Goal: Task Accomplishment & Management: Complete application form

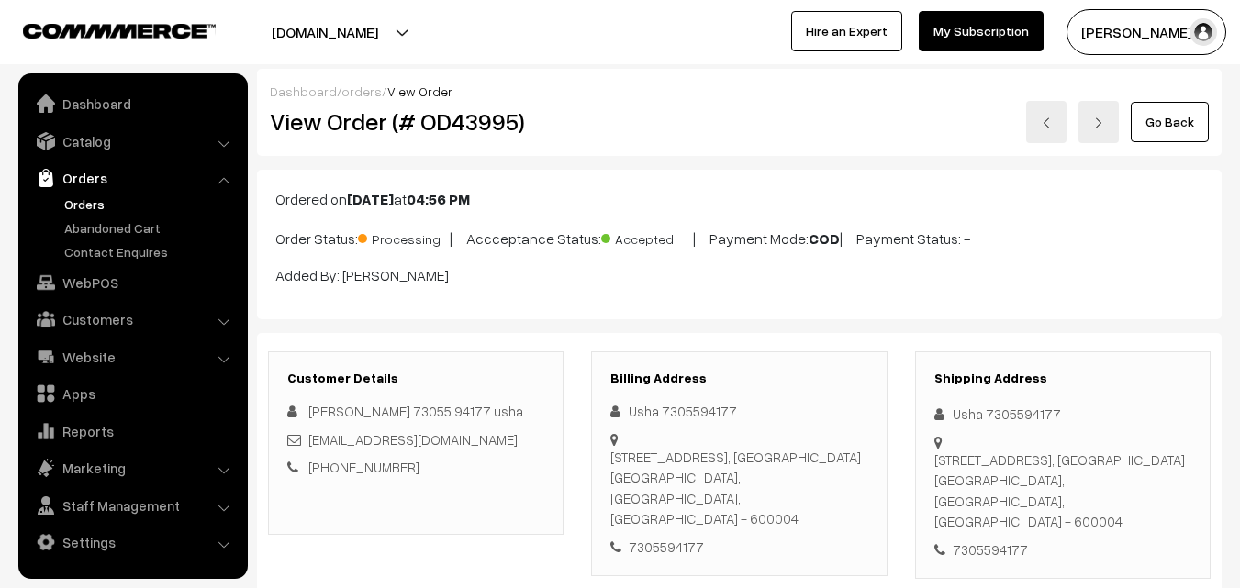
click at [82, 202] on link "Orders" at bounding box center [151, 204] width 182 height 19
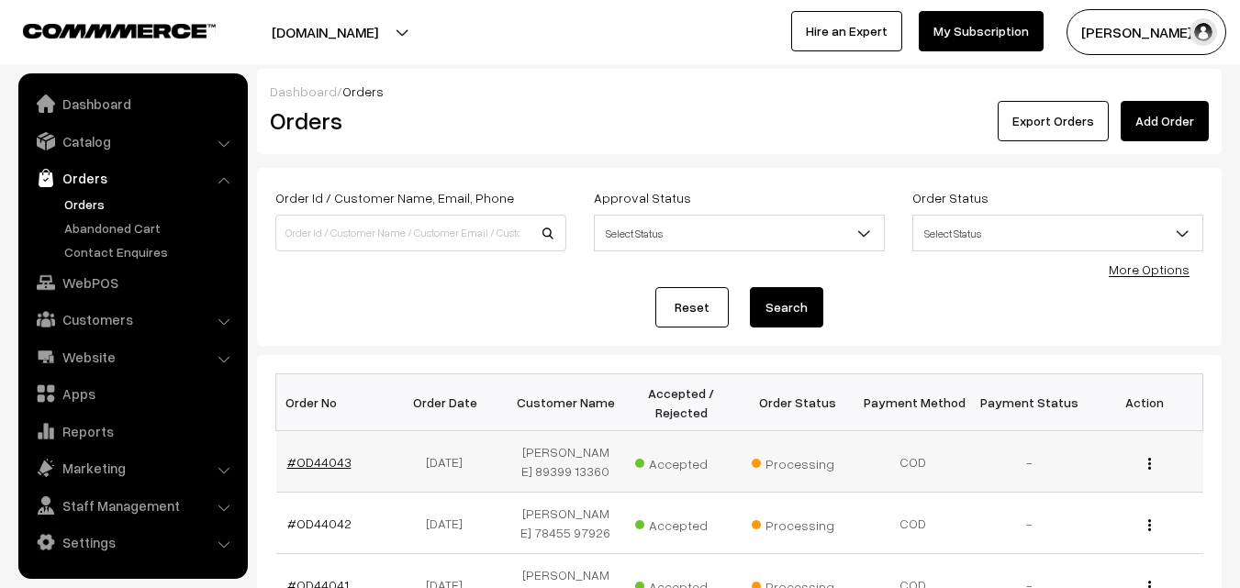
click at [315, 465] on link "#OD44043" at bounding box center [319, 462] width 64 height 16
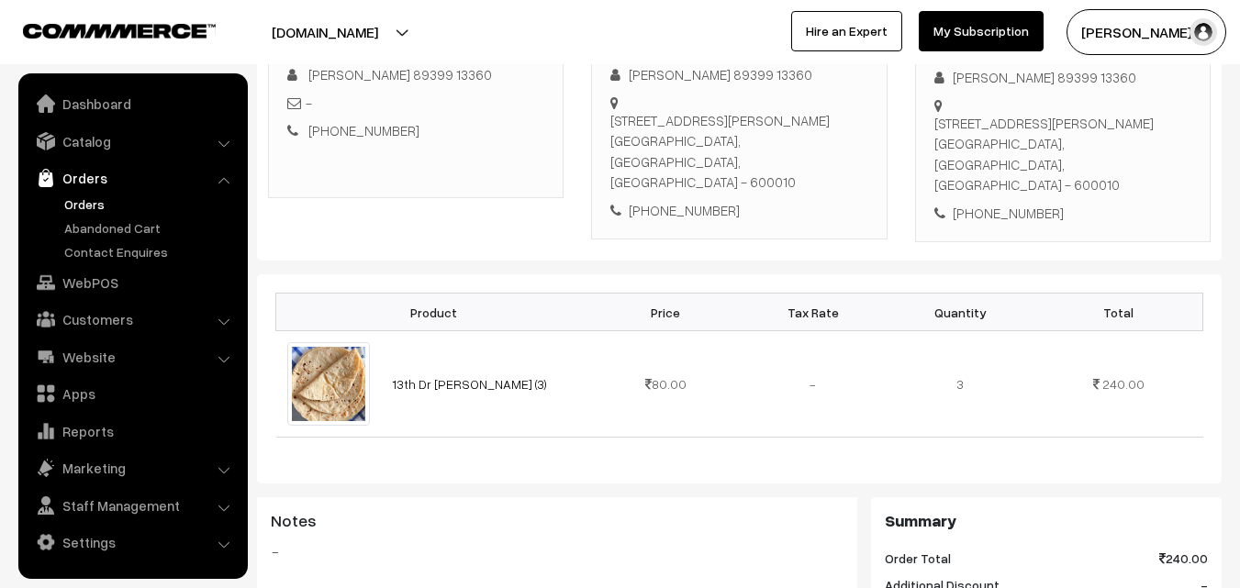
scroll to position [367, 0]
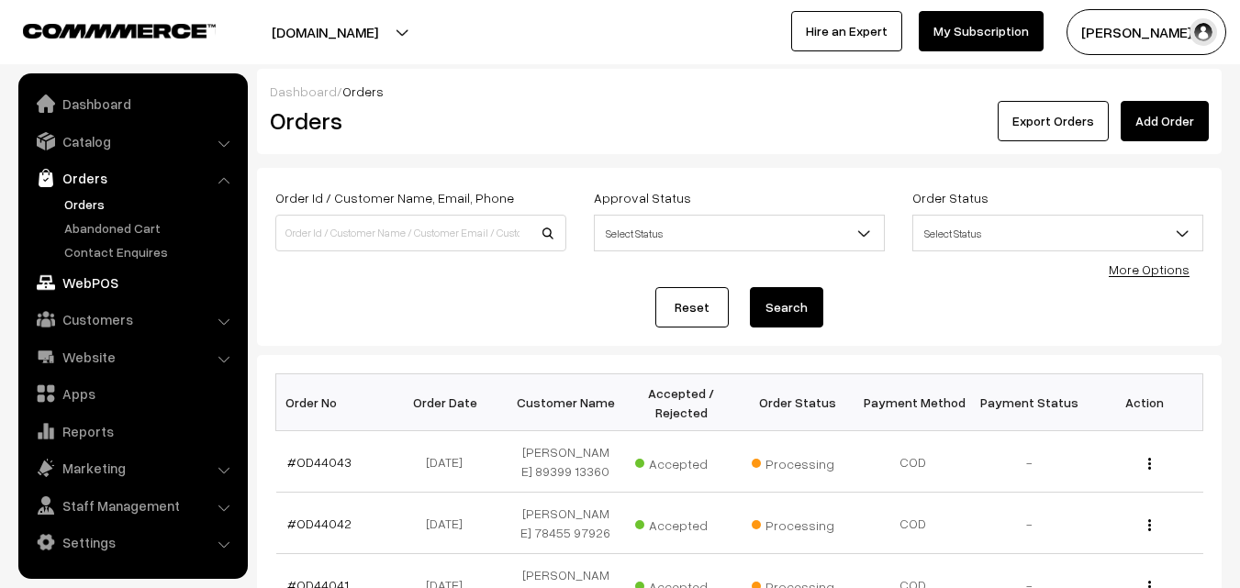
click at [68, 286] on link "WebPOS" at bounding box center [132, 282] width 218 height 33
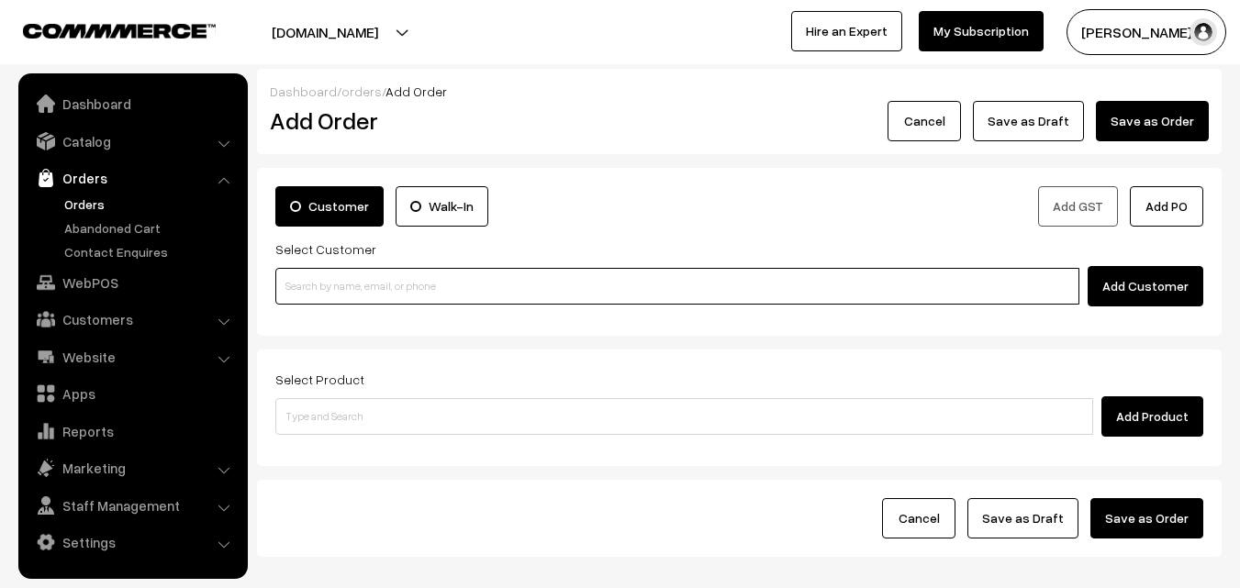
click at [500, 281] on input at bounding box center [677, 286] width 804 height 37
paste input "+91 98843 07898"
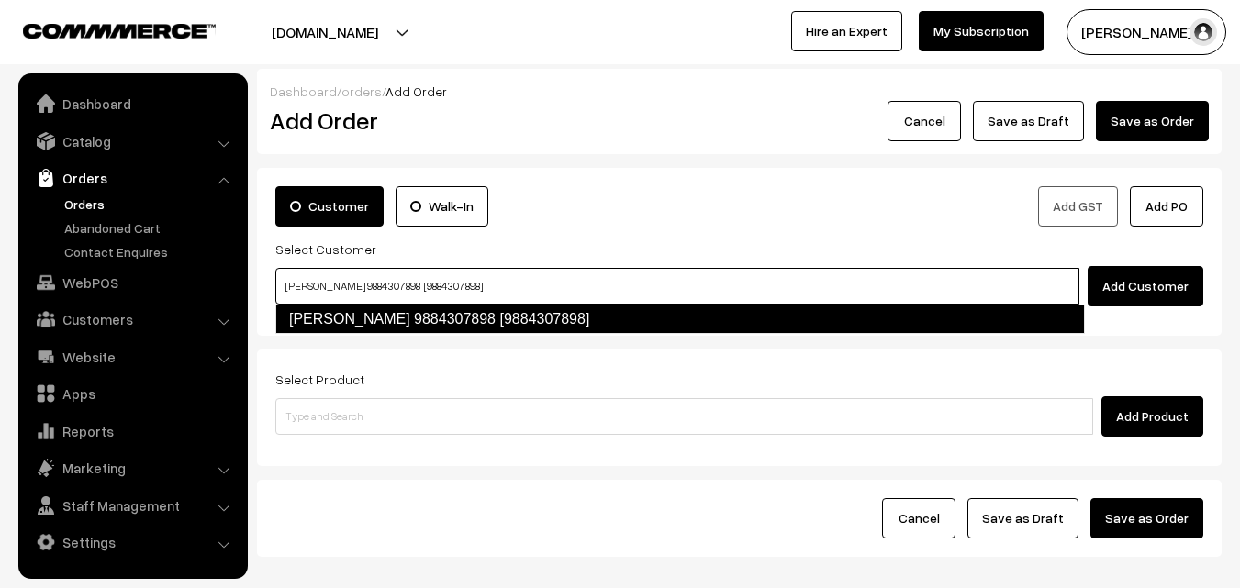
type input "Amudha 9884307898 [9884307898]"
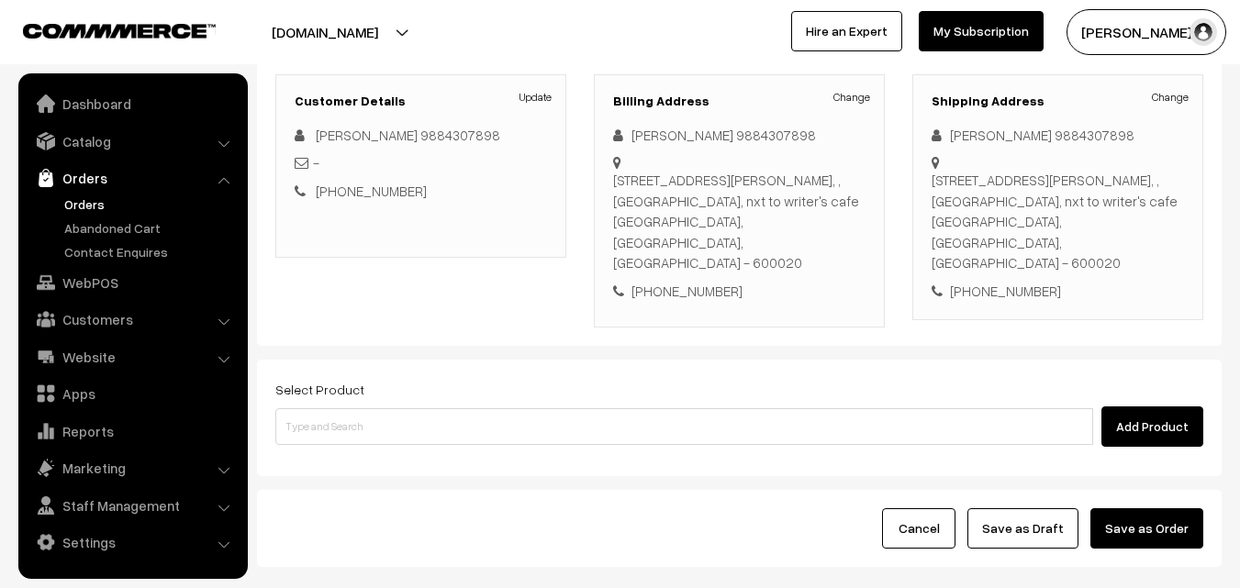
scroll to position [275, 0]
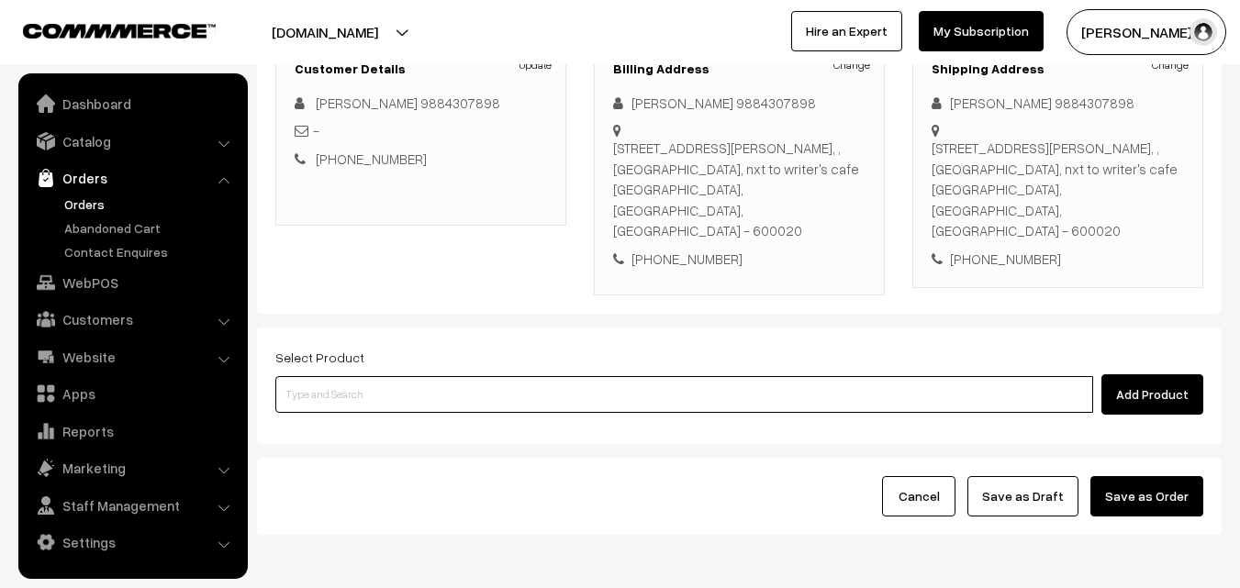
click at [613, 376] on input at bounding box center [683, 394] width 817 height 37
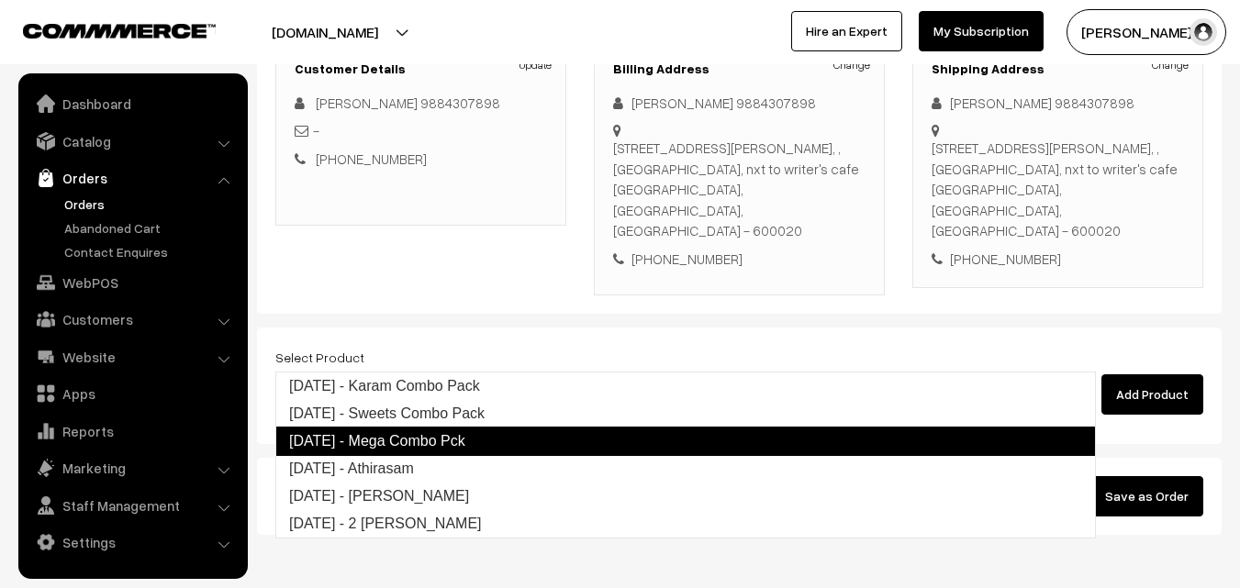
type input "Diwali - Athirasam"
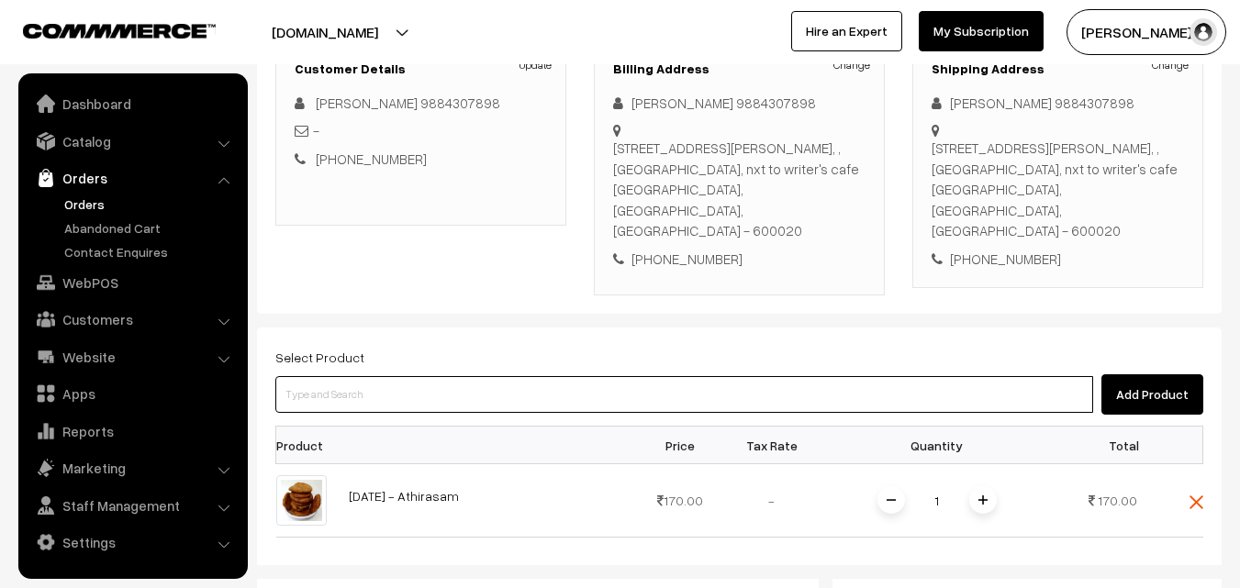
click at [490, 376] on input at bounding box center [683, 394] width 817 height 37
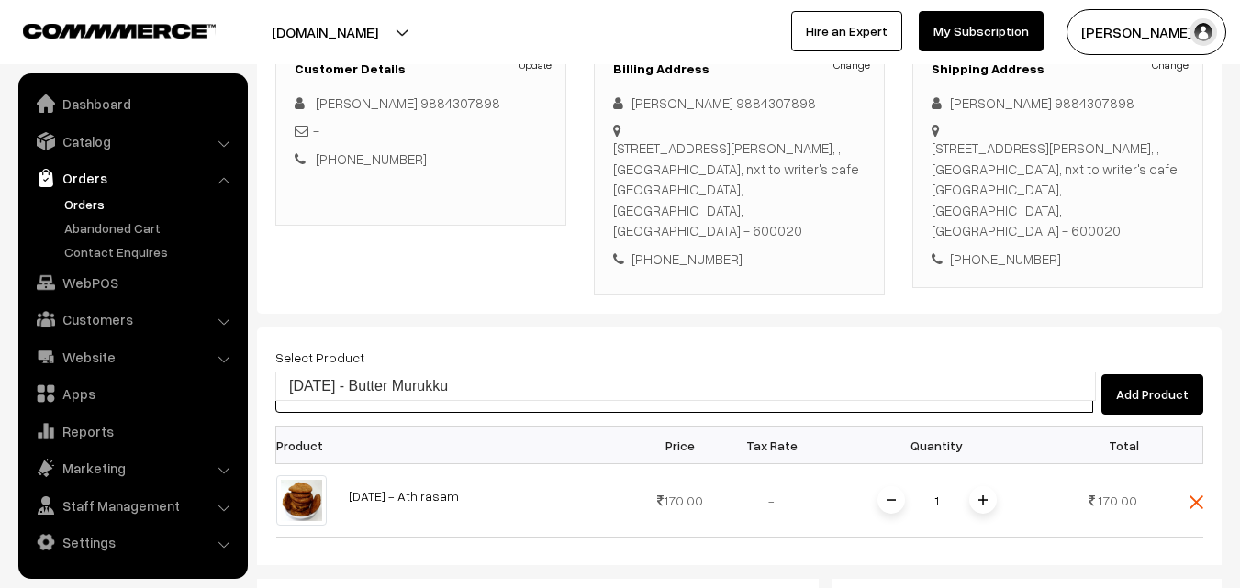
type input "Diwali - Butter Murukku"
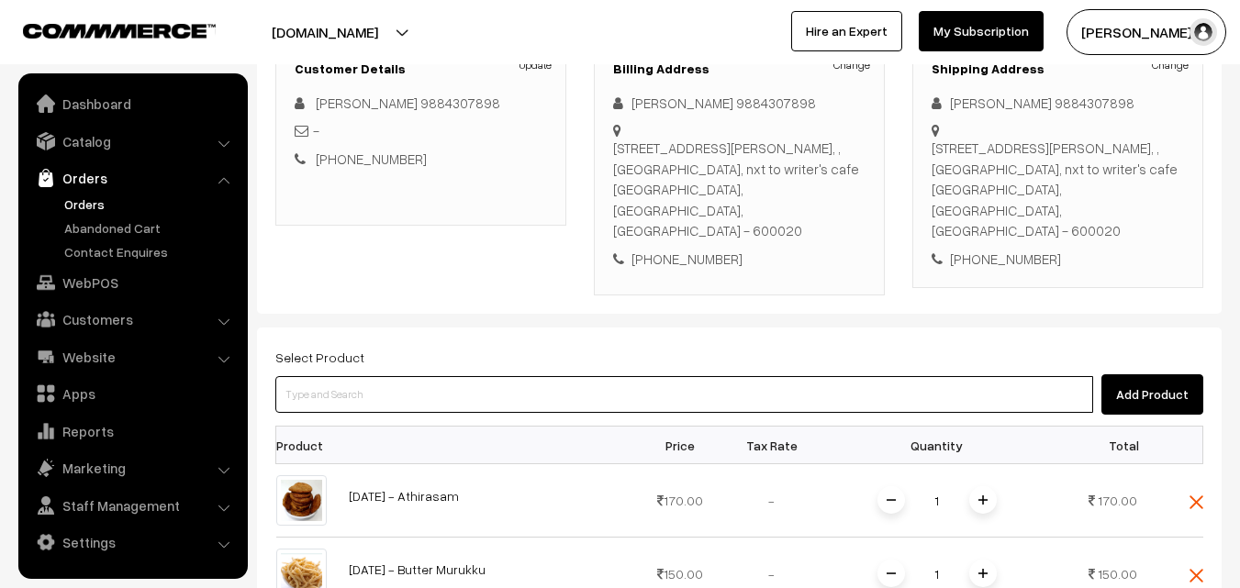
click at [473, 376] on input at bounding box center [683, 394] width 817 height 37
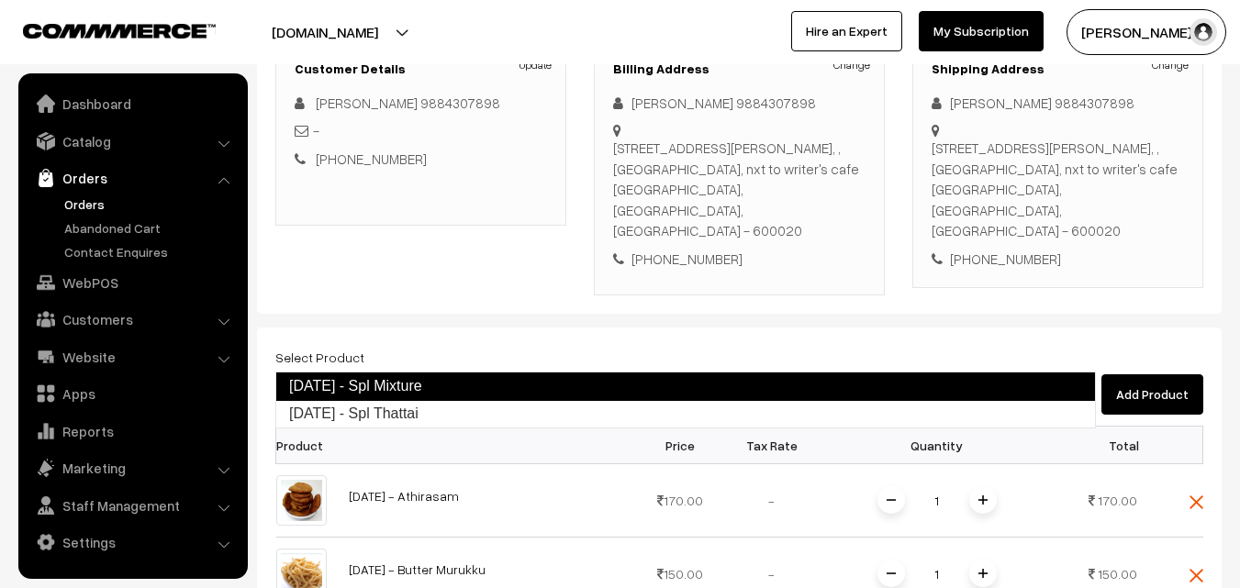
type input "Diwali - Spl Thattai"
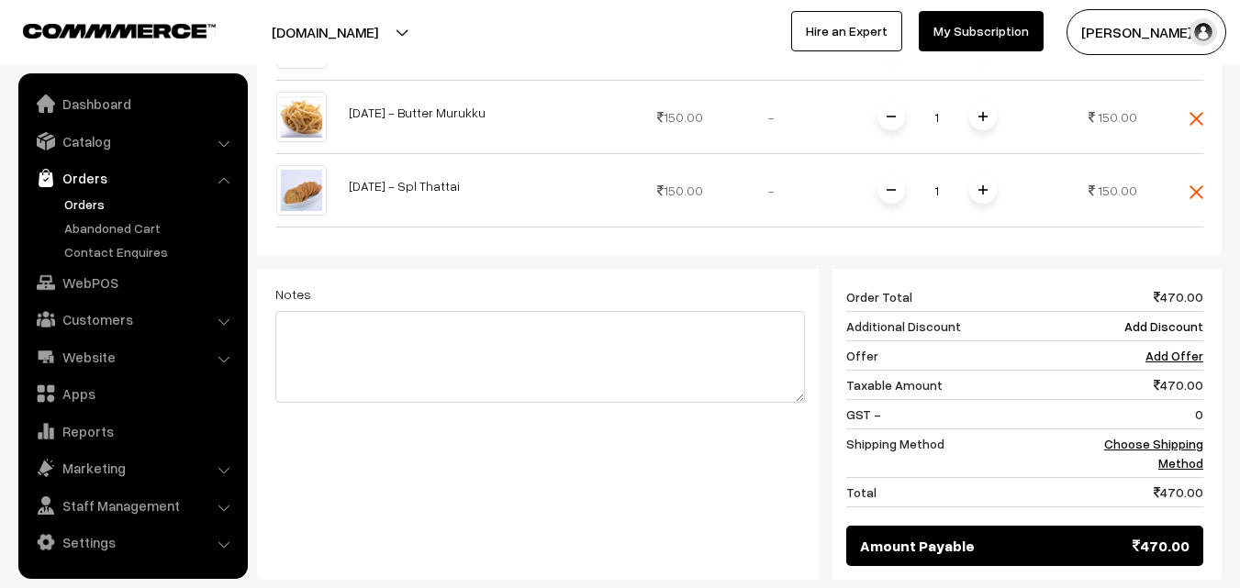
scroll to position [734, 0]
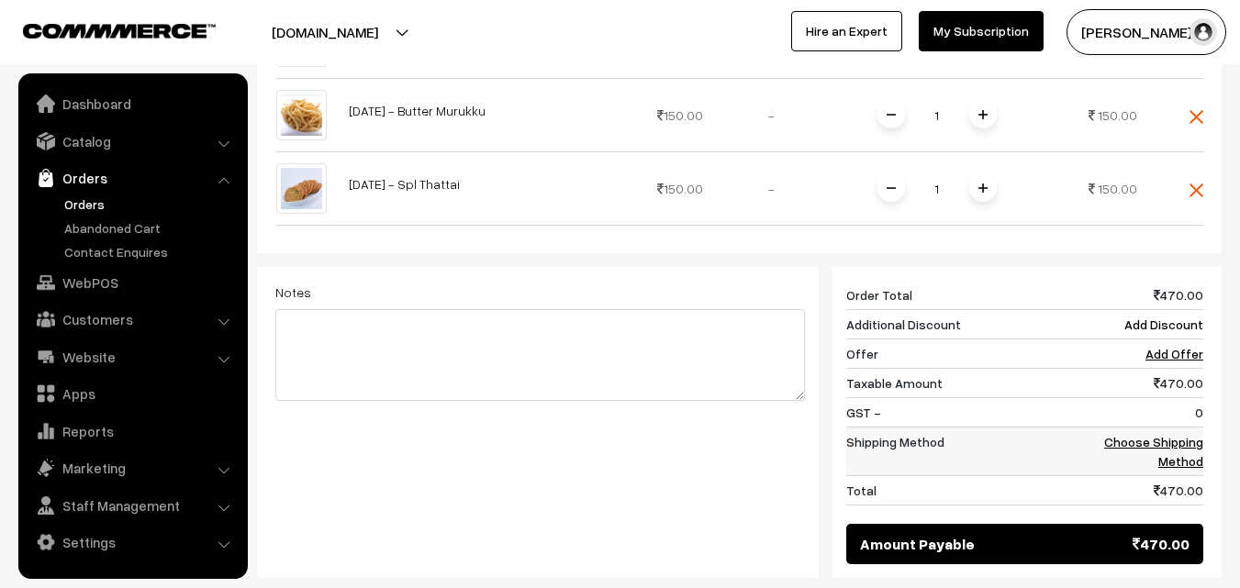
click at [1179, 434] on link "Choose Shipping Method" at bounding box center [1153, 451] width 99 height 35
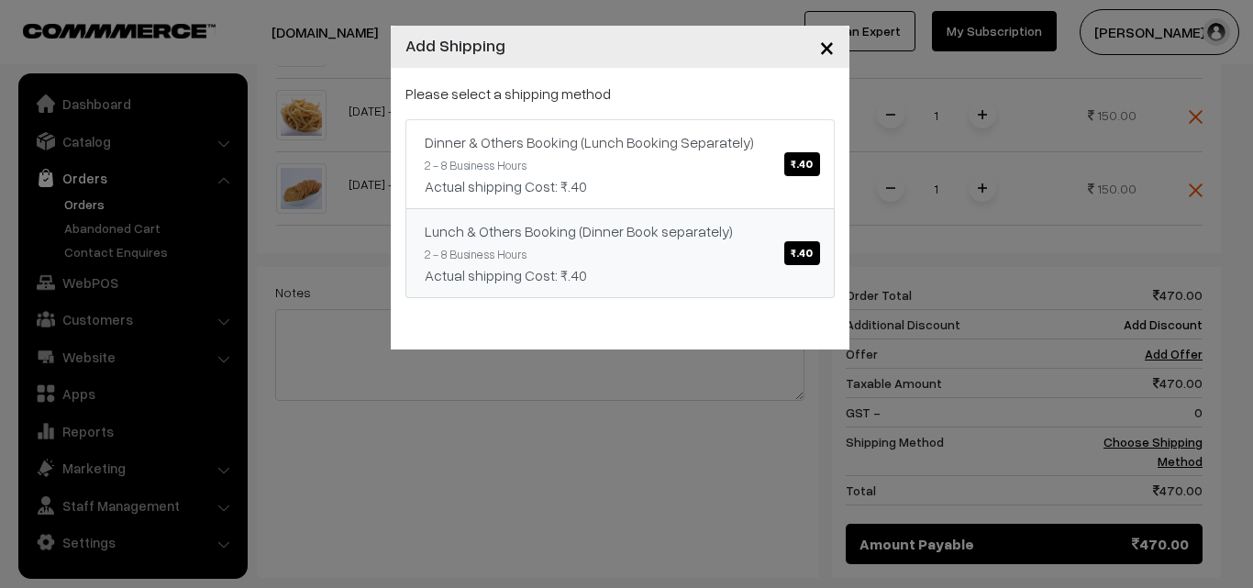
click at [810, 255] on span "₹.40" at bounding box center [801, 253] width 35 height 24
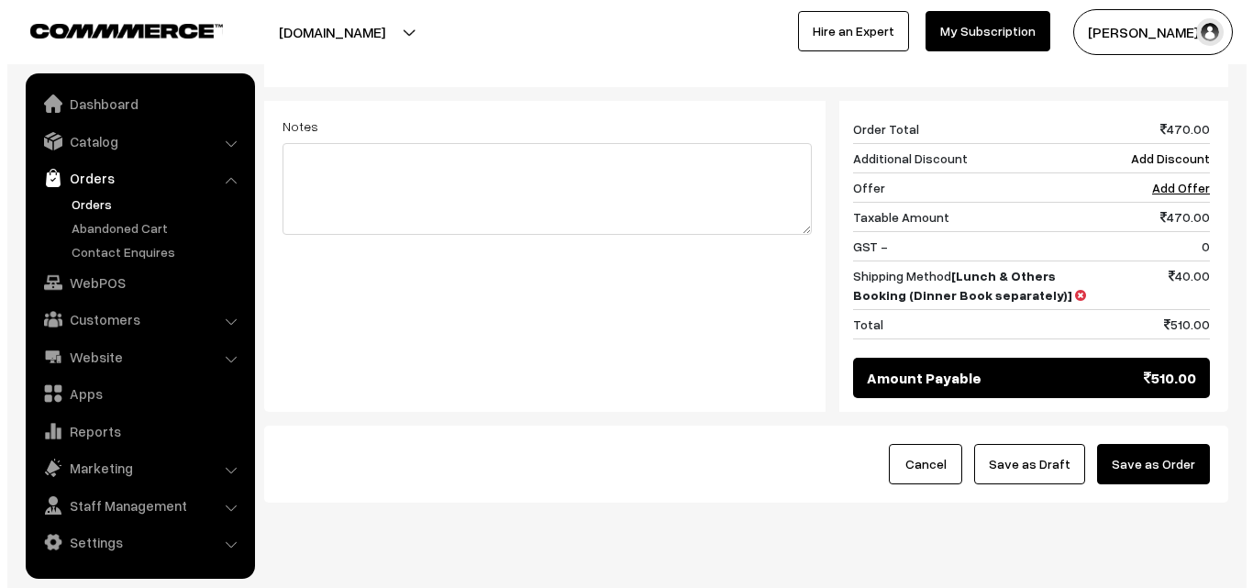
scroll to position [906, 0]
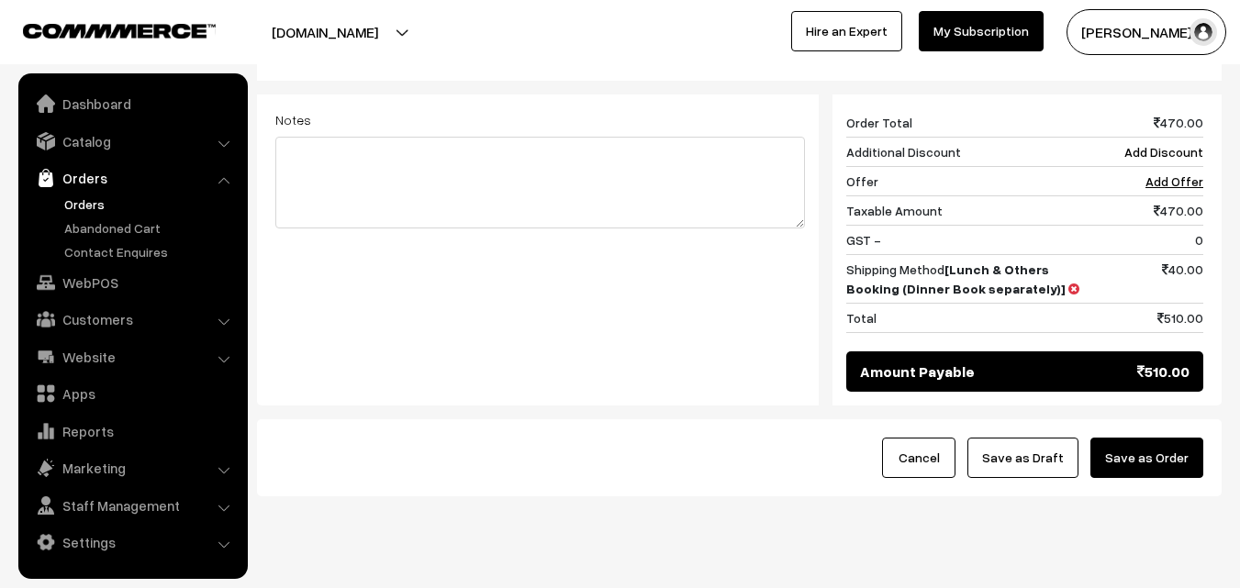
click at [1143, 438] on button "Save as Order" at bounding box center [1146, 458] width 113 height 40
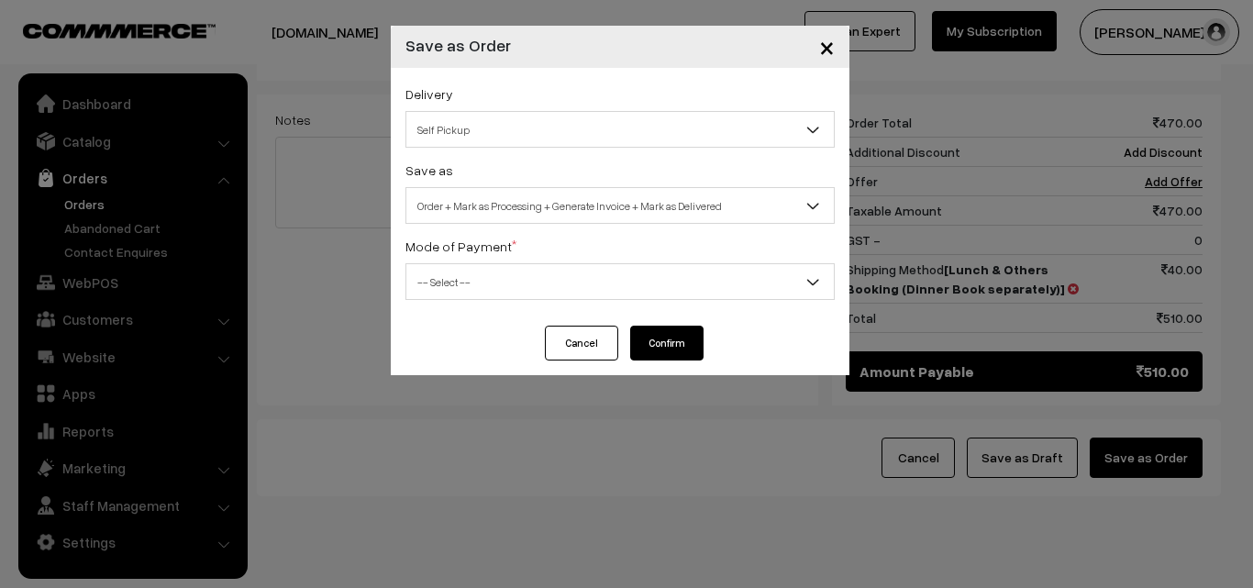
click at [667, 142] on span "Self Pickup" at bounding box center [620, 130] width 428 height 32
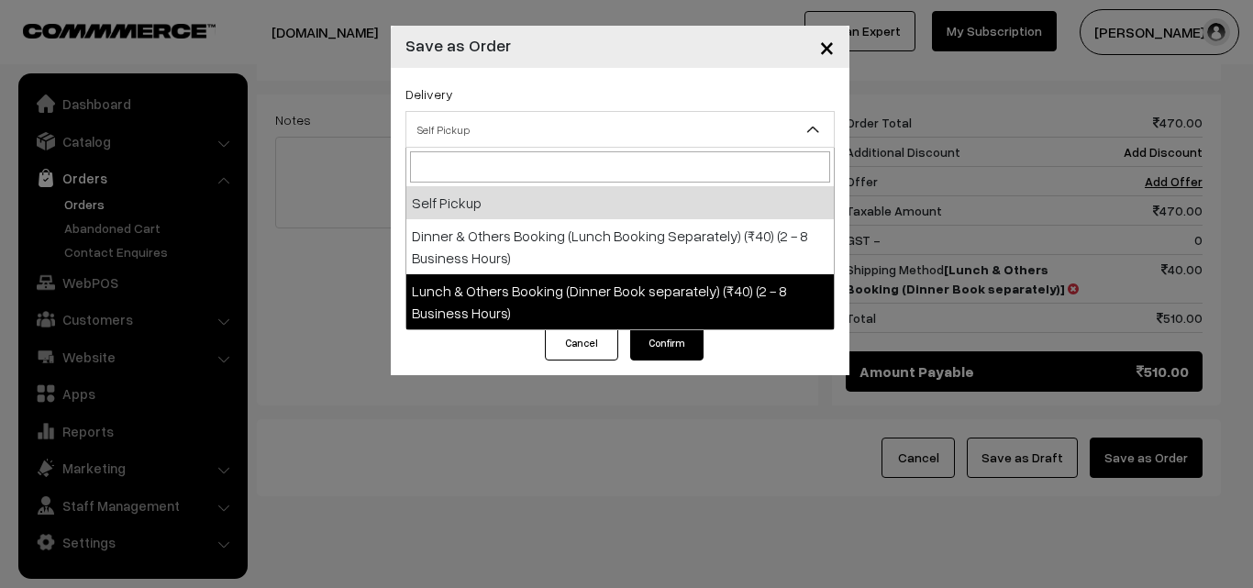
select select "LOB1"
select select "3"
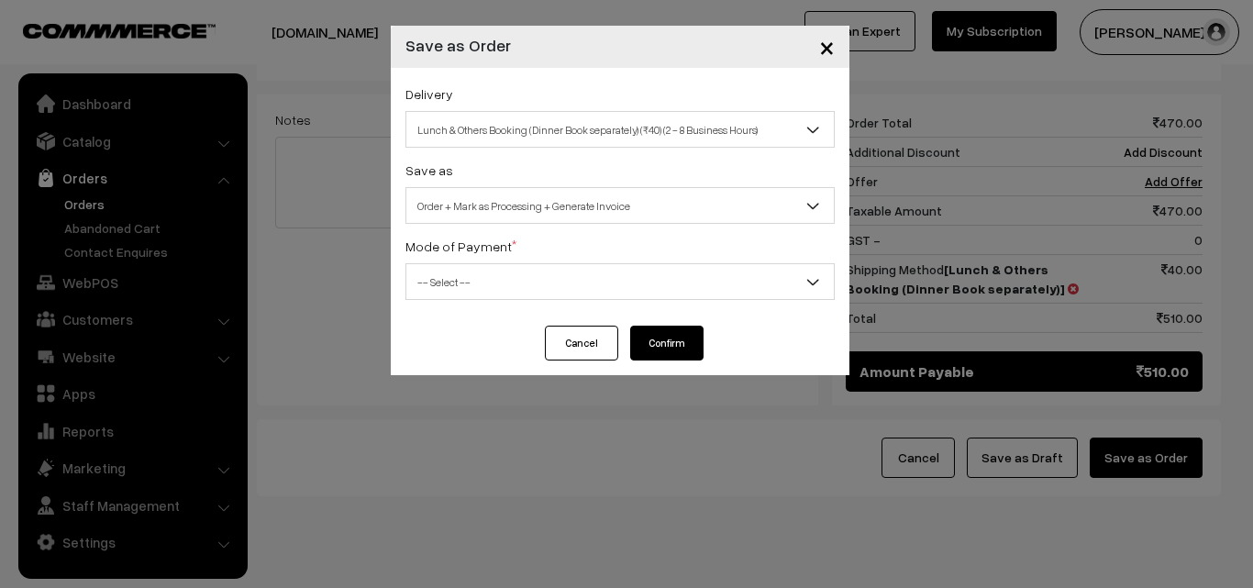
click at [610, 285] on span "-- Select --" at bounding box center [620, 282] width 428 height 32
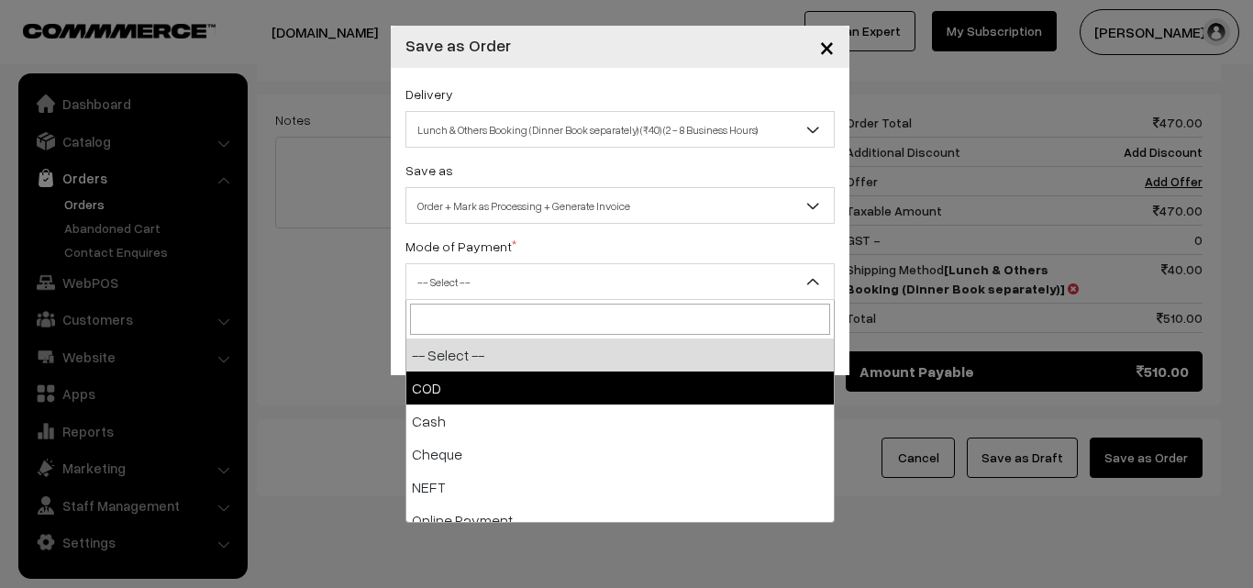
select select "1"
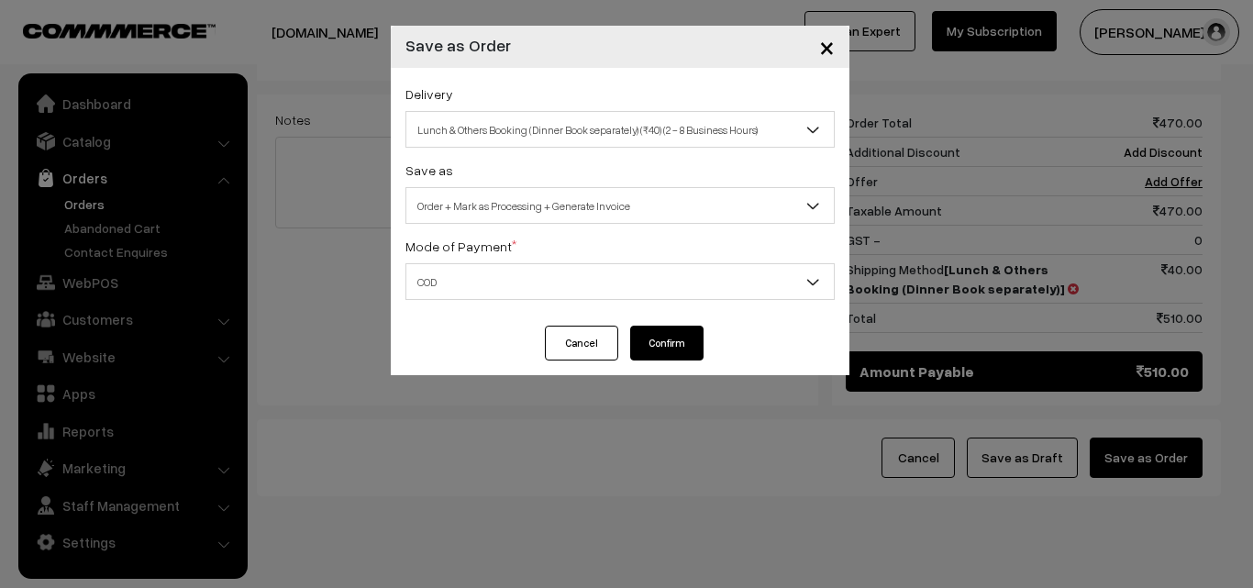
click at [687, 352] on button "Confirm" at bounding box center [666, 343] width 73 height 35
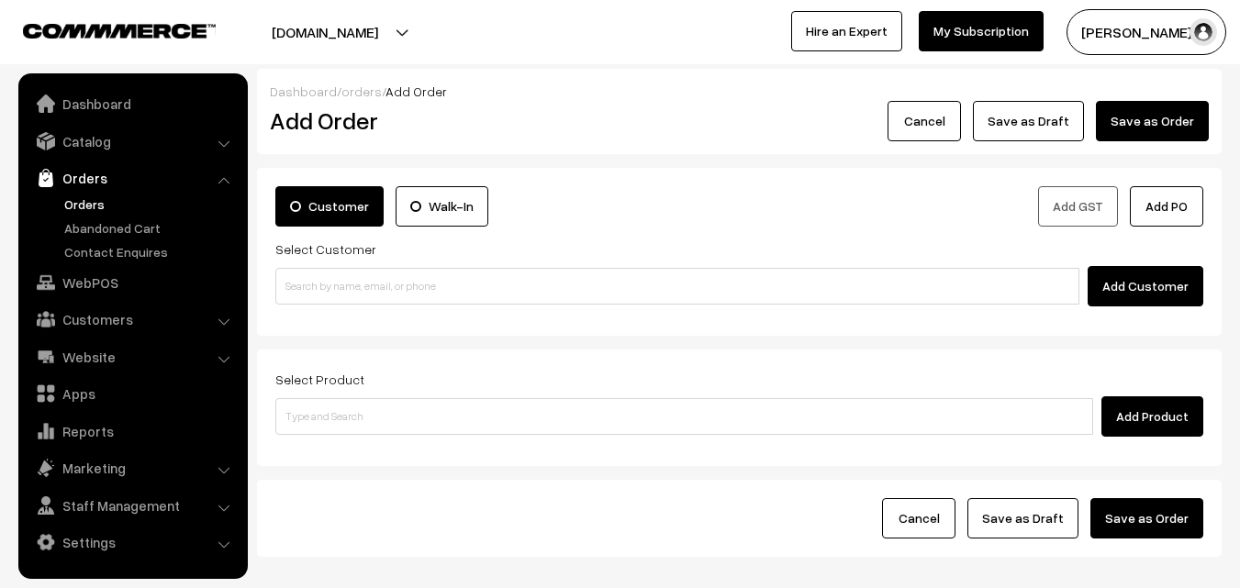
click at [76, 202] on link "Orders" at bounding box center [151, 204] width 182 height 19
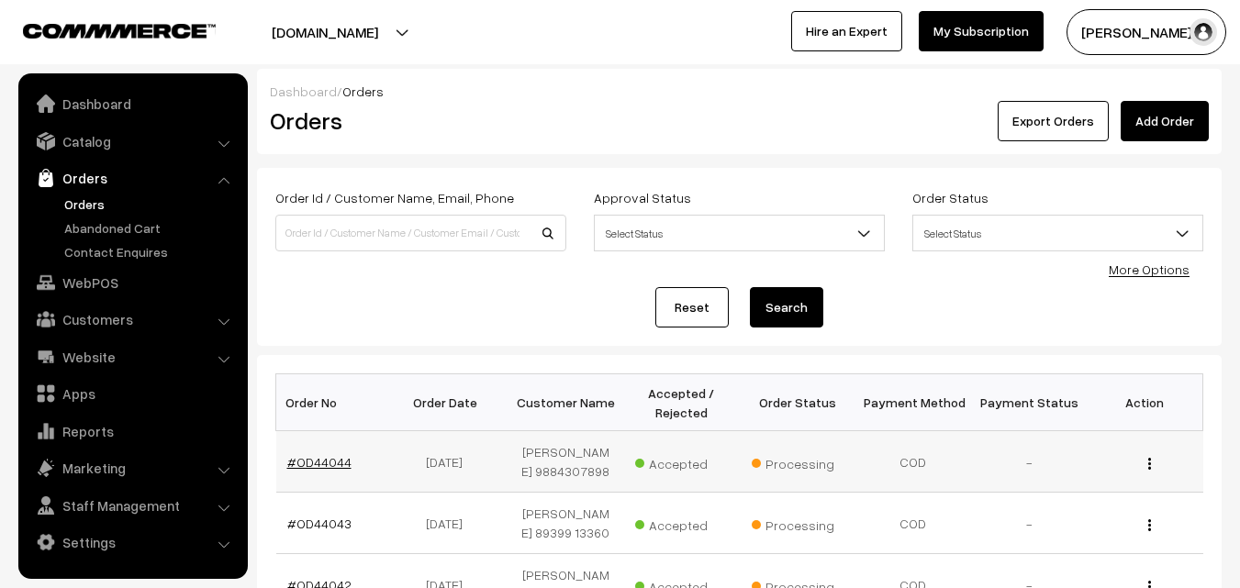
click at [328, 456] on link "#OD44044" at bounding box center [319, 462] width 64 height 16
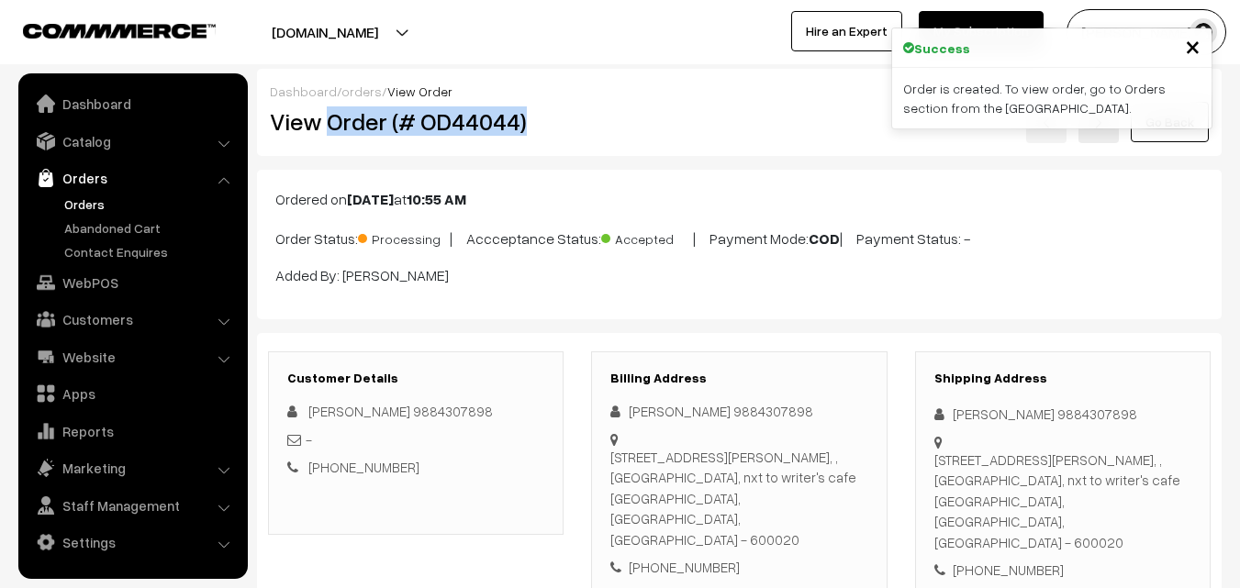
drag, startPoint x: 329, startPoint y: 125, endPoint x: 540, endPoint y: 133, distance: 211.2
click at [540, 133] on h2 "View Order (# OD44044)" at bounding box center [417, 121] width 295 height 28
copy h2 "Order (# OD44044)"
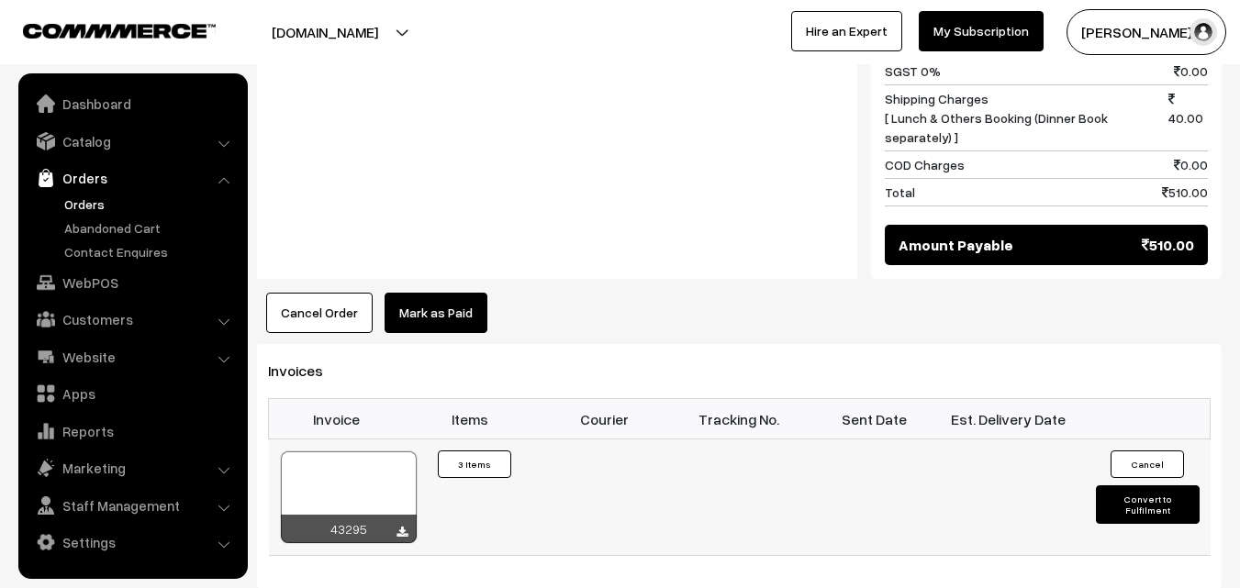
scroll to position [1193, 0]
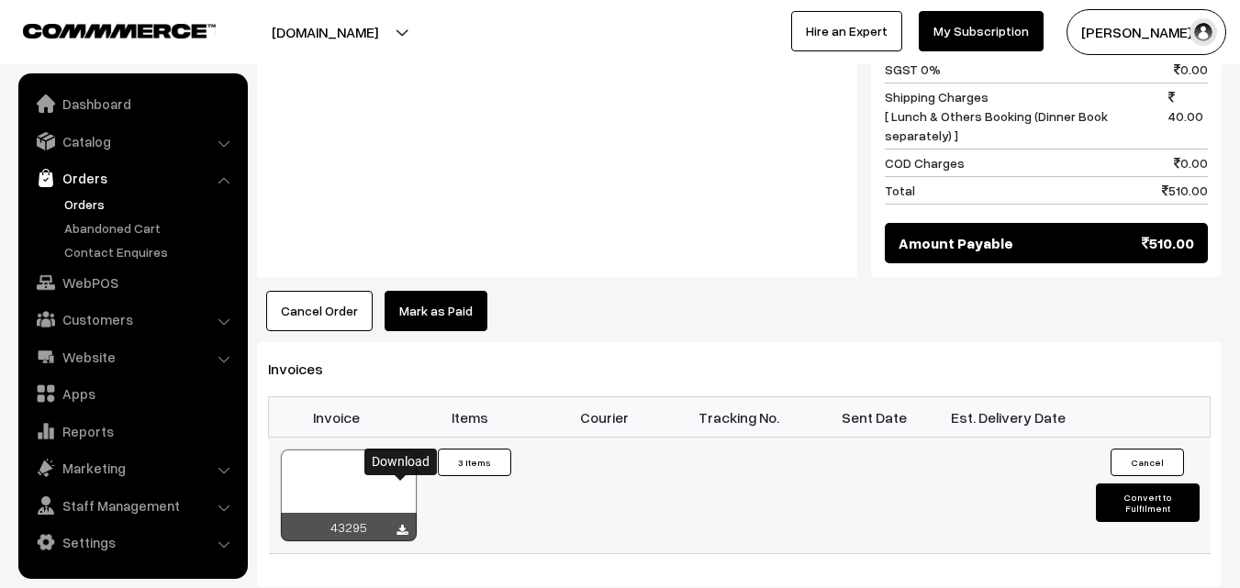
click at [399, 525] on icon at bounding box center [401, 531] width 11 height 12
click at [99, 284] on link "WebPOS" at bounding box center [132, 282] width 218 height 33
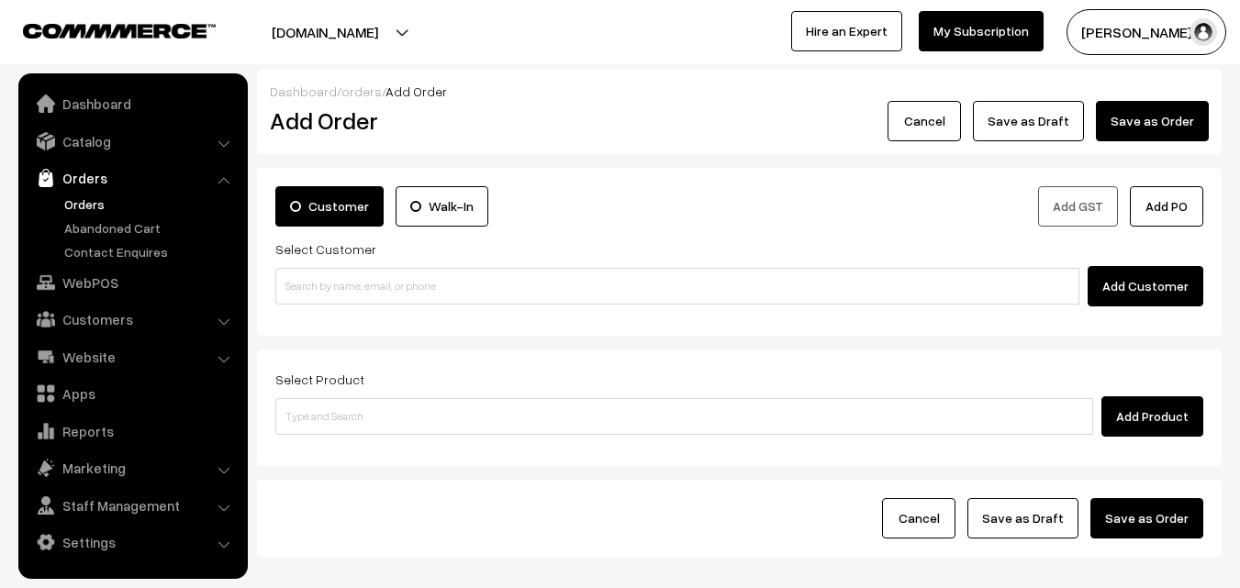
click at [444, 290] on input at bounding box center [677, 286] width 804 height 37
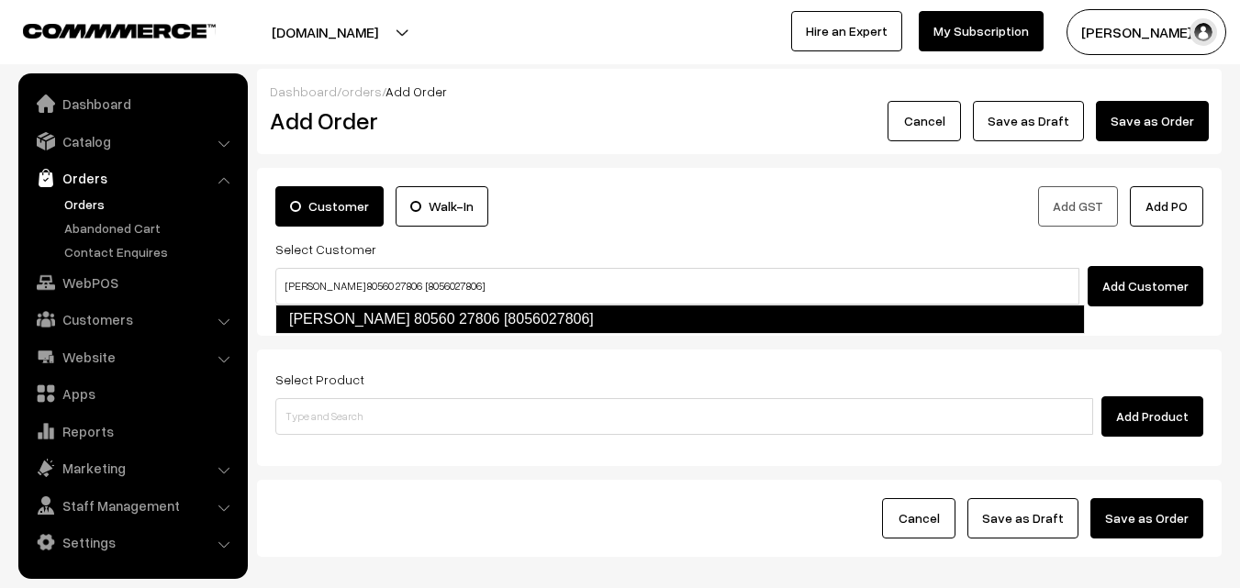
type input "[PERSON_NAME] 80560 27806 [8056027806]"
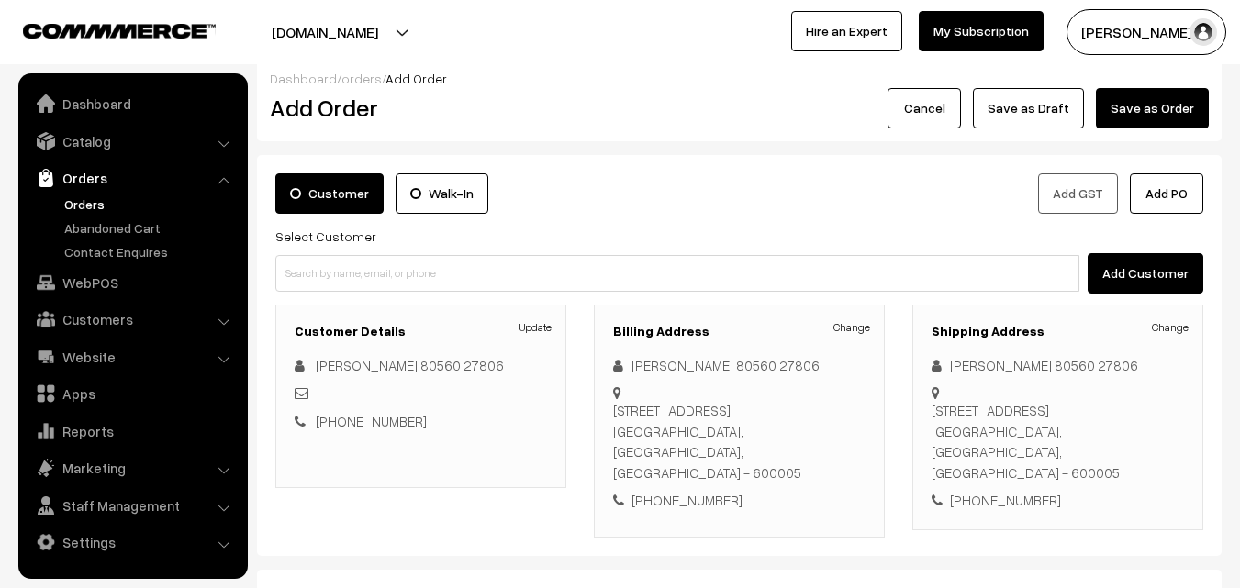
scroll to position [92, 0]
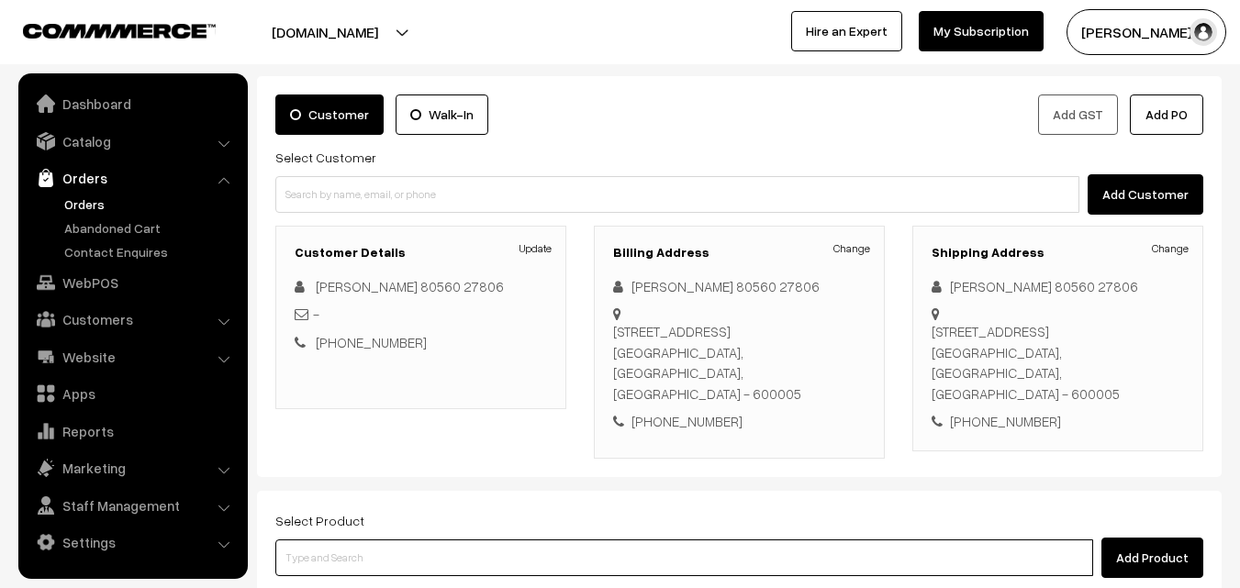
click at [466, 539] on input at bounding box center [683, 557] width 817 height 37
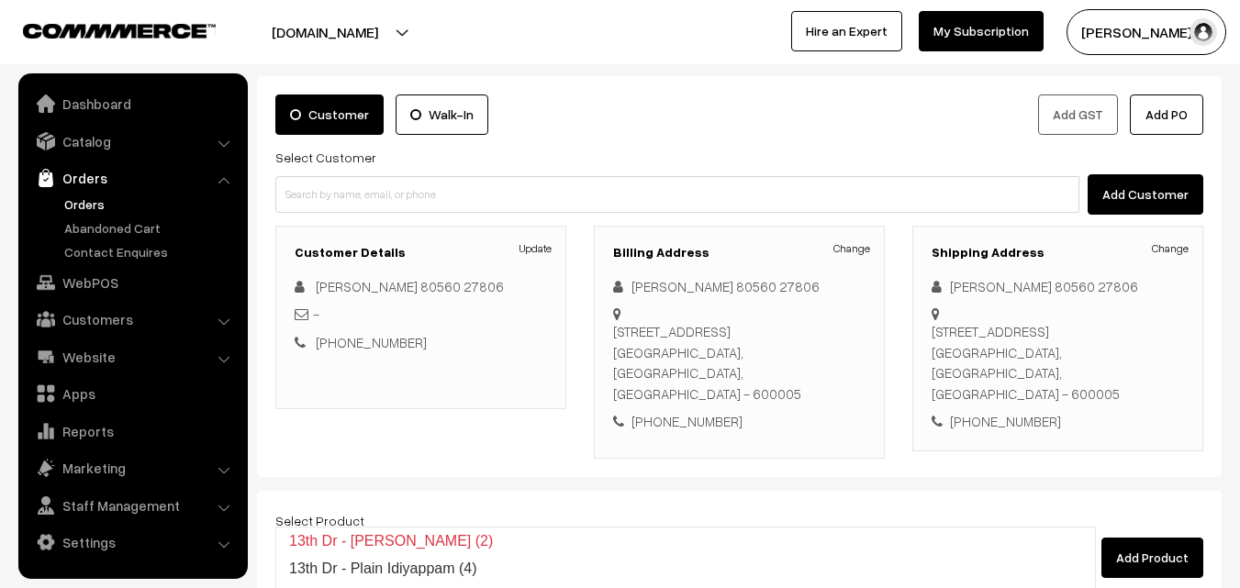
scroll to position [285, 0]
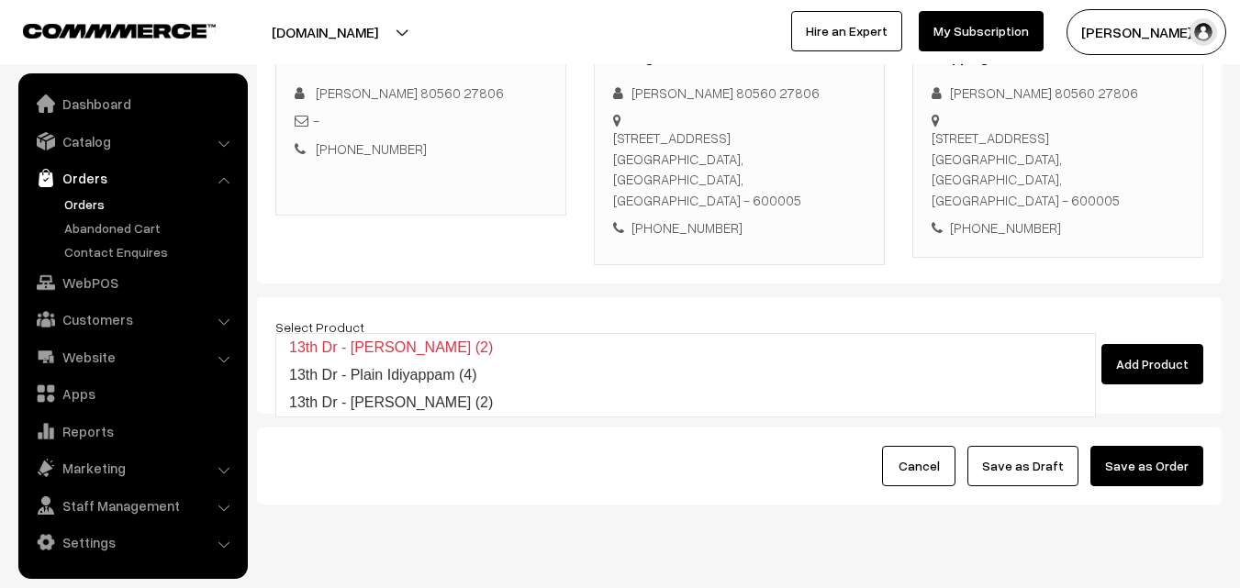
type input "13th"
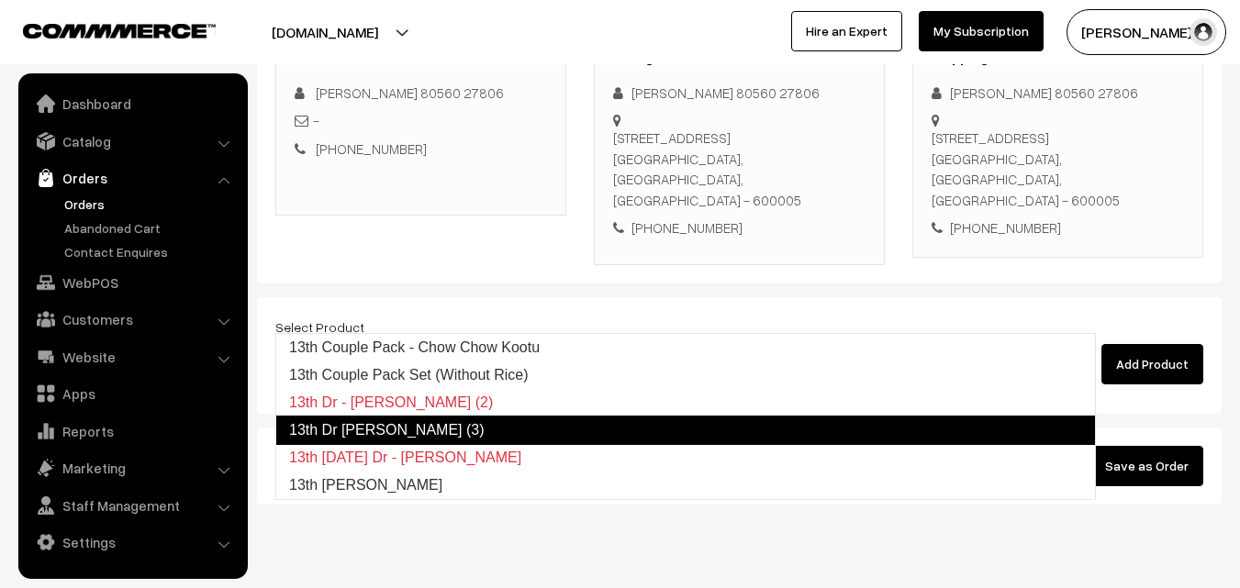
click at [457, 436] on link "13th Dr [PERSON_NAME] (3)" at bounding box center [685, 430] width 820 height 29
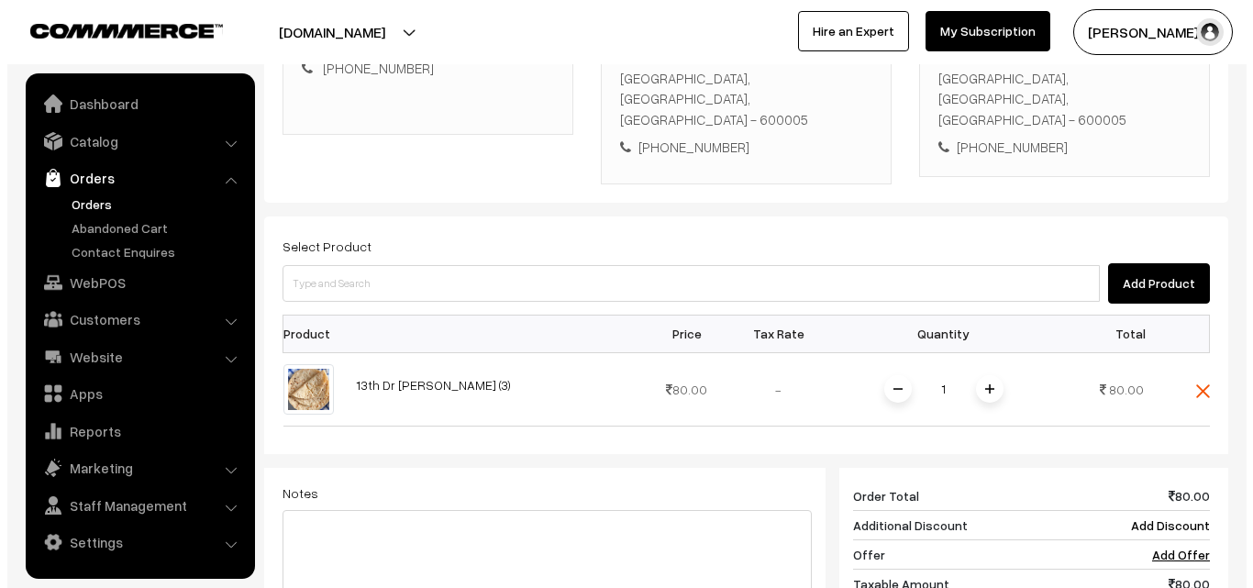
scroll to position [561, 0]
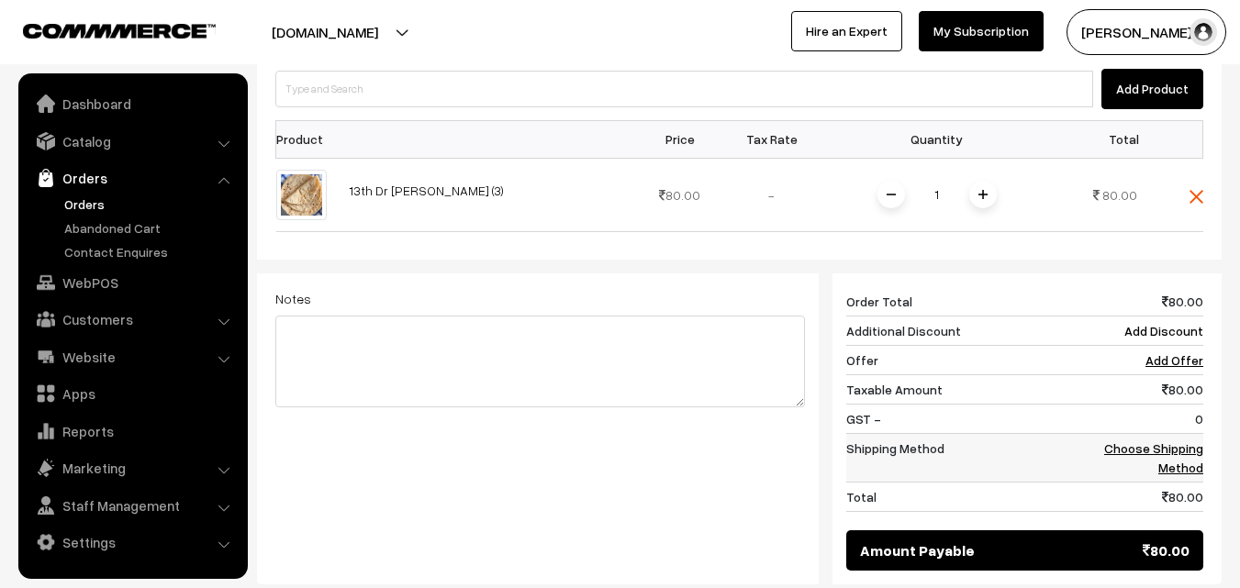
click at [1174, 440] on link "Choose Shipping Method" at bounding box center [1153, 457] width 99 height 35
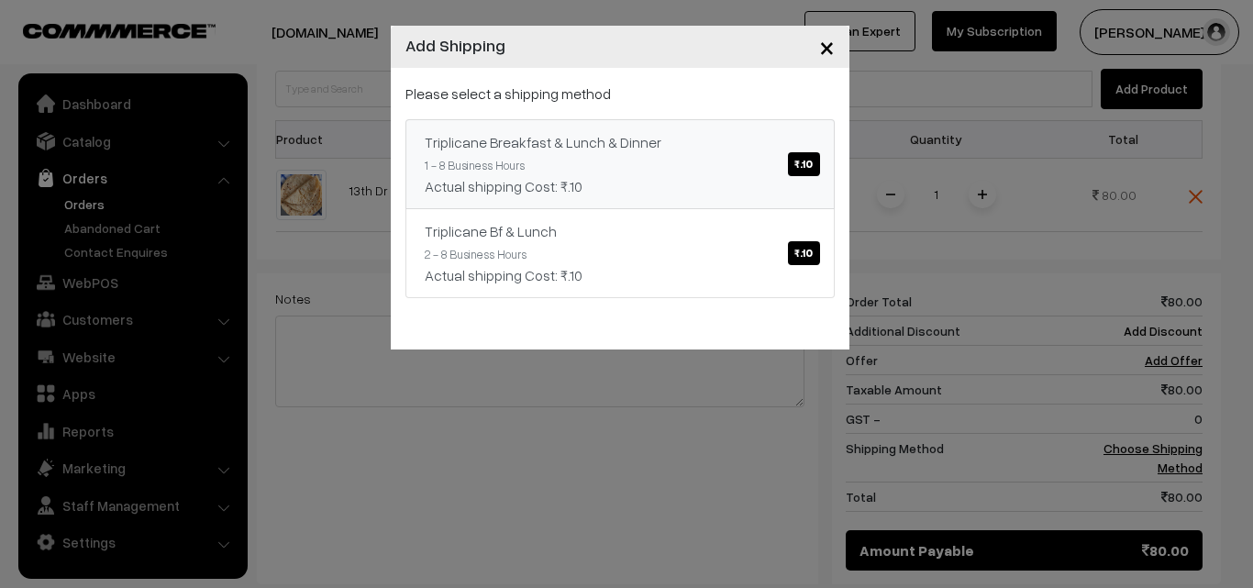
click at [807, 166] on span "₹.10" at bounding box center [803, 164] width 31 height 24
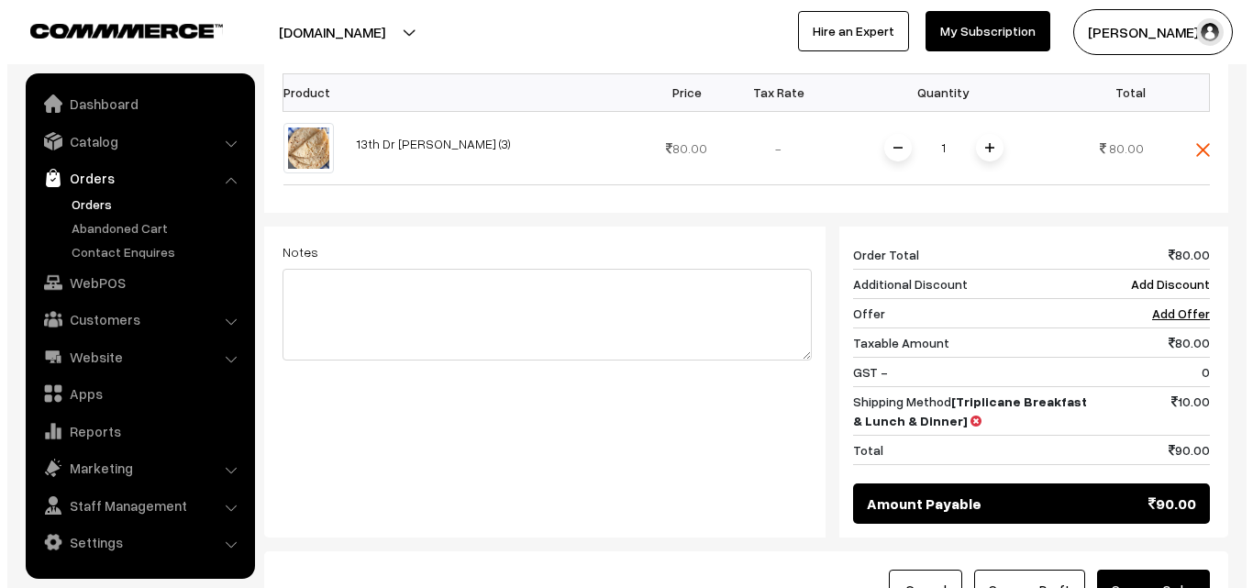
scroll to position [652, 0]
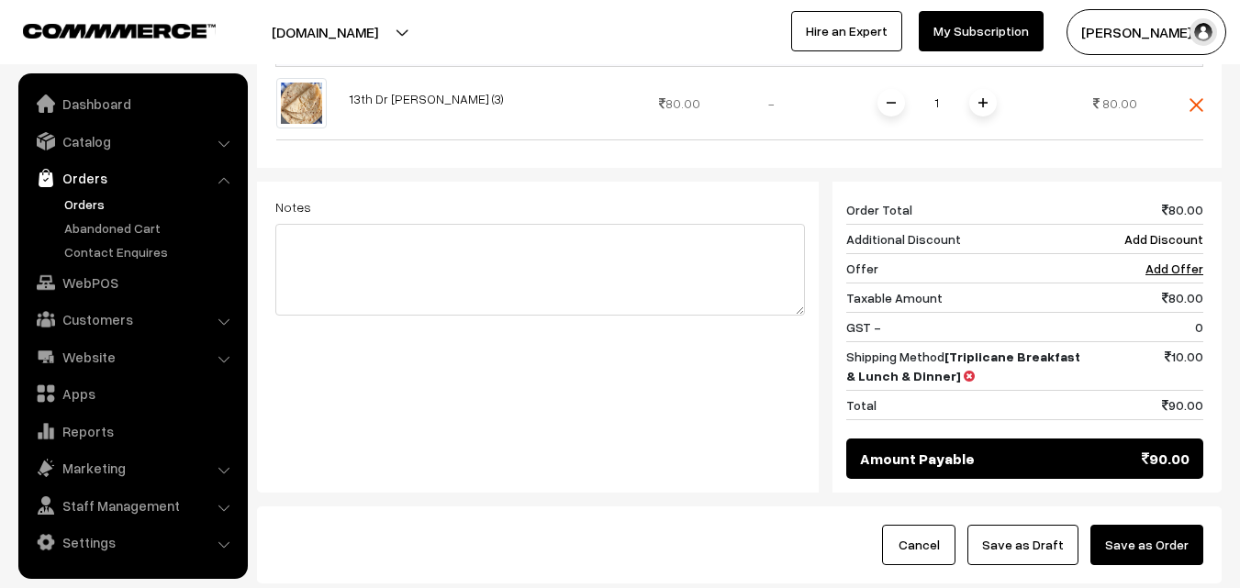
click at [1161, 525] on button "Save as Order" at bounding box center [1146, 545] width 113 height 40
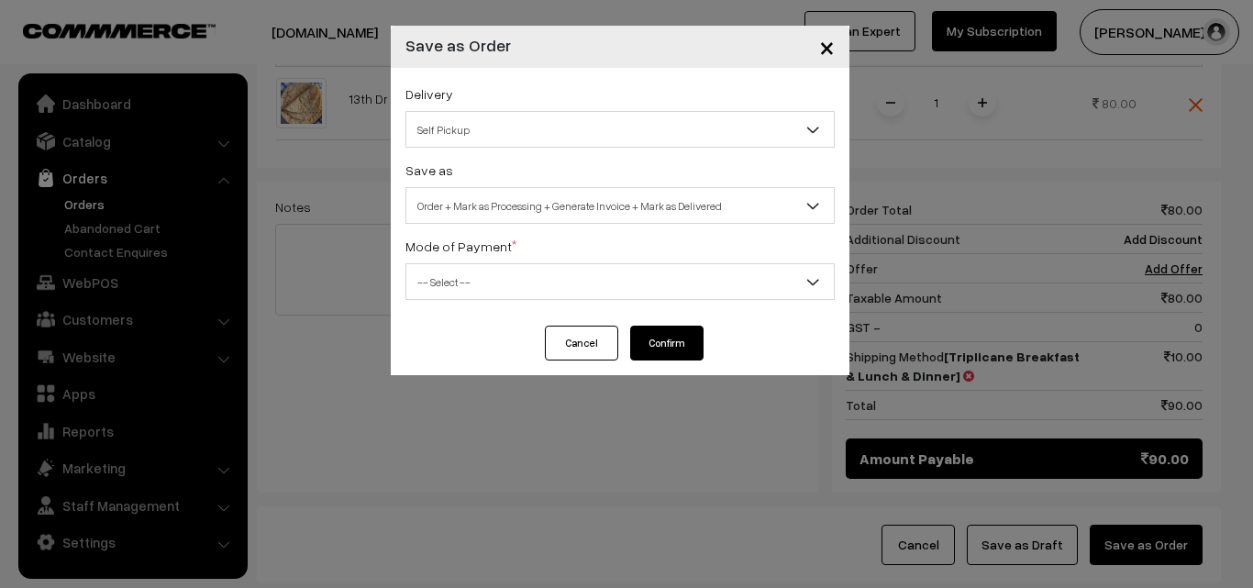
click at [670, 129] on span "Self Pickup" at bounding box center [620, 130] width 428 height 32
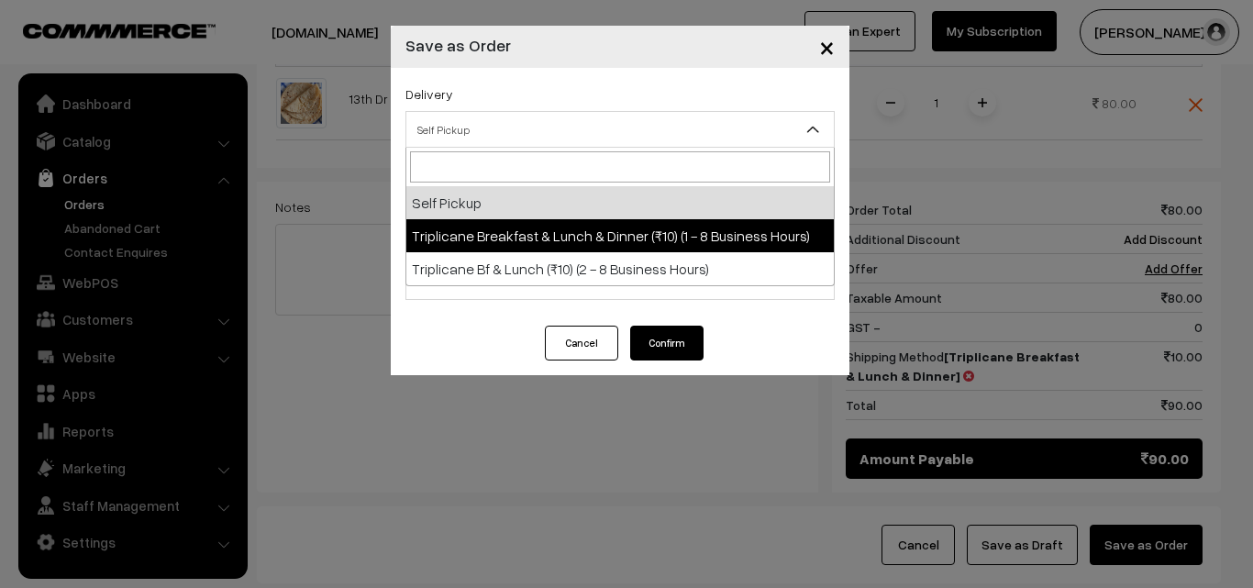
select select "TBL1"
select select "3"
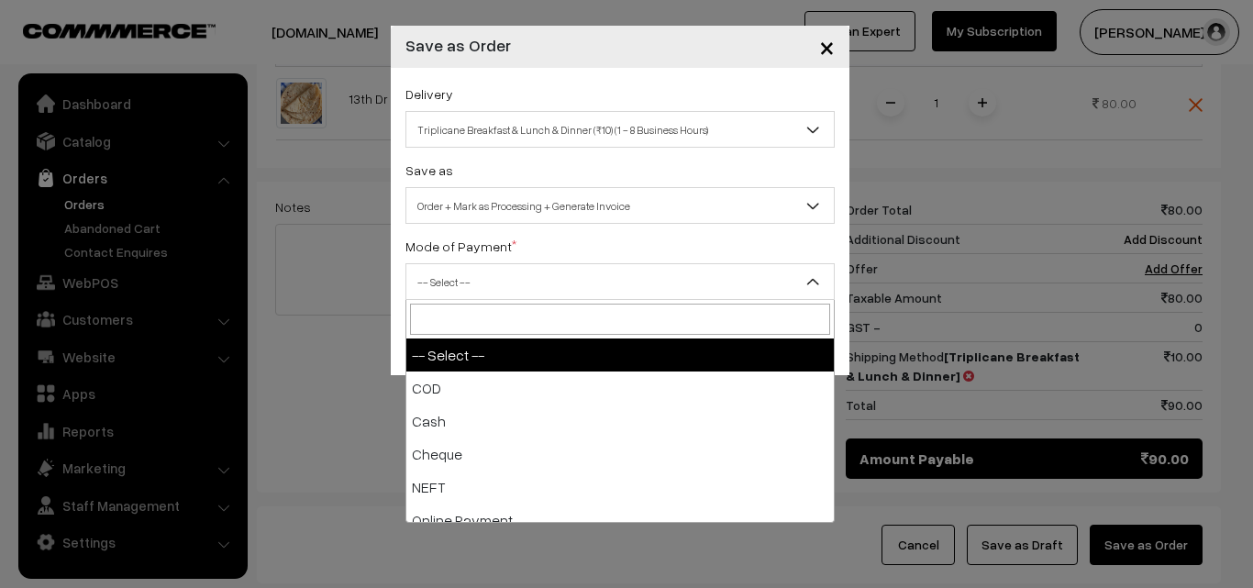
click at [658, 282] on span "-- Select --" at bounding box center [620, 282] width 428 height 32
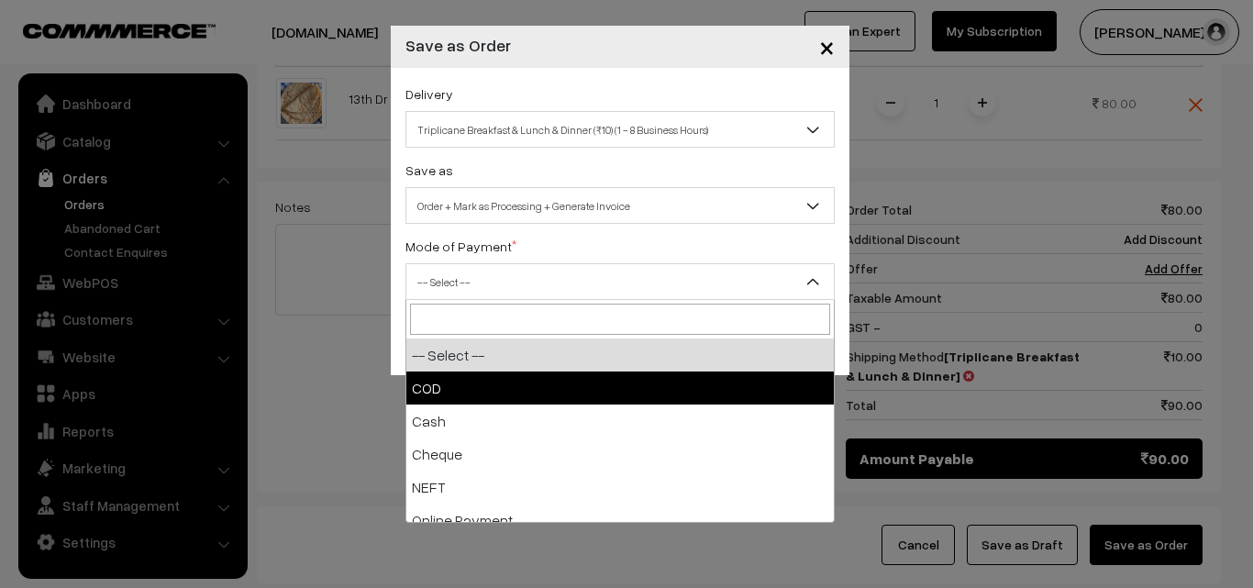
select select "1"
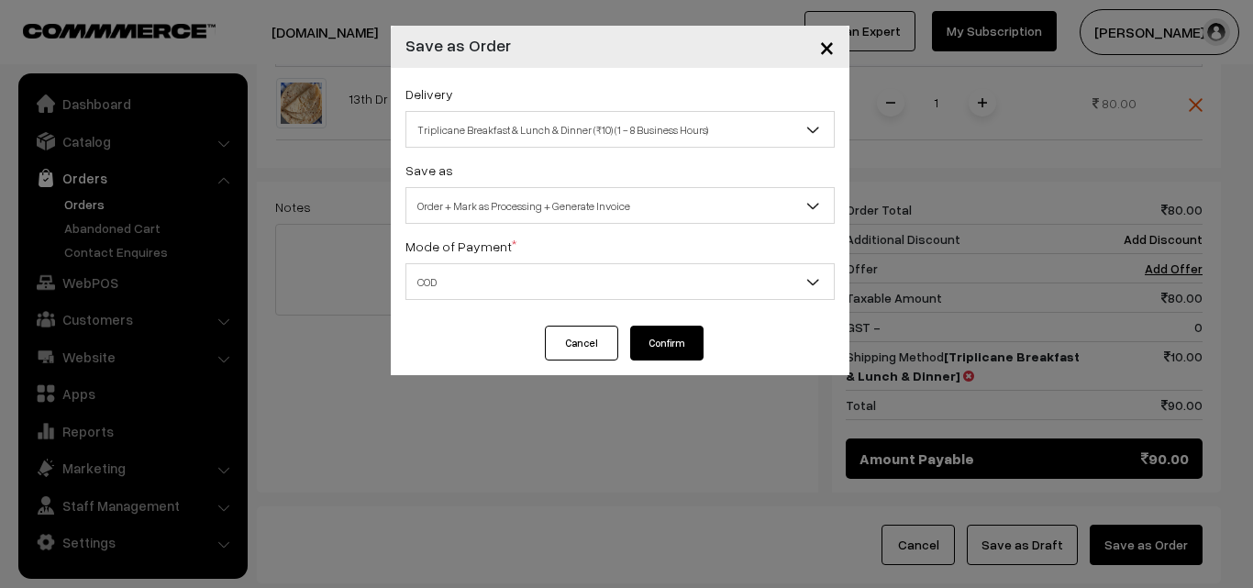
click at [639, 343] on button "Confirm" at bounding box center [666, 343] width 73 height 35
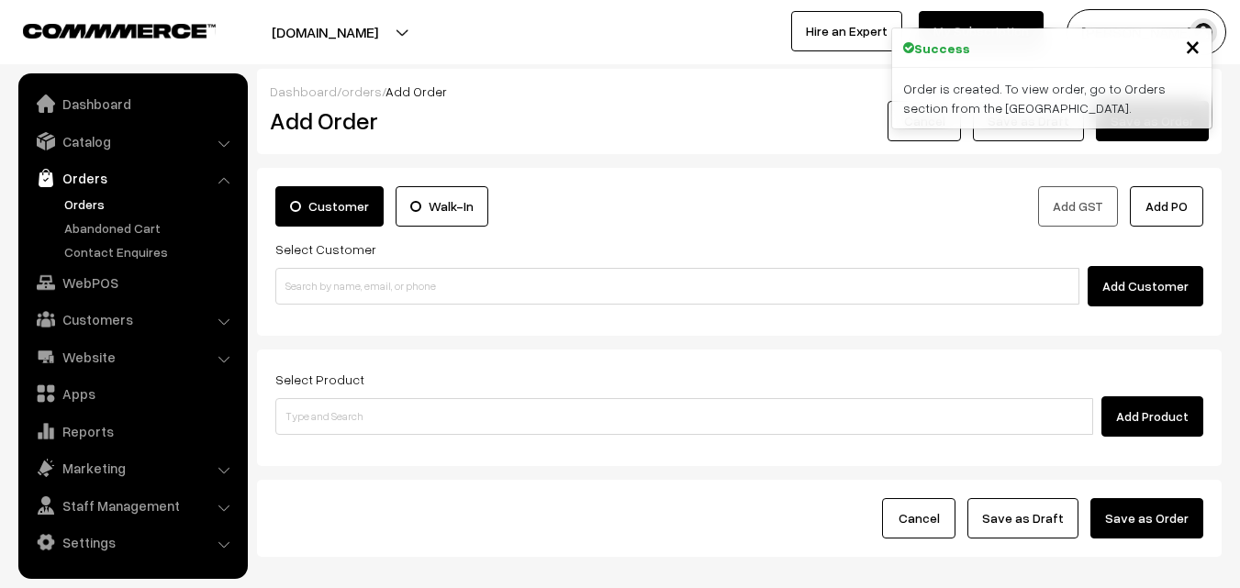
click at [83, 207] on link "Orders" at bounding box center [151, 204] width 182 height 19
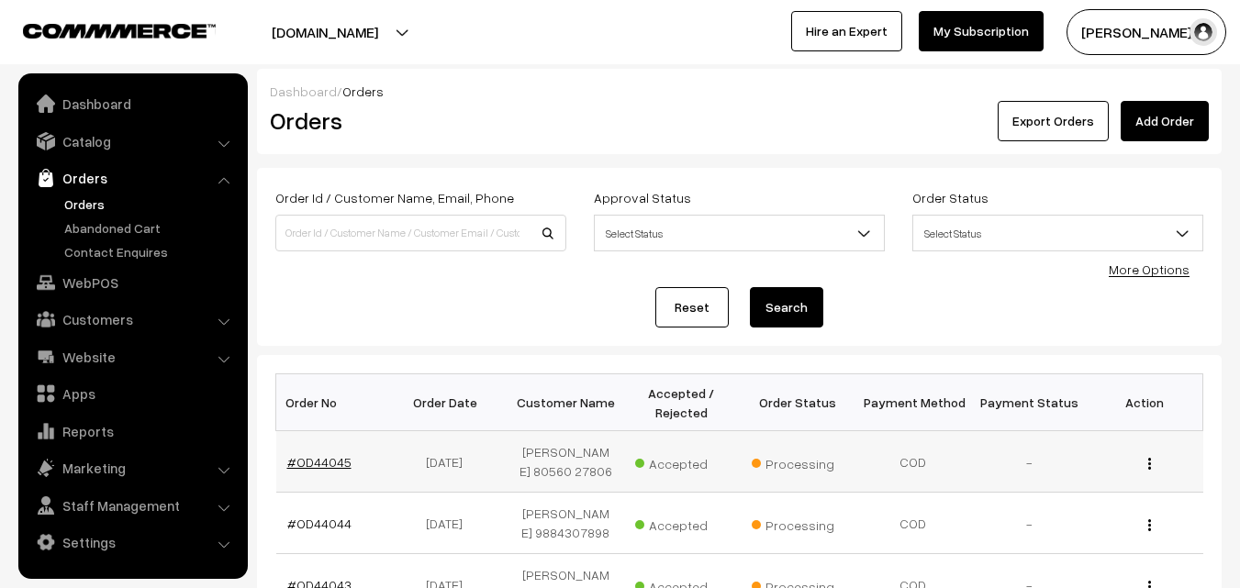
click at [330, 462] on link "#OD44045" at bounding box center [319, 462] width 64 height 16
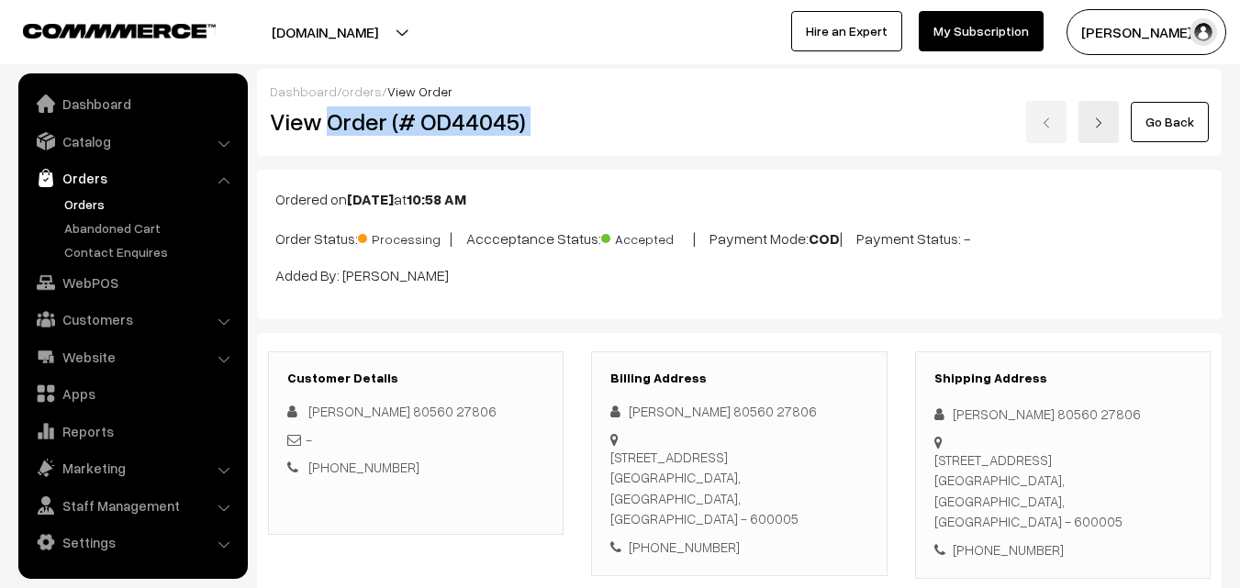
drag, startPoint x: 326, startPoint y: 120, endPoint x: 598, endPoint y: 134, distance: 272.8
click at [598, 134] on div "View Order (# OD44045) Go Back" at bounding box center [739, 122] width 966 height 42
copy div "Order (# OD44045)"
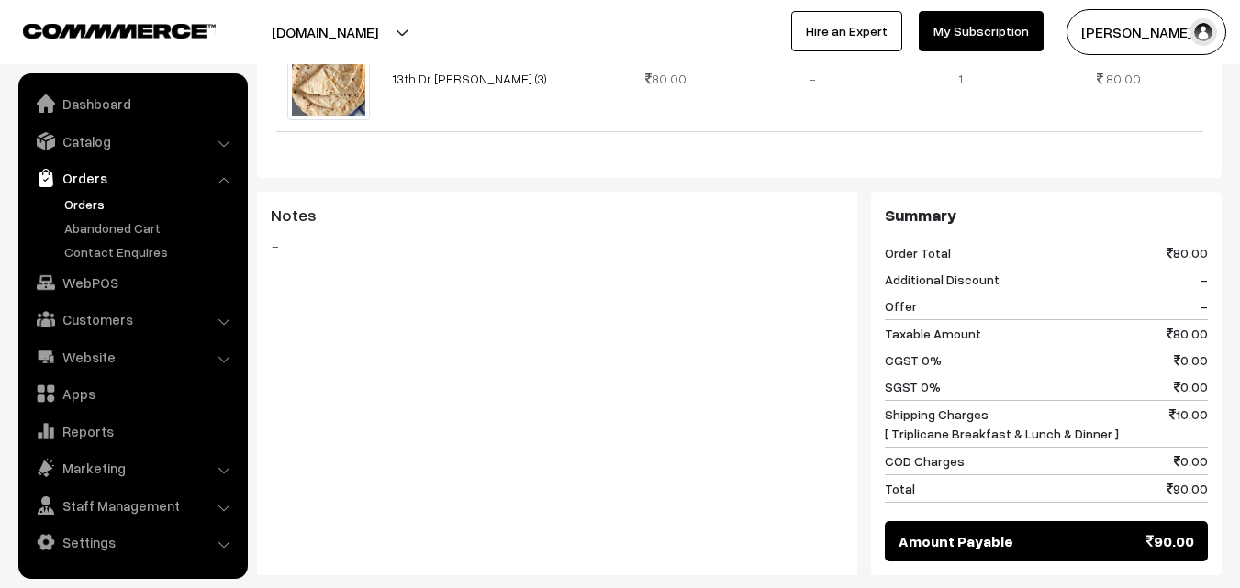
scroll to position [1009, 0]
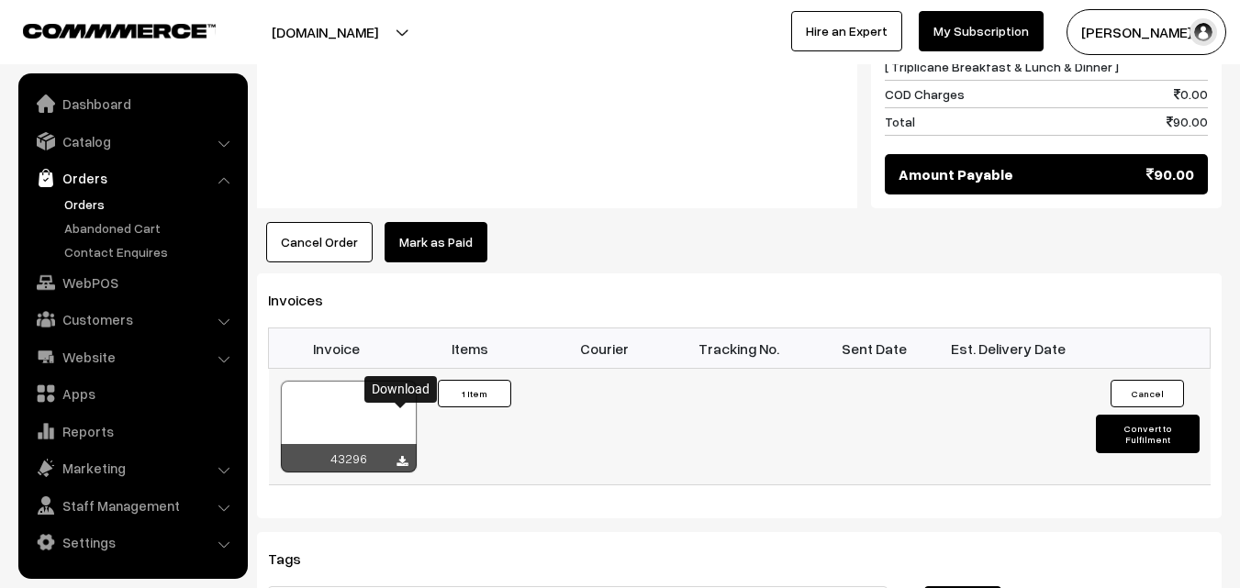
click at [405, 456] on icon at bounding box center [401, 462] width 11 height 12
drag, startPoint x: 117, startPoint y: 277, endPoint x: 127, endPoint y: 271, distance: 12.0
click at [117, 277] on link "WebPOS" at bounding box center [132, 282] width 218 height 33
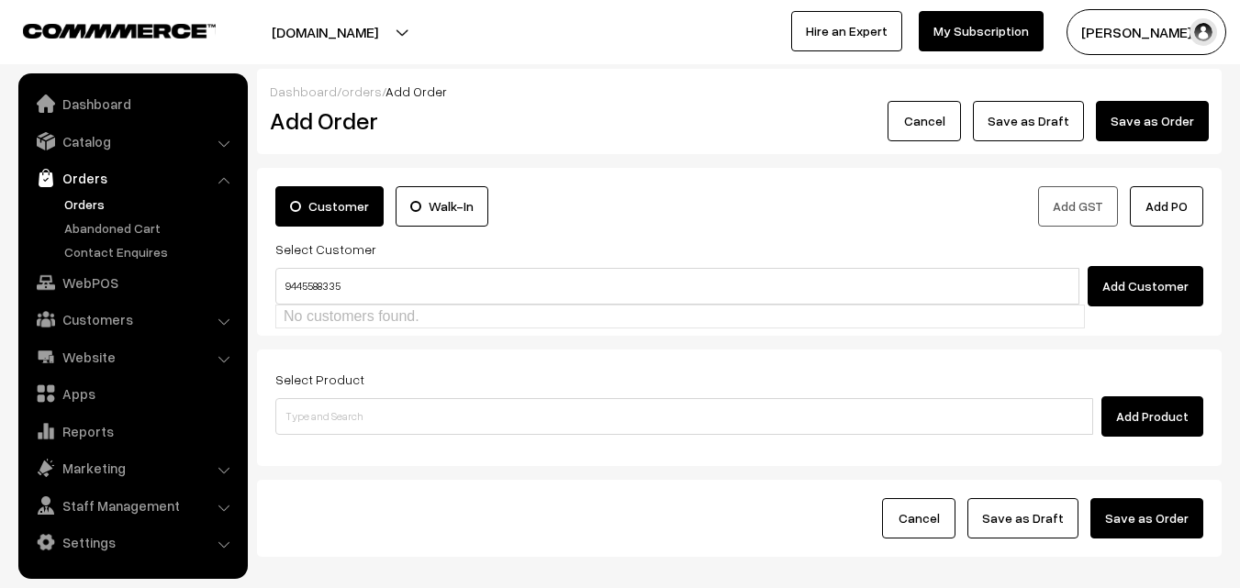
type input "9445588335"
click at [66, 319] on link "Customers" at bounding box center [132, 319] width 218 height 33
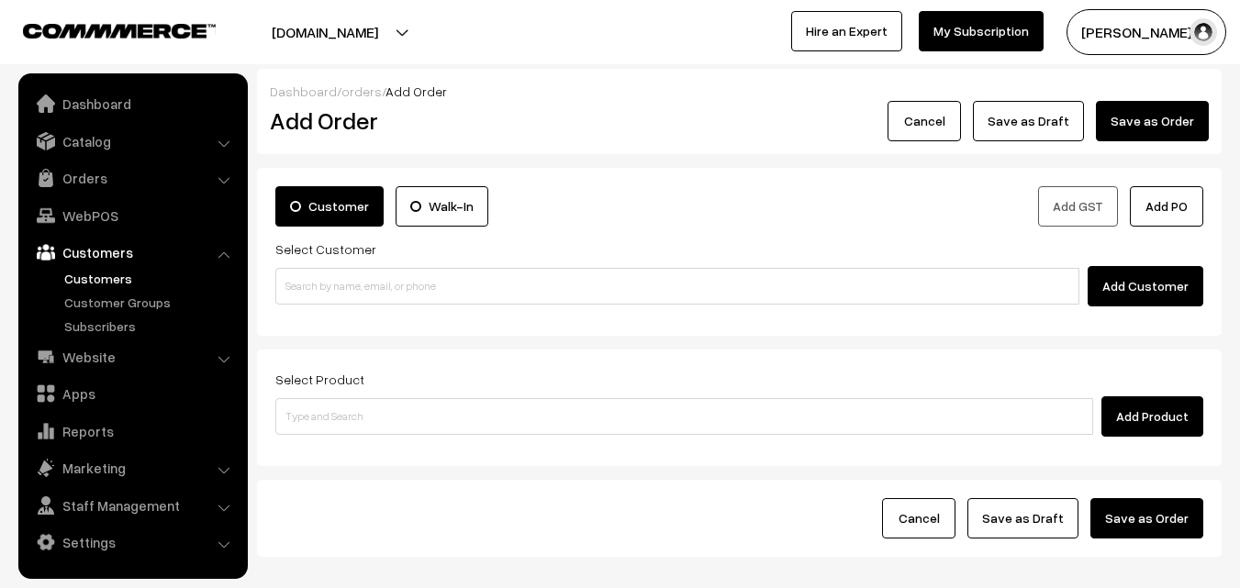
click at [105, 277] on link "Customers" at bounding box center [151, 278] width 182 height 19
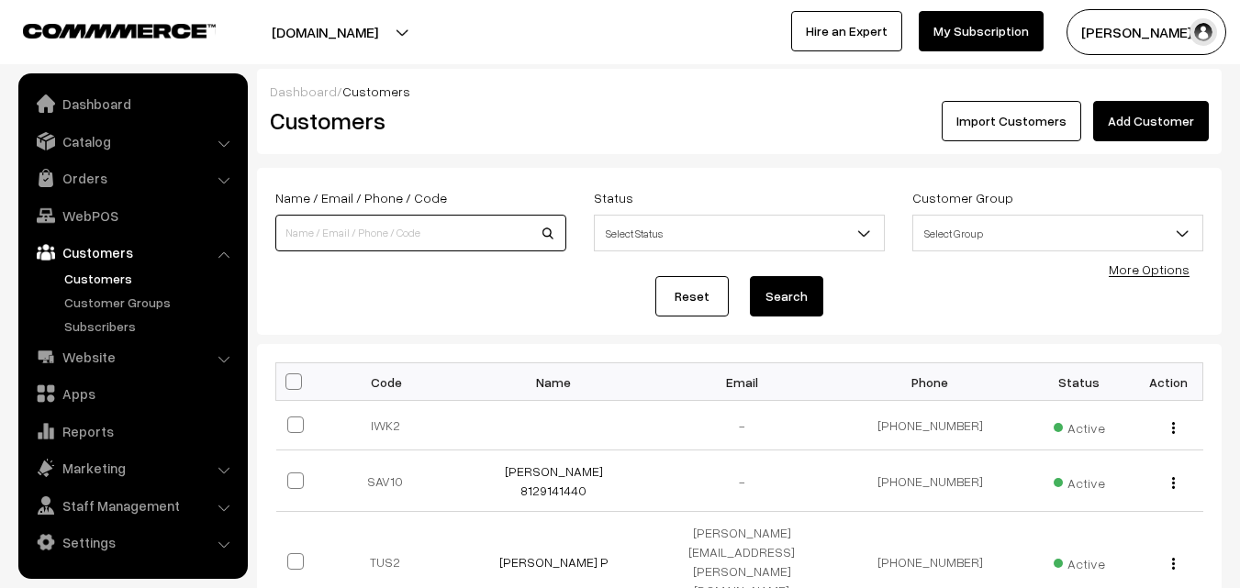
click at [453, 240] on input at bounding box center [420, 233] width 291 height 37
paste input "+91 94455 88335"
type input "9445588335"
click at [750, 276] on button "Search" at bounding box center [786, 296] width 73 height 40
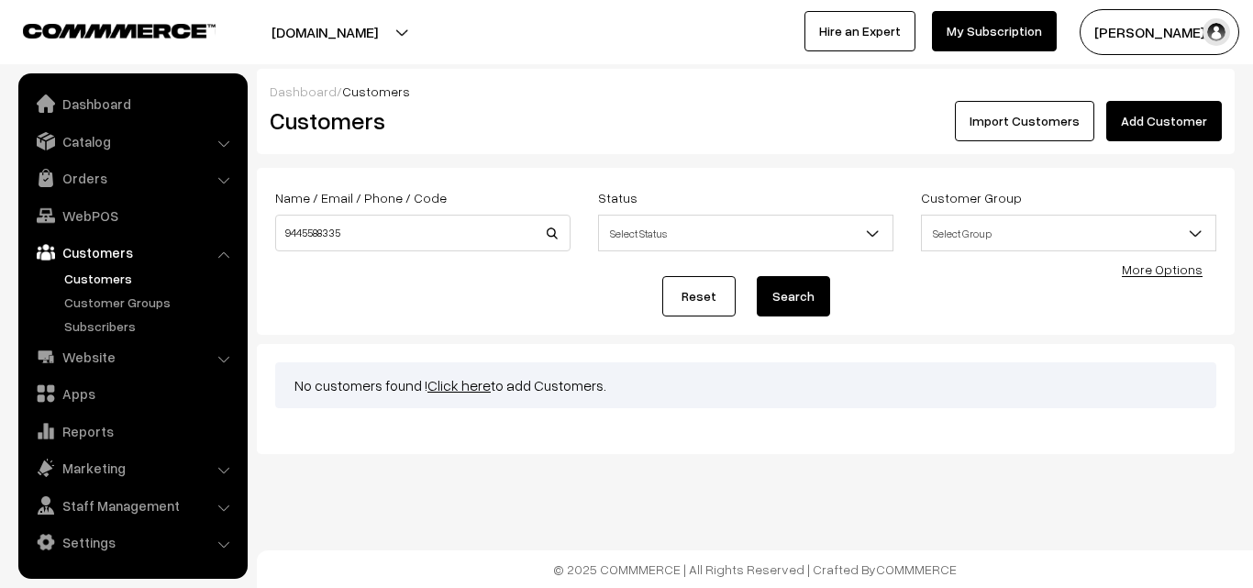
click at [480, 386] on link "Click here" at bounding box center [459, 385] width 63 height 18
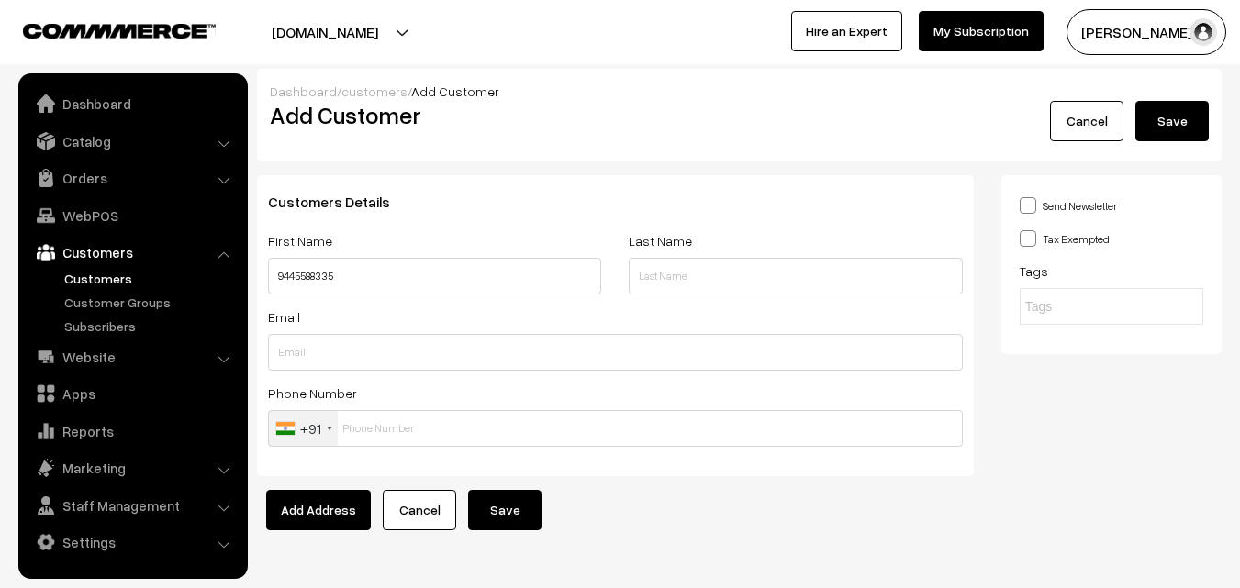
type input "9445588335"
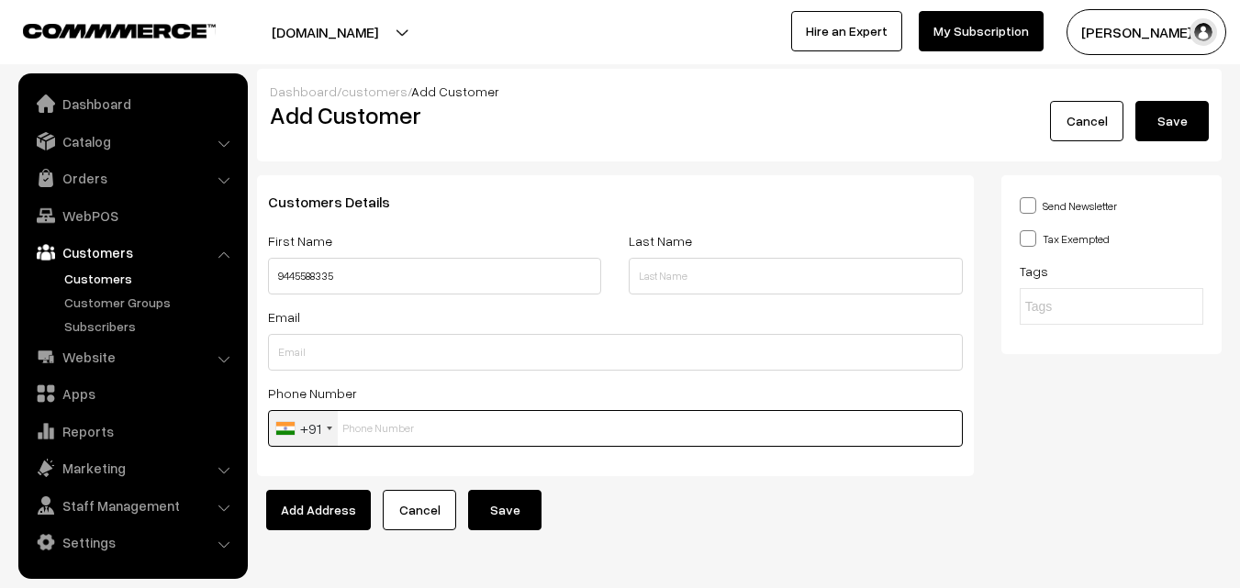
click at [360, 432] on input "text" at bounding box center [615, 428] width 695 height 37
paste input "9445588335"
type input "9445588335"
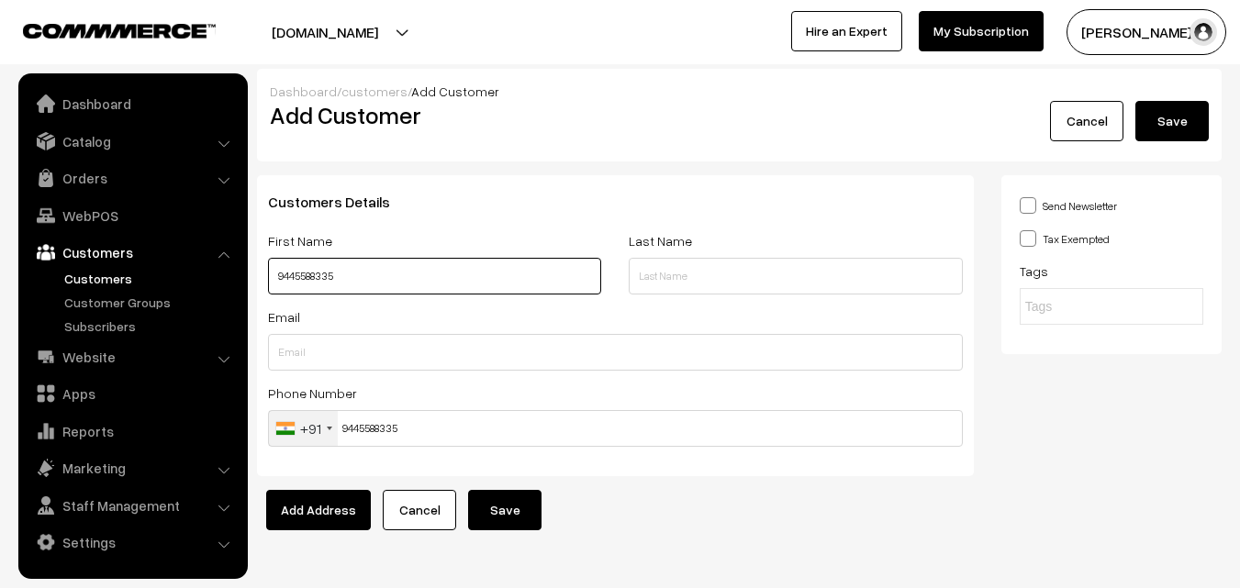
click at [276, 274] on input "9445588335" at bounding box center [434, 276] width 333 height 37
paste input "~Sumathi Chandrasekaran"
click at [285, 276] on input "~Sumathi Chandrasekaran 9445588335" at bounding box center [434, 276] width 333 height 37
type input "[PERSON_NAME] 9445588335"
click at [504, 507] on button "Save" at bounding box center [504, 510] width 73 height 40
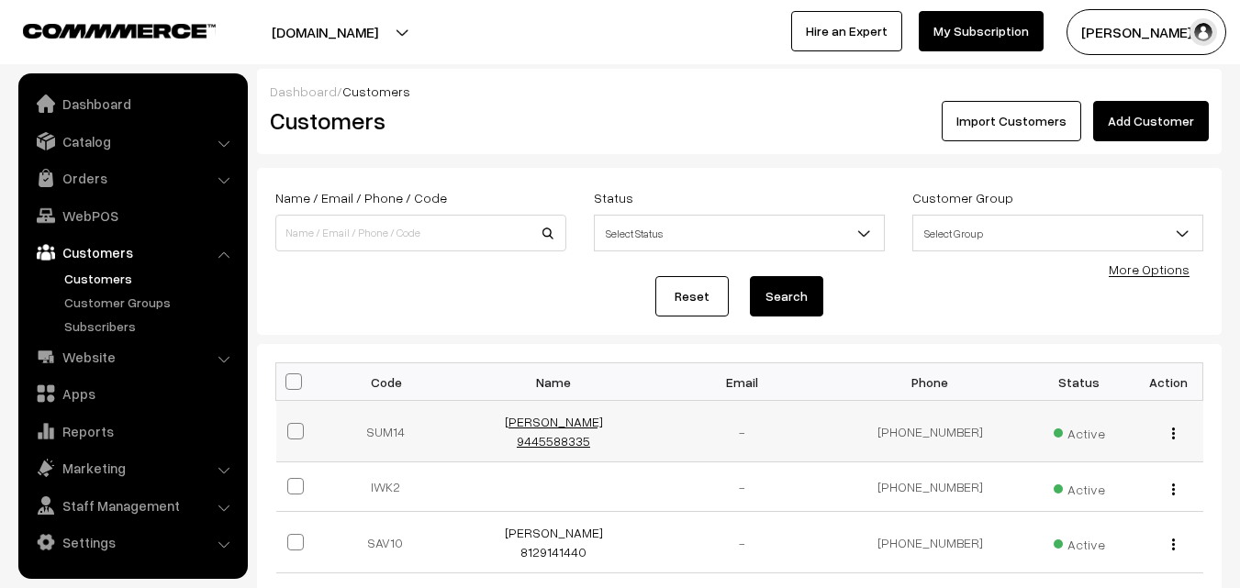
click at [538, 423] on link "[PERSON_NAME] 9445588335" at bounding box center [554, 431] width 98 height 35
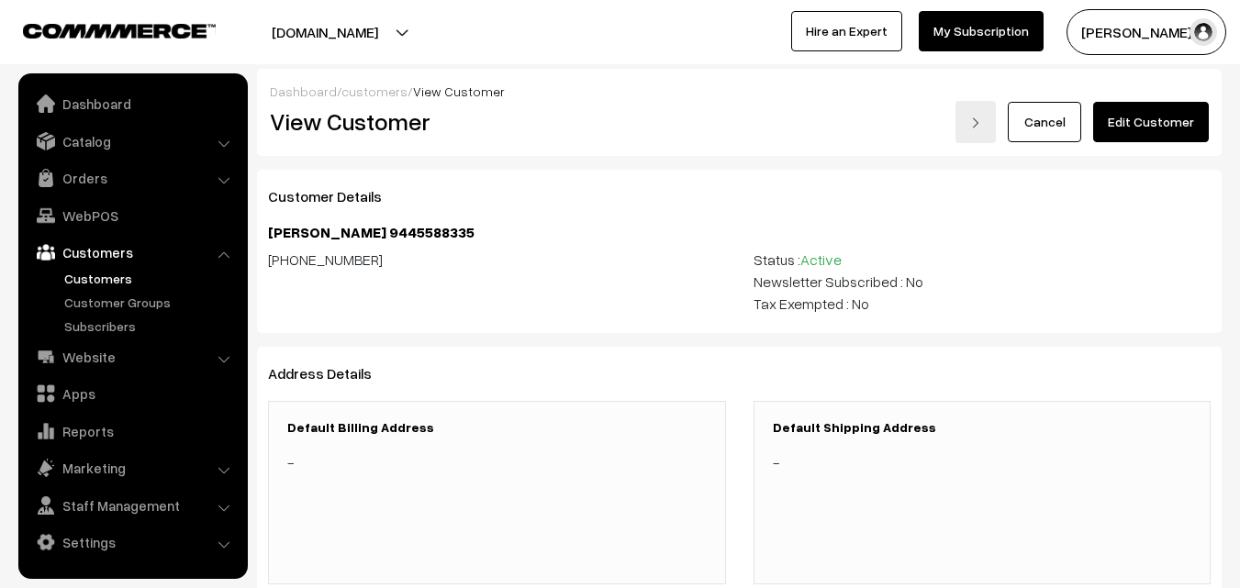
drag, startPoint x: 441, startPoint y: 232, endPoint x: 566, endPoint y: 233, distance: 124.8
click at [566, 233] on h4 "[PERSON_NAME] 9445588335" at bounding box center [739, 232] width 942 height 17
copy h4 "9445588335"
click at [1135, 132] on link "Edit Customer" at bounding box center [1151, 122] width 116 height 40
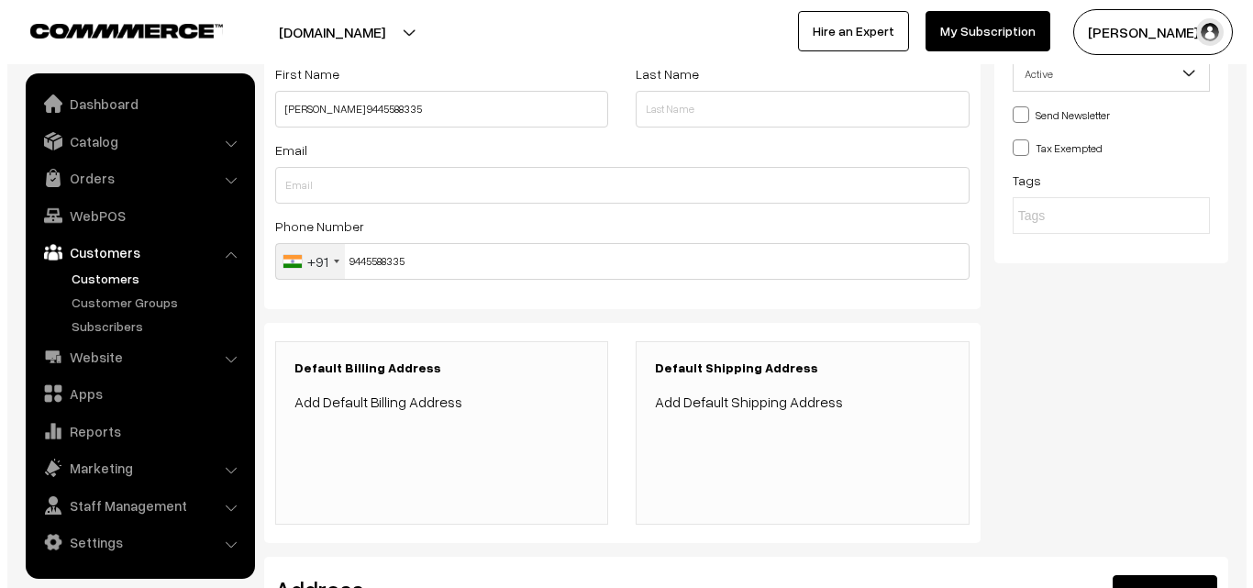
scroll to position [183, 0]
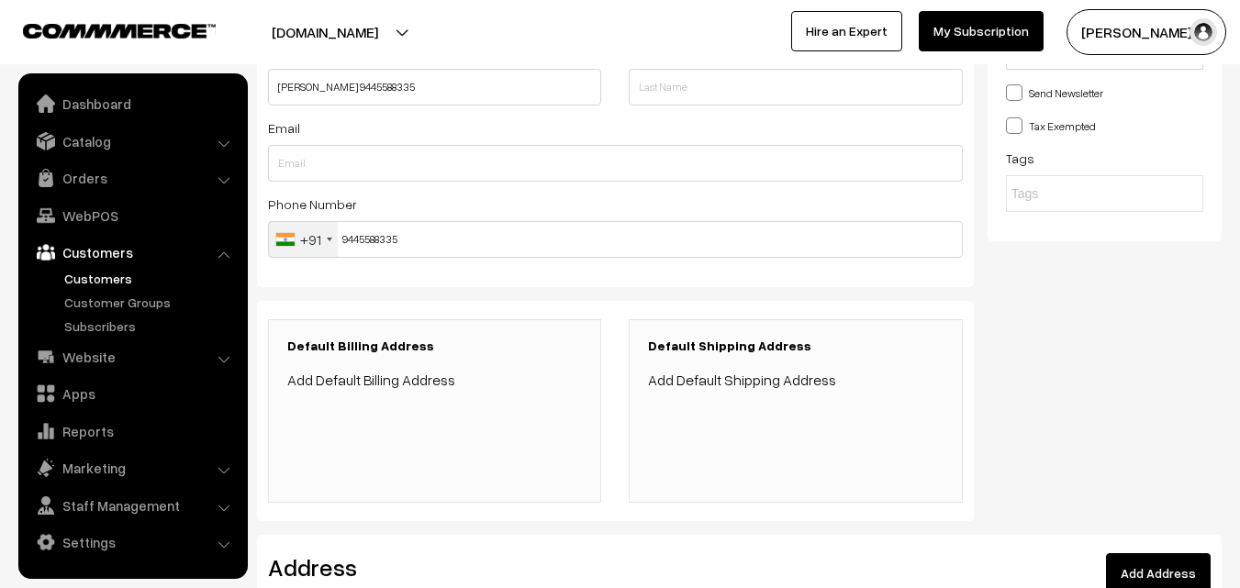
click at [376, 380] on link "Add Default Billing Address" at bounding box center [371, 380] width 168 height 18
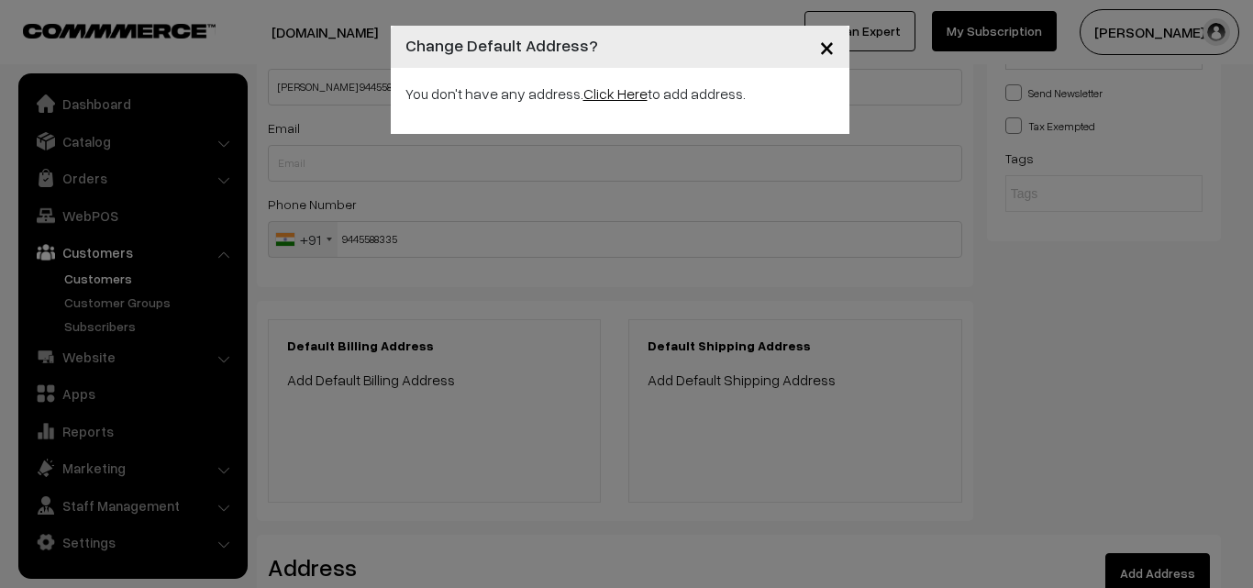
click at [624, 93] on link "Click Here" at bounding box center [616, 93] width 64 height 18
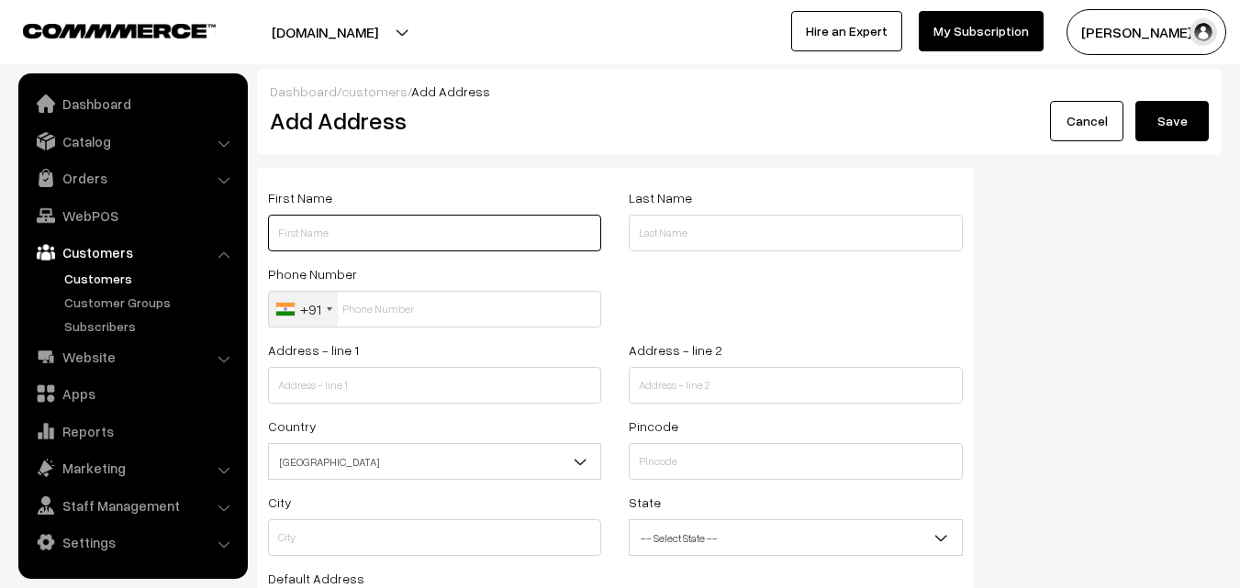
click at [426, 226] on input "text" at bounding box center [434, 233] width 333 height 37
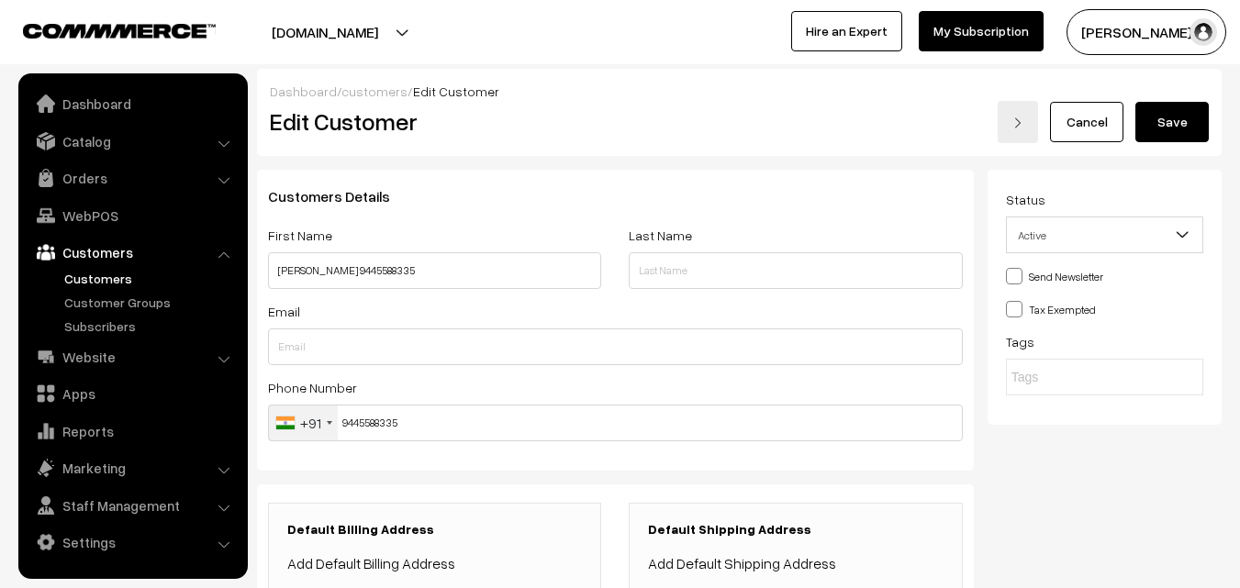
scroll to position [183, 0]
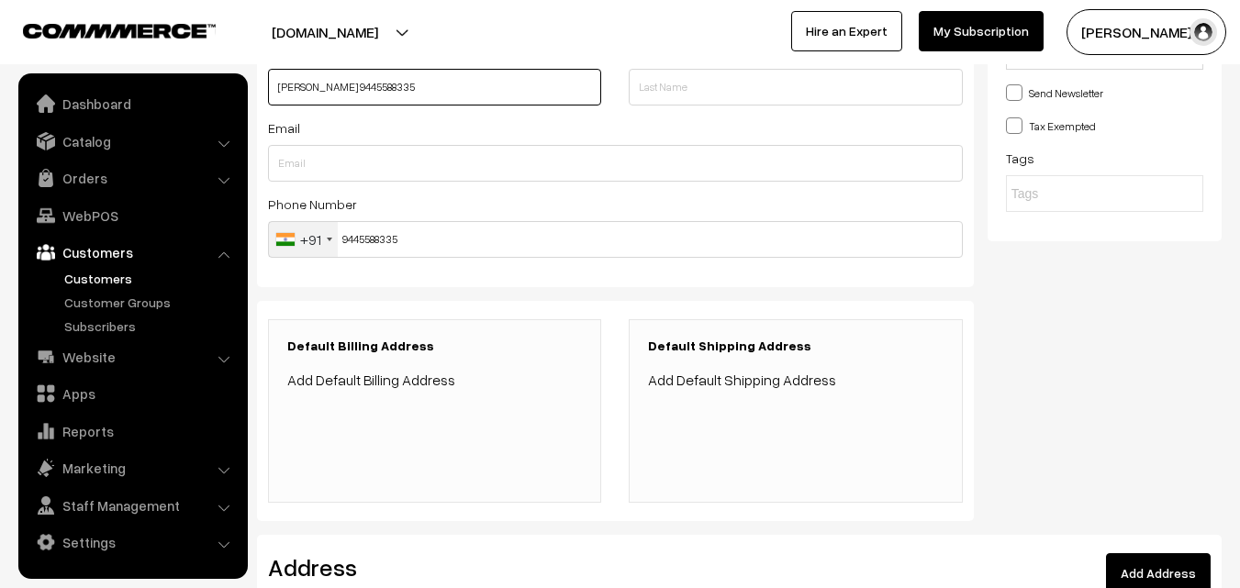
drag, startPoint x: 278, startPoint y: 93, endPoint x: 586, endPoint y: 91, distance: 308.3
click at [586, 91] on input "[PERSON_NAME] 9445588335" at bounding box center [434, 87] width 333 height 37
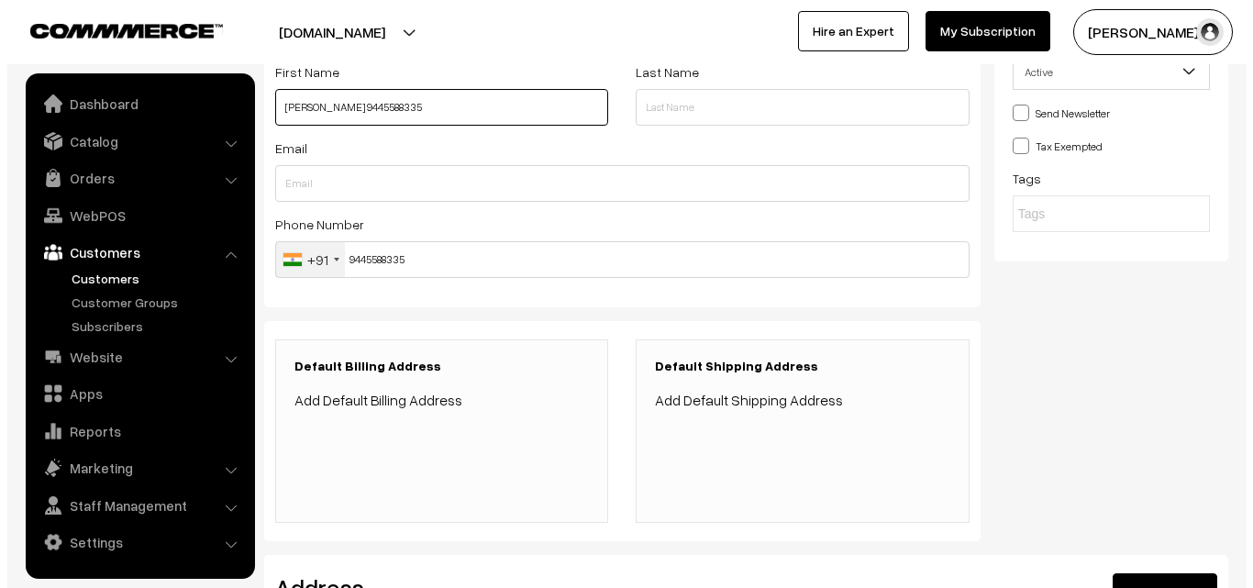
scroll to position [275, 0]
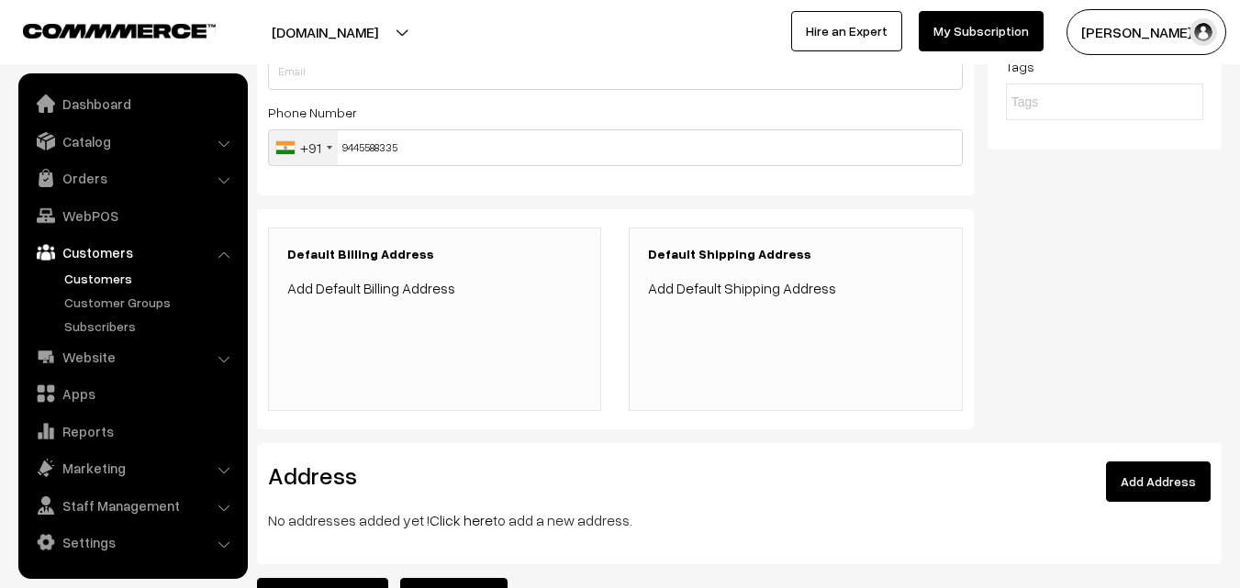
click at [410, 285] on link "Add Default Billing Address" at bounding box center [371, 288] width 168 height 18
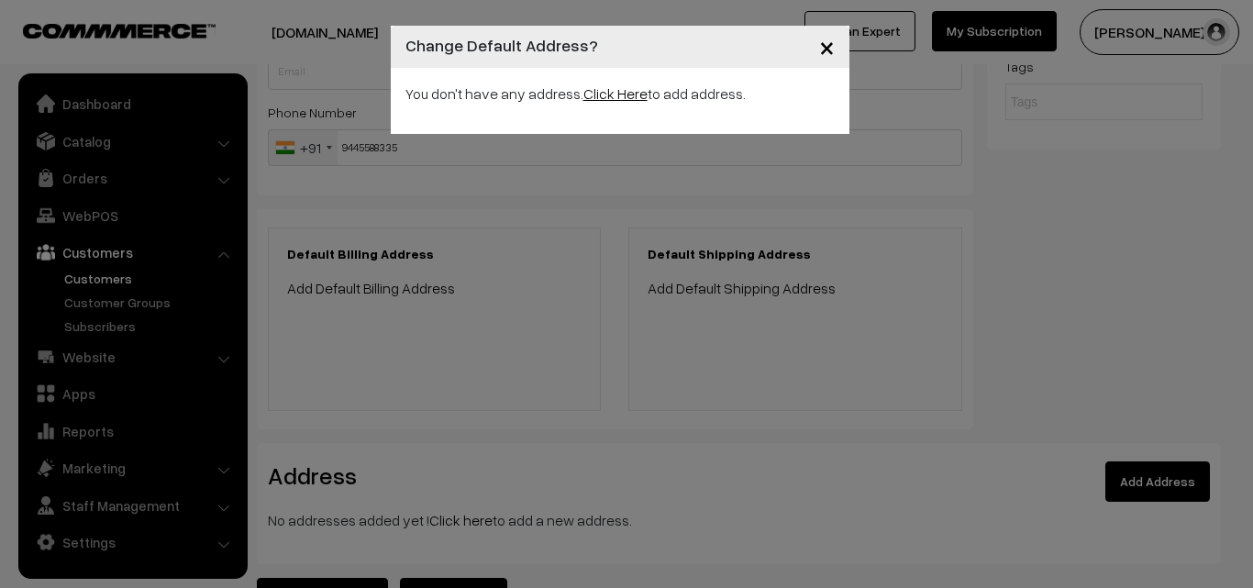
click at [593, 90] on link "Click Here" at bounding box center [616, 93] width 64 height 18
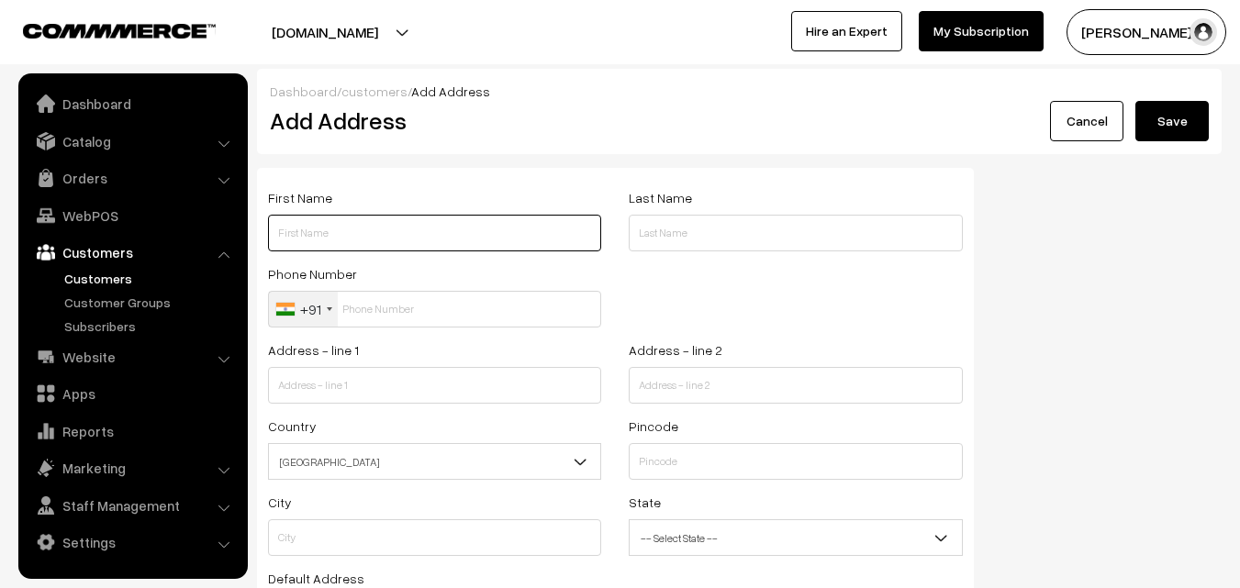
drag, startPoint x: 0, startPoint y: 0, endPoint x: 432, endPoint y: 239, distance: 493.6
click at [432, 239] on input "text" at bounding box center [434, 233] width 333 height 37
paste input "[PERSON_NAME] 9445588335"
drag, startPoint x: 396, startPoint y: 234, endPoint x: 496, endPoint y: 232, distance: 100.0
click at [496, 232] on input "[PERSON_NAME] 9445588335" at bounding box center [434, 233] width 333 height 37
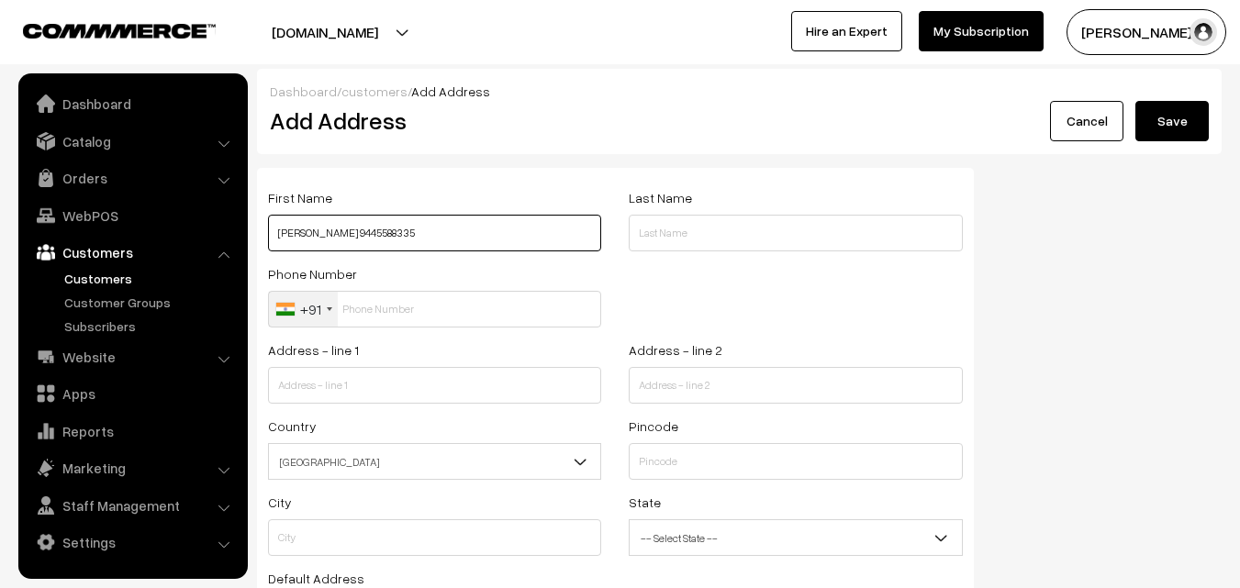
type input "[PERSON_NAME] 9445588335"
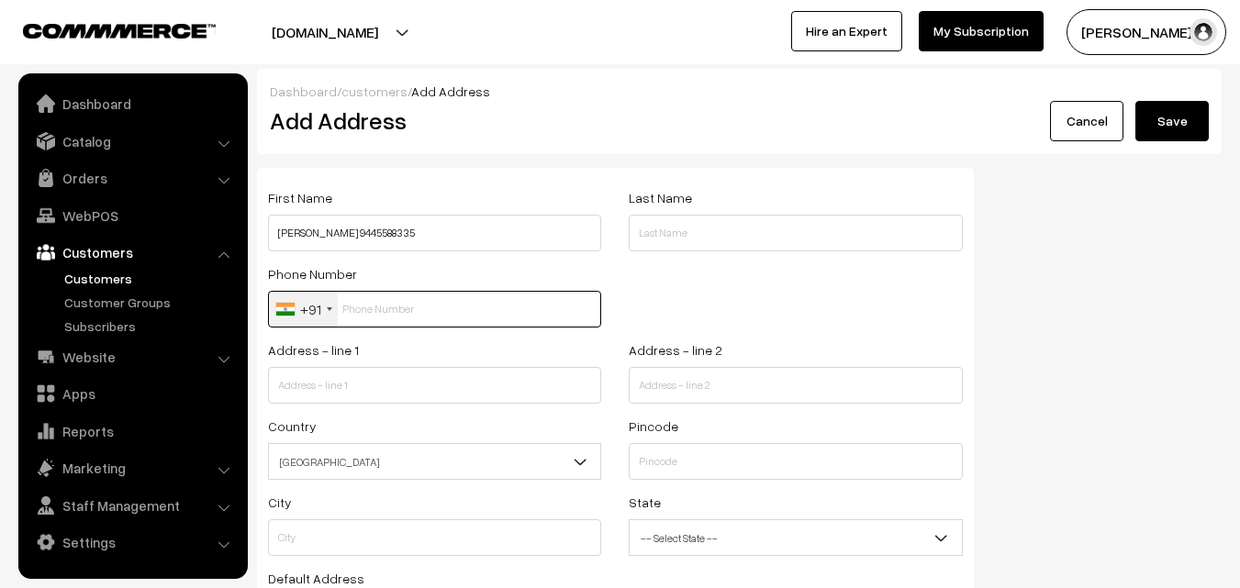
click at [388, 314] on input "text" at bounding box center [434, 309] width 333 height 37
paste input "9445588335"
type input "9445588335"
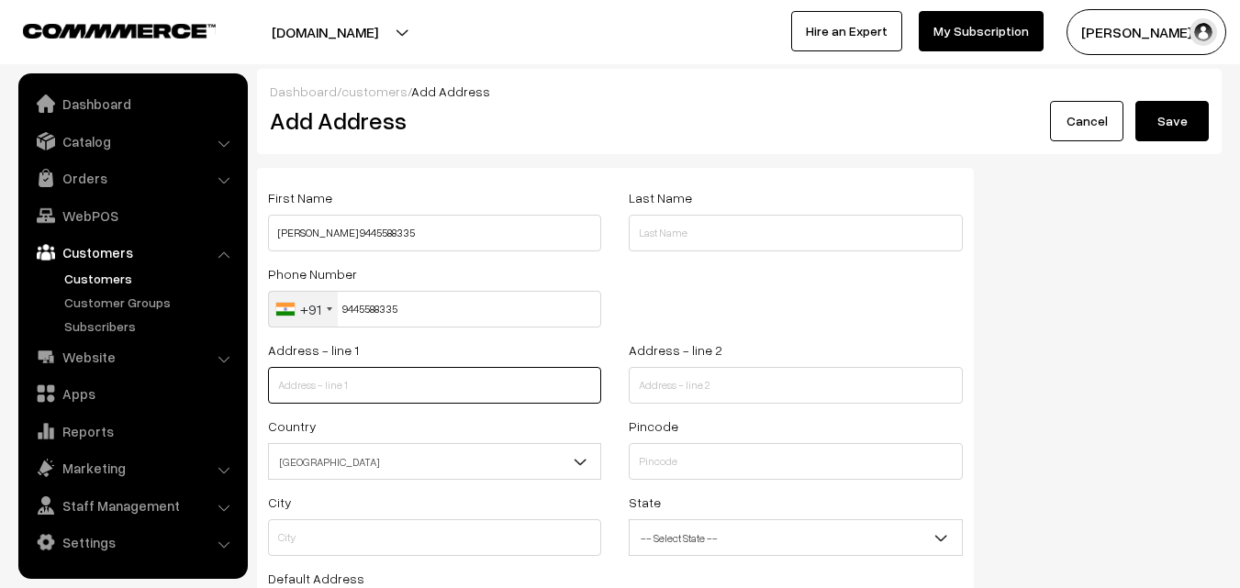
click at [386, 382] on input "text" at bounding box center [434, 385] width 333 height 37
type input "20/27 Saradambal Street,"
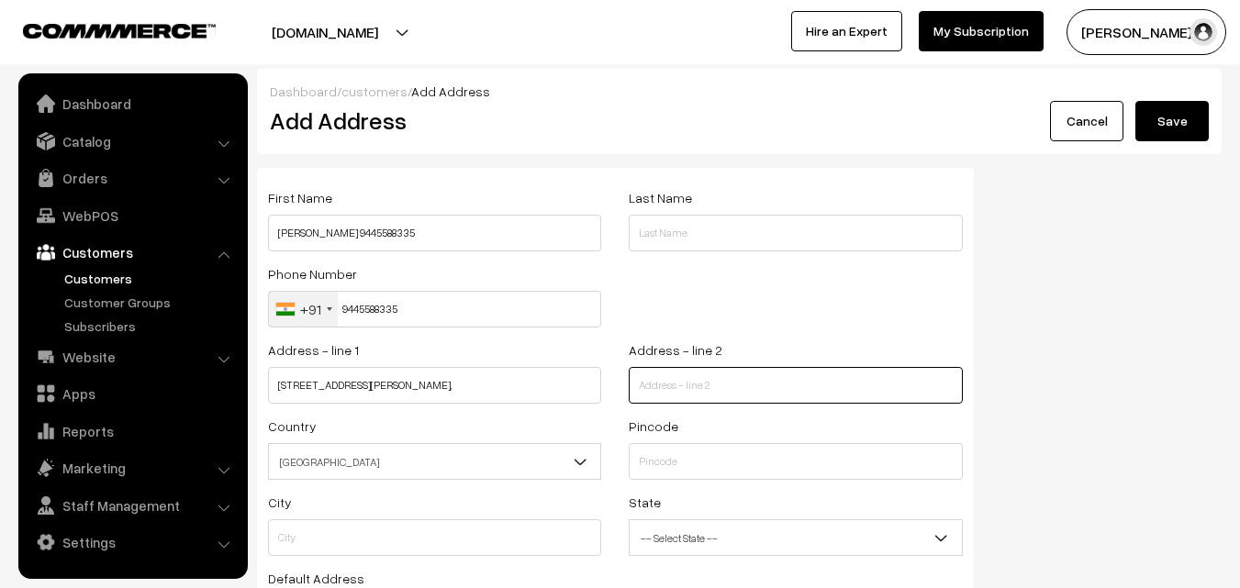
click at [674, 387] on input "text" at bounding box center [794, 385] width 333 height 37
click at [681, 386] on input "Appavu7 Nagar, Saidapet" at bounding box center [794, 385] width 333 height 37
click at [773, 393] on input "Appavu Nagar, Saidapet" at bounding box center [794, 385] width 333 height 37
type input "Appavu Nagar, Saidapet"
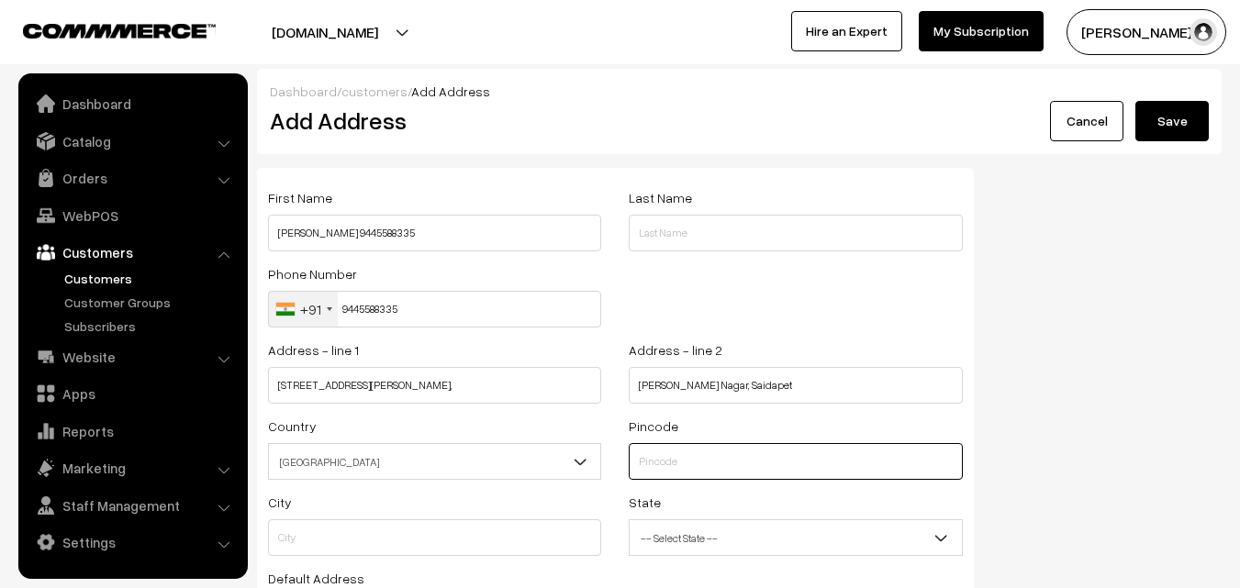
click at [662, 469] on input "text" at bounding box center [794, 461] width 333 height 37
type input "600015"
type input "Chennai"
select select "Tamil Nadu"
type input "600015"
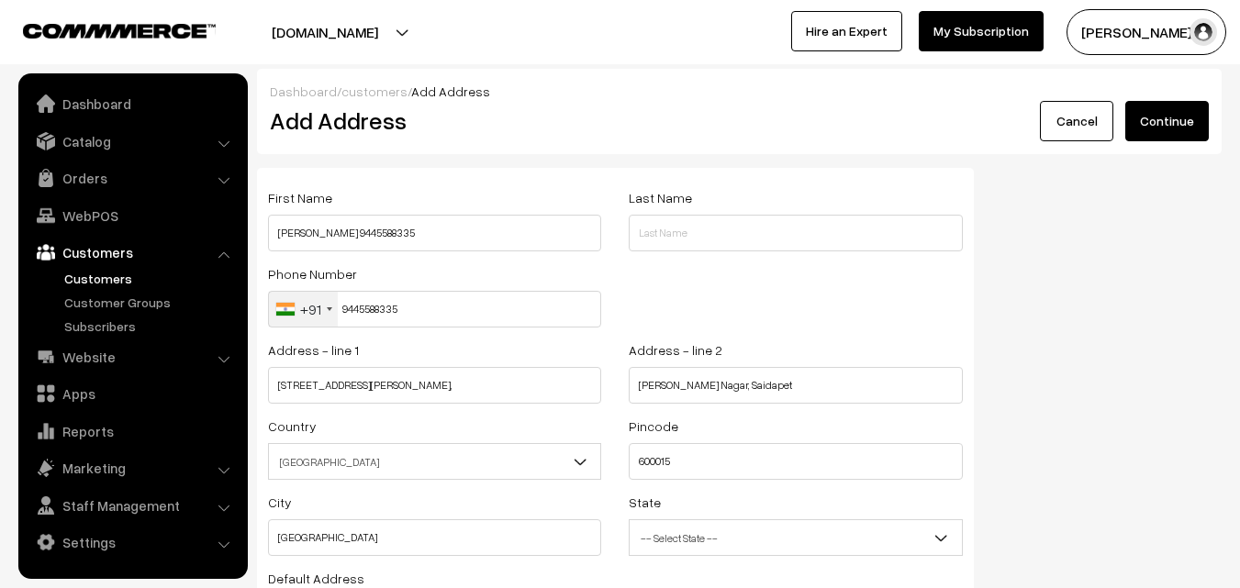
click at [450, 458] on span "India" at bounding box center [434, 462] width 331 height 32
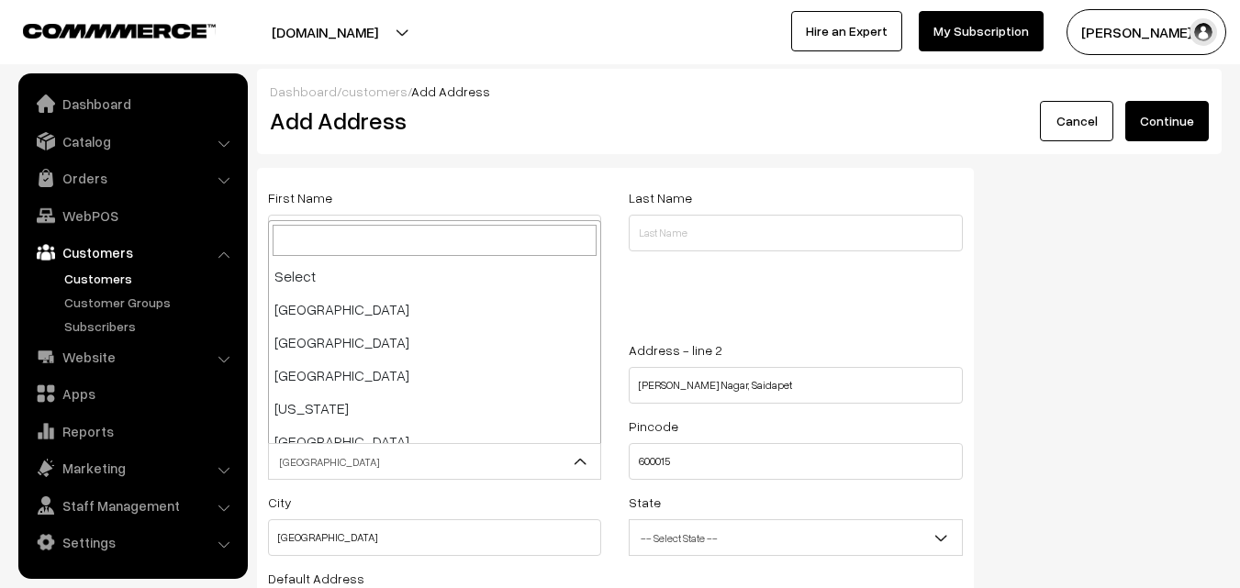
scroll to position [3204, 0]
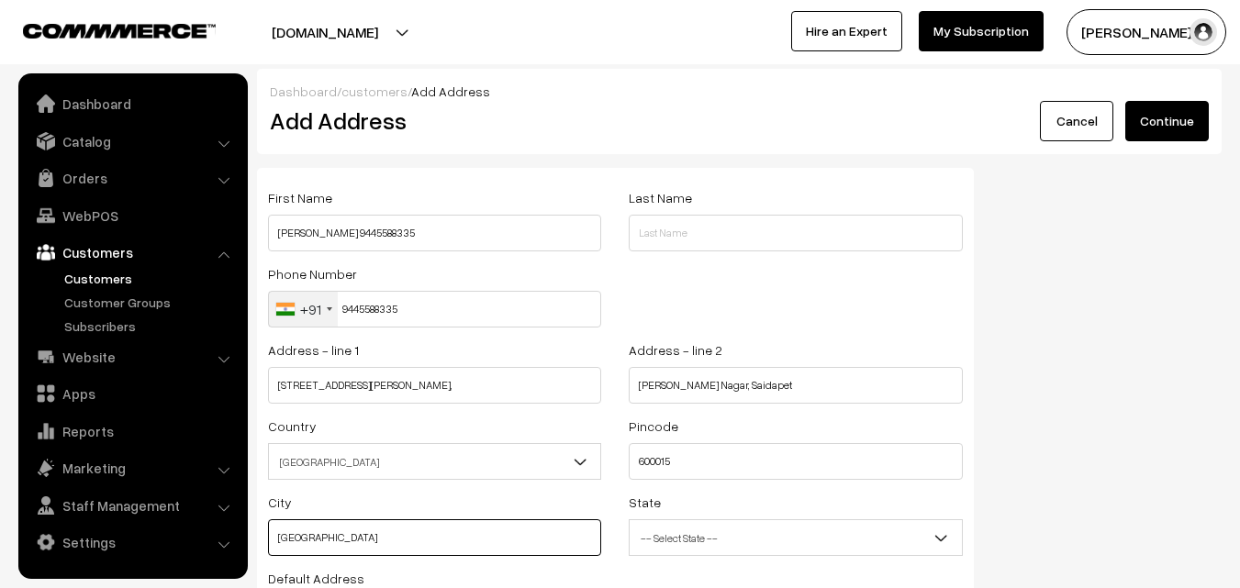
click at [499, 547] on input "Chennai" at bounding box center [434, 537] width 333 height 37
click at [925, 539] on span "-- Select State --" at bounding box center [794, 538] width 331 height 32
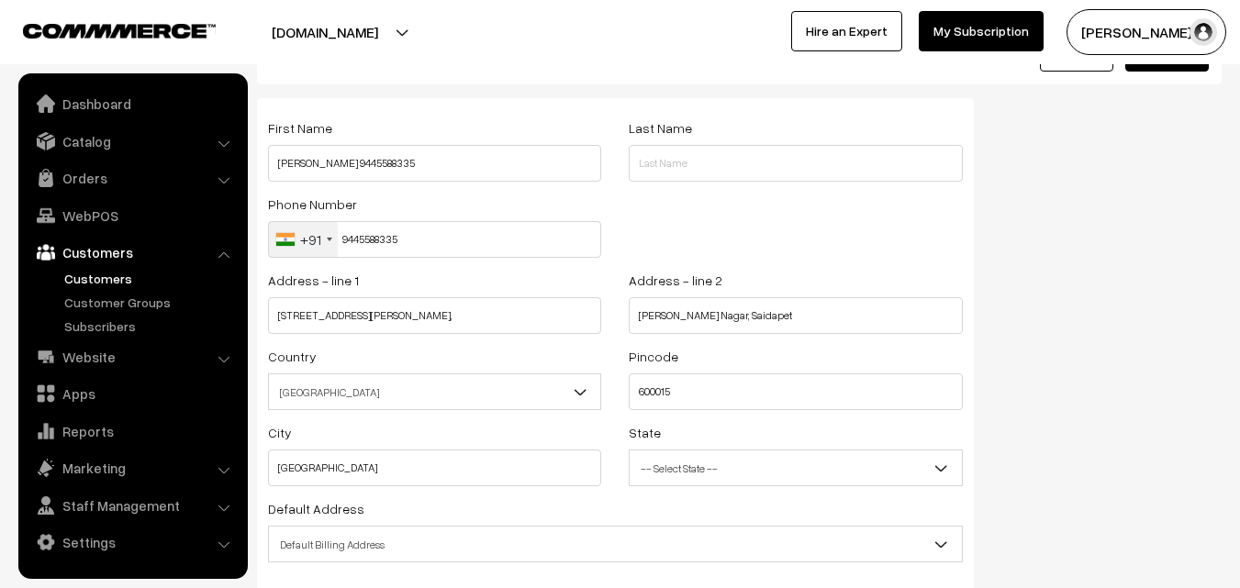
scroll to position [183, 0]
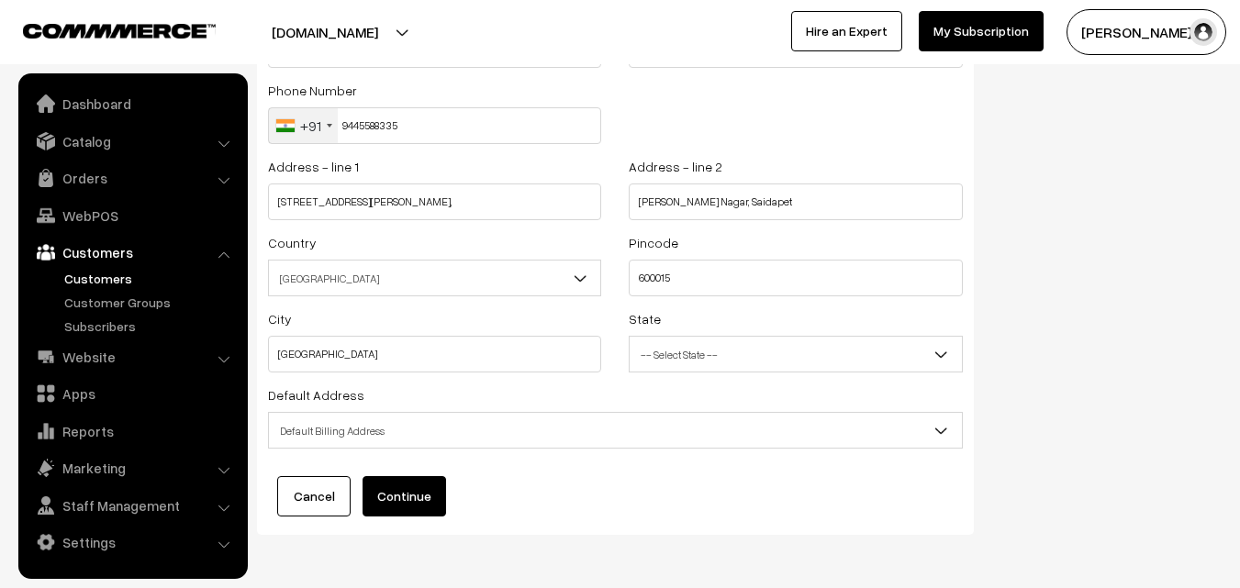
click at [556, 444] on span "Default Billing Address" at bounding box center [615, 431] width 693 height 32
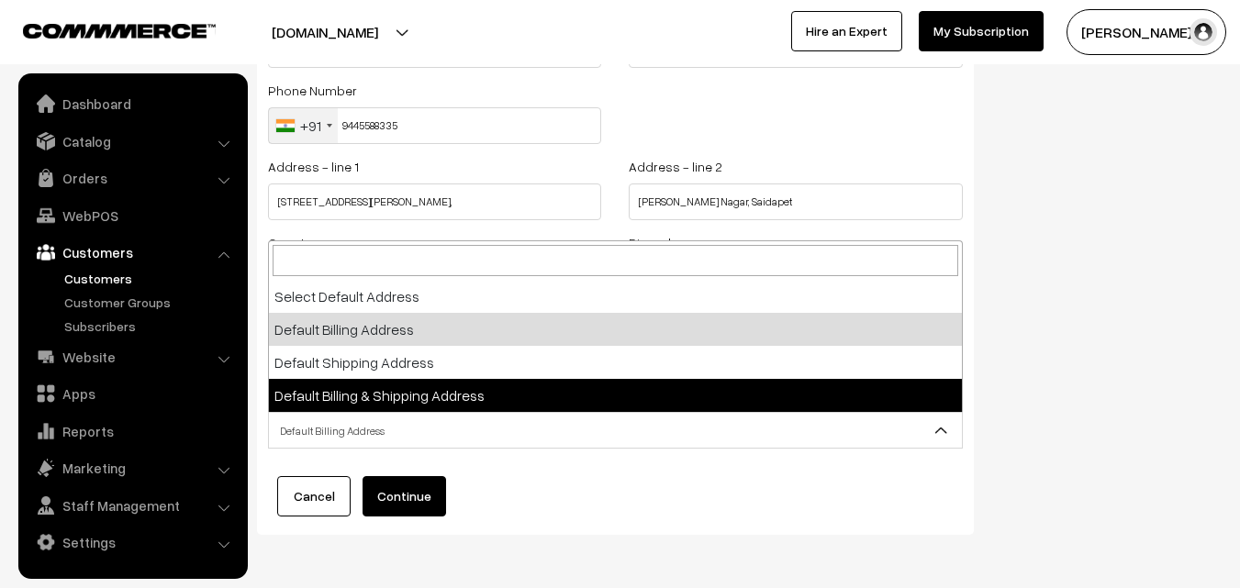
select select "3"
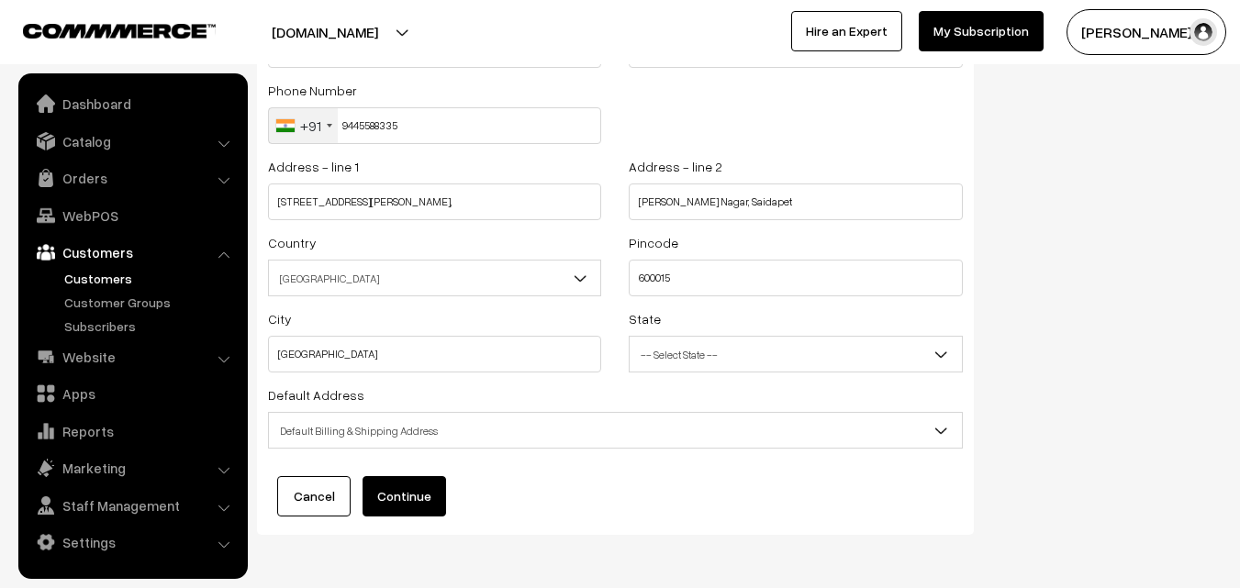
click at [394, 496] on button "Continue" at bounding box center [403, 496] width 83 height 40
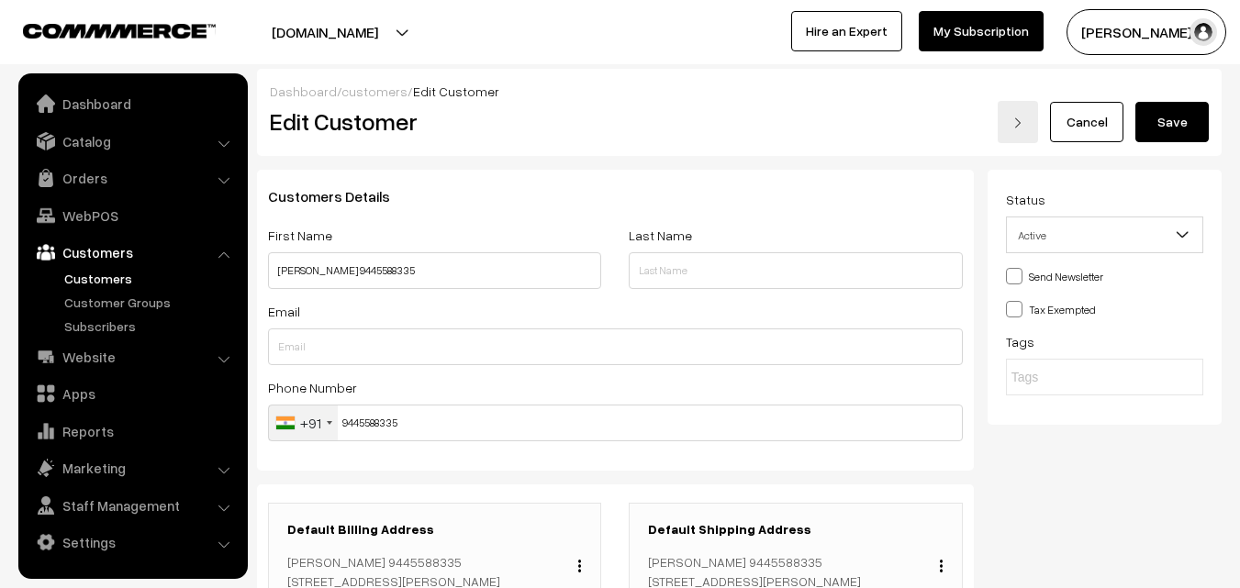
click at [1160, 115] on button "Save" at bounding box center [1171, 122] width 73 height 40
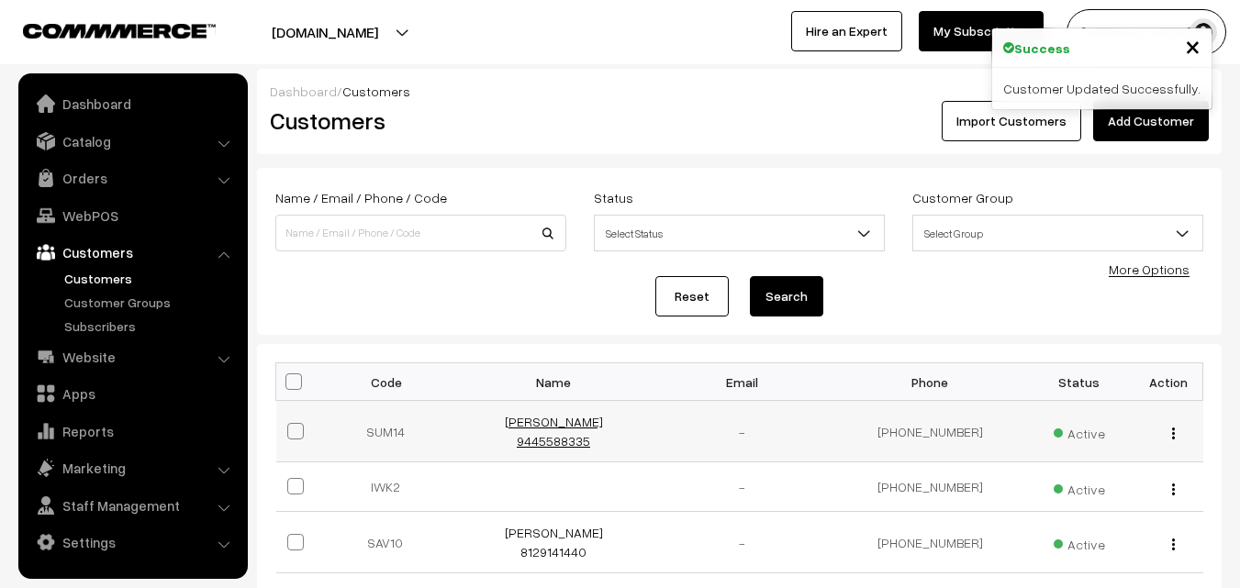
click at [536, 417] on link "[PERSON_NAME] 9445588335" at bounding box center [554, 431] width 98 height 35
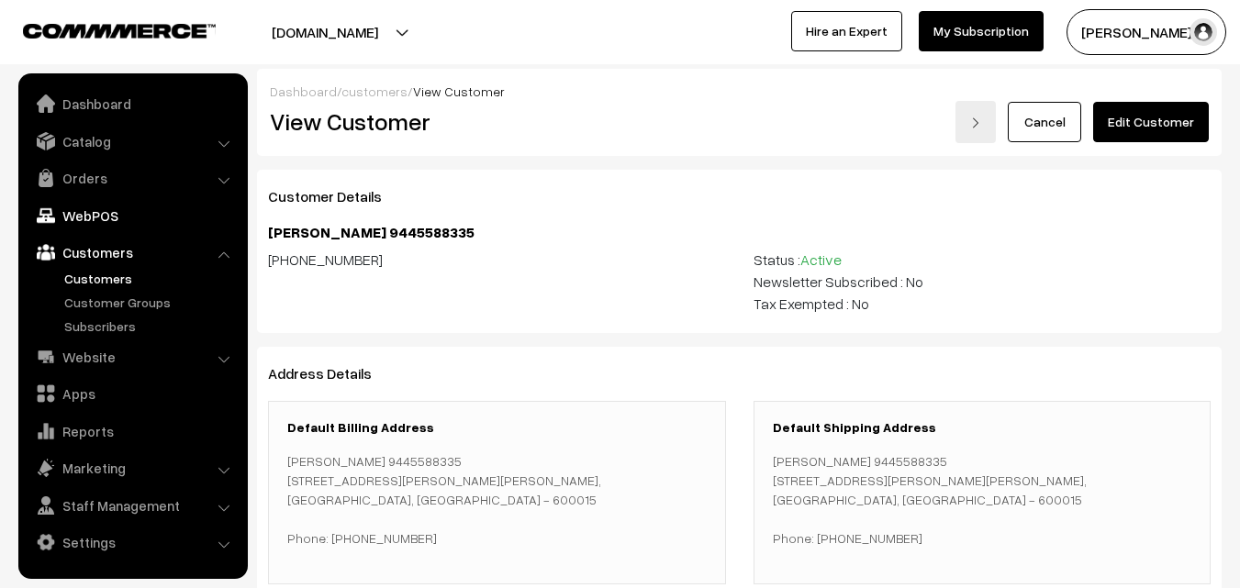
click at [108, 211] on link "WebPOS" at bounding box center [132, 215] width 218 height 33
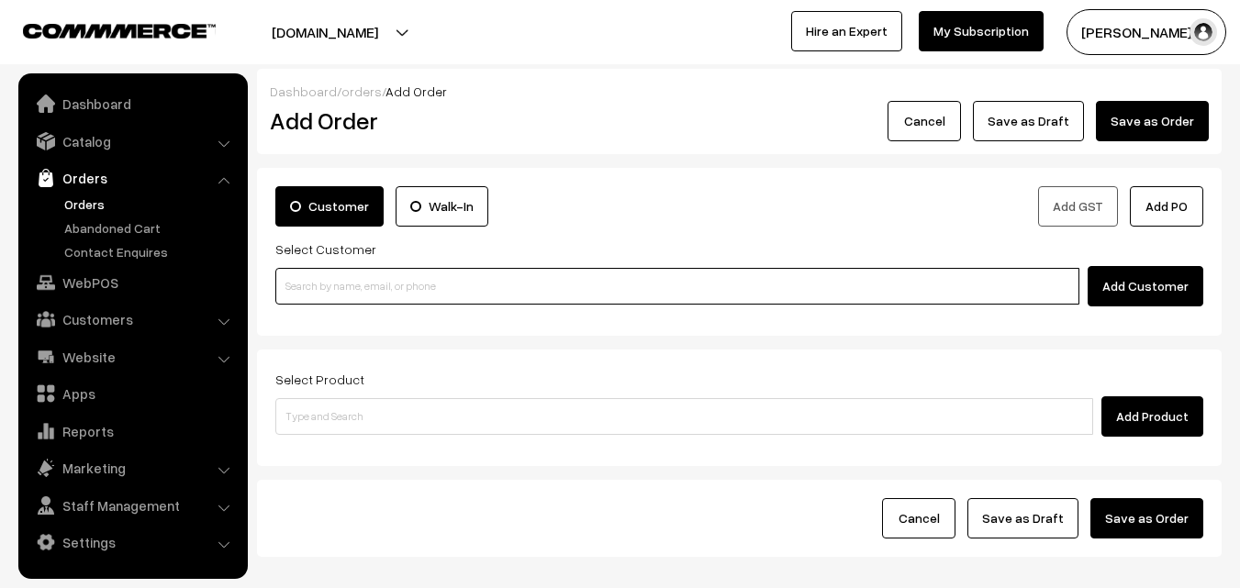
click at [335, 280] on input at bounding box center [677, 286] width 804 height 37
click at [450, 278] on input at bounding box center [677, 286] width 804 height 37
paste input "+91 94455 88335"
type input "Sumathi Chandrasekaran 9445588335 [9445588335]"
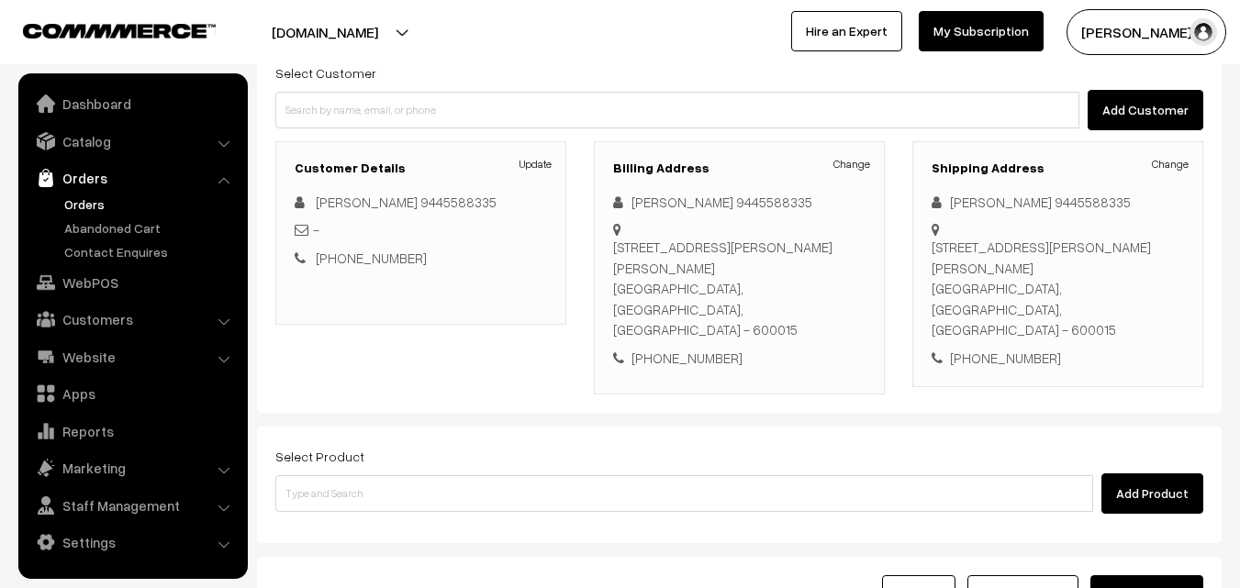
scroll to position [183, 0]
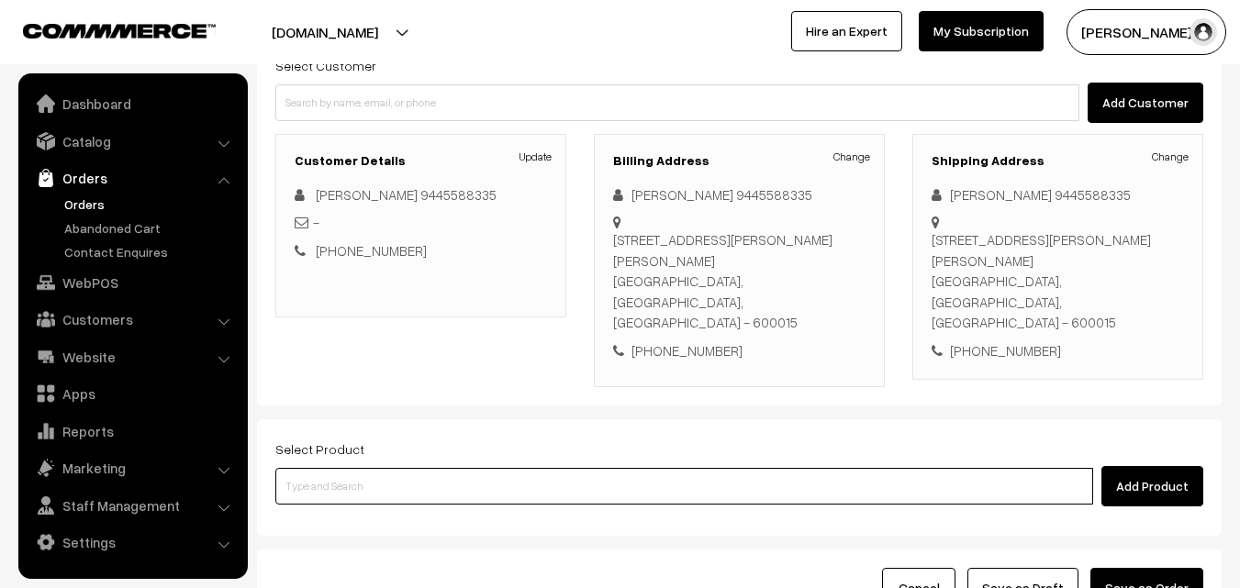
drag, startPoint x: 646, startPoint y: 439, endPoint x: 602, endPoint y: 573, distance: 140.1
click at [645, 468] on input at bounding box center [683, 486] width 817 height 37
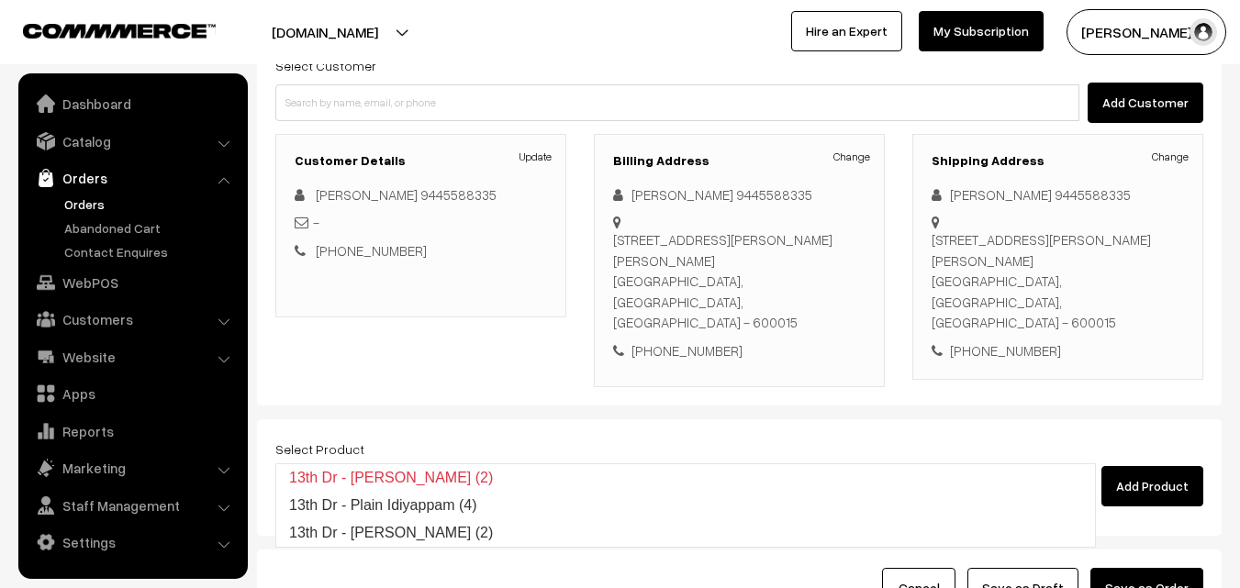
type input "13th"
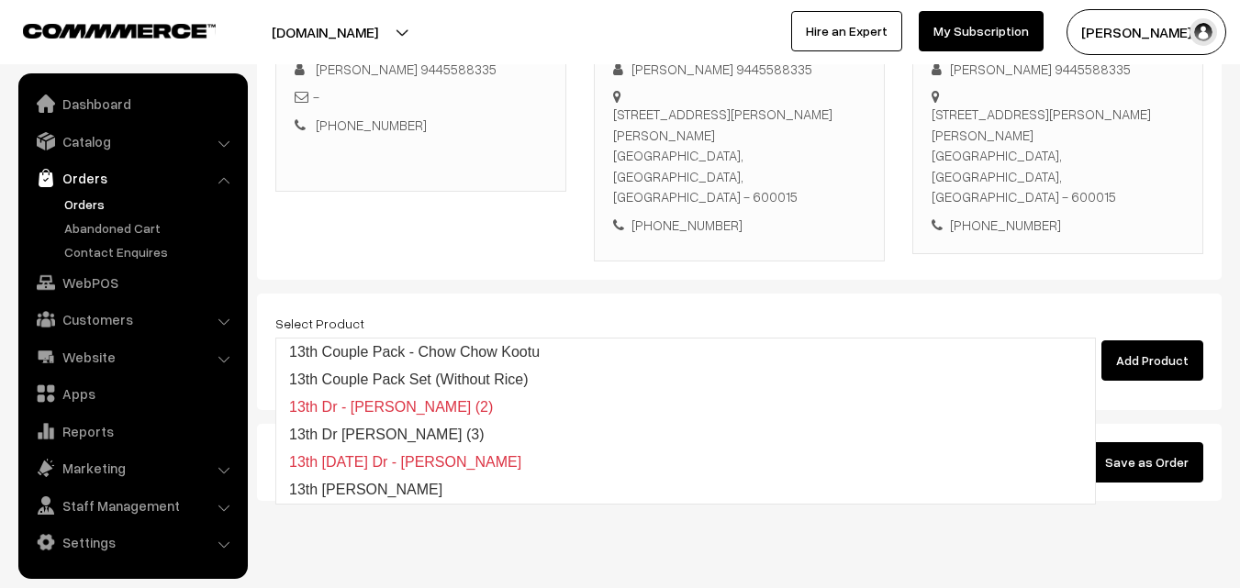
scroll to position [314, 0]
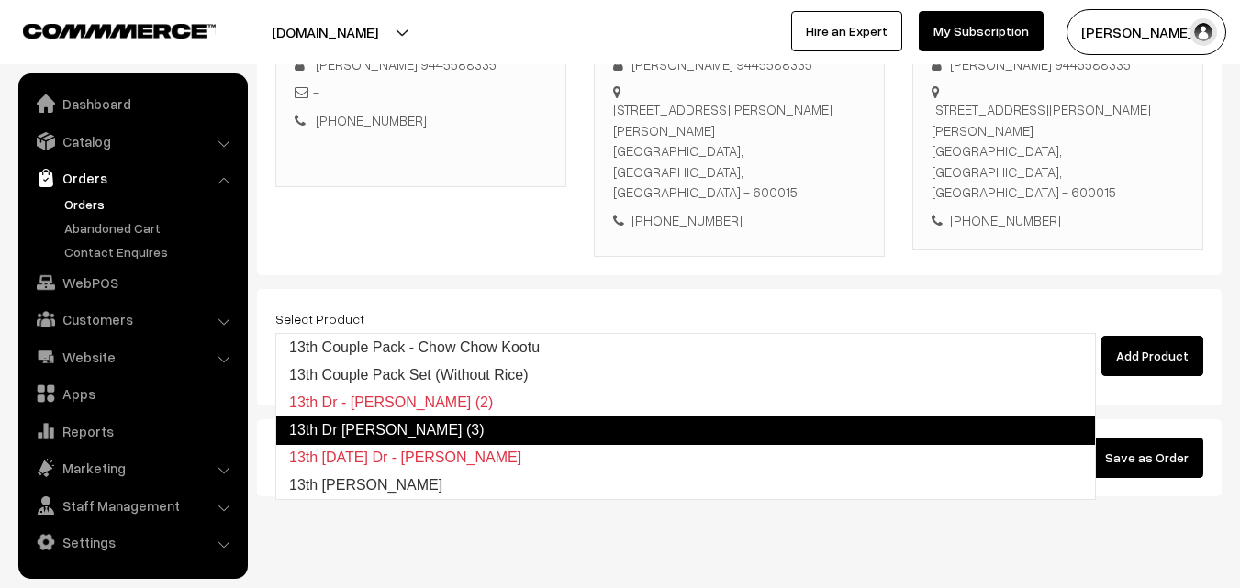
click at [507, 433] on link "13th Dr [PERSON_NAME] (3)" at bounding box center [685, 430] width 820 height 29
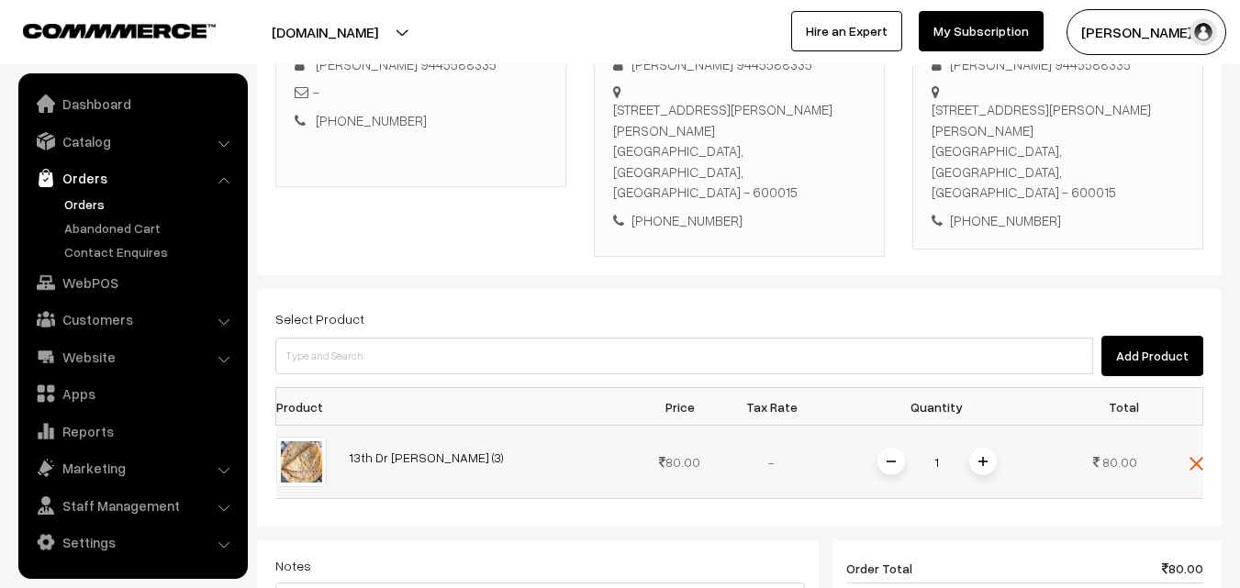
click at [982, 448] on span at bounding box center [983, 462] width 28 height 28
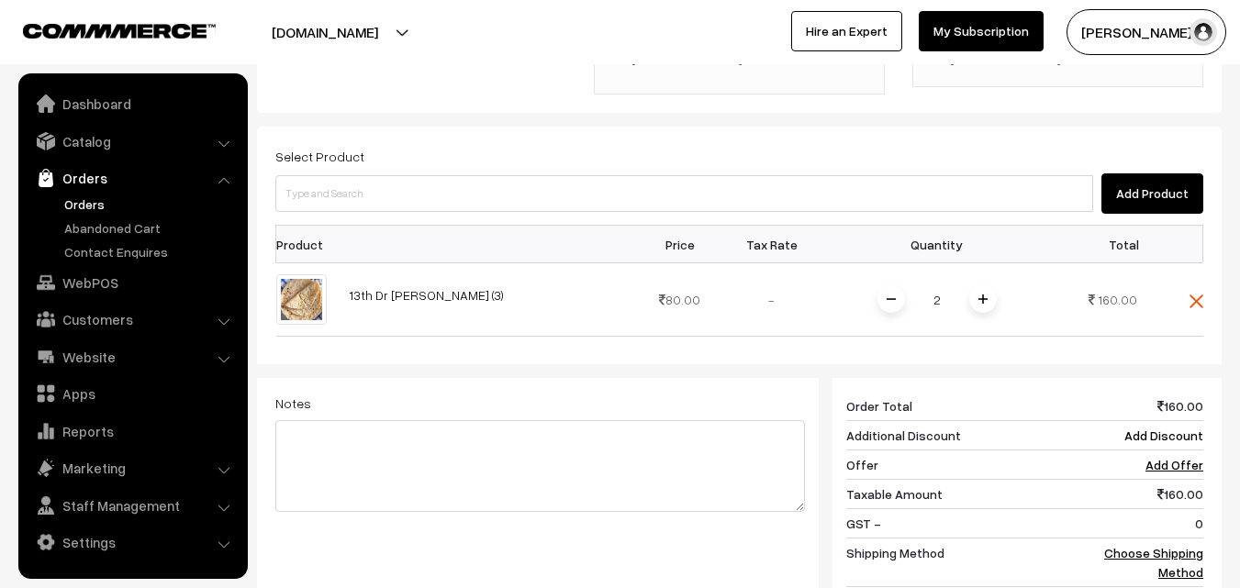
scroll to position [497, 0]
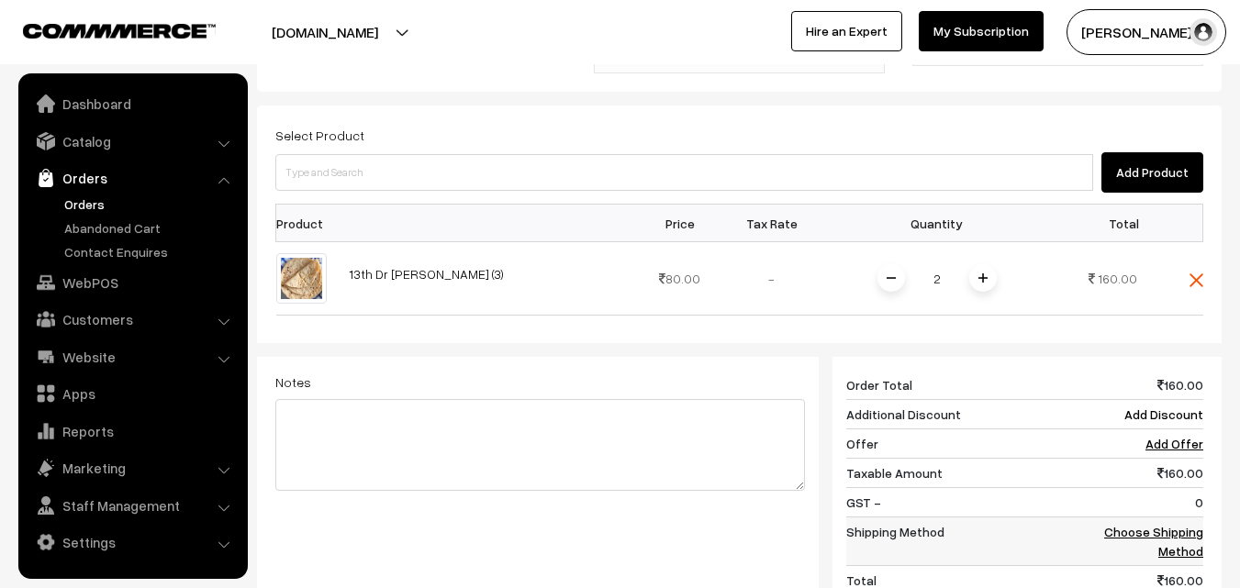
click at [1187, 524] on link "Choose Shipping Method" at bounding box center [1153, 541] width 99 height 35
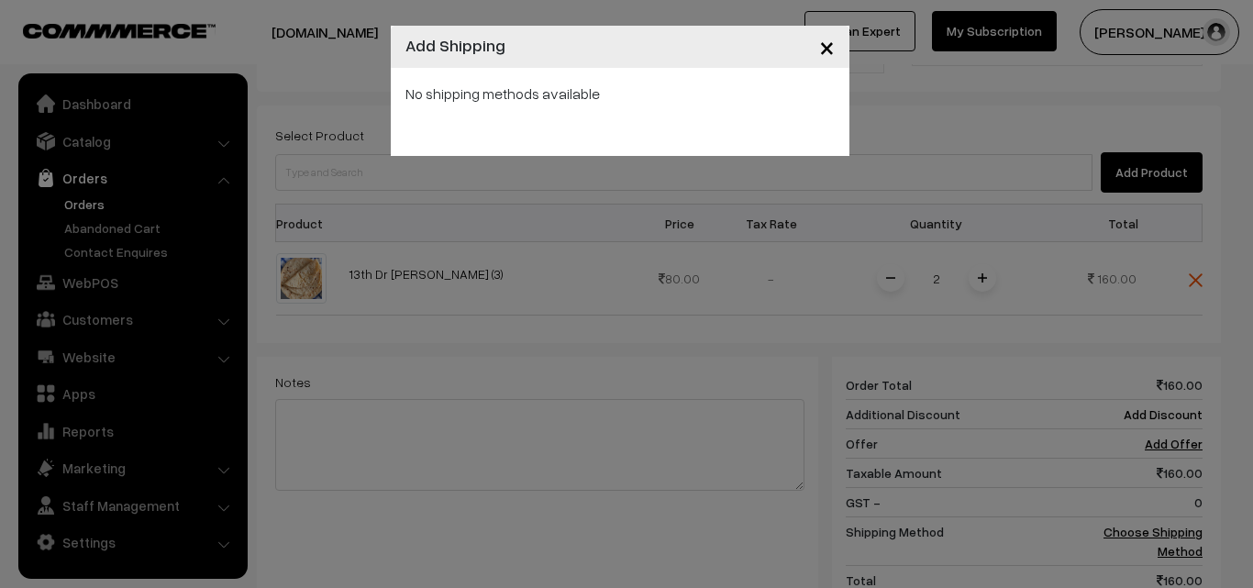
click at [822, 47] on span "×" at bounding box center [827, 46] width 16 height 34
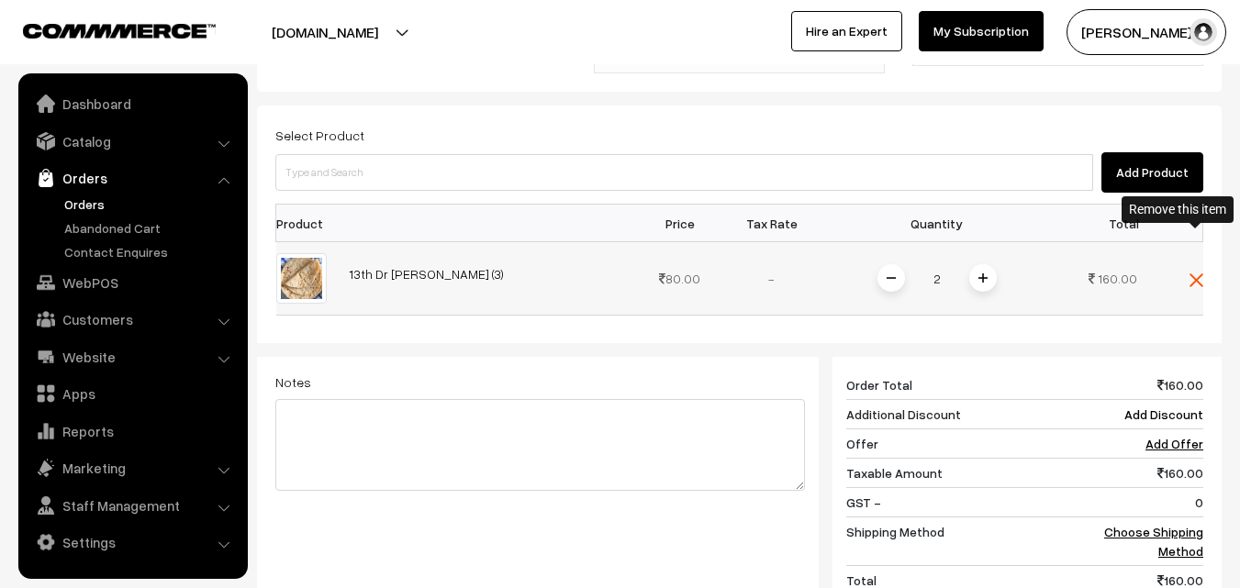
click at [1190, 273] on img at bounding box center [1196, 280] width 14 height 14
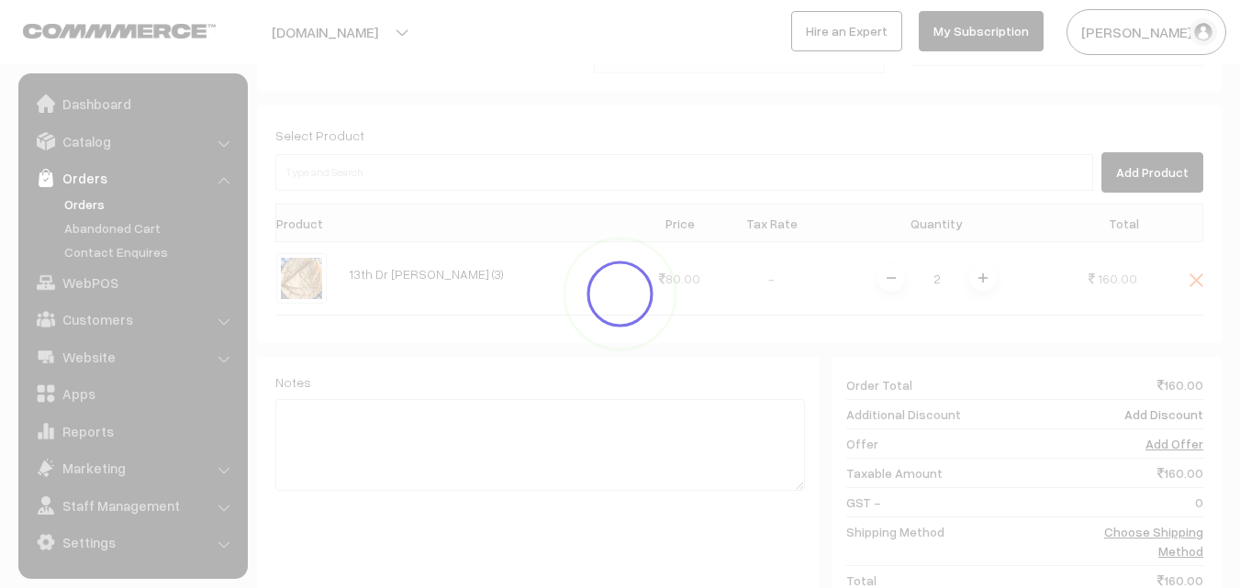
scroll to position [314, 0]
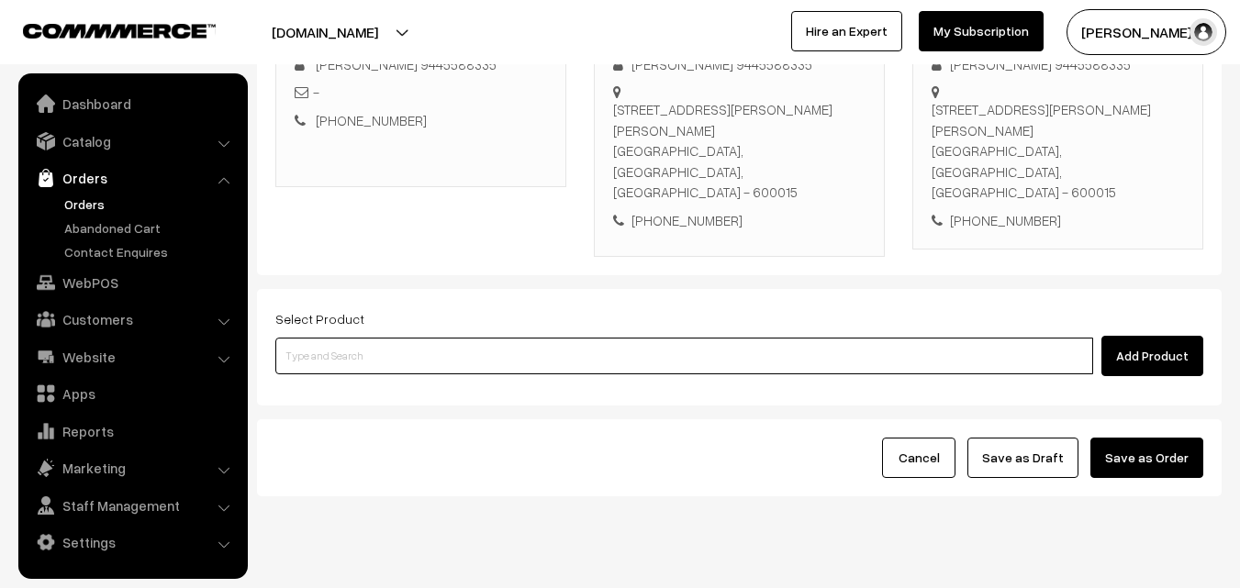
click at [403, 338] on input at bounding box center [683, 356] width 817 height 37
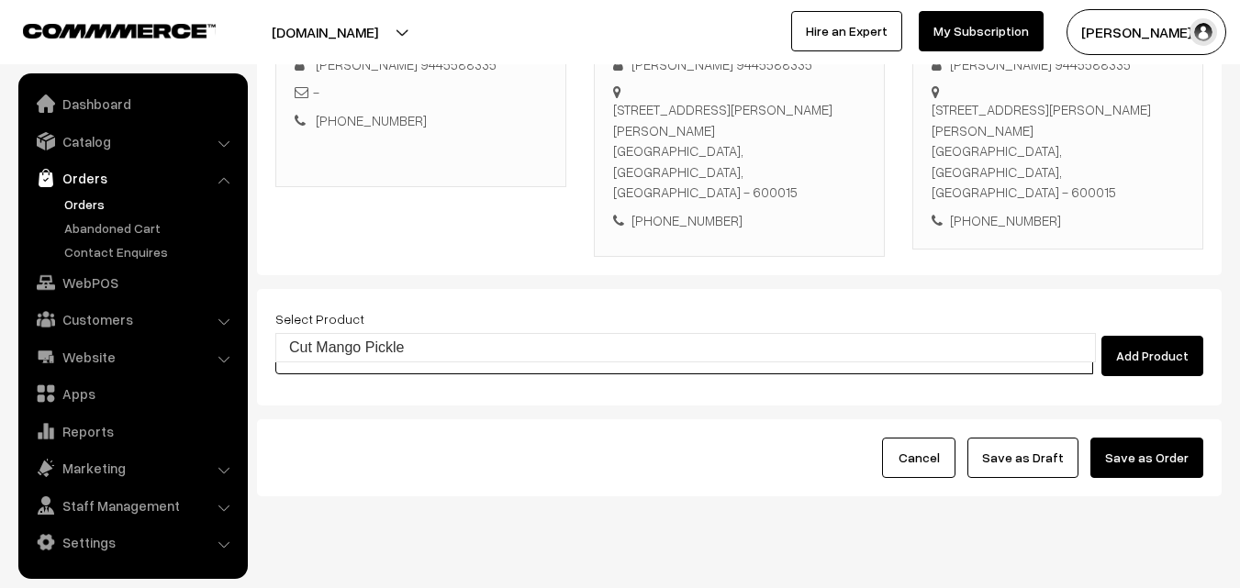
type input "Cut Mango Pickle"
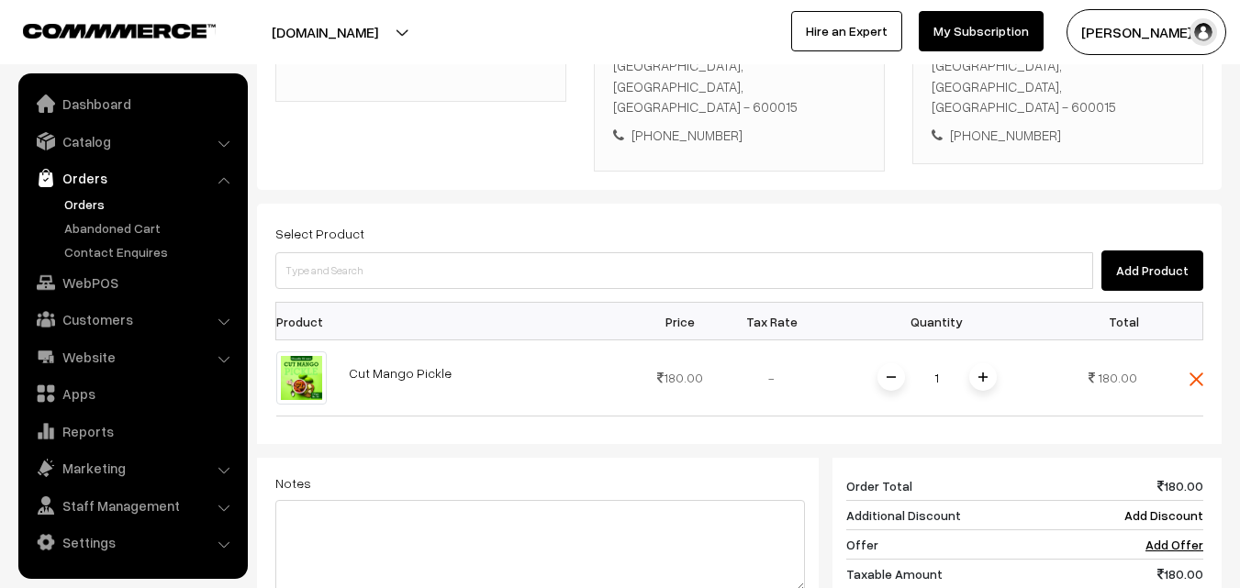
scroll to position [497, 0]
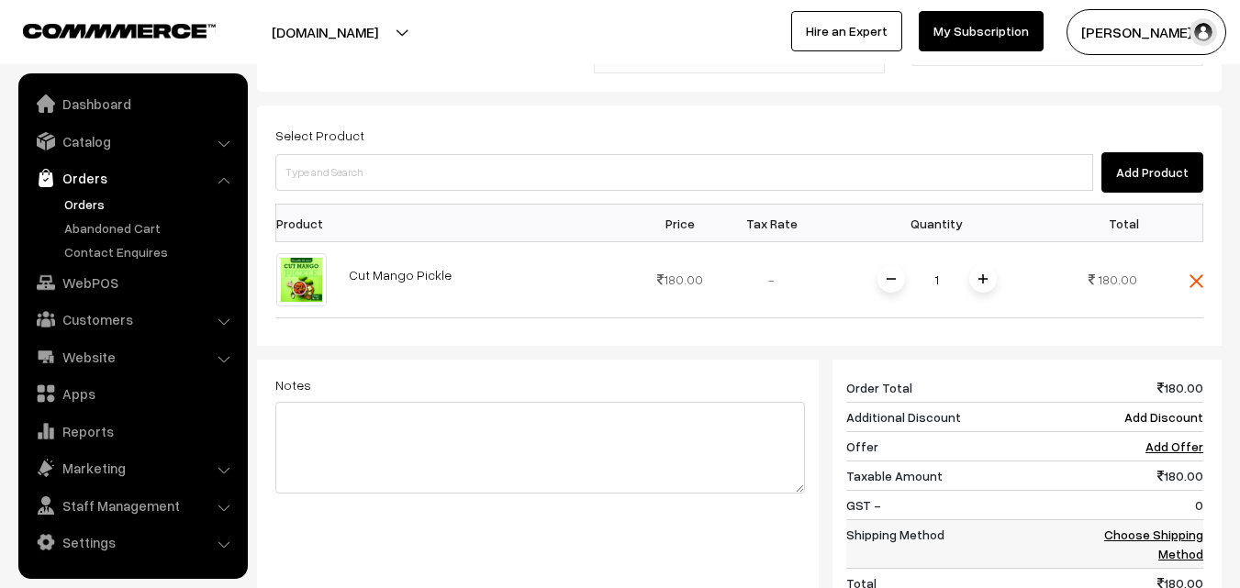
click at [1197, 519] on td "Choose Shipping Method" at bounding box center [1146, 543] width 114 height 49
click at [1195, 527] on link "Choose Shipping Method" at bounding box center [1153, 544] width 99 height 35
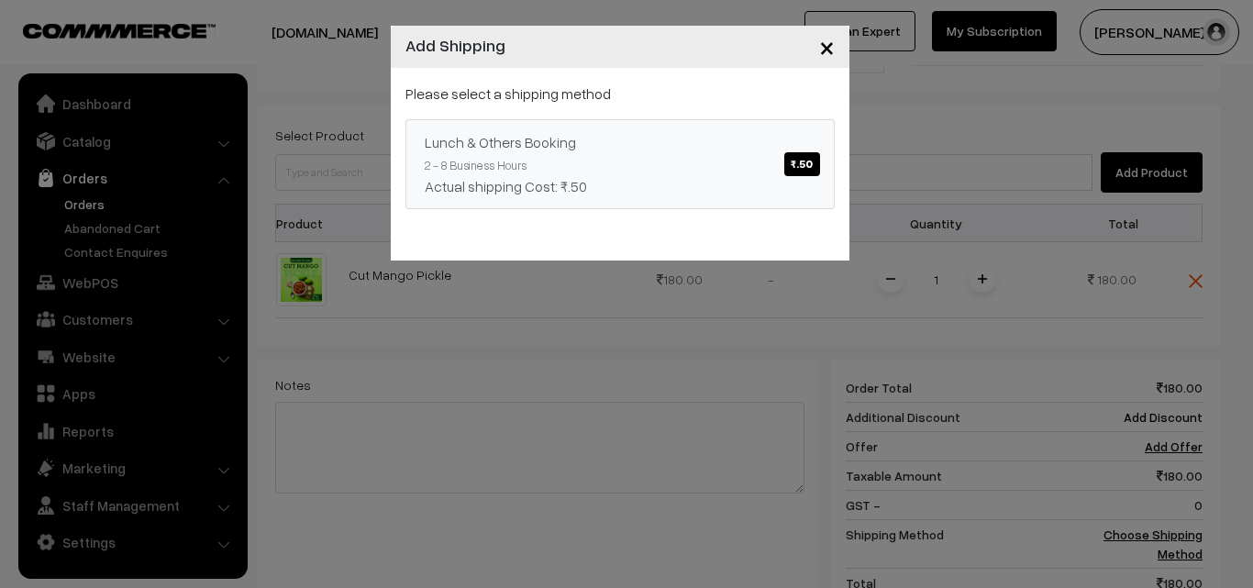
click at [799, 171] on span "₹.50" at bounding box center [801, 164] width 35 height 24
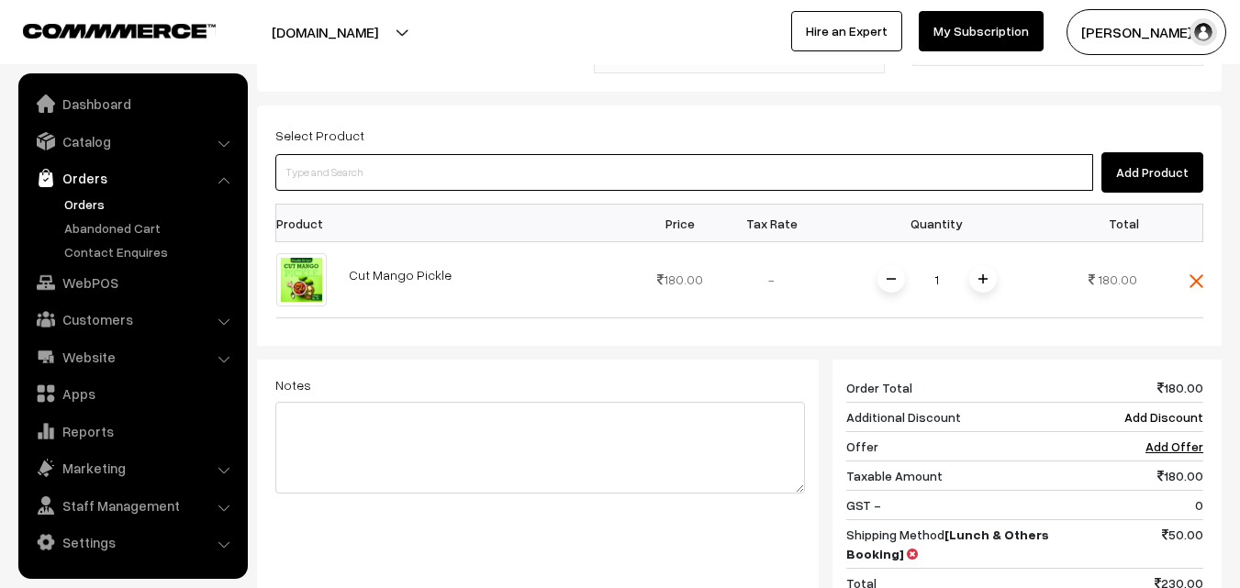
click at [799, 154] on input at bounding box center [683, 172] width 817 height 37
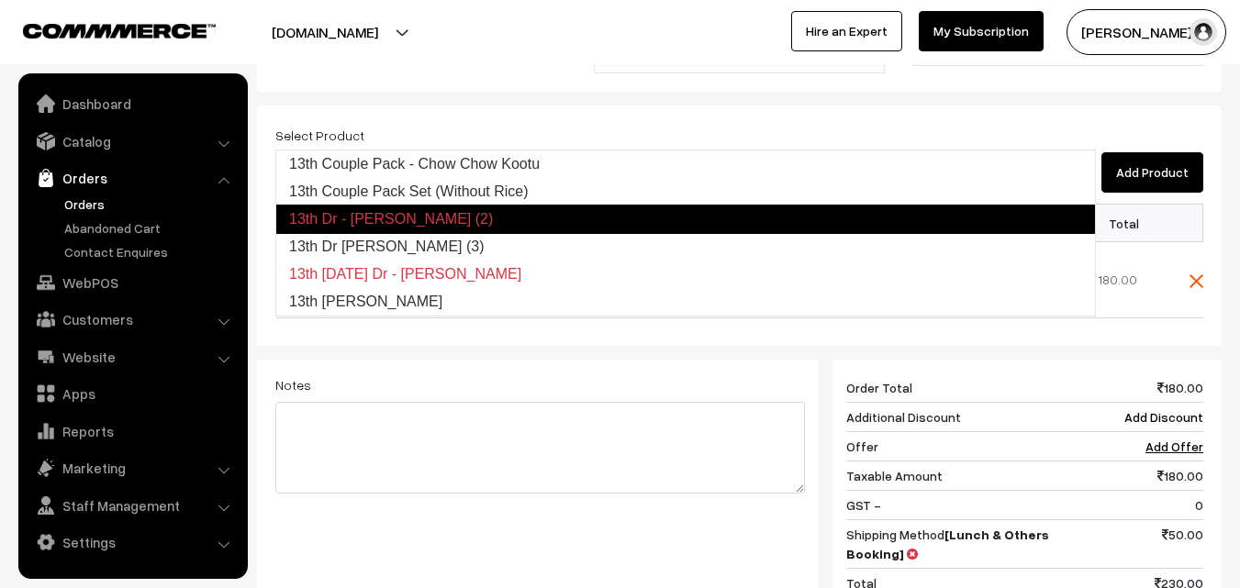
type input "13th Dr Chappathi (3)"
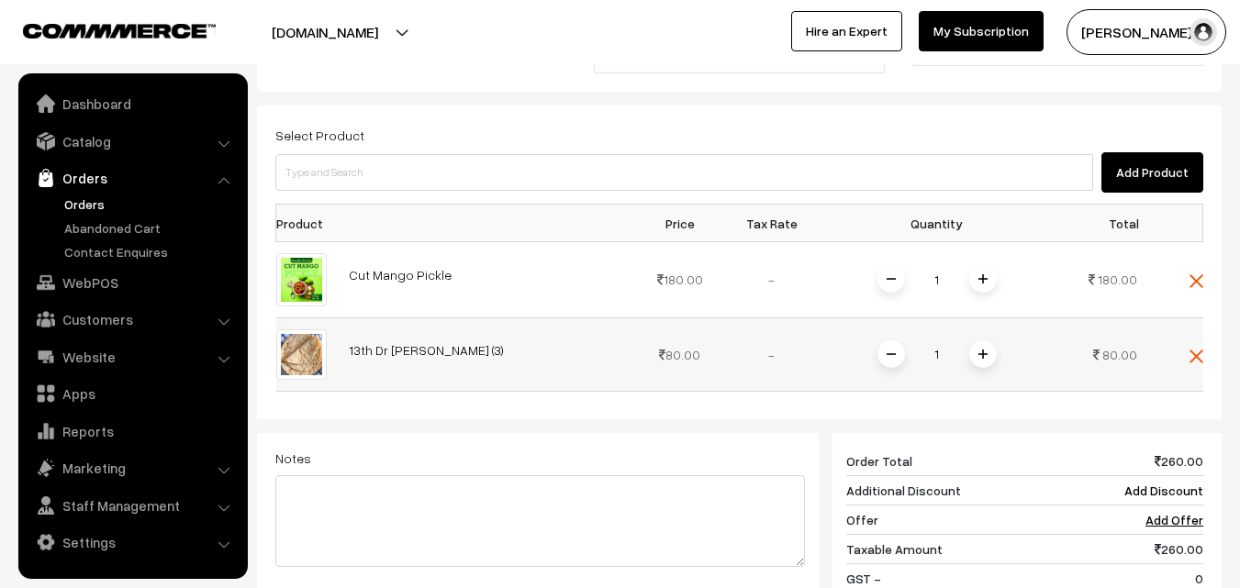
click at [988, 340] on span at bounding box center [983, 354] width 28 height 28
click at [1193, 274] on img at bounding box center [1196, 281] width 14 height 14
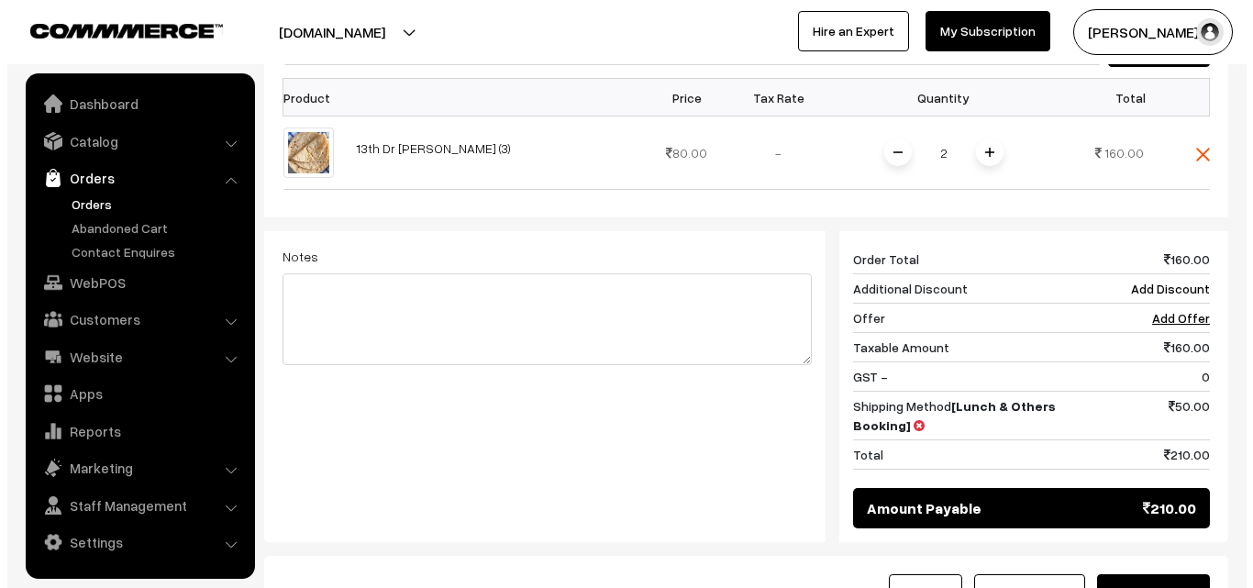
scroll to position [681, 0]
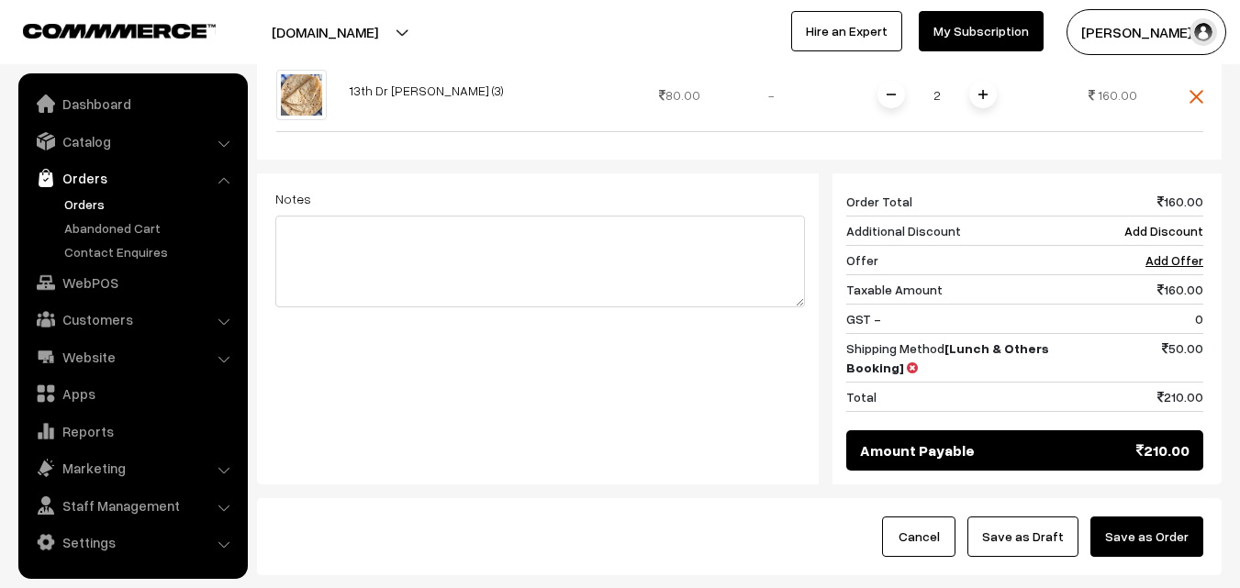
click at [1156, 517] on button "Save as Order" at bounding box center [1146, 537] width 113 height 40
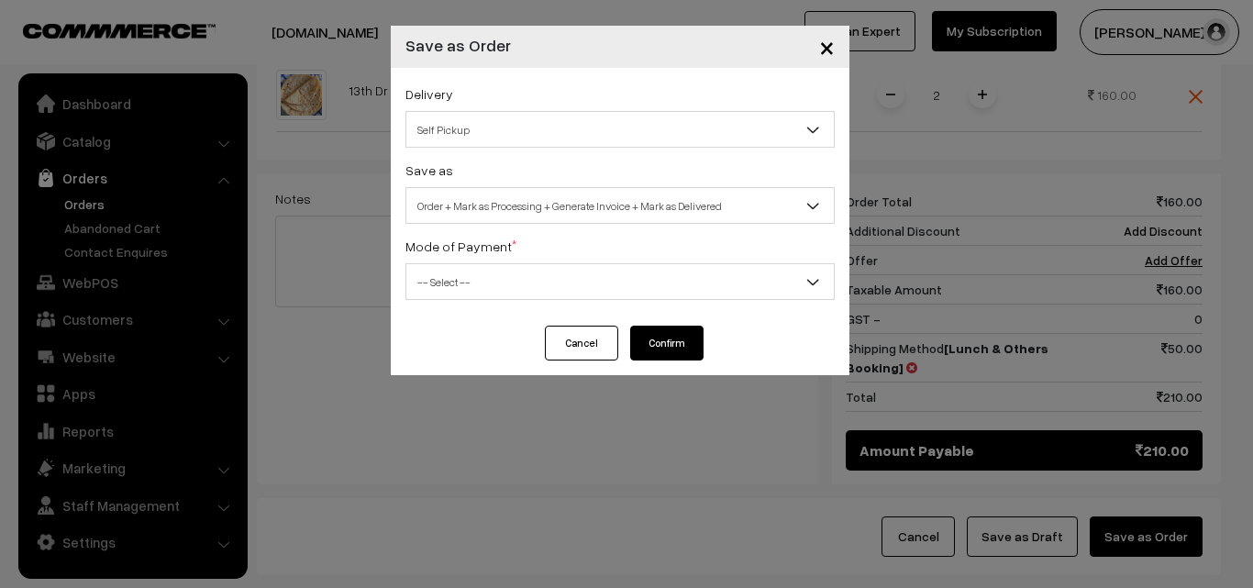
click at [695, 121] on span "Self Pickup" at bounding box center [620, 130] width 428 height 32
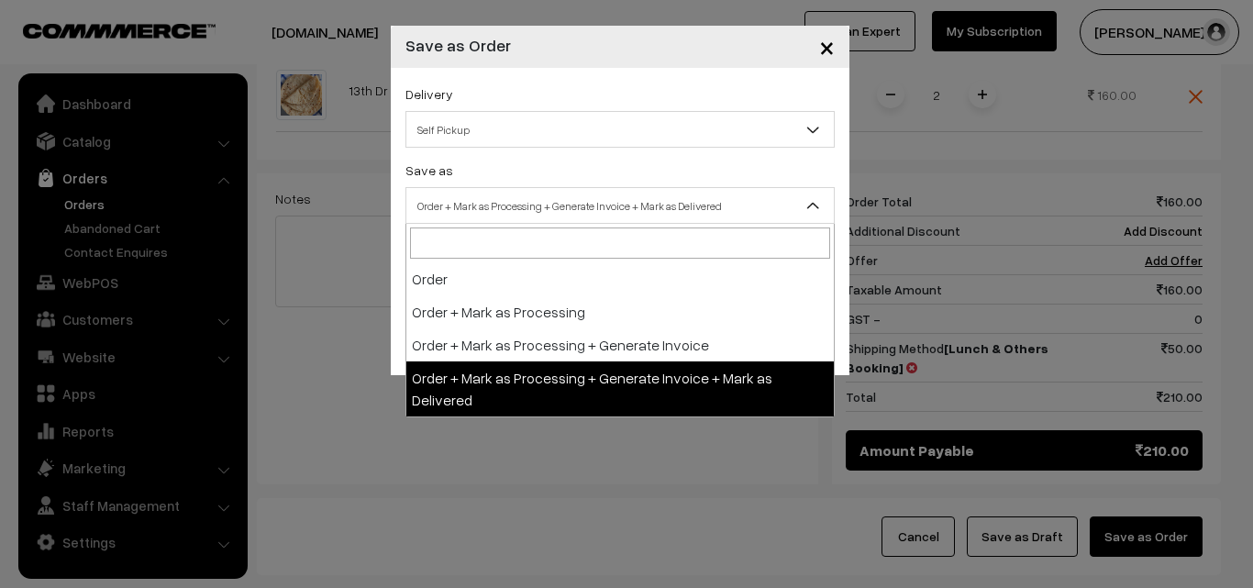
click at [700, 217] on span "Order + Mark as Processing + Generate Invoice + Mark as Delivered" at bounding box center [620, 206] width 428 height 32
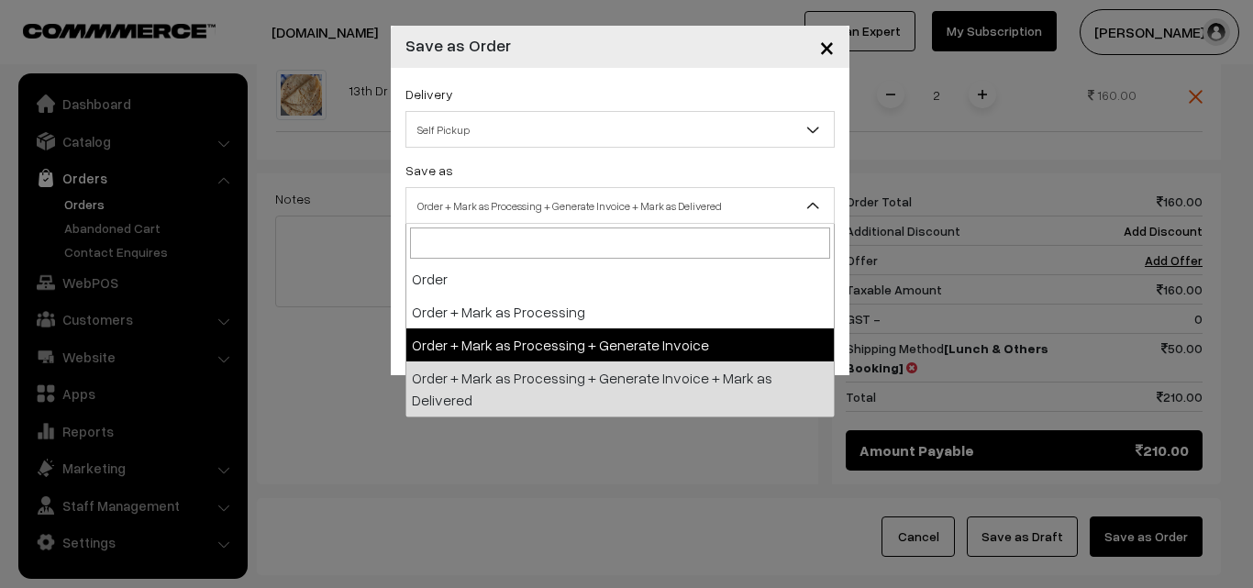
select select "3"
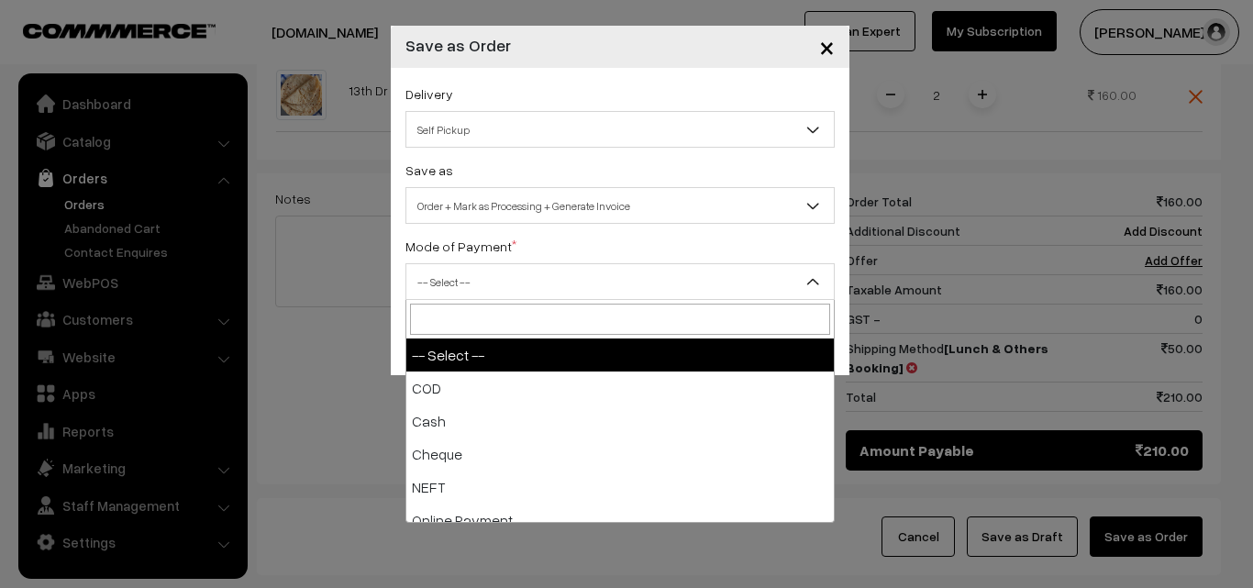
click at [698, 284] on span "-- Select --" at bounding box center [620, 282] width 428 height 32
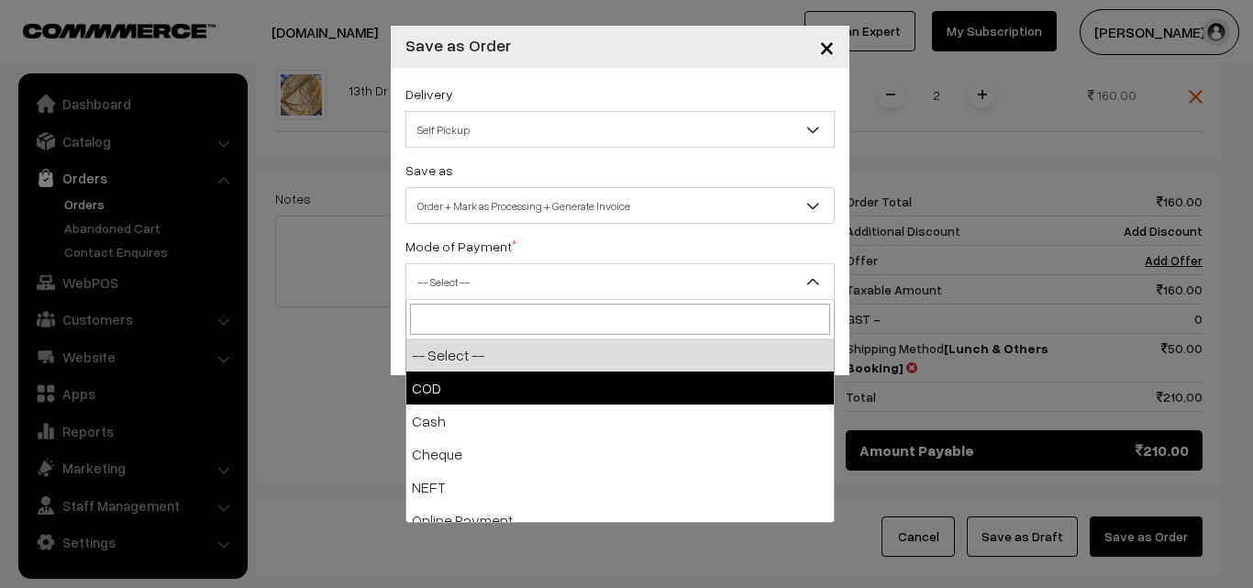
select select "1"
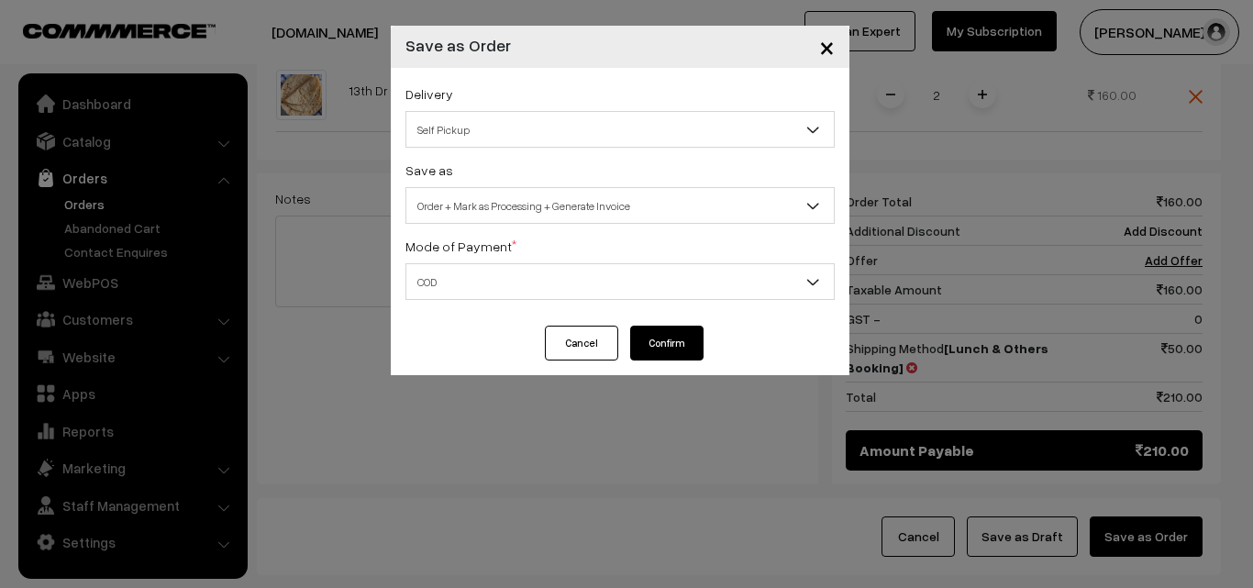
click at [680, 339] on button "Confirm" at bounding box center [666, 343] width 73 height 35
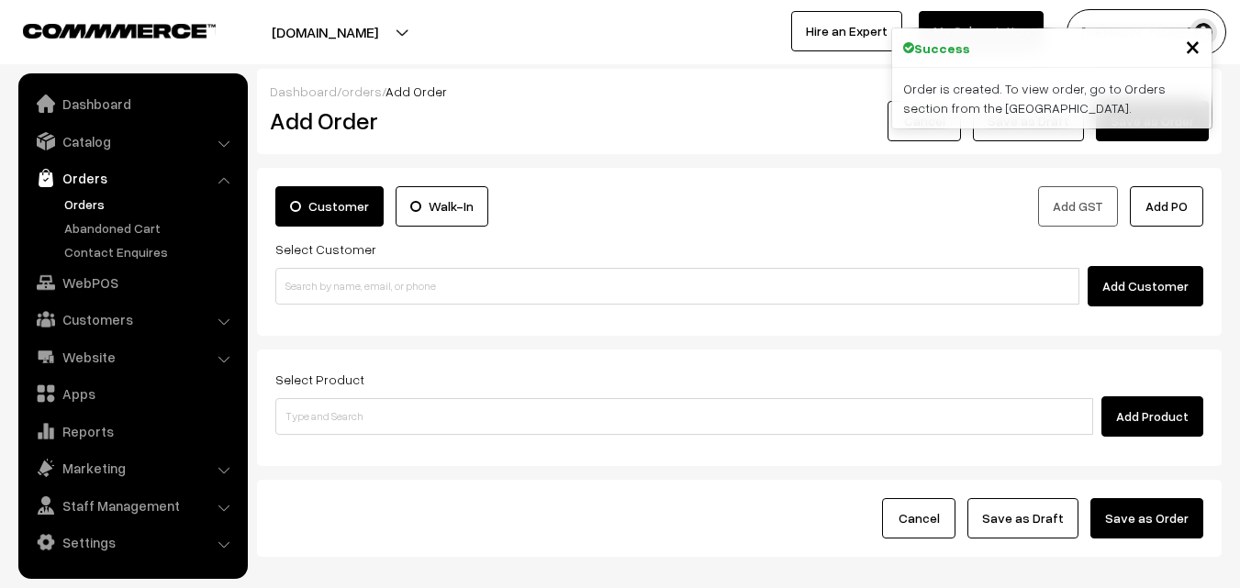
click at [71, 209] on link "Orders" at bounding box center [151, 204] width 182 height 19
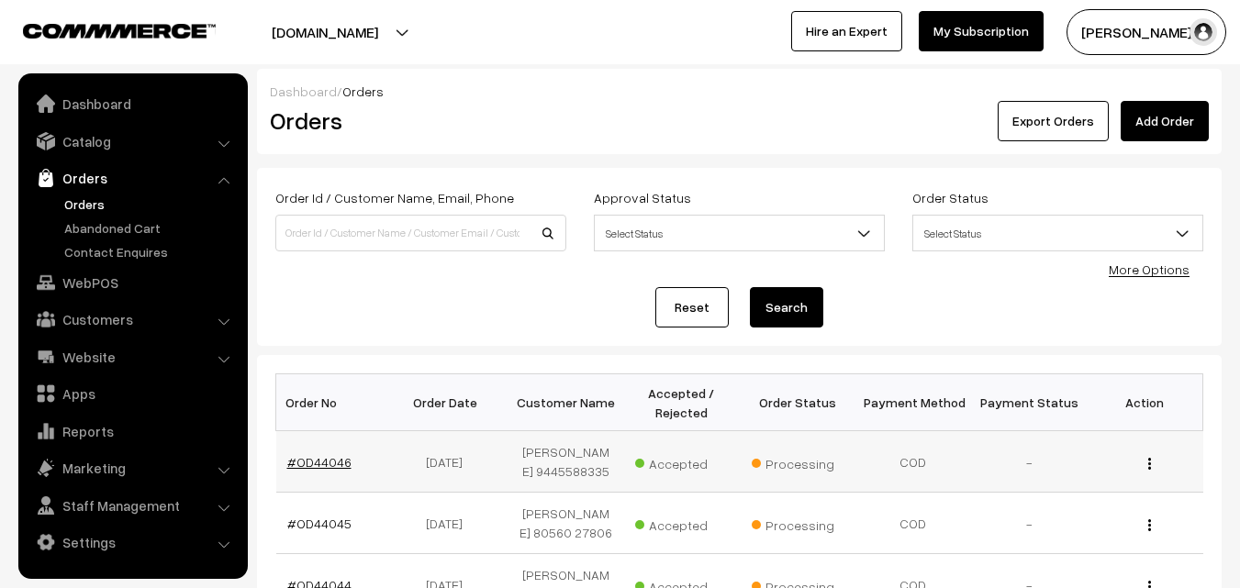
click at [328, 470] on link "#OD44046" at bounding box center [319, 462] width 64 height 16
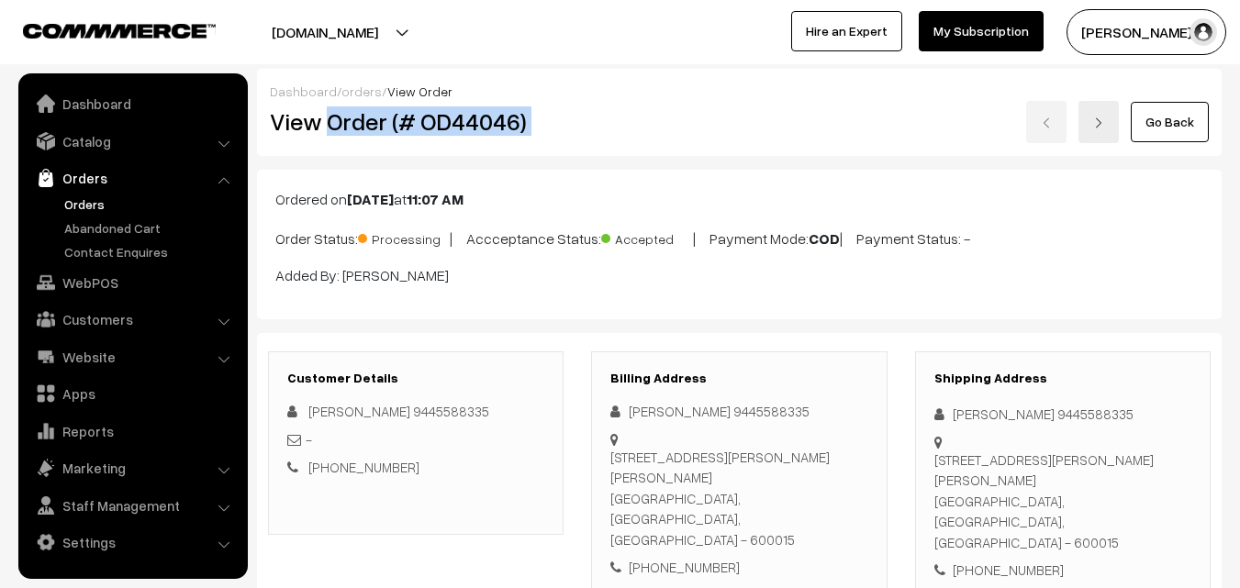
drag, startPoint x: 325, startPoint y: 122, endPoint x: 702, endPoint y: 137, distance: 377.4
click at [702, 137] on div "View Order (# OD44046) Go Back" at bounding box center [739, 122] width 966 height 42
copy div "Order (# OD44046)"
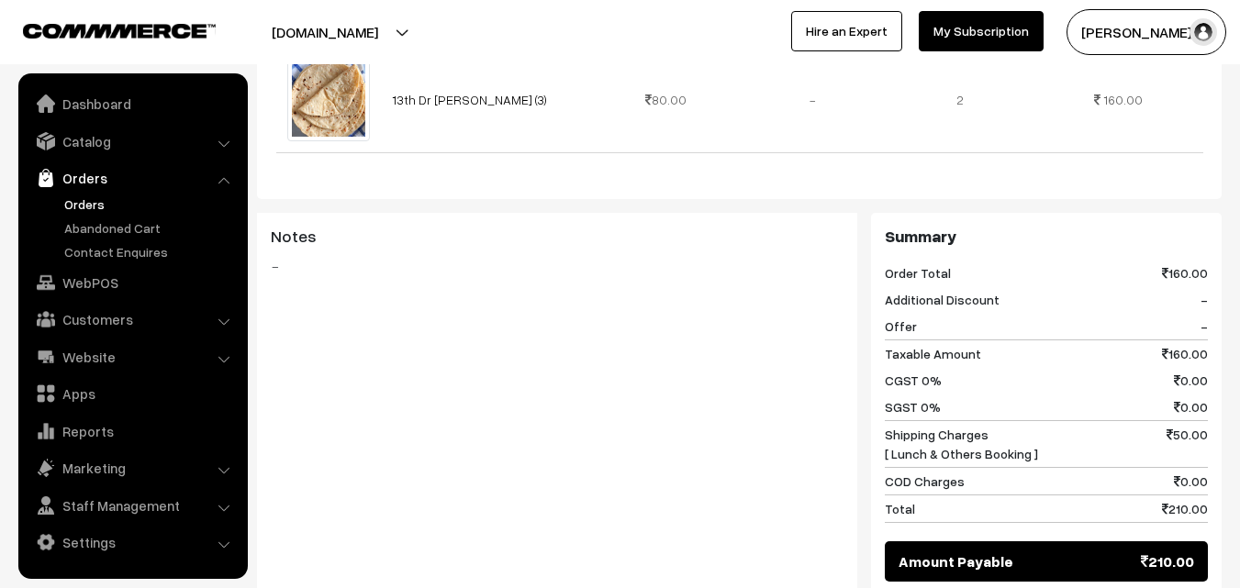
scroll to position [917, 0]
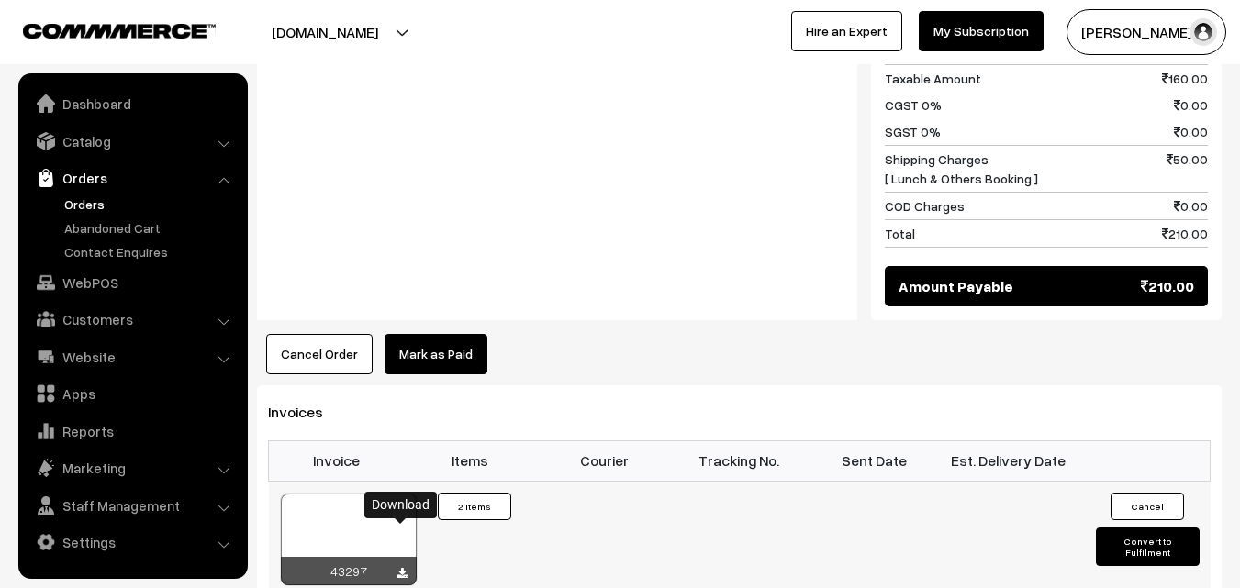
click at [404, 568] on icon at bounding box center [401, 574] width 11 height 12
click at [69, 200] on link "Orders" at bounding box center [151, 204] width 182 height 19
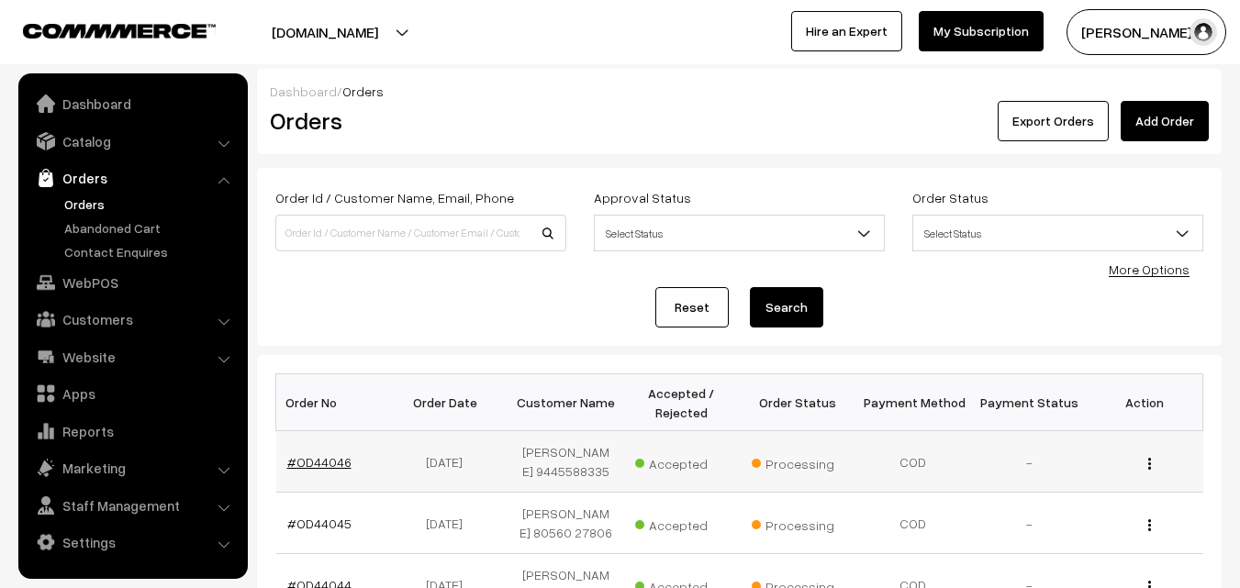
click at [330, 470] on link "#OD44046" at bounding box center [319, 462] width 64 height 16
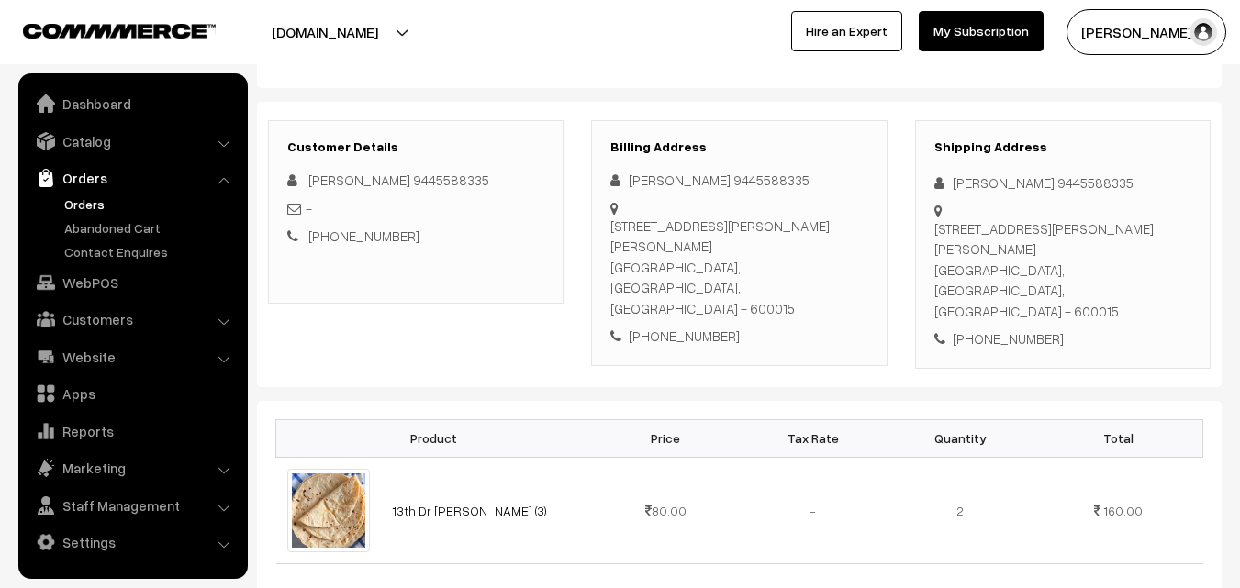
scroll to position [183, 0]
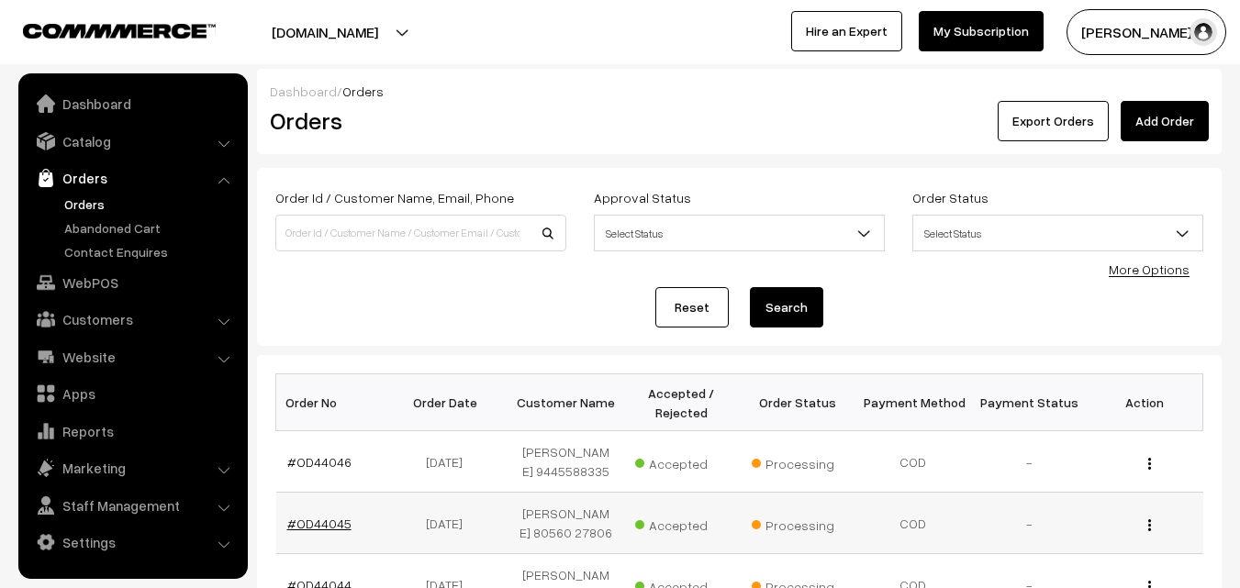
click at [331, 531] on link "#OD44045" at bounding box center [319, 524] width 64 height 16
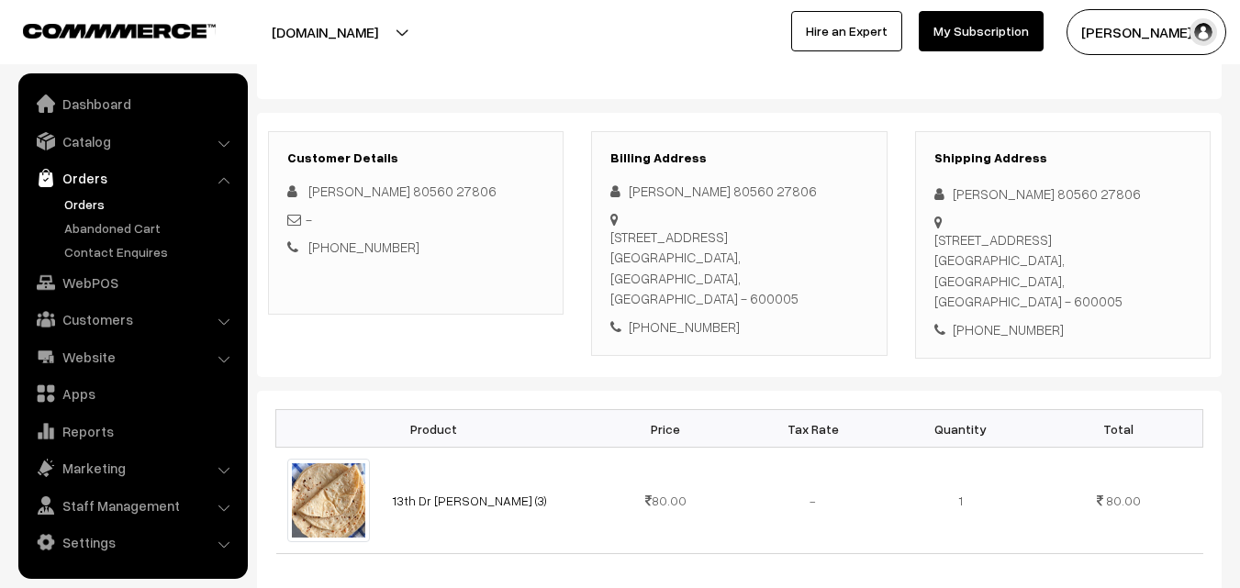
scroll to position [275, 0]
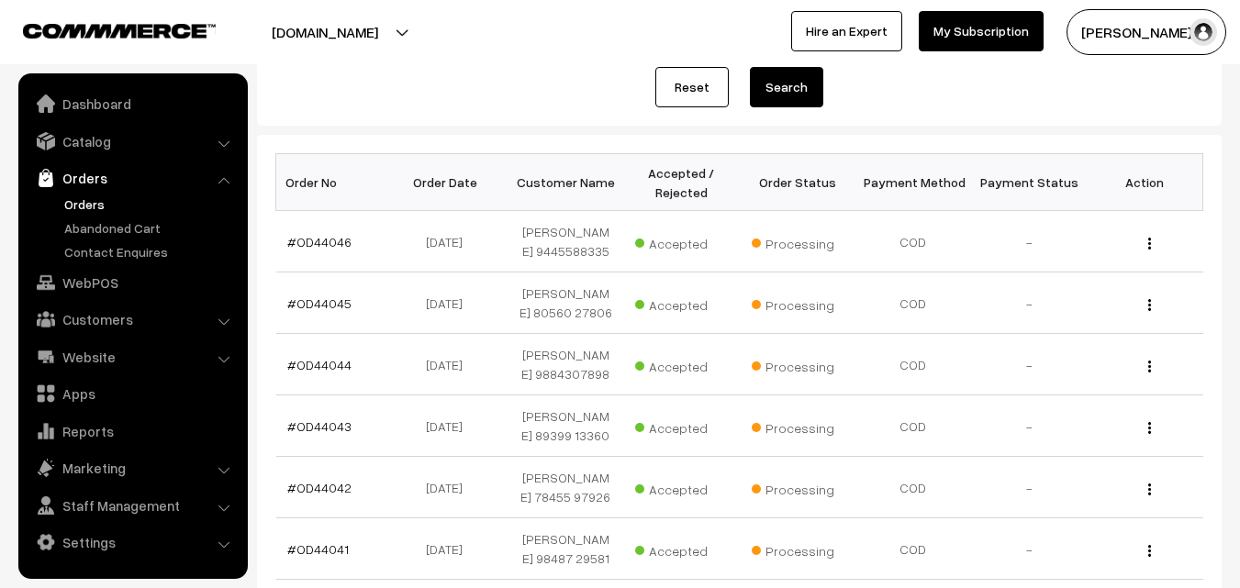
scroll to position [275, 0]
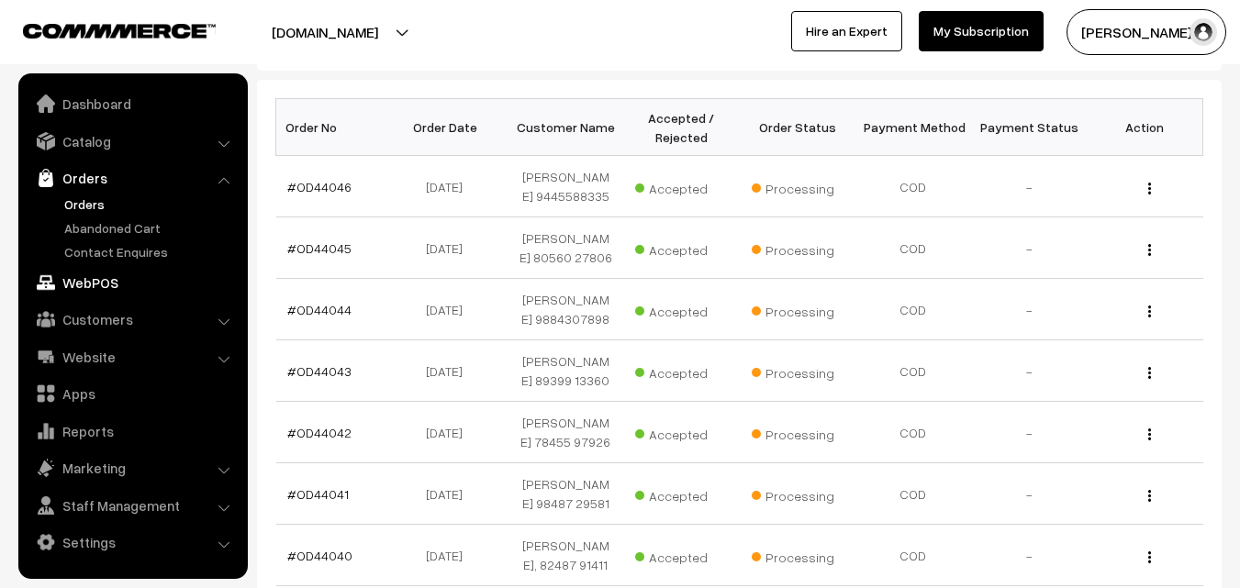
click at [83, 282] on link "WebPOS" at bounding box center [132, 282] width 218 height 33
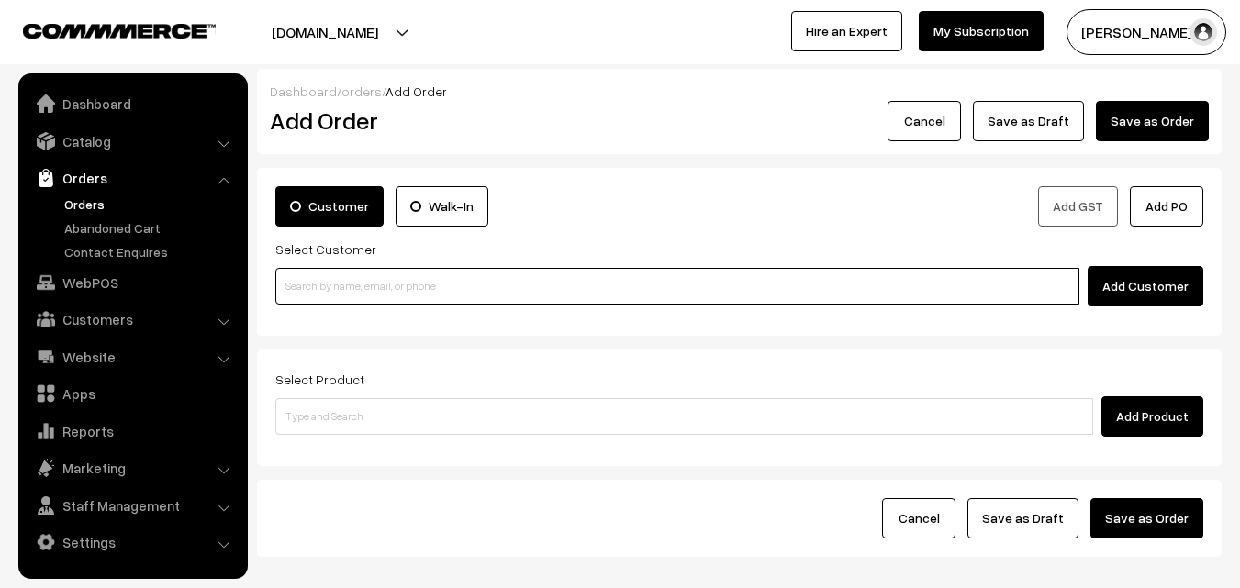
click at [366, 287] on input at bounding box center [677, 286] width 804 height 37
paste input "+91 80562 30068"
type input "8056230068"
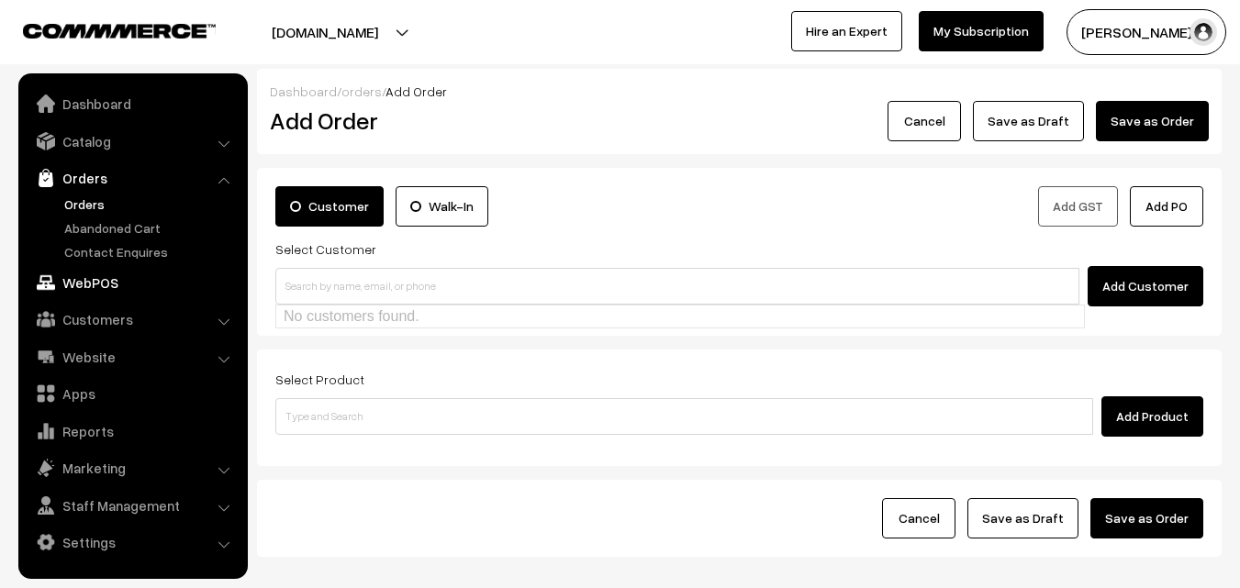
click at [90, 284] on link "WebPOS" at bounding box center [132, 282] width 218 height 33
click at [97, 317] on link "Customers" at bounding box center [132, 319] width 218 height 33
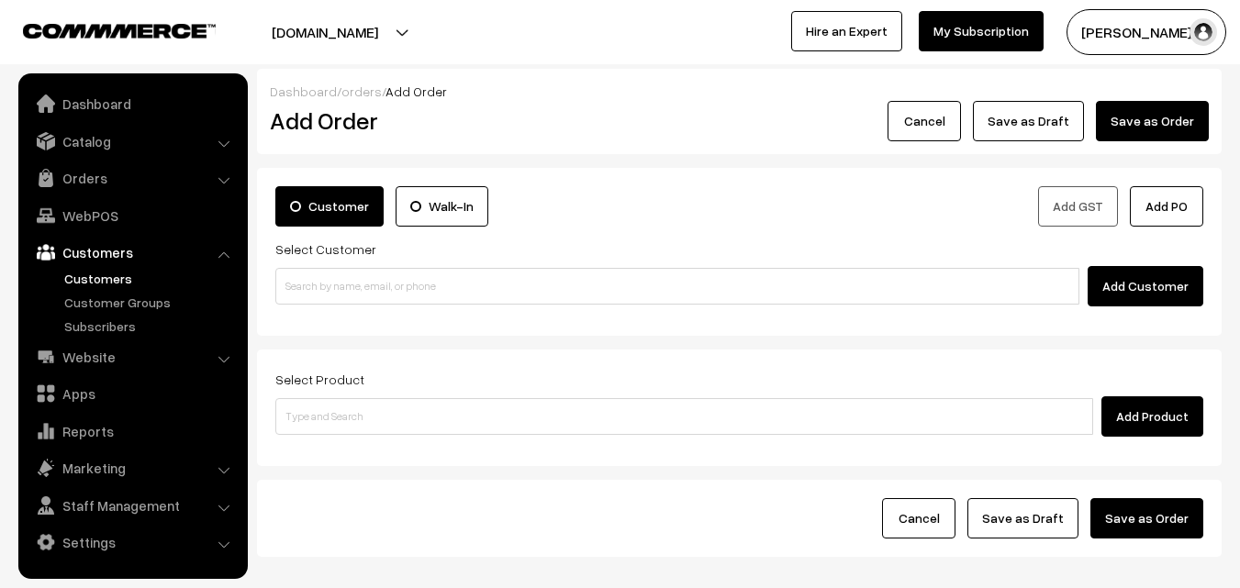
click at [118, 274] on link "Customers" at bounding box center [151, 278] width 182 height 19
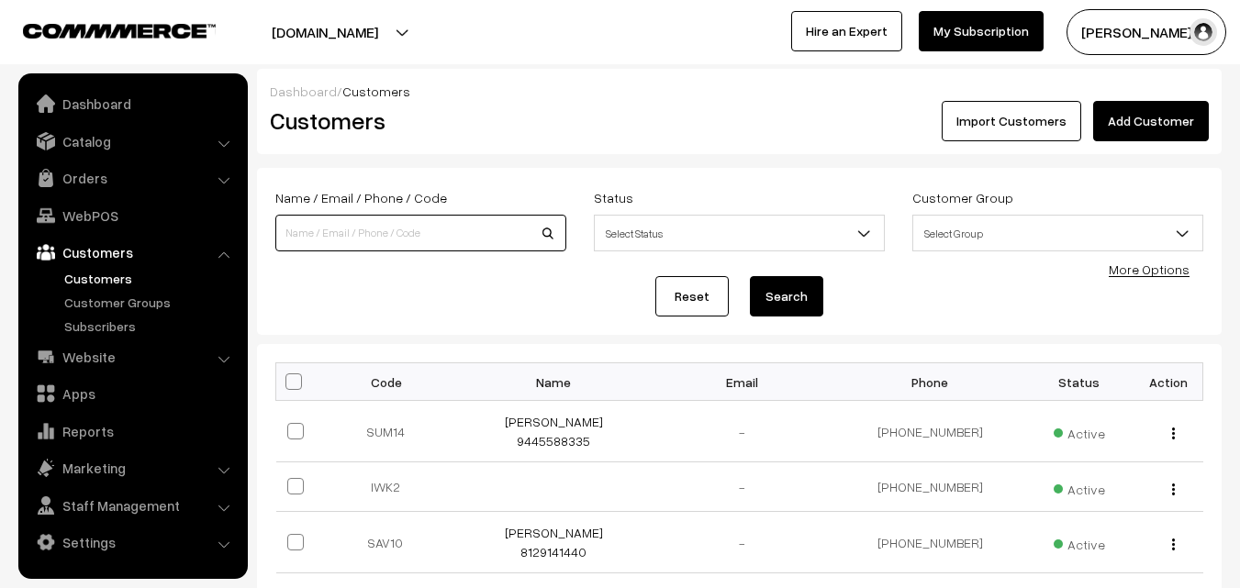
click at [379, 236] on input at bounding box center [420, 233] width 291 height 37
paste input "+91 80562 30068"
type input "8056230068"
click at [750, 276] on button "Search" at bounding box center [786, 296] width 73 height 40
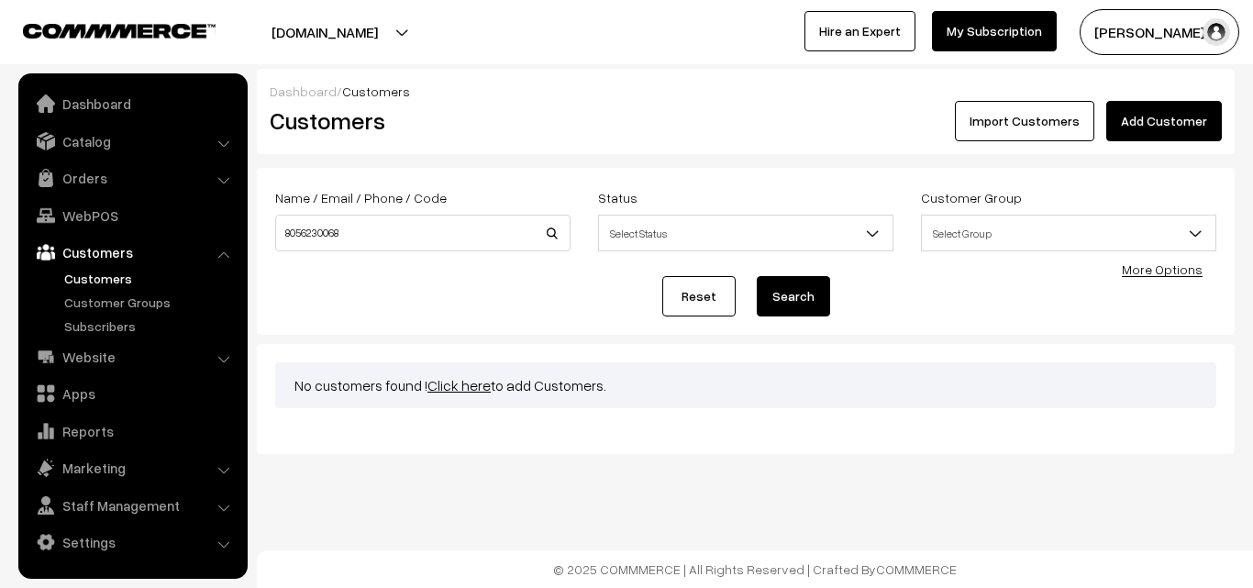
click at [470, 383] on link "Click here" at bounding box center [459, 385] width 63 height 18
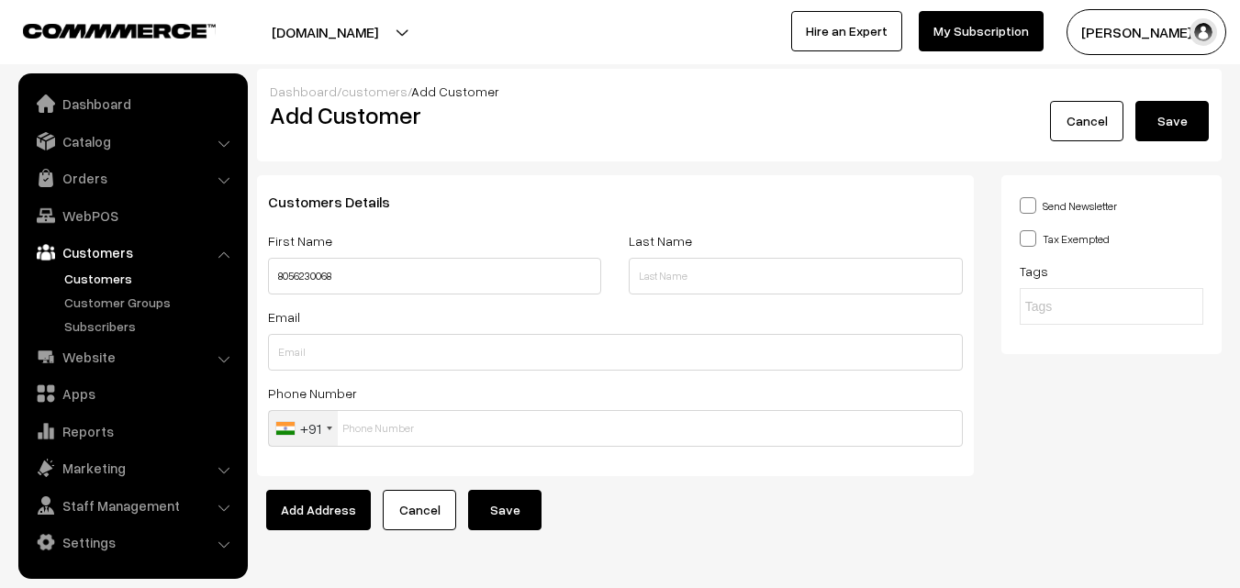
type input "8056230068"
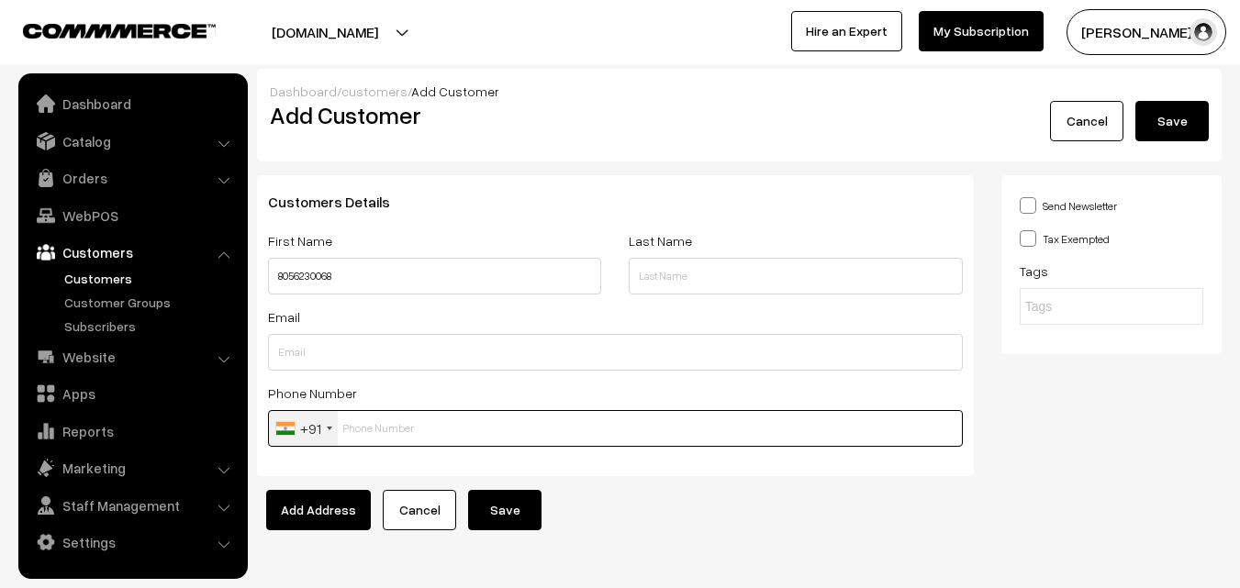
click at [439, 435] on input "text" at bounding box center [615, 428] width 695 height 37
paste input "8056230068"
type input "8056230068"
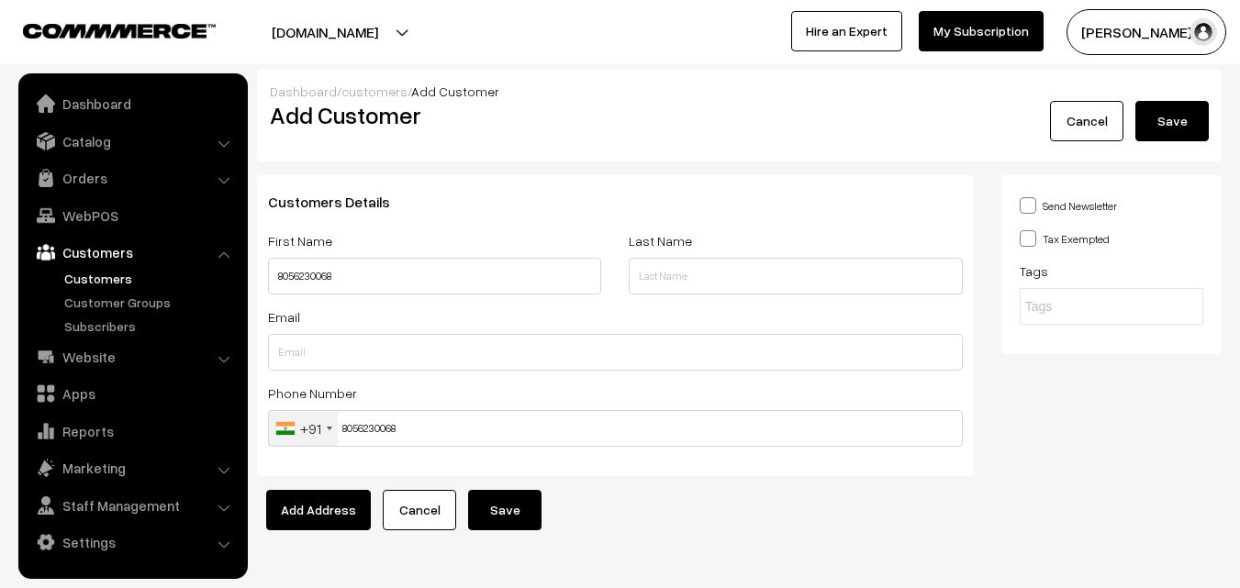
click at [505, 506] on button "Save" at bounding box center [504, 510] width 73 height 40
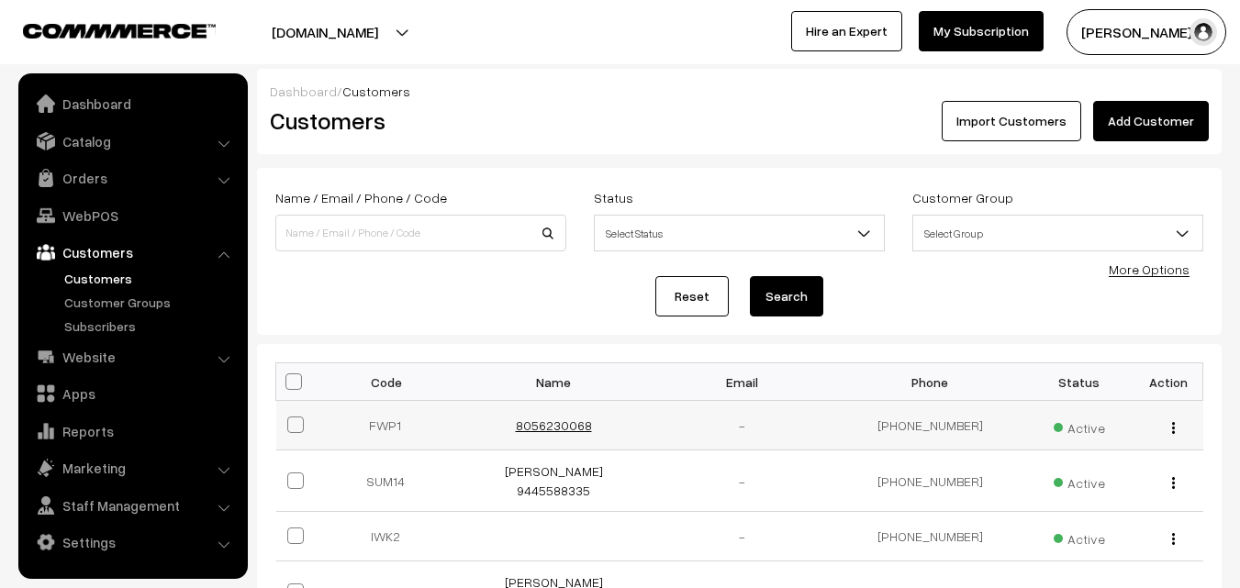
click at [531, 425] on link "8056230068" at bounding box center [554, 425] width 76 height 16
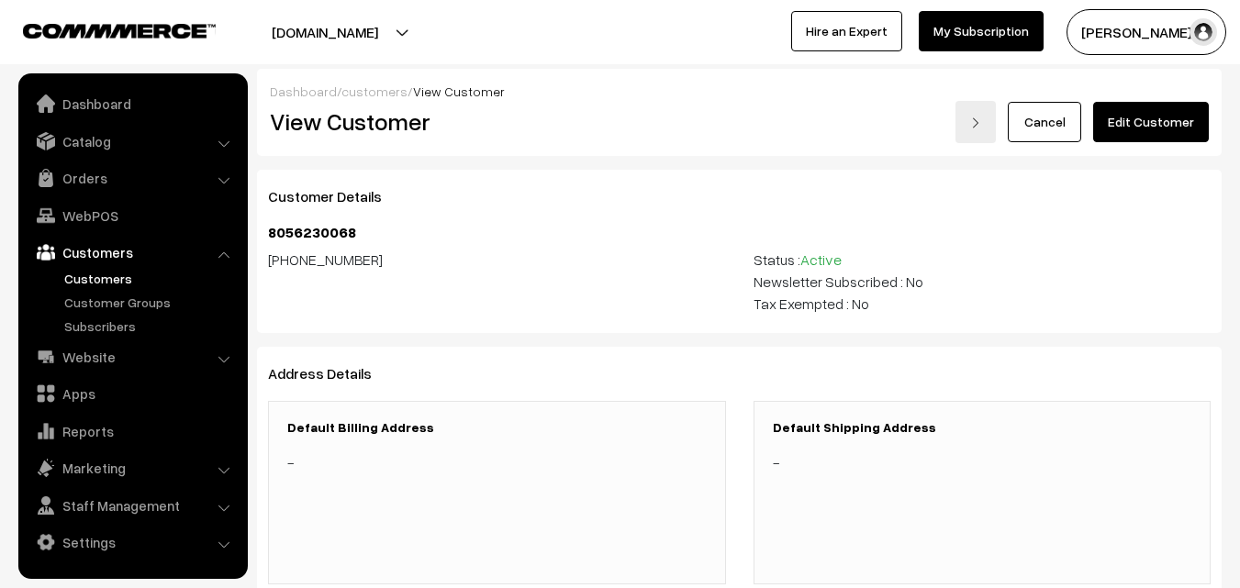
click at [1182, 125] on link "Edit Customer" at bounding box center [1151, 122] width 116 height 40
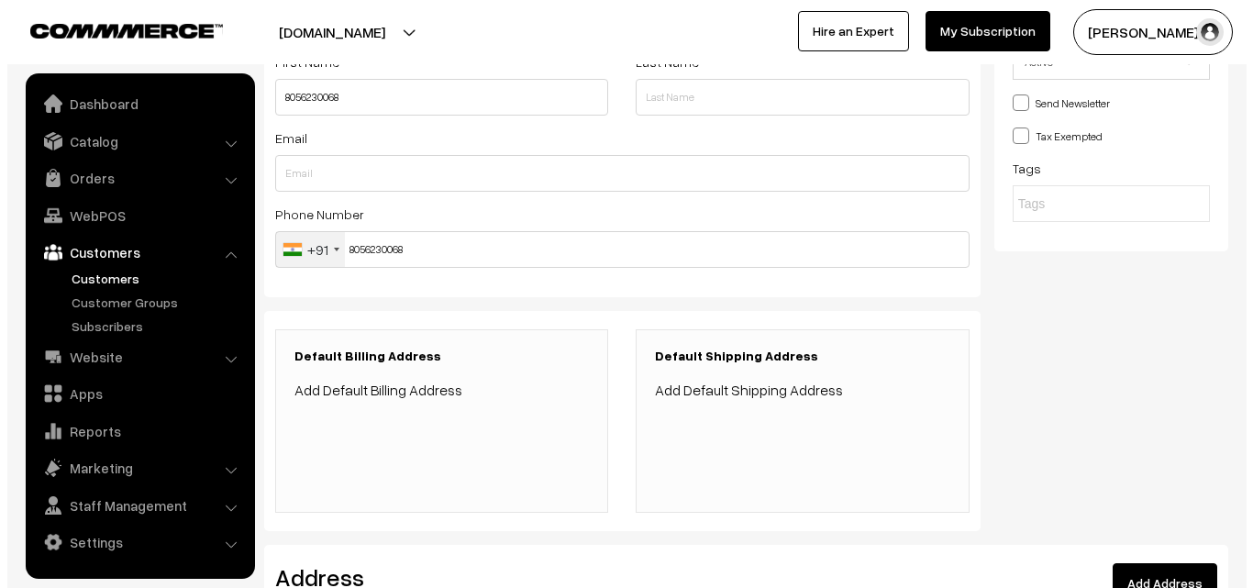
scroll to position [183, 0]
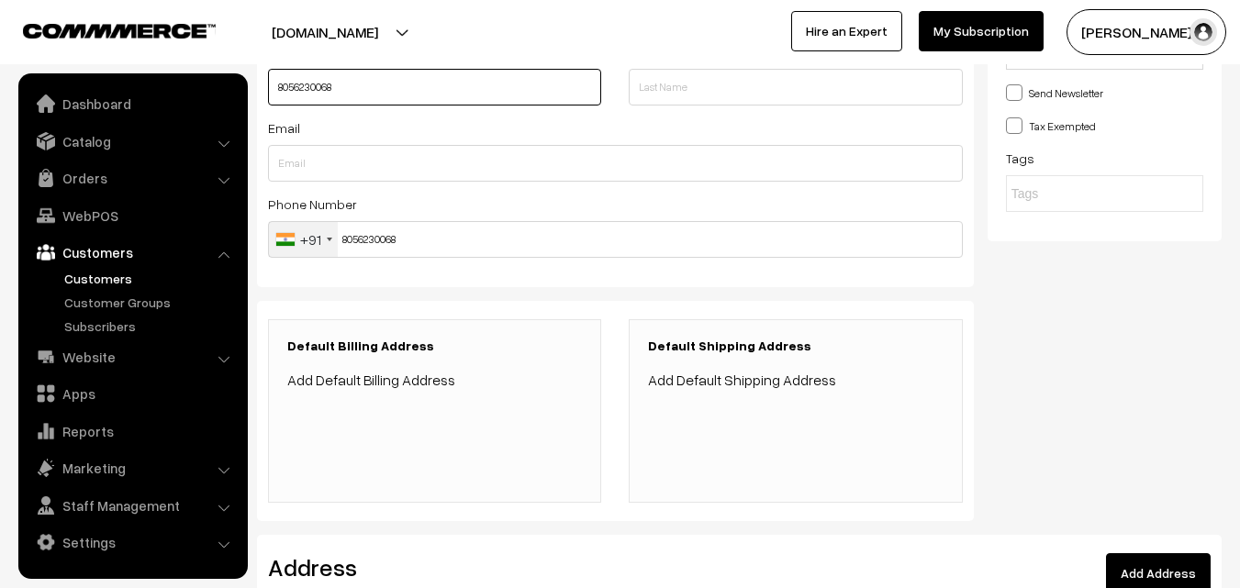
click at [276, 86] on input "8056230068" at bounding box center [434, 87] width 333 height 37
click at [430, 379] on link "Add Default Billing Address" at bounding box center [371, 380] width 168 height 18
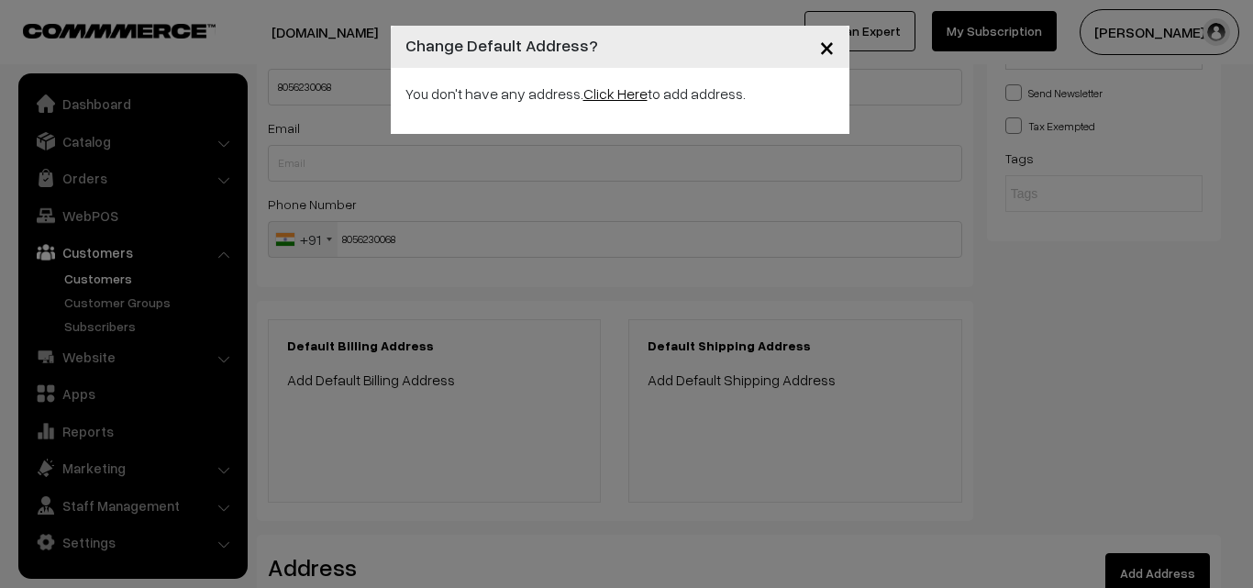
click at [616, 91] on link "Click Here" at bounding box center [616, 93] width 64 height 18
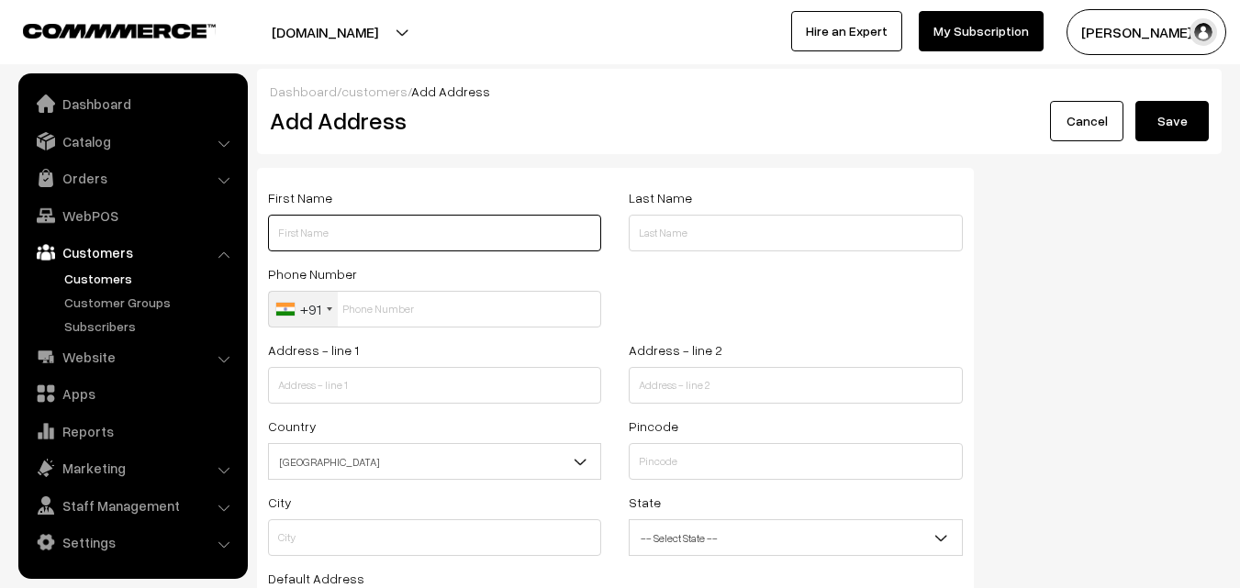
click at [401, 241] on input "text" at bounding box center [434, 233] width 333 height 37
paste input "8056230068"
type input "8056230068"
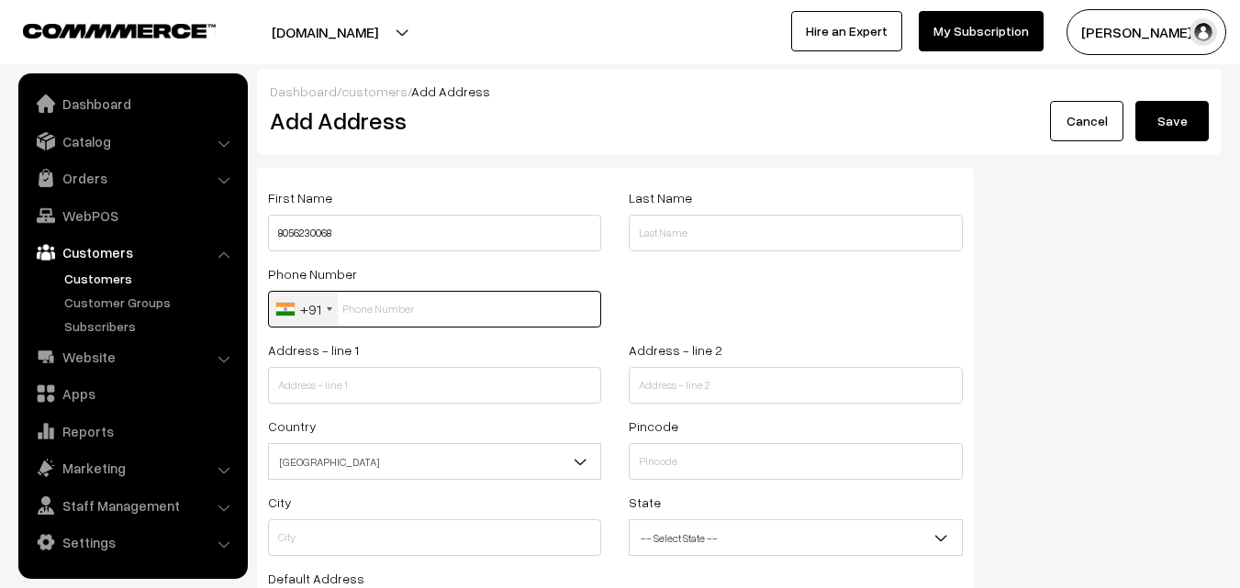
click at [407, 306] on input "text" at bounding box center [434, 309] width 333 height 37
paste input "8056230068"
type input "8056230068"
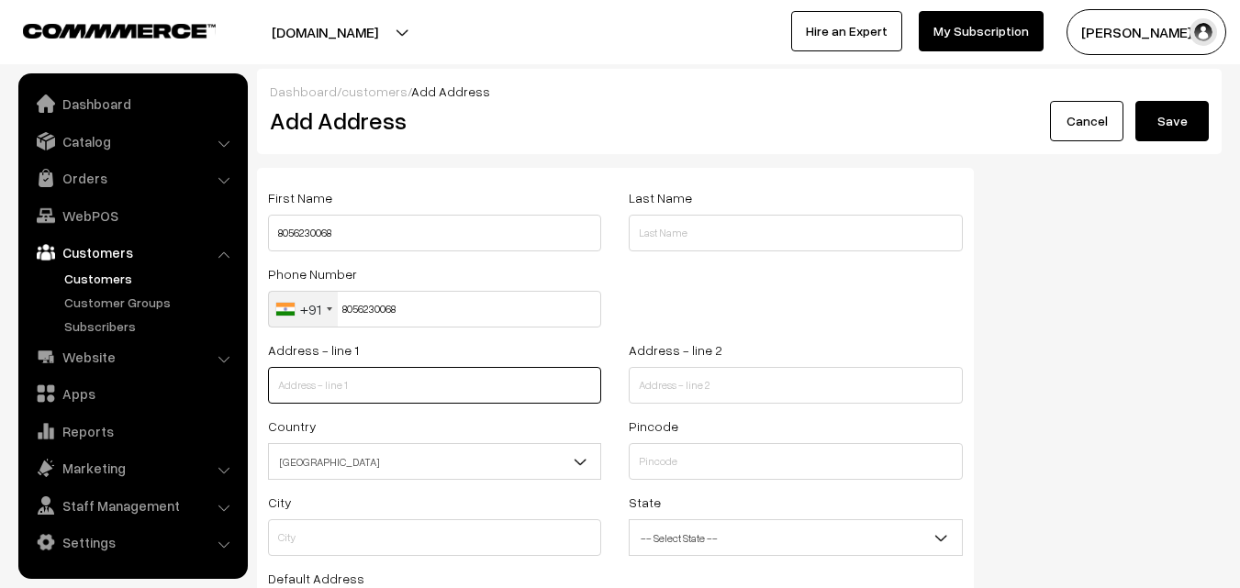
drag, startPoint x: 406, startPoint y: 392, endPoint x: 417, endPoint y: 439, distance: 49.0
click at [406, 392] on input "text" at bounding box center [434, 385] width 333 height 37
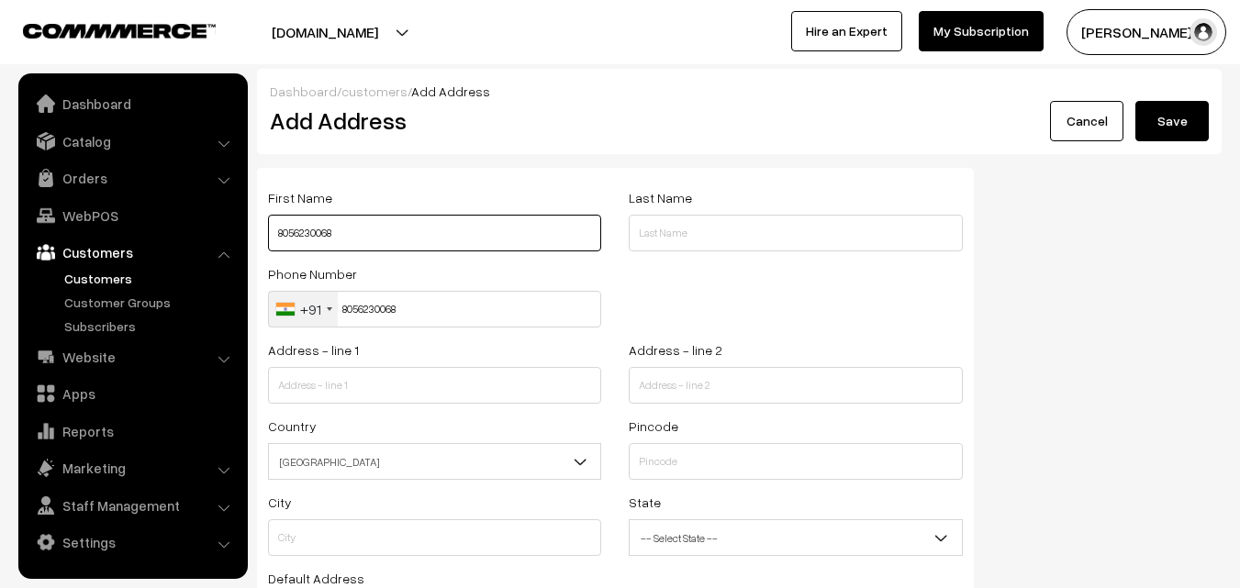
click at [278, 230] on input "8056230068" at bounding box center [434, 233] width 333 height 37
type input "S.Padma8056230068"
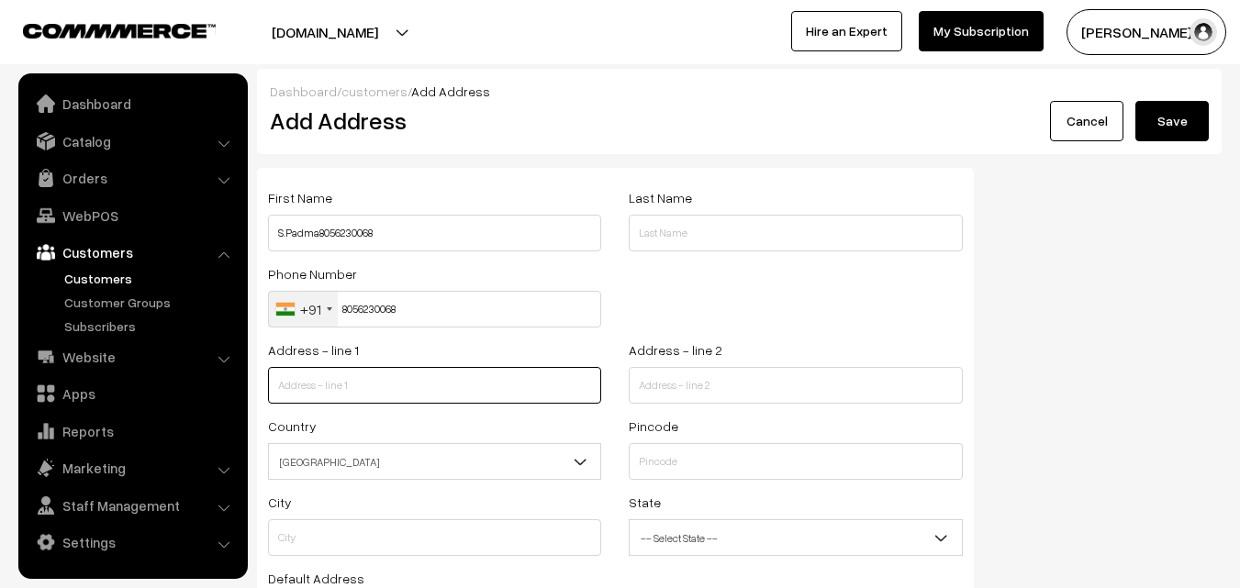
drag, startPoint x: 357, startPoint y: 379, endPoint x: 414, endPoint y: 410, distance: 64.9
click at [357, 379] on input "text" at bounding box center [434, 385] width 333 height 37
type input "K. R. Srinivasan Plot, No.26 Door no.5"
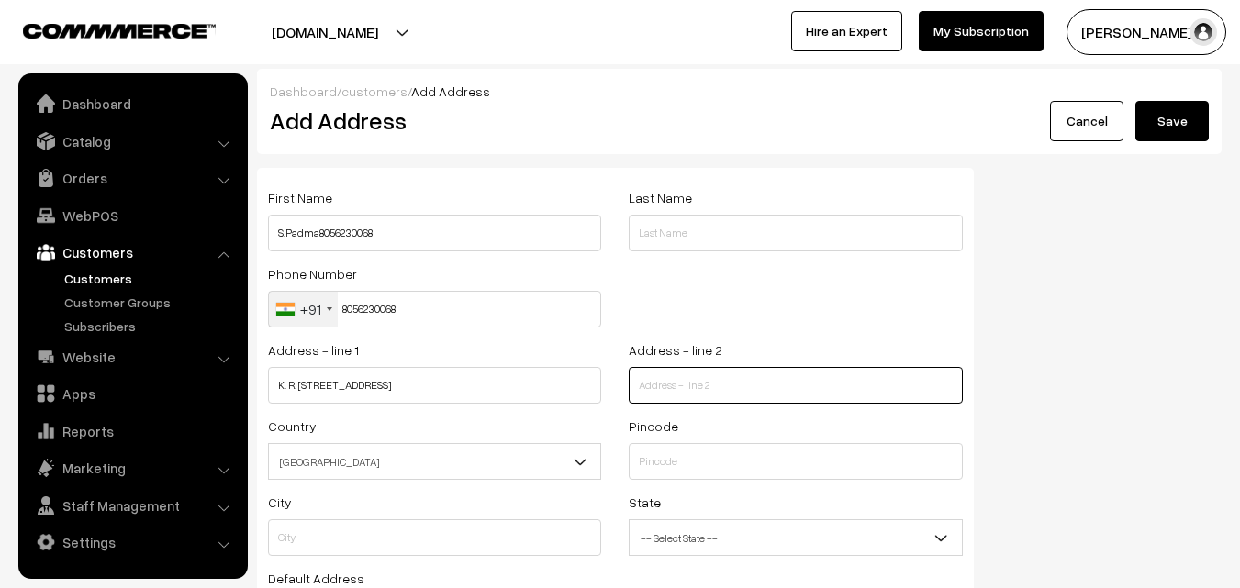
drag, startPoint x: 656, startPoint y: 385, endPoint x: 633, endPoint y: 417, distance: 38.7
click at [656, 385] on input "text" at bounding box center [794, 385] width 333 height 37
paste input "Vivekanda Street Brindavan Nagar ExtnAdambakkam"
type input "Vivekanda Street Brindavan Nagar ExtnAdambakkam"
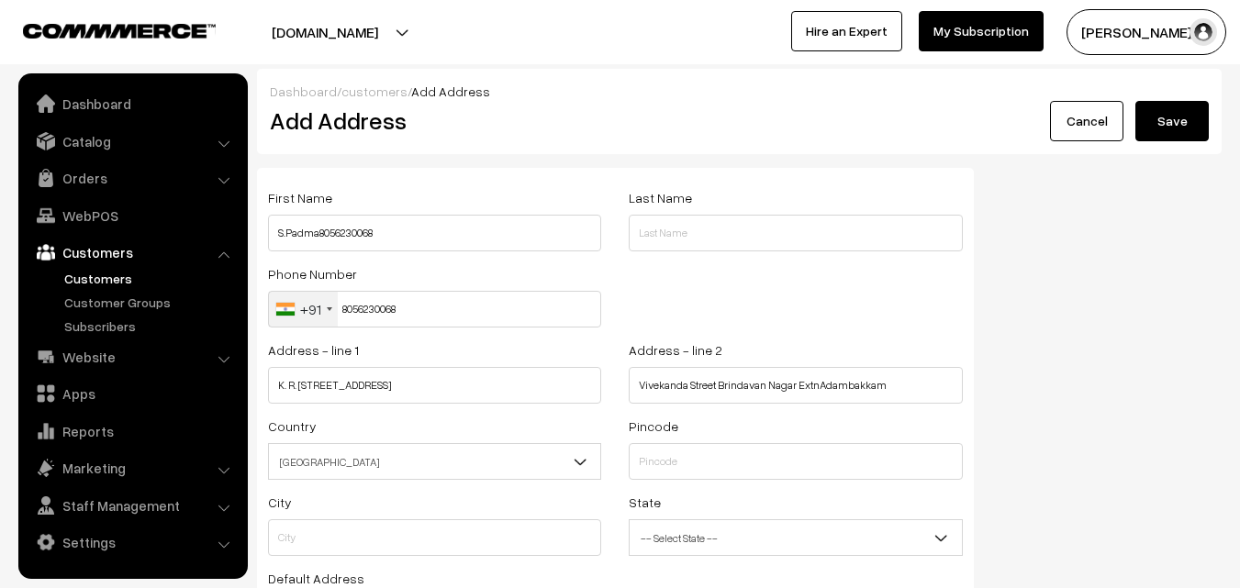
click at [441, 457] on span "India" at bounding box center [434, 462] width 331 height 32
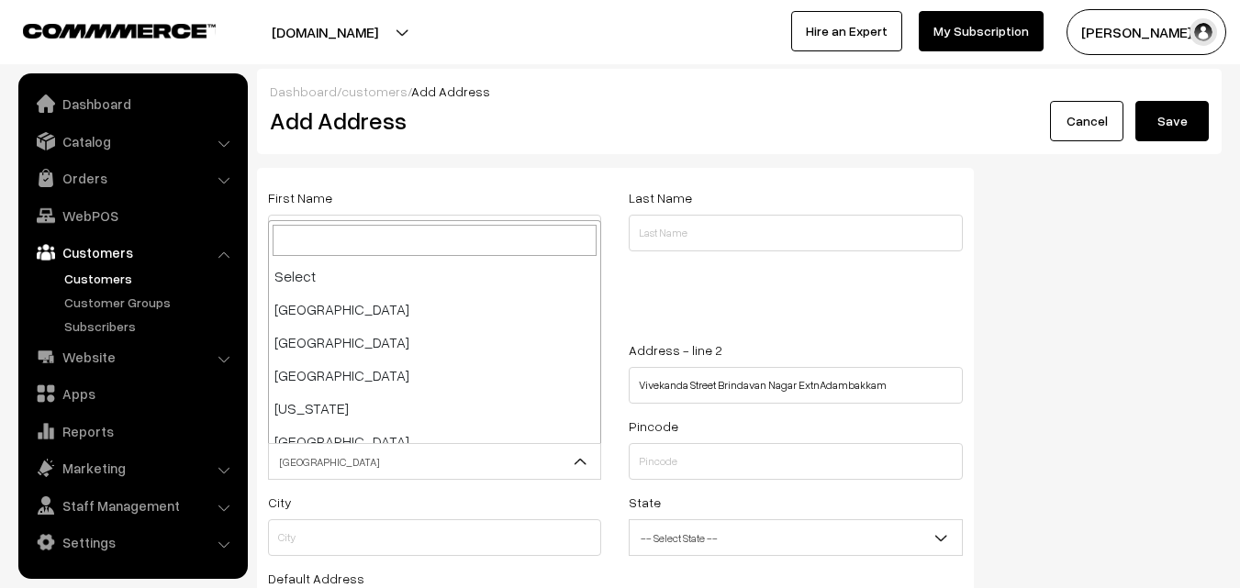
scroll to position [3204, 0]
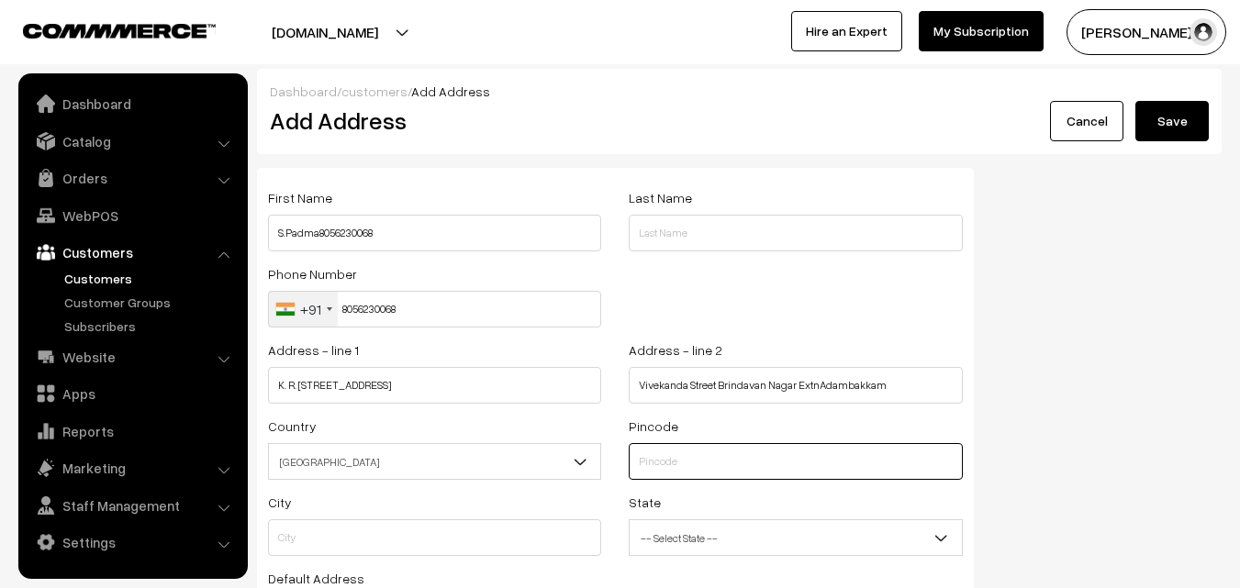
click at [676, 464] on input "text" at bounding box center [794, 461] width 333 height 37
type input "600088"
type input "Kanchipuram"
select select "[GEOGRAPHIC_DATA]"
type input "600088"
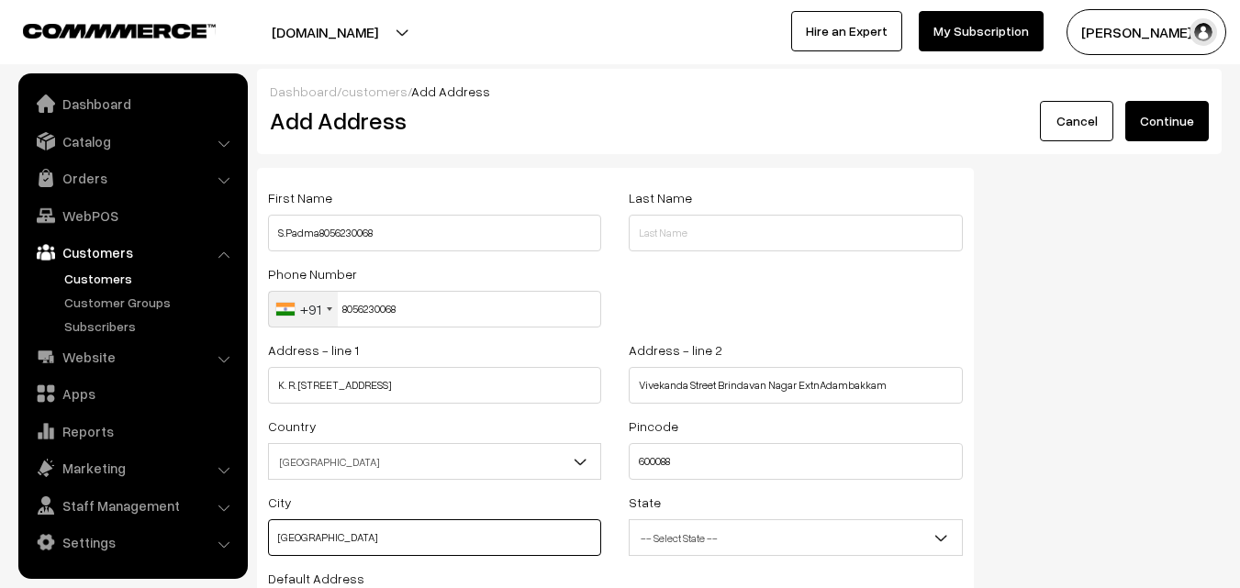
click at [473, 534] on input "Kanchipuram" at bounding box center [434, 537] width 333 height 37
type input "K"
type input "Chennai"
click at [1067, 509] on div "First Name S.Padma8056230068 Last Name Phone Number +91 United States +1 United…" at bounding box center [739, 450] width 992 height 564
click at [840, 539] on span "-- Select State --" at bounding box center [794, 538] width 331 height 32
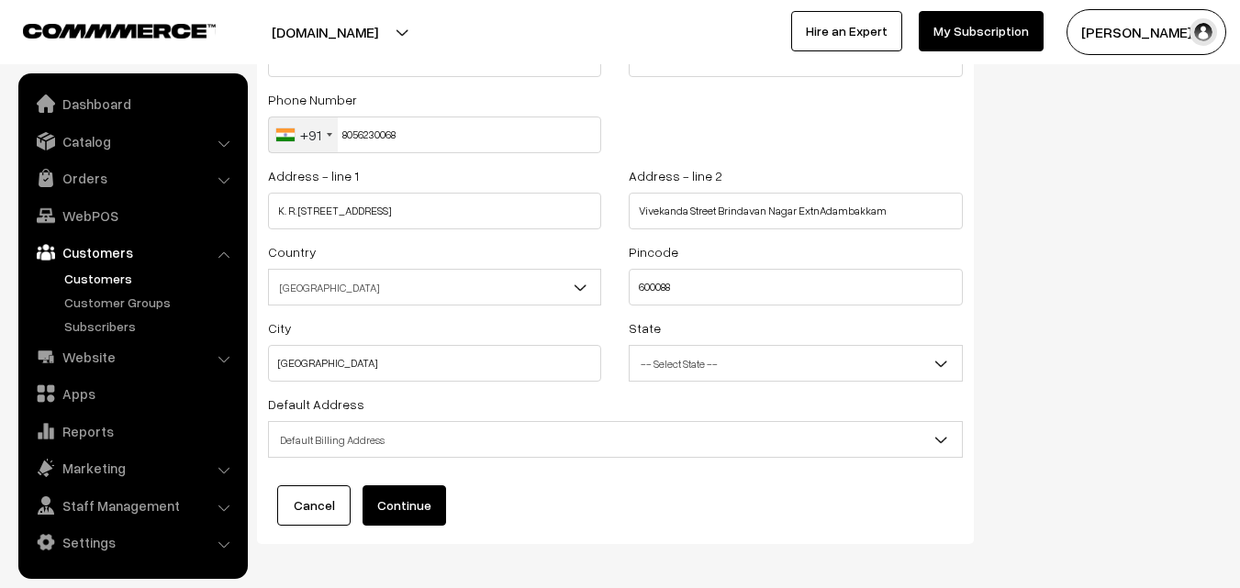
scroll to position [250, 0]
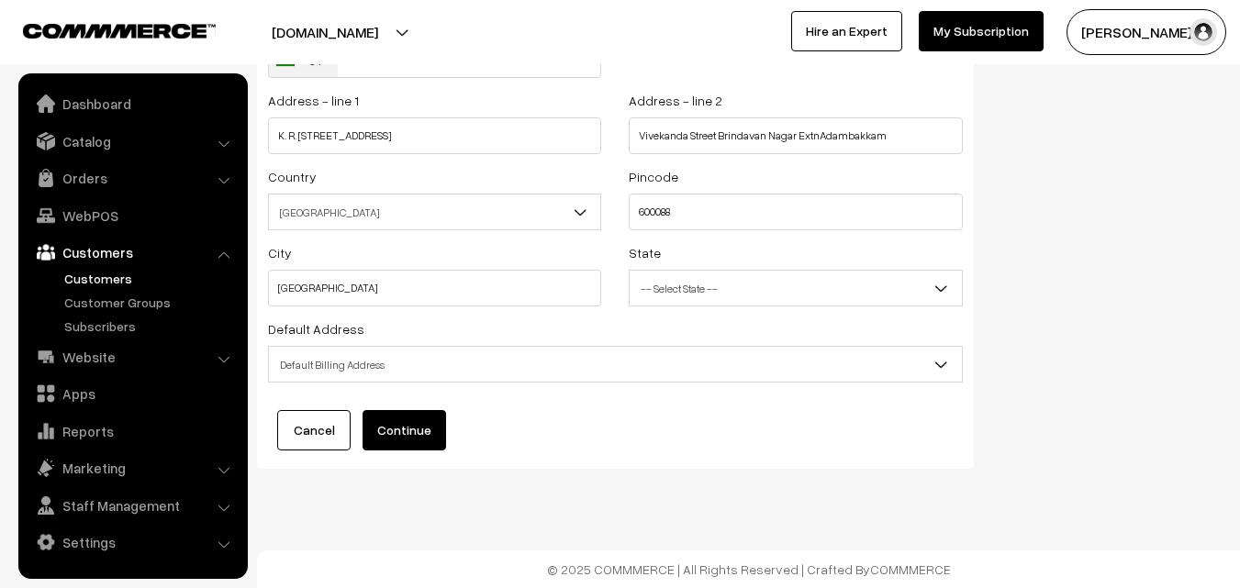
click at [396, 430] on button "Continue" at bounding box center [403, 430] width 83 height 40
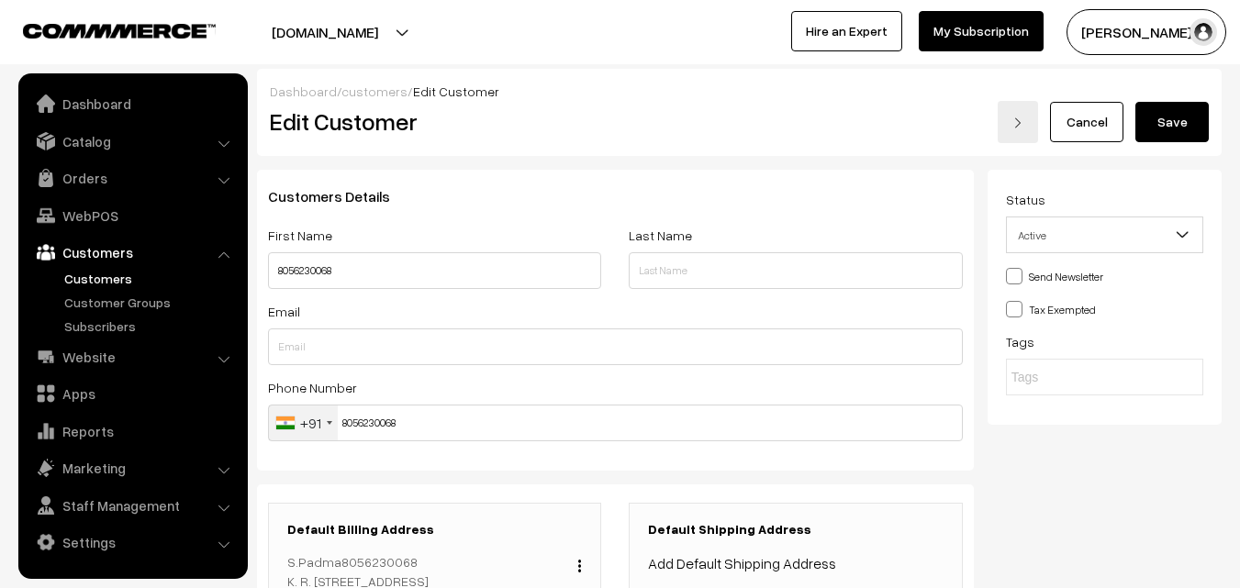
click at [1172, 115] on button "Save" at bounding box center [1171, 122] width 73 height 40
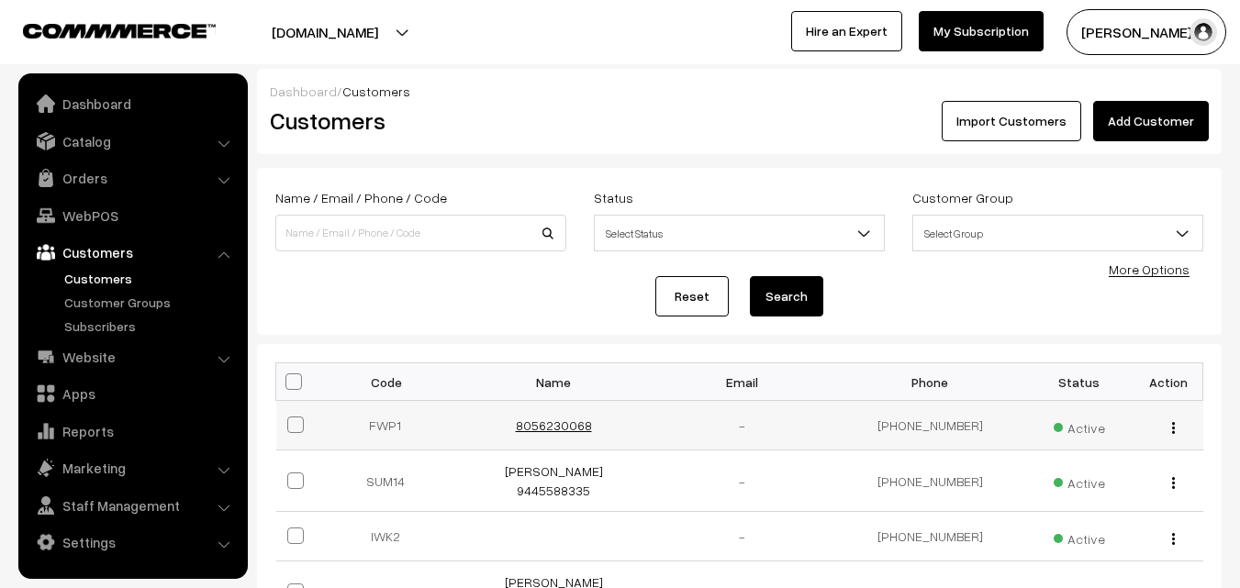
click at [540, 424] on link "8056230068" at bounding box center [554, 425] width 76 height 16
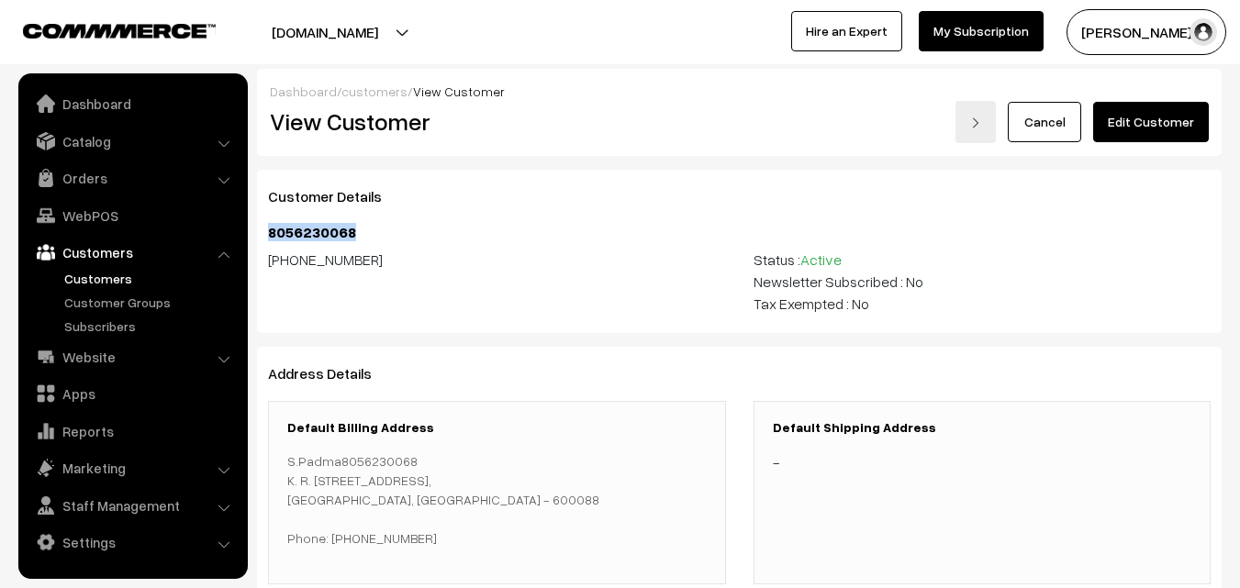
drag, startPoint x: 272, startPoint y: 233, endPoint x: 498, endPoint y: 234, distance: 226.6
click at [498, 234] on h4 "8056230068" at bounding box center [739, 232] width 942 height 17
copy h4 "8056230068"
click at [83, 217] on link "WebPOS" at bounding box center [132, 215] width 218 height 33
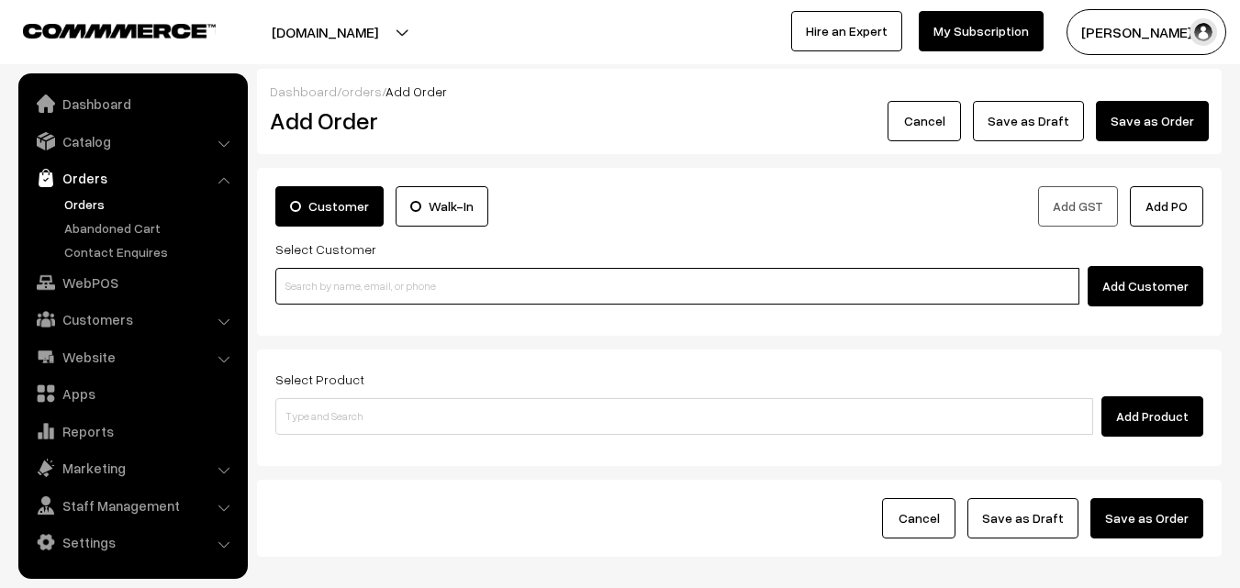
click at [453, 302] on input at bounding box center [677, 286] width 804 height 37
paste input "8056230068"
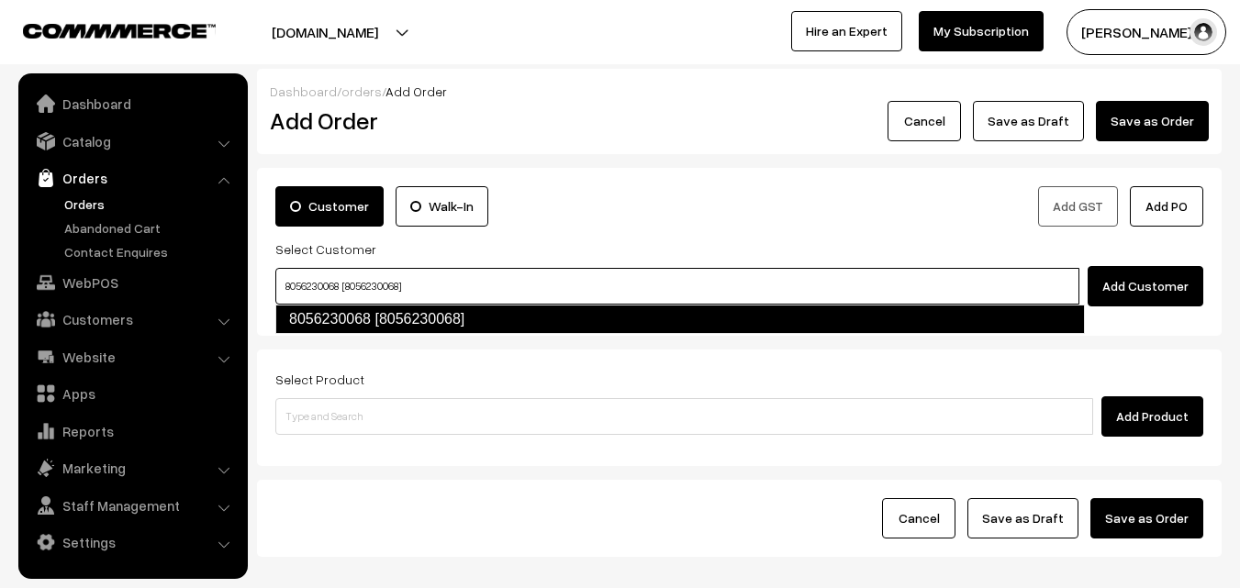
type input "8056230068 [8056230068]"
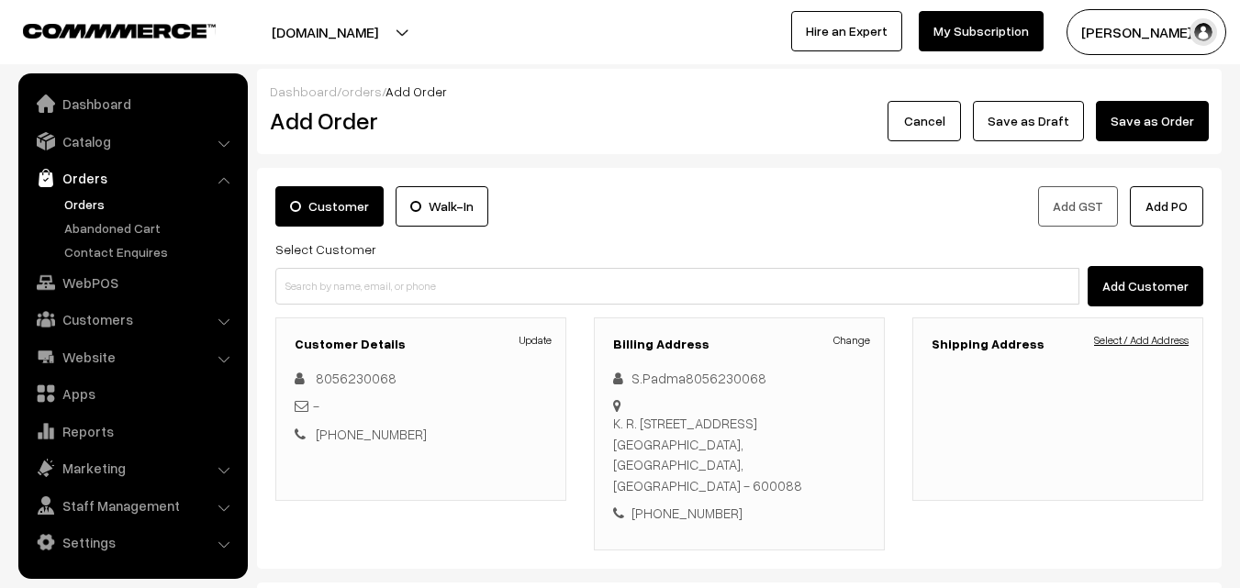
click at [1150, 343] on link "Select / Add Address" at bounding box center [1141, 340] width 95 height 17
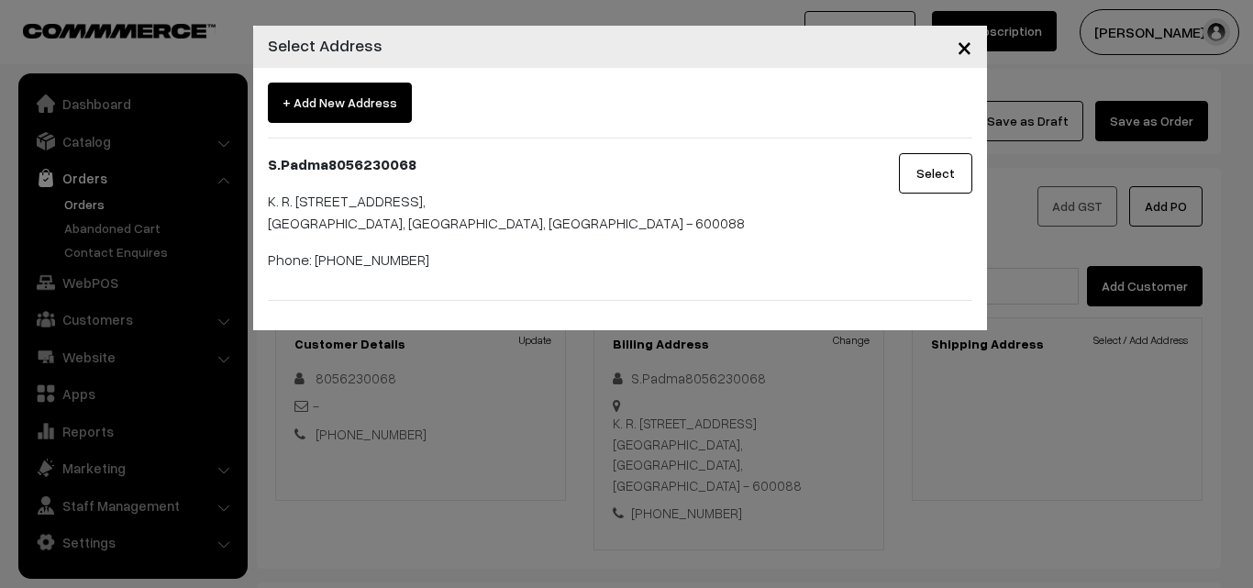
click at [937, 163] on button "Select" at bounding box center [935, 173] width 73 height 40
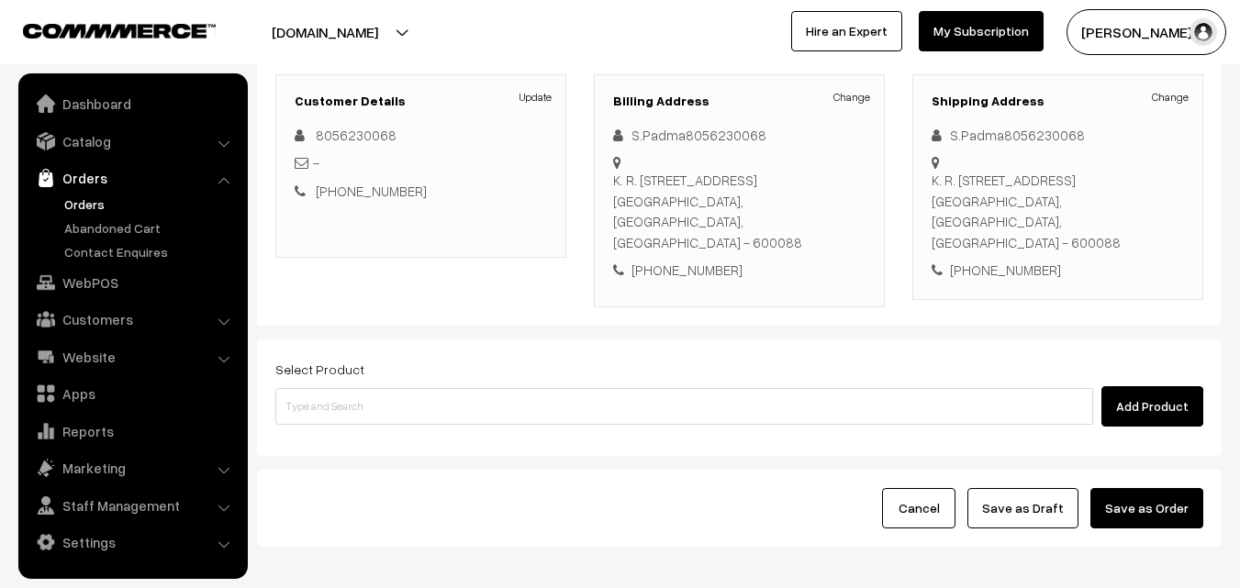
scroll to position [275, 0]
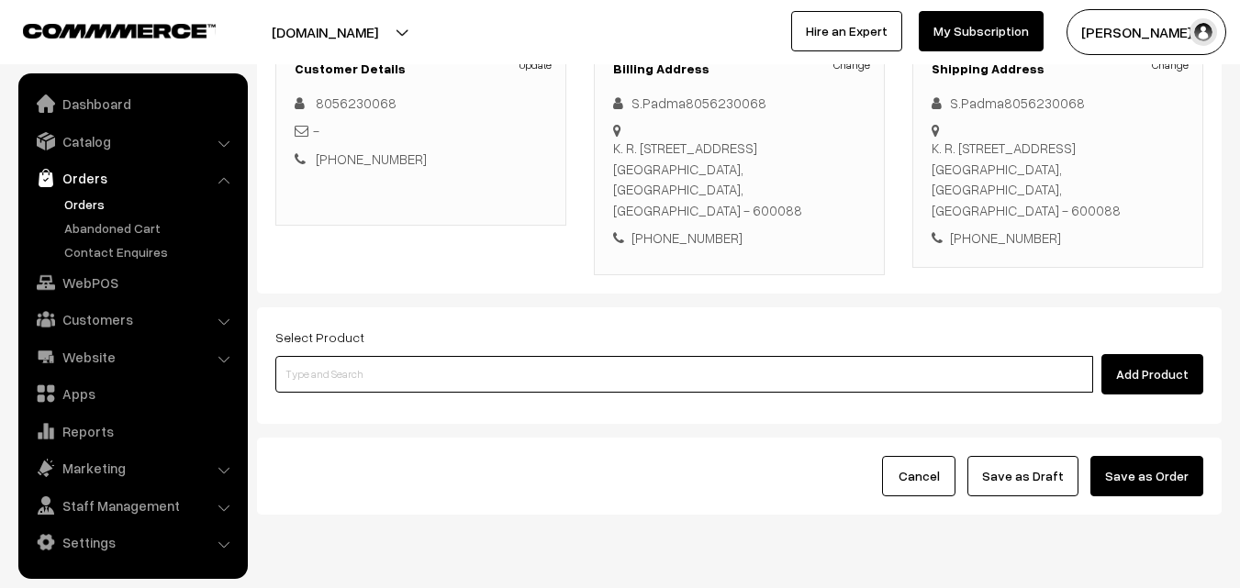
click at [695, 381] on input at bounding box center [683, 374] width 817 height 37
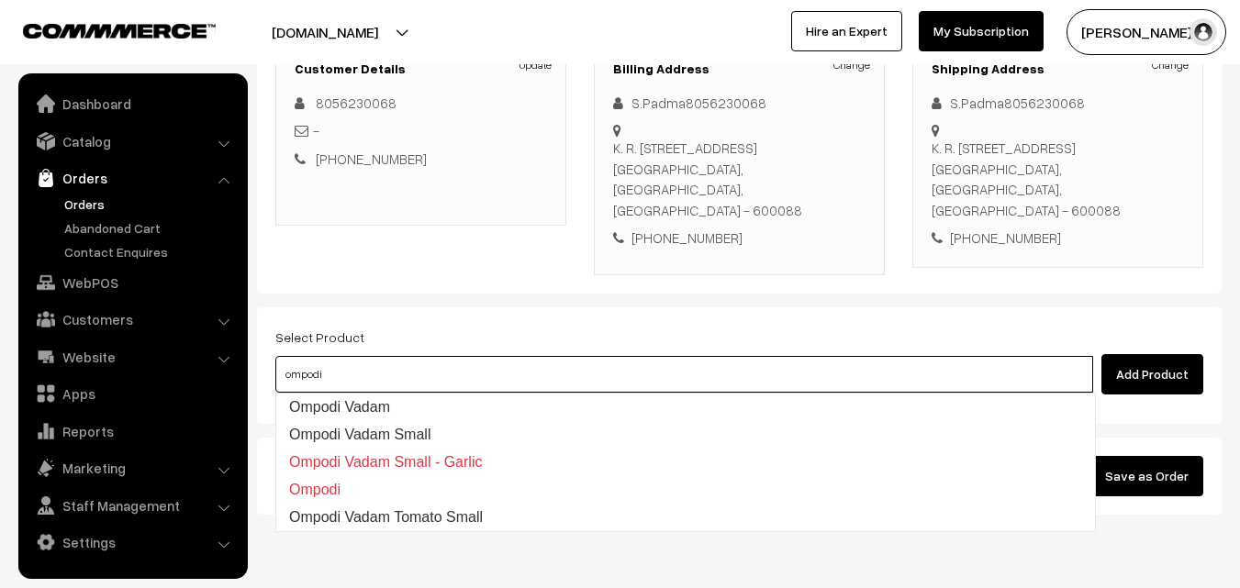
type input "ompodi"
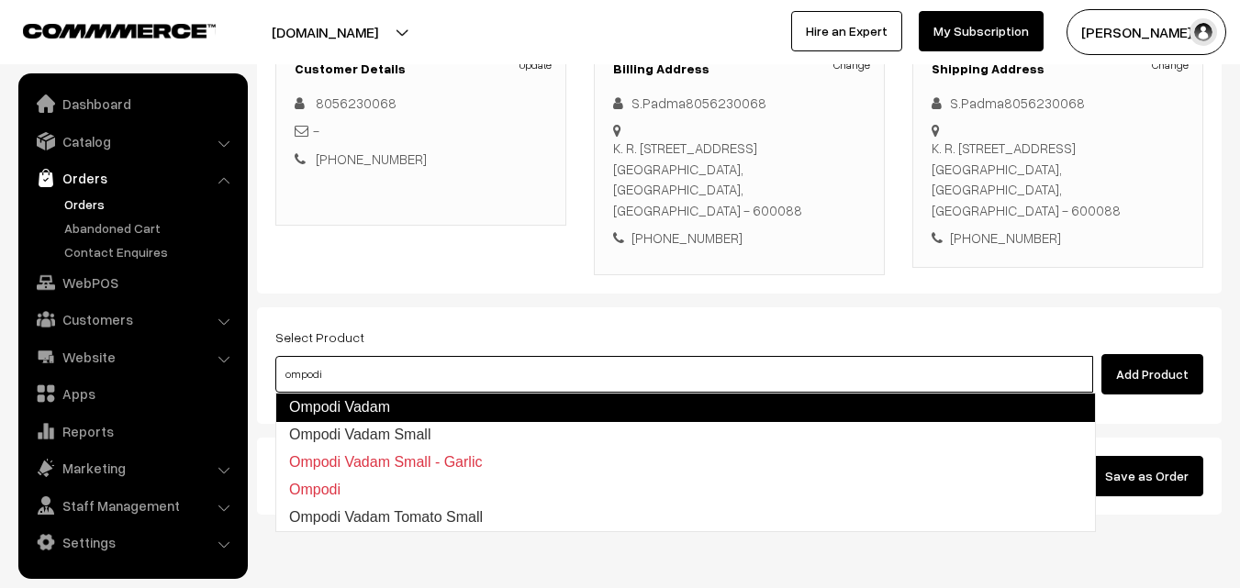
click at [490, 406] on link "Ompodi Vadam" at bounding box center [685, 407] width 820 height 29
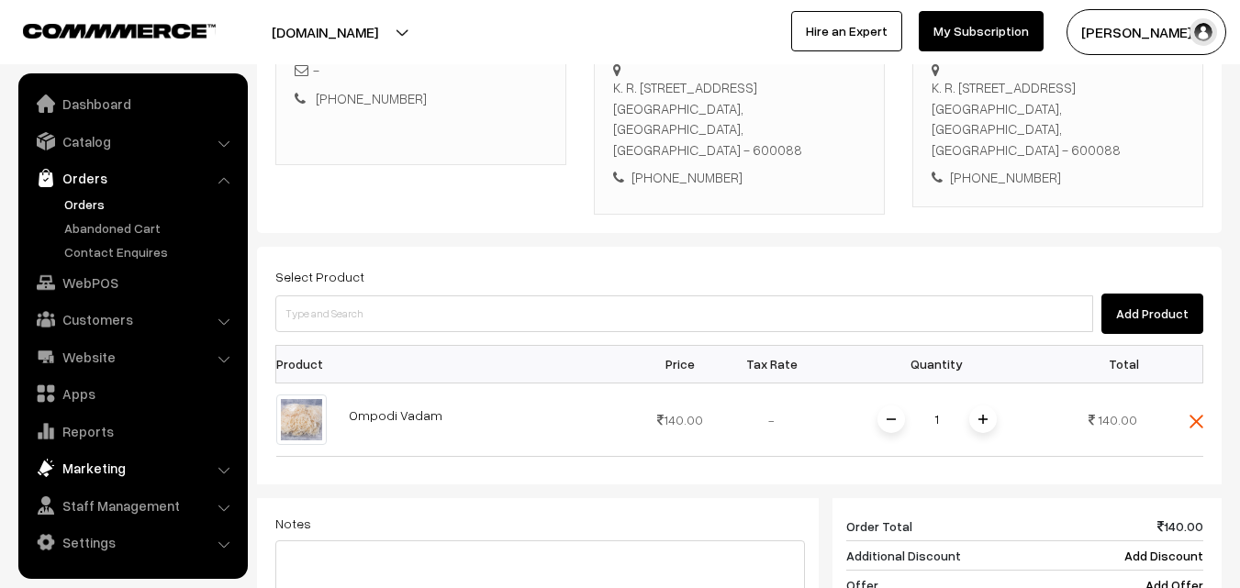
scroll to position [367, 0]
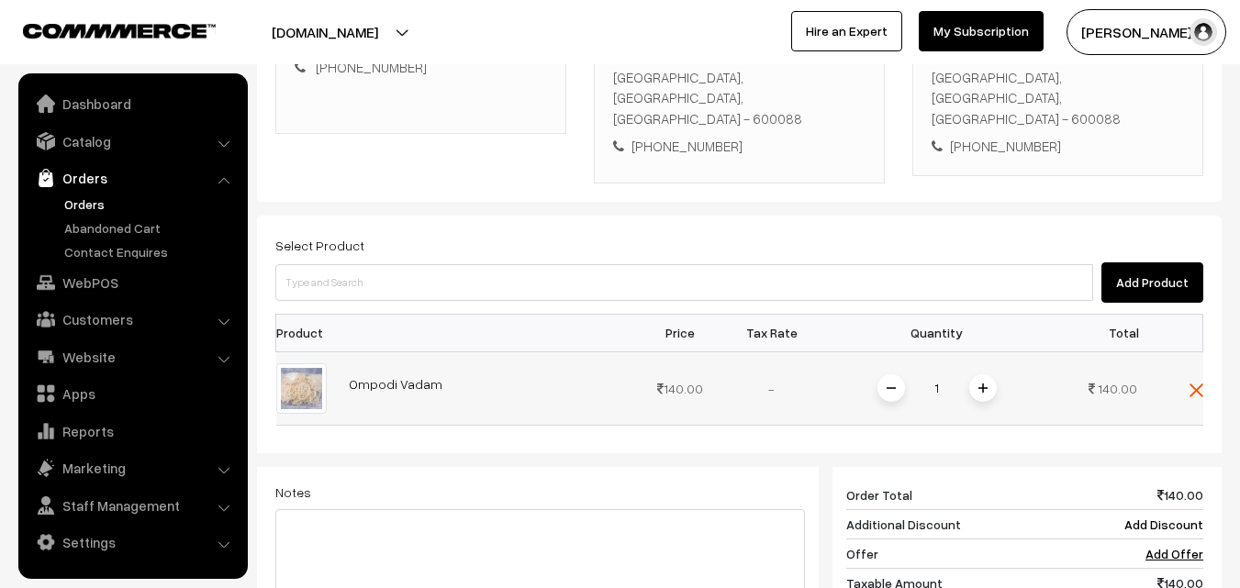
click at [293, 384] on img at bounding box center [301, 388] width 50 height 50
click at [410, 386] on link "Ompodi Vadam" at bounding box center [396, 384] width 94 height 16
click at [1189, 384] on img at bounding box center [1196, 391] width 14 height 14
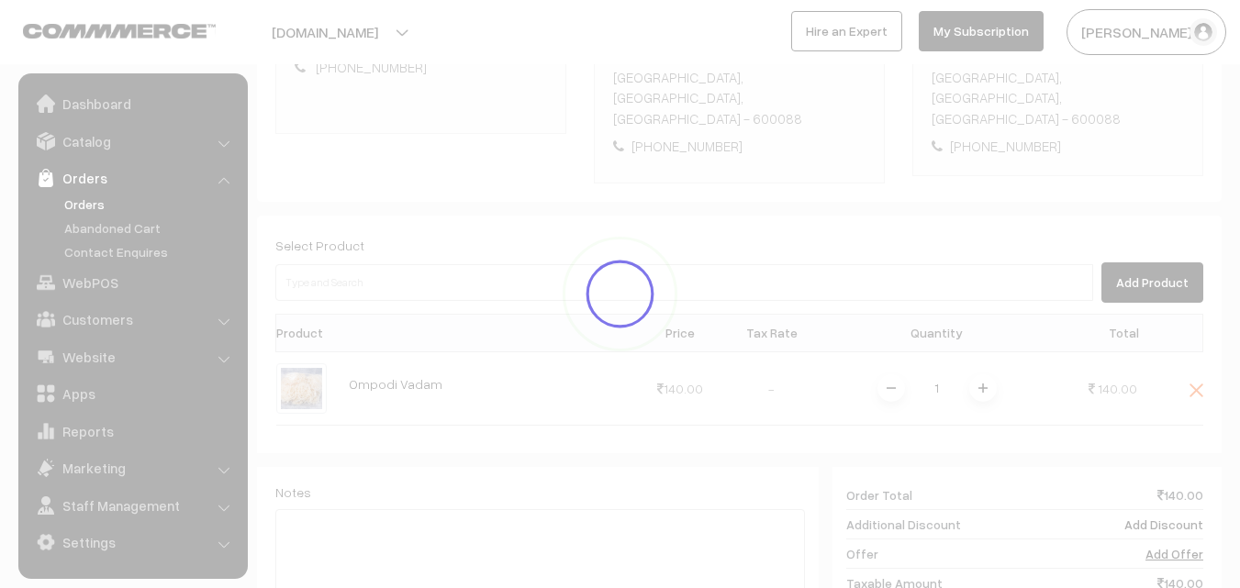
scroll to position [335, 0]
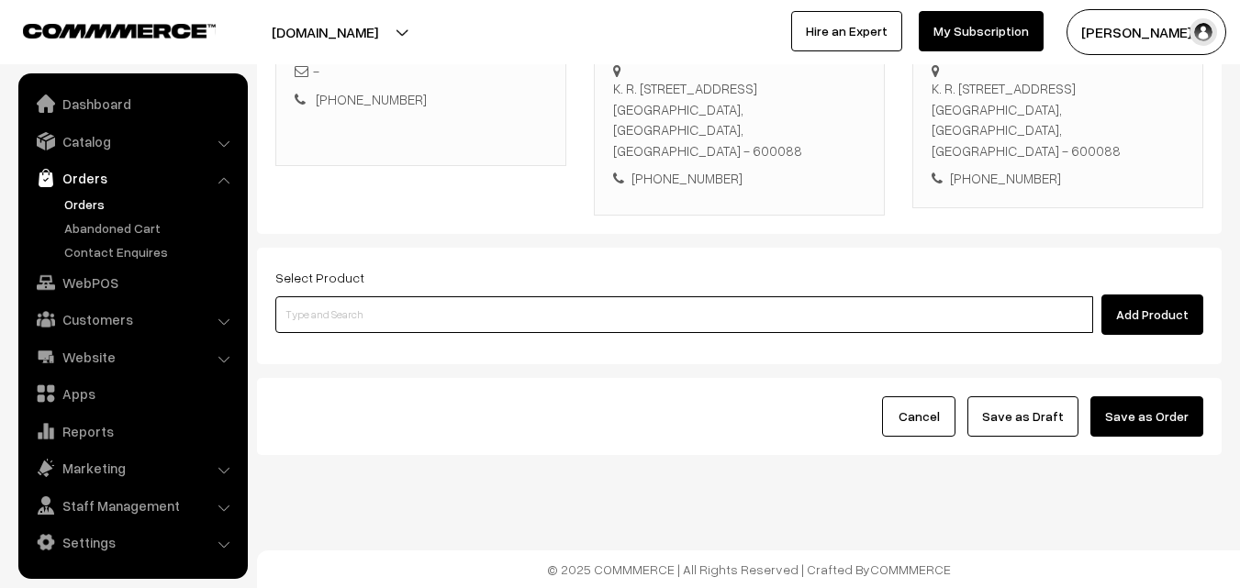
click at [662, 306] on input at bounding box center [683, 314] width 817 height 37
type input "om Podi"
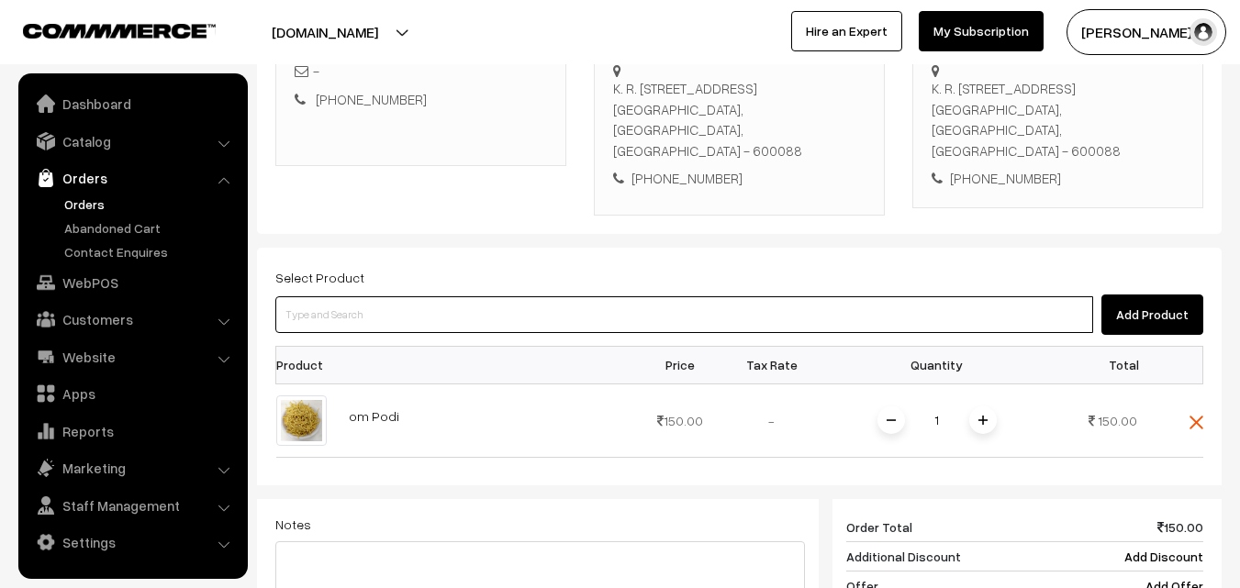
click at [552, 329] on input at bounding box center [683, 314] width 817 height 37
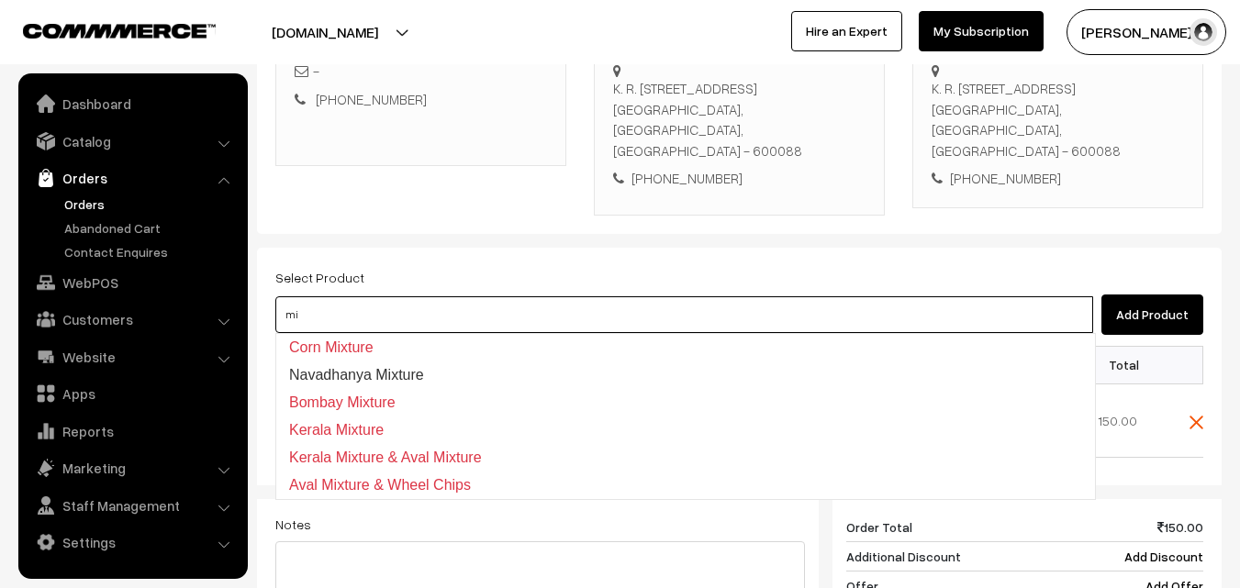
type input "m"
type input "mi"
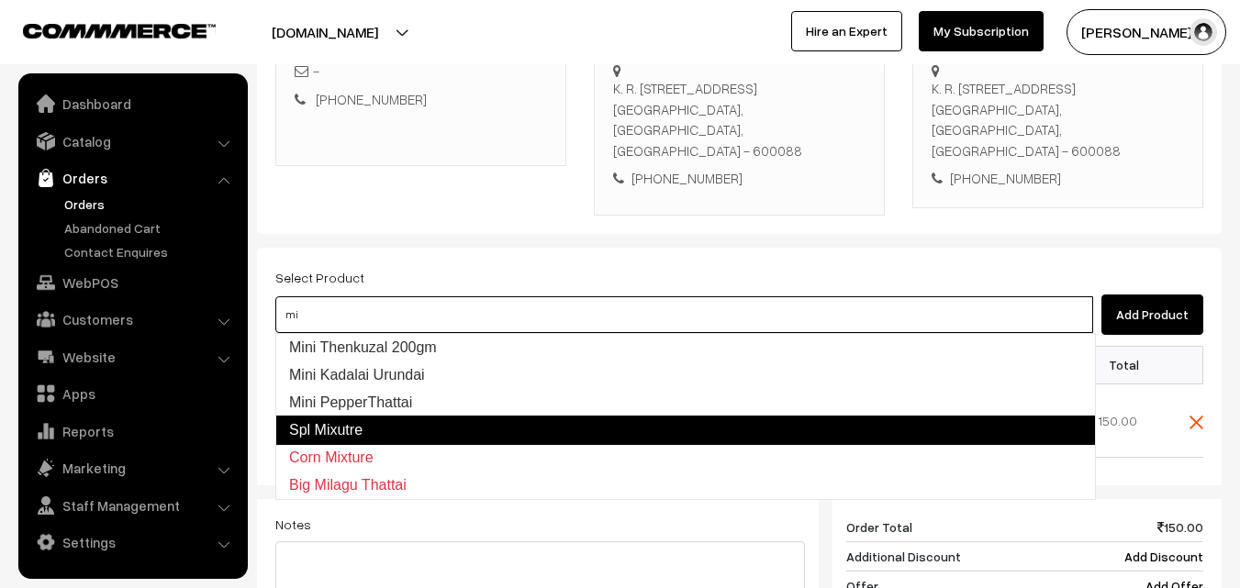
click at [507, 424] on link "Spl Mixutre" at bounding box center [685, 430] width 820 height 29
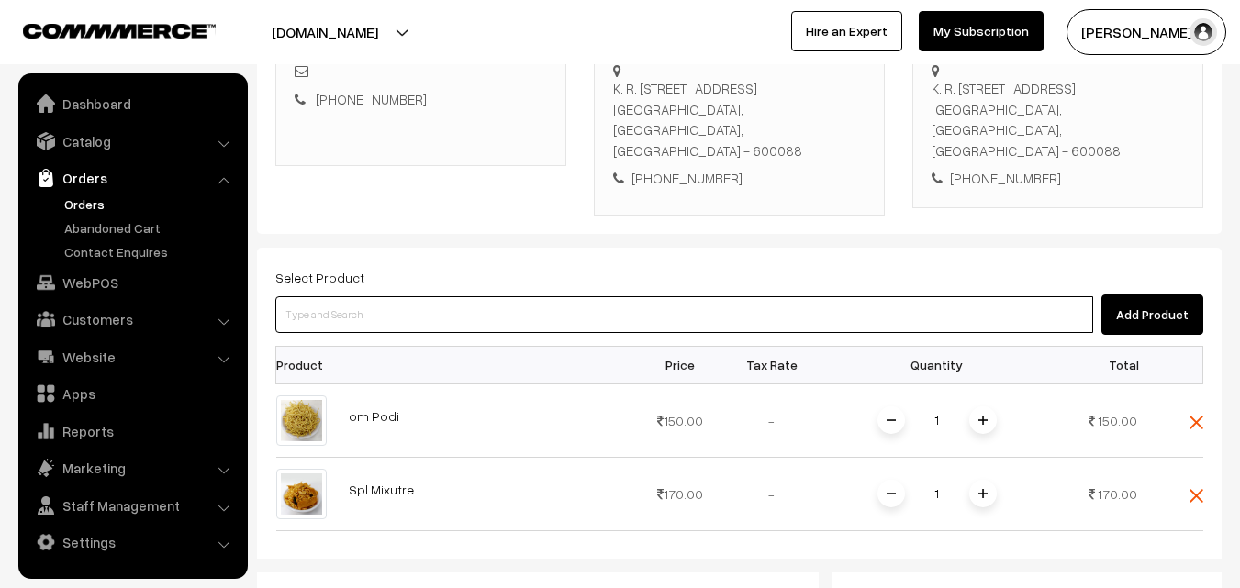
click at [422, 317] on input at bounding box center [683, 314] width 817 height 37
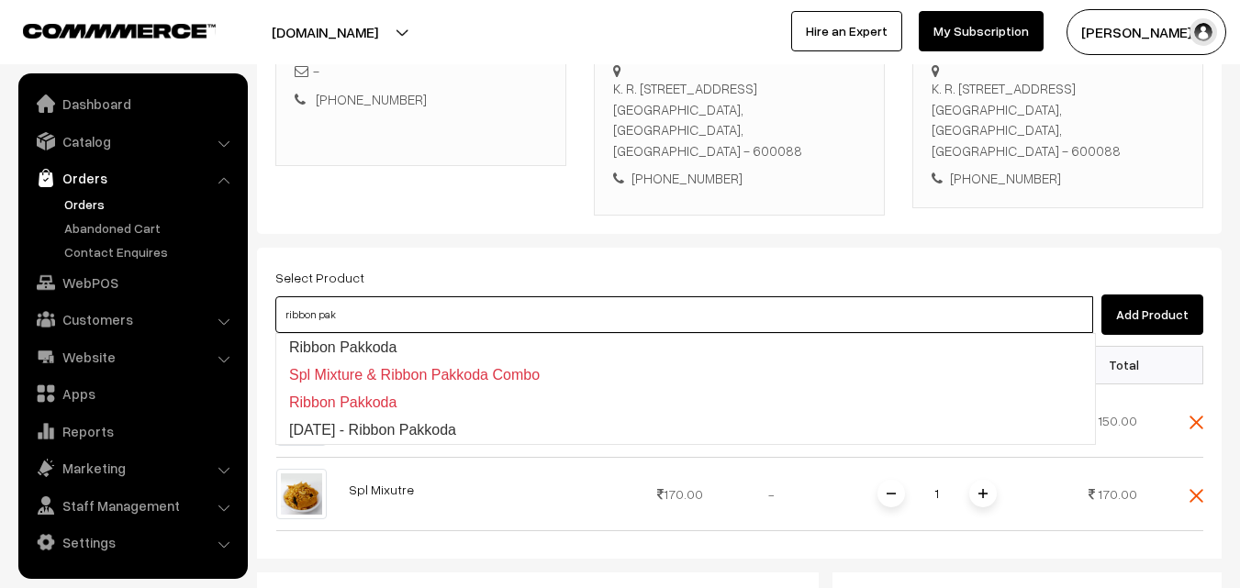
type input "ribbon pakk"
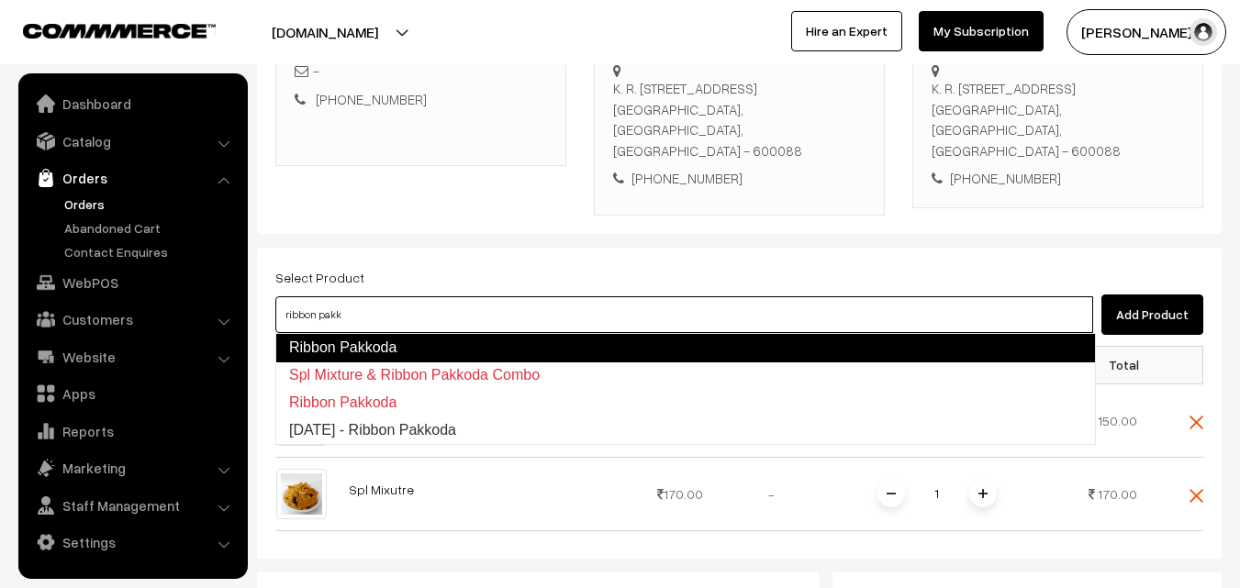
click at [417, 341] on link "Ribbon Pakkoda" at bounding box center [685, 347] width 820 height 29
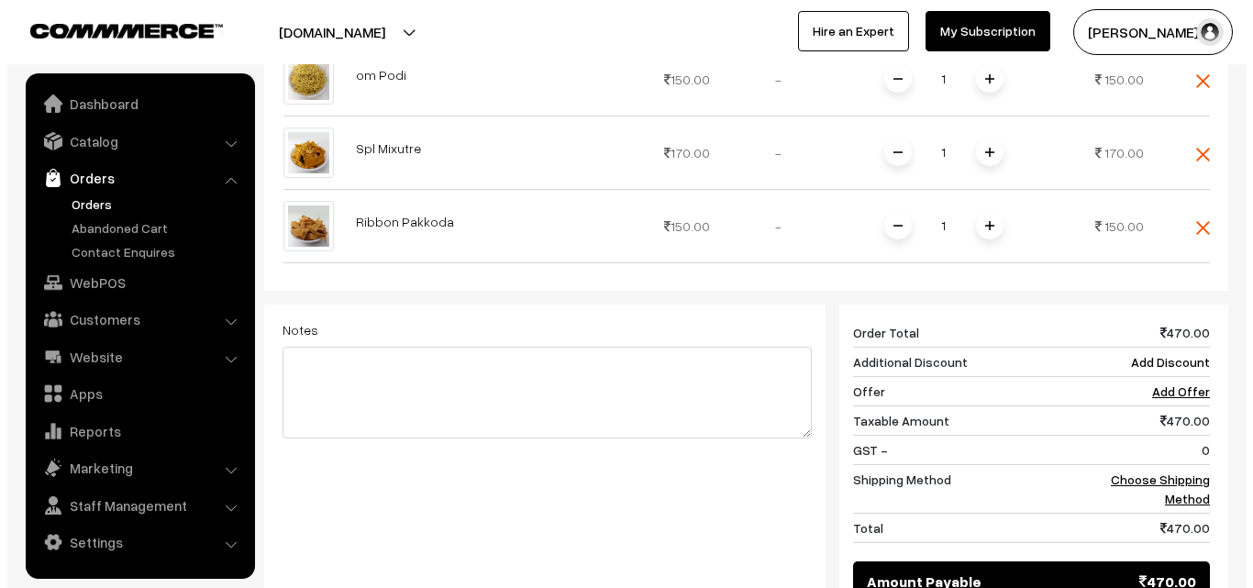
scroll to position [794, 0]
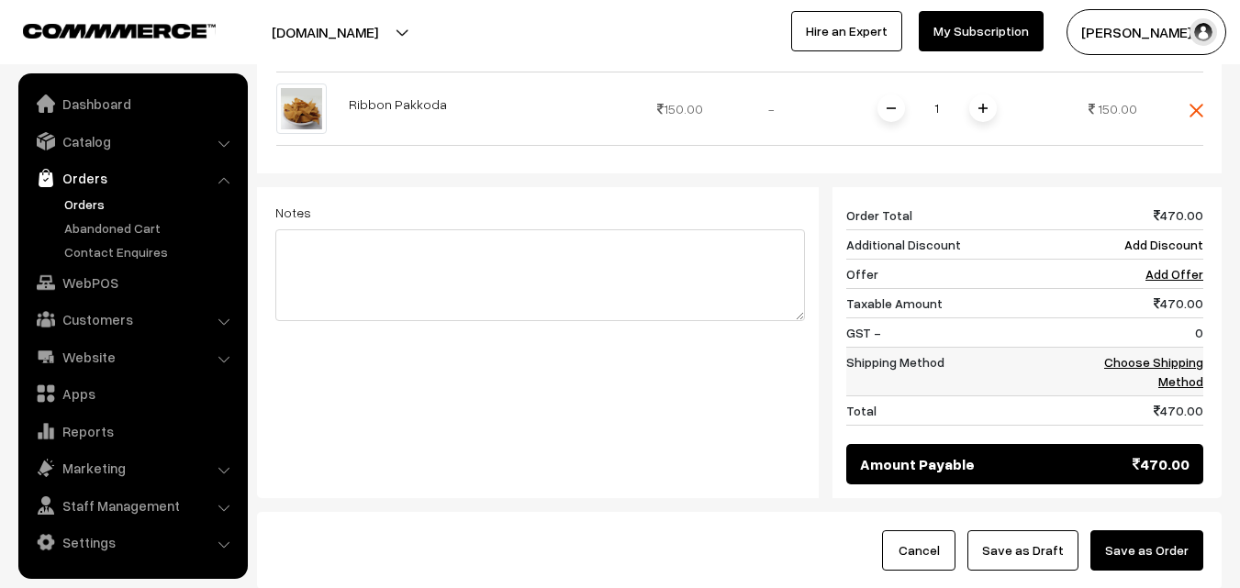
click at [1165, 363] on link "Choose Shipping Method" at bounding box center [1153, 371] width 99 height 35
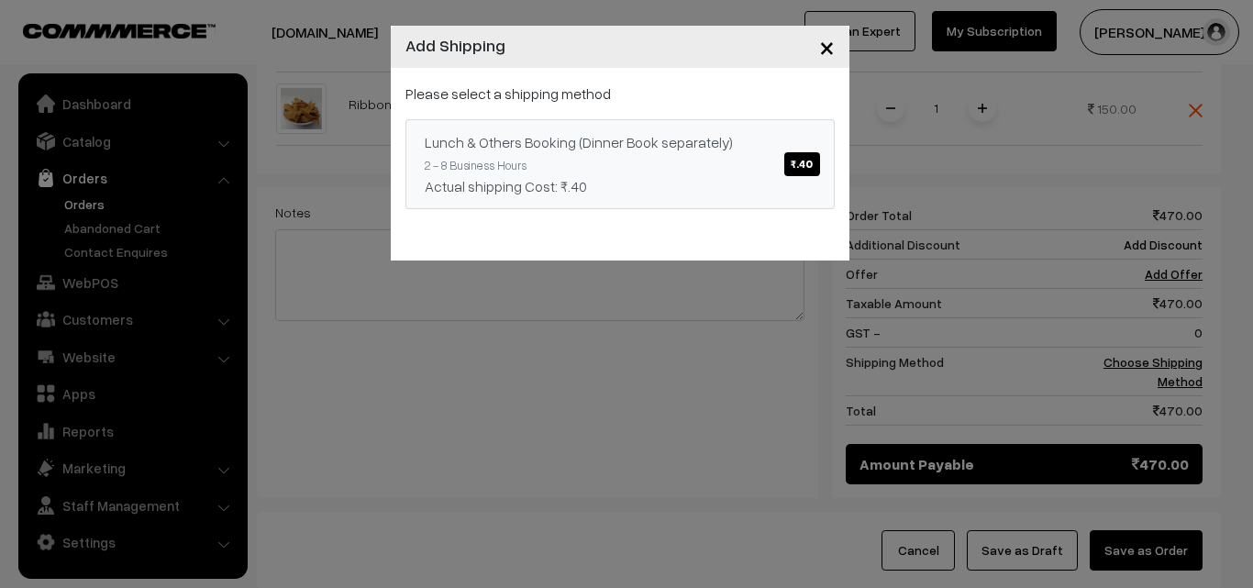
click at [805, 164] on span "₹.40" at bounding box center [801, 164] width 35 height 24
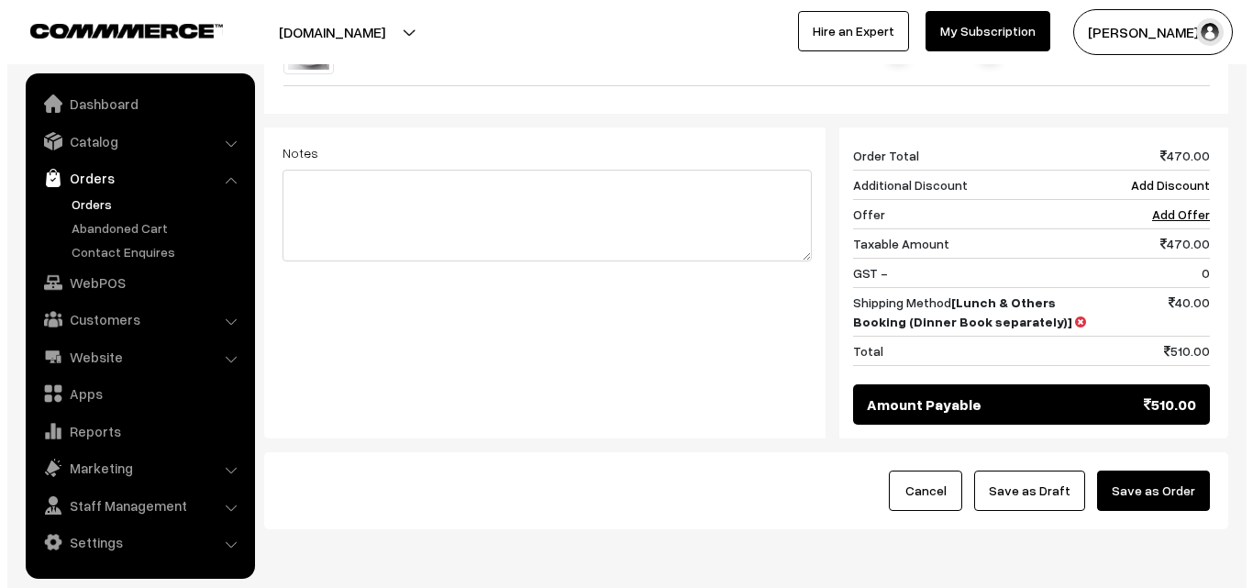
scroll to position [885, 0]
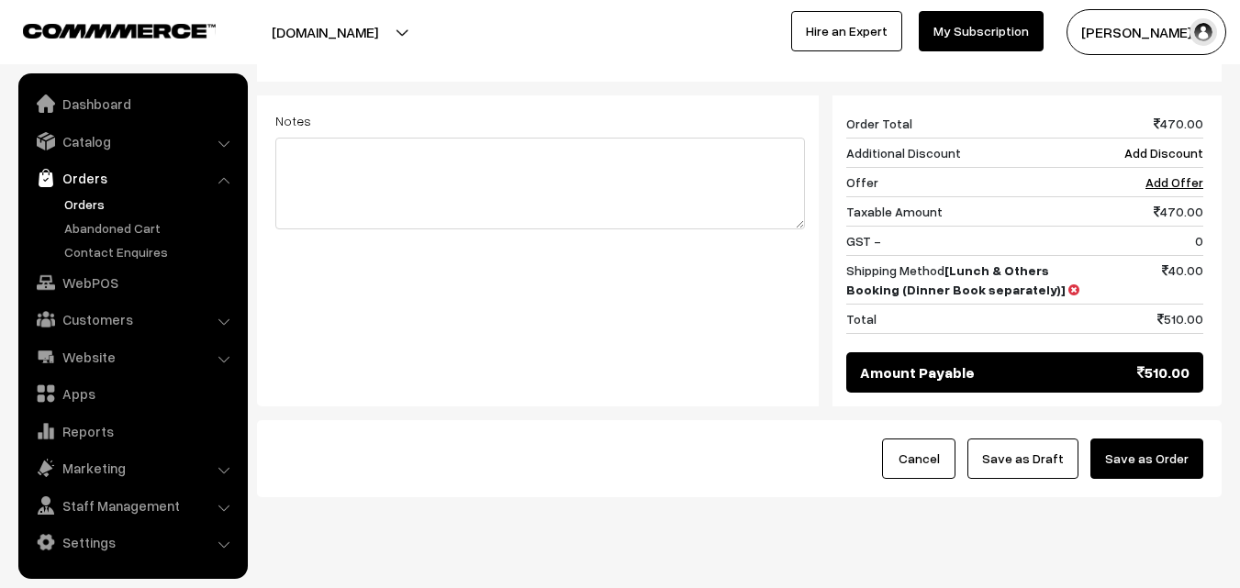
click at [1178, 452] on button "Save as Order" at bounding box center [1146, 459] width 113 height 40
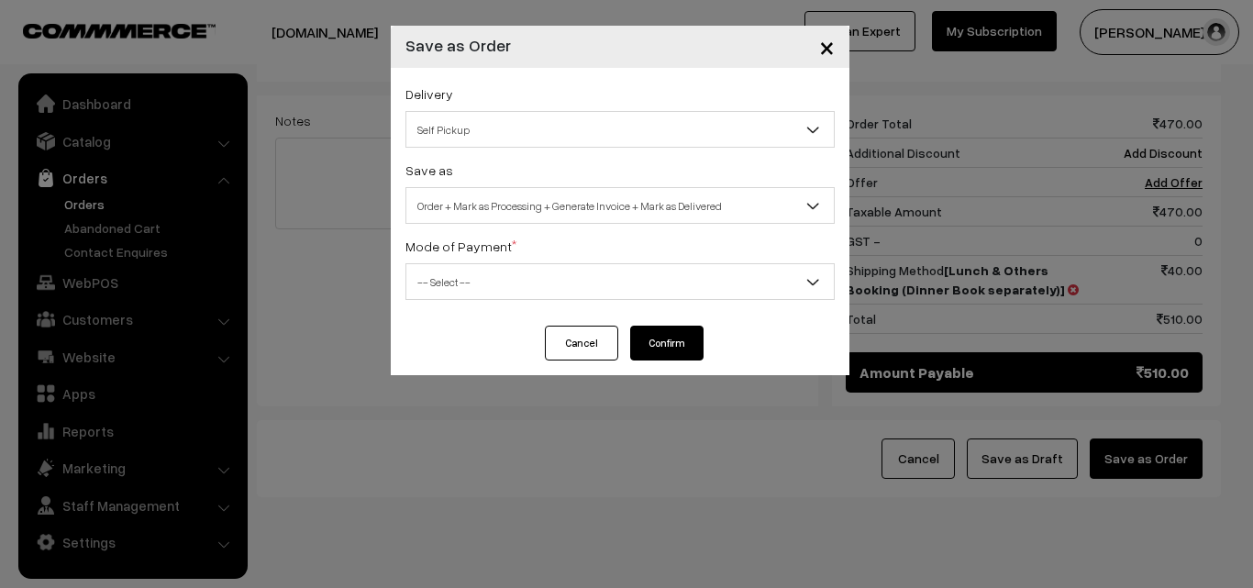
click at [728, 122] on span "Self Pickup" at bounding box center [620, 130] width 428 height 32
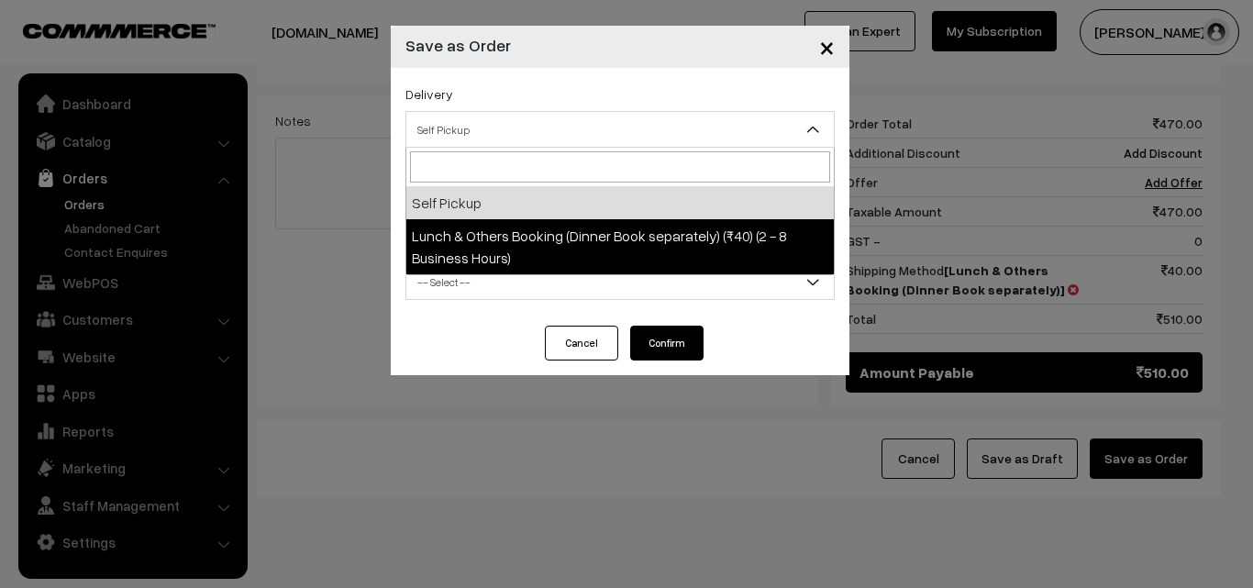
select select "LOB1"
select select "3"
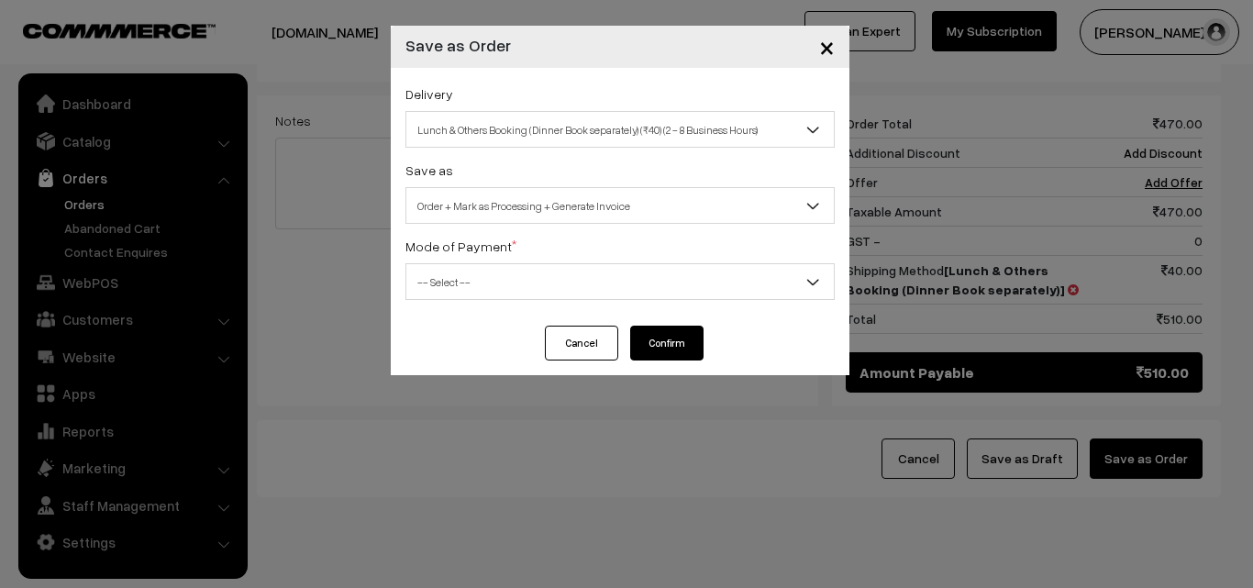
click at [730, 281] on span "-- Select --" at bounding box center [620, 282] width 428 height 32
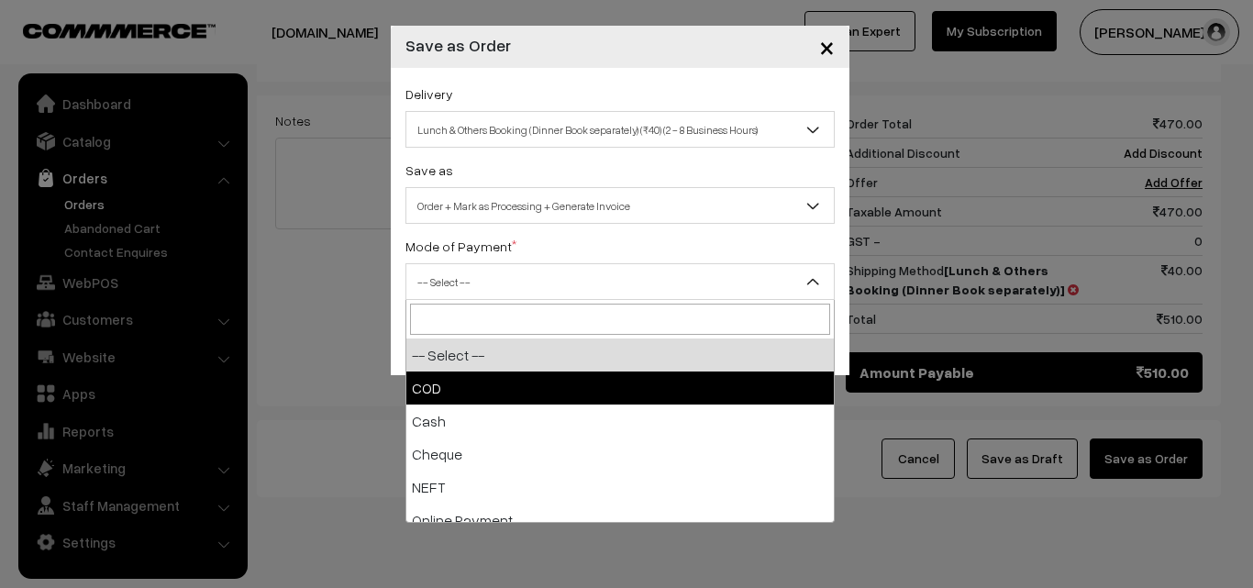
select select "1"
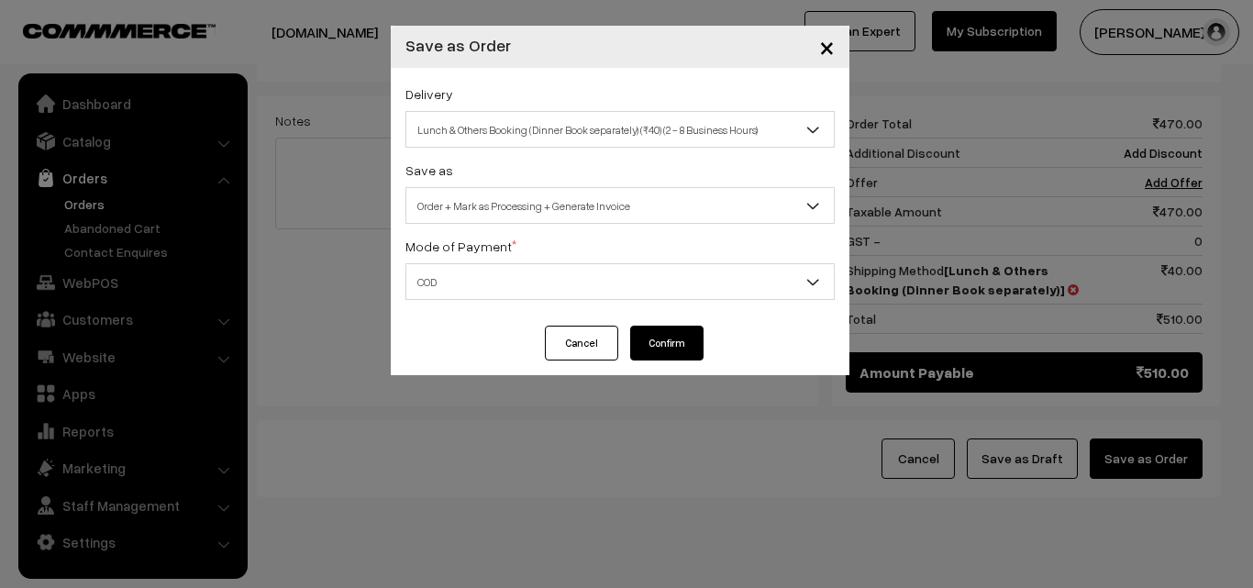
click at [686, 348] on button "Confirm" at bounding box center [666, 343] width 73 height 35
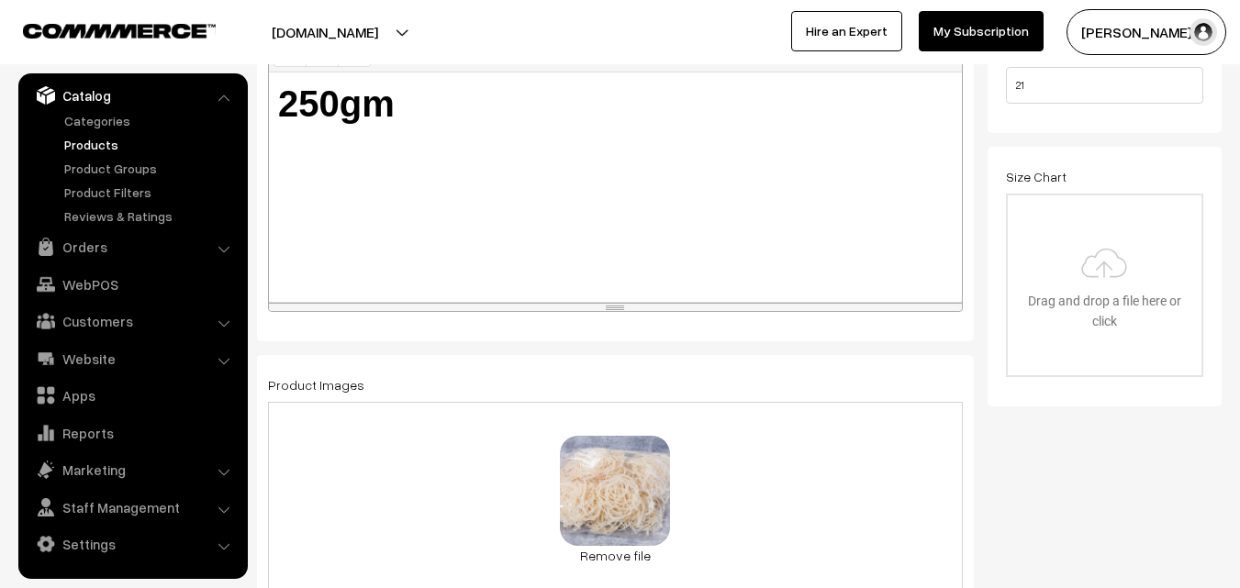
scroll to position [550, 0]
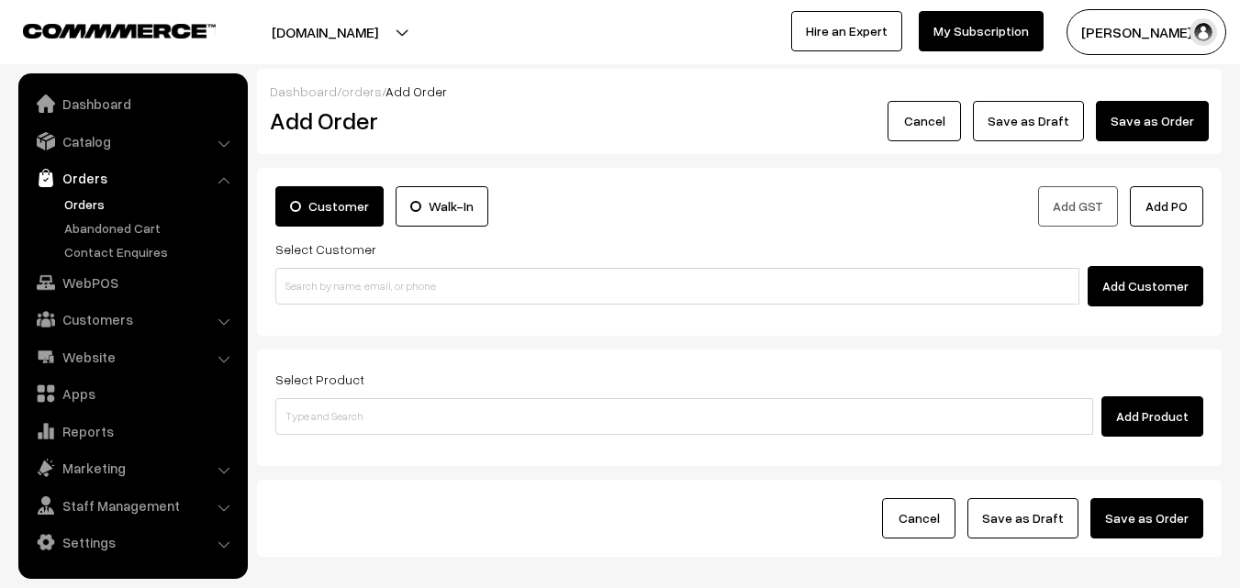
click at [70, 201] on link "Orders" at bounding box center [151, 204] width 182 height 19
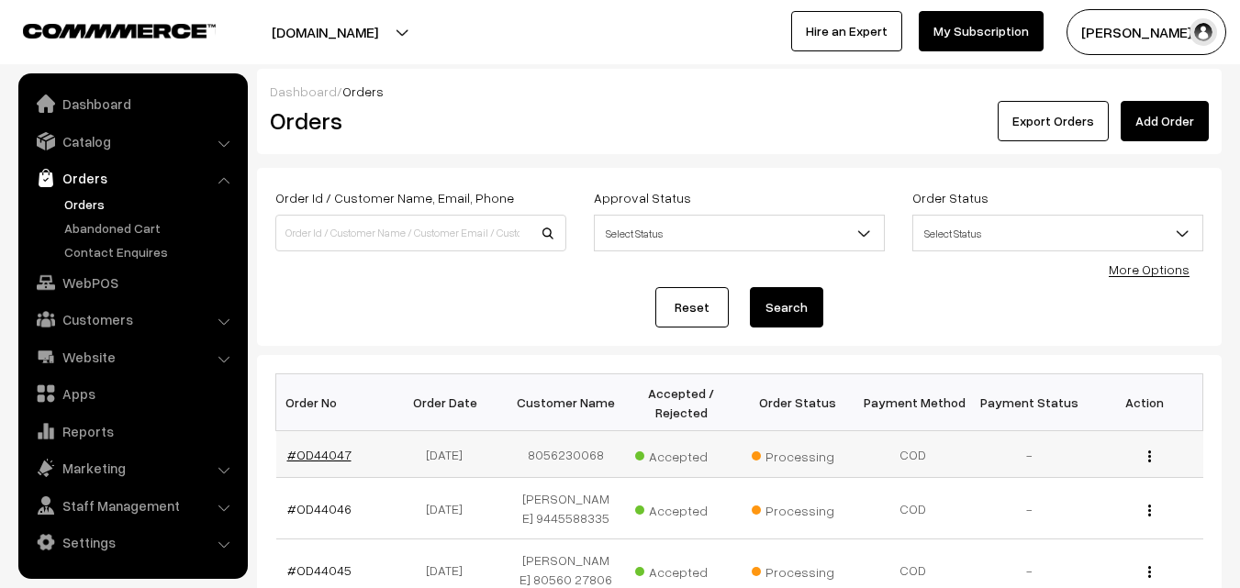
click at [334, 453] on link "#OD44047" at bounding box center [319, 455] width 64 height 16
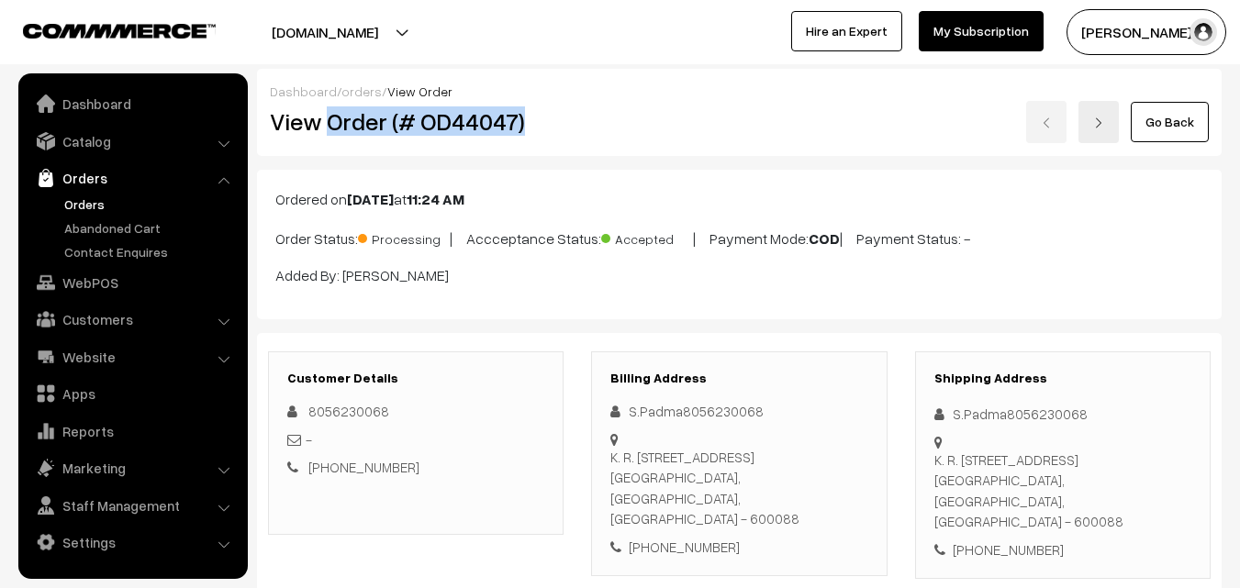
drag, startPoint x: 331, startPoint y: 124, endPoint x: 528, endPoint y: 115, distance: 196.6
click at [528, 115] on h2 "View Order (# OD44047)" at bounding box center [417, 121] width 295 height 28
copy h2 "Order (# OD44047)"
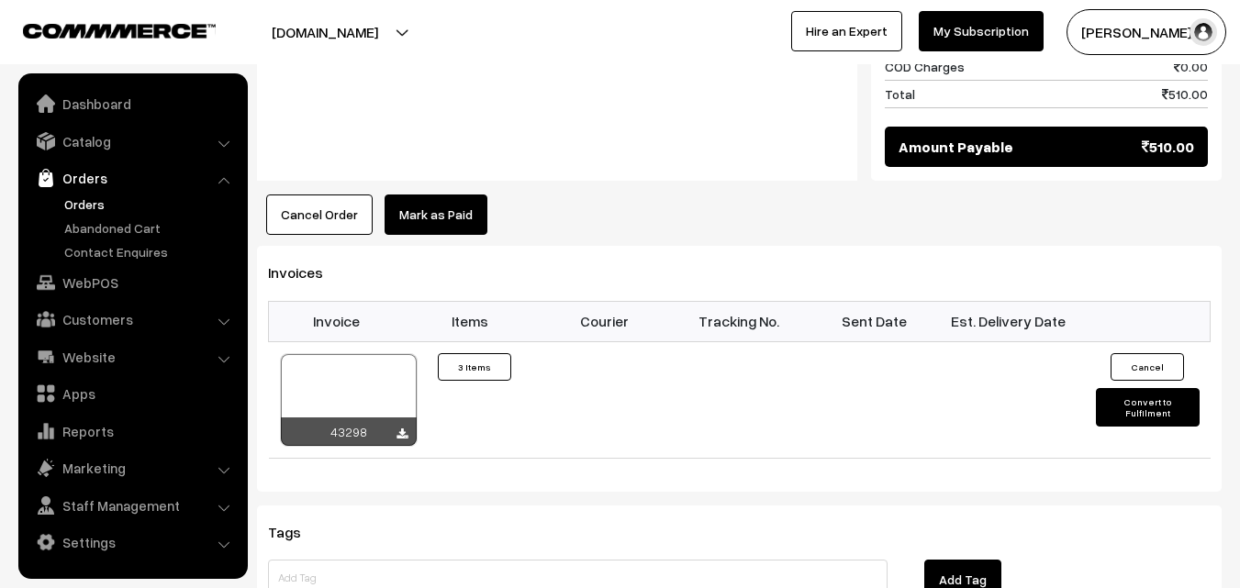
scroll to position [1376, 0]
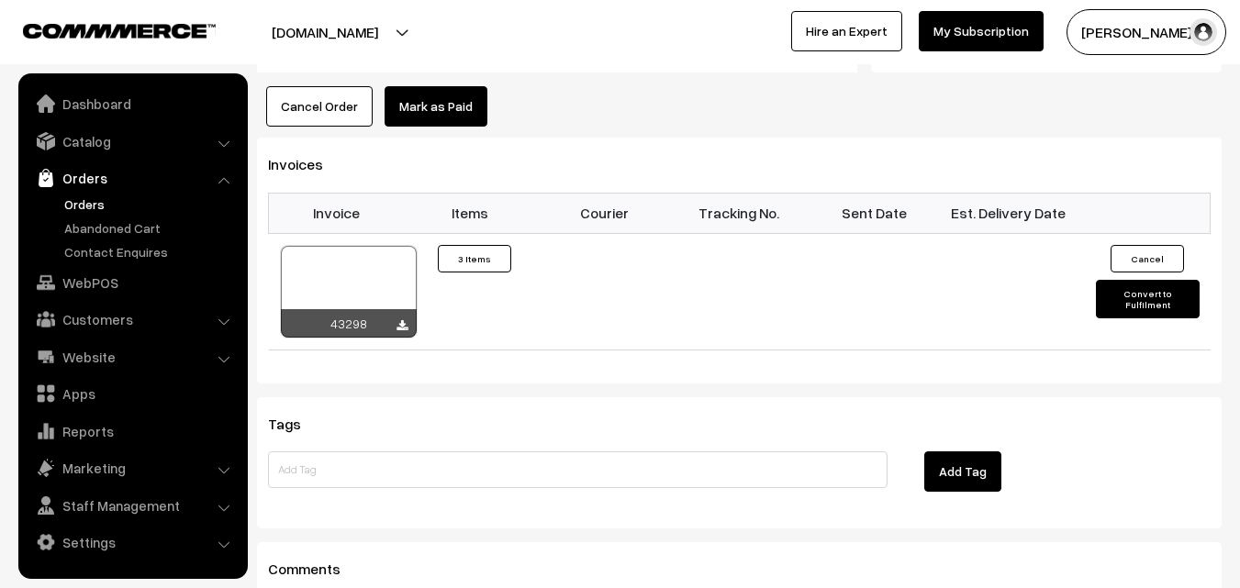
click at [305, 118] on button "Cancel Order" at bounding box center [319, 106] width 106 height 40
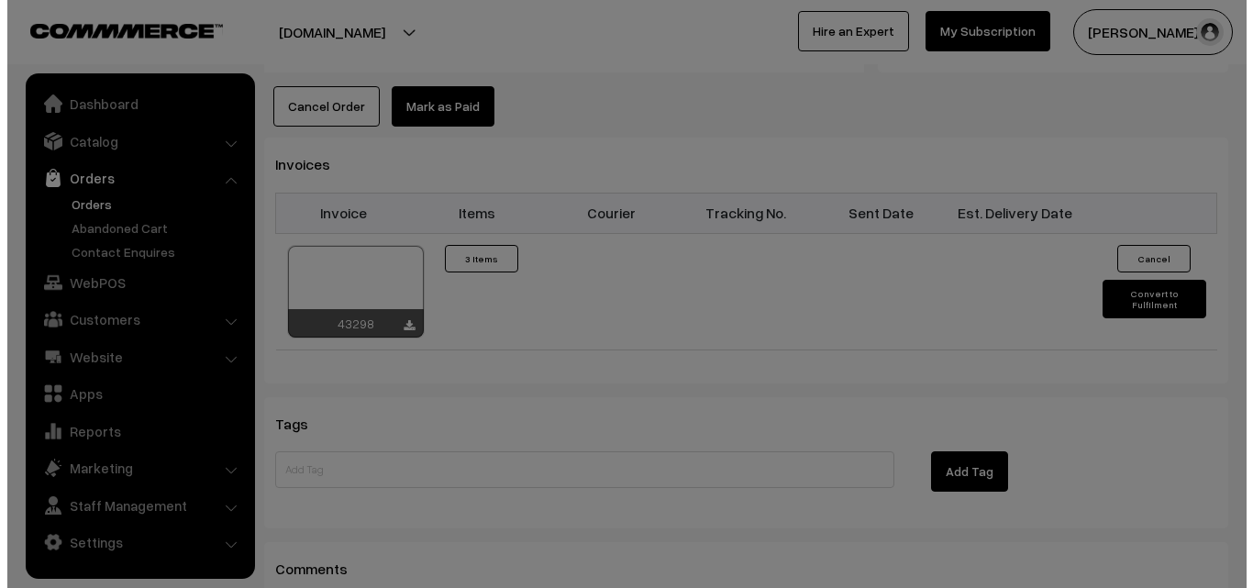
scroll to position [1381, 0]
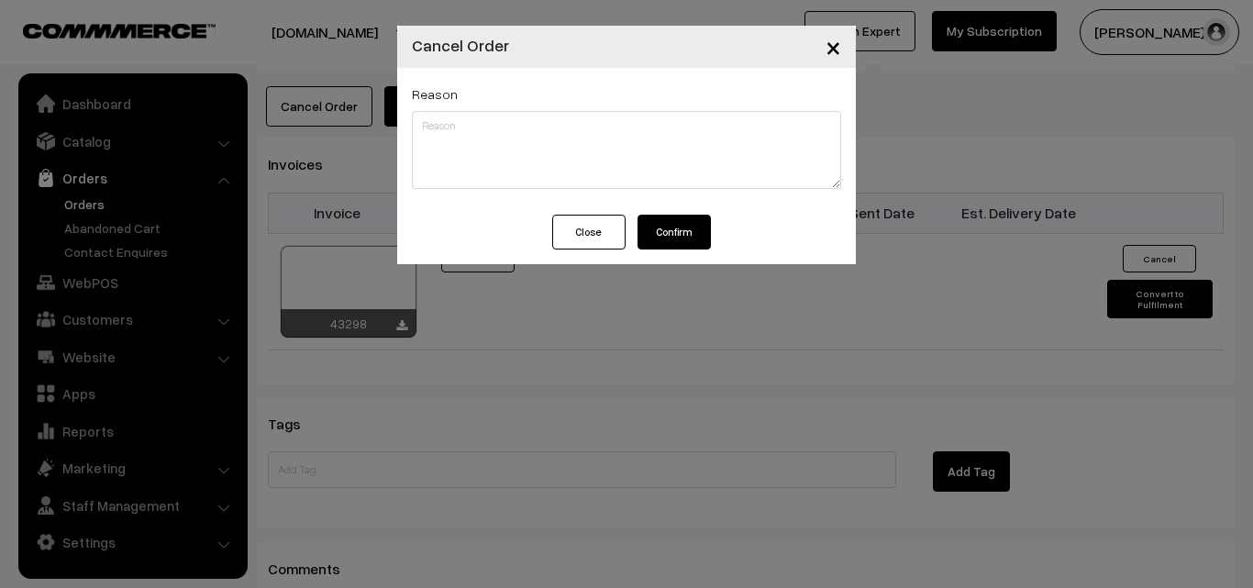
click at [661, 235] on button "Confirm" at bounding box center [674, 232] width 73 height 35
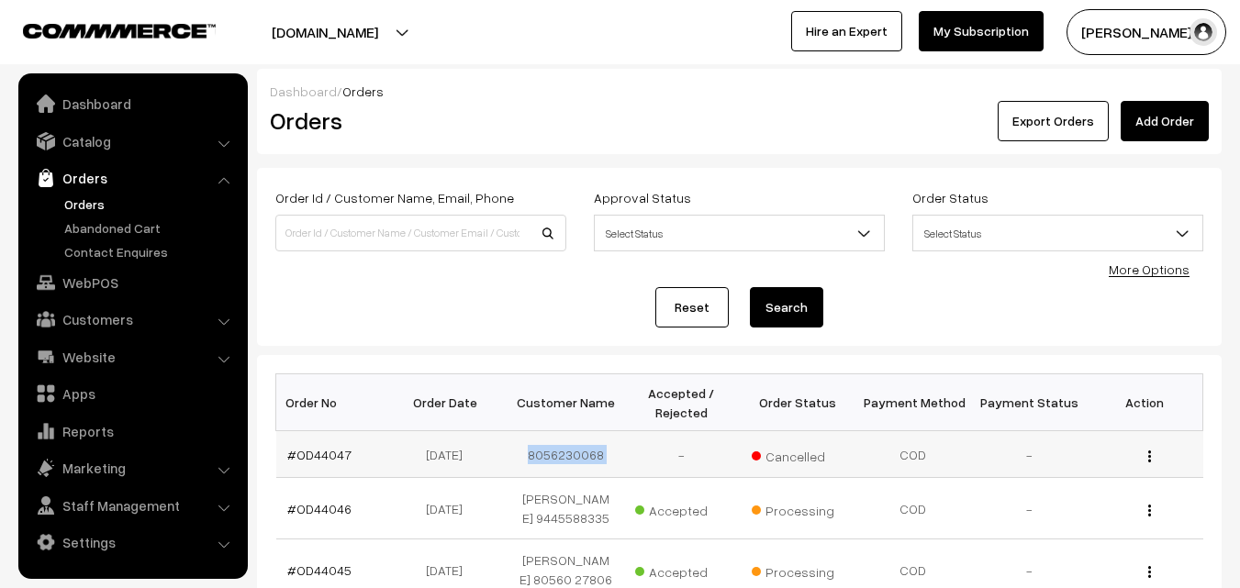
drag, startPoint x: 533, startPoint y: 456, endPoint x: 643, endPoint y: 455, distance: 110.1
click at [643, 455] on tr "#OD44047 [DATE] 8056230068 - Cancelled COD - View" at bounding box center [739, 454] width 927 height 47
copy tr "8056230068"
click at [85, 284] on link "WebPOS" at bounding box center [132, 282] width 218 height 33
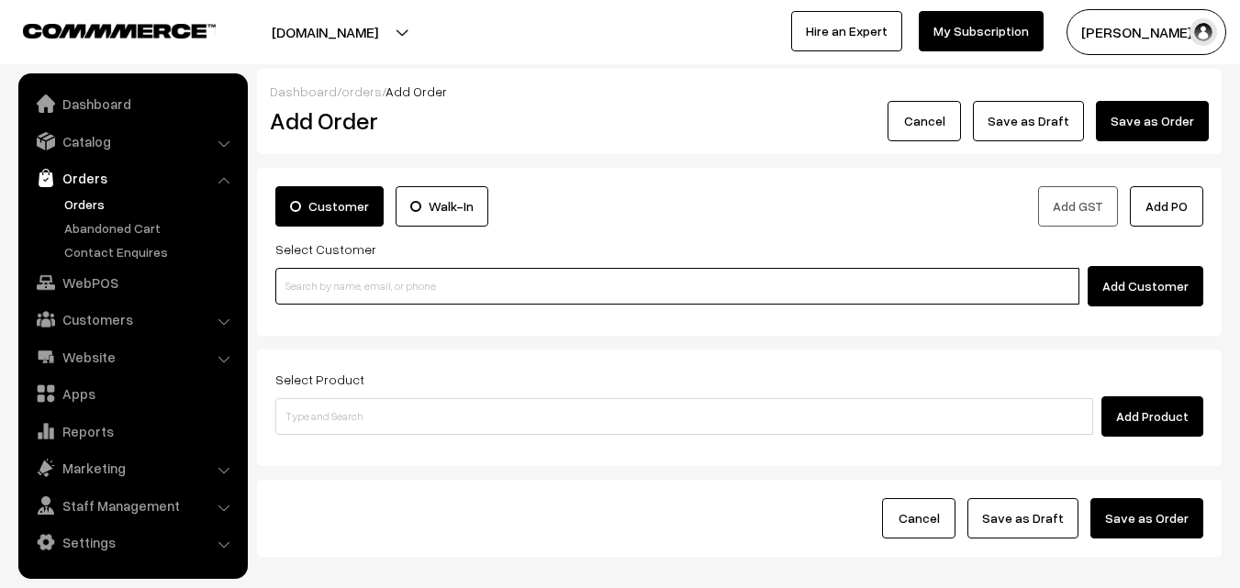
click at [367, 292] on input at bounding box center [677, 286] width 804 height 37
paste input "8056230068"
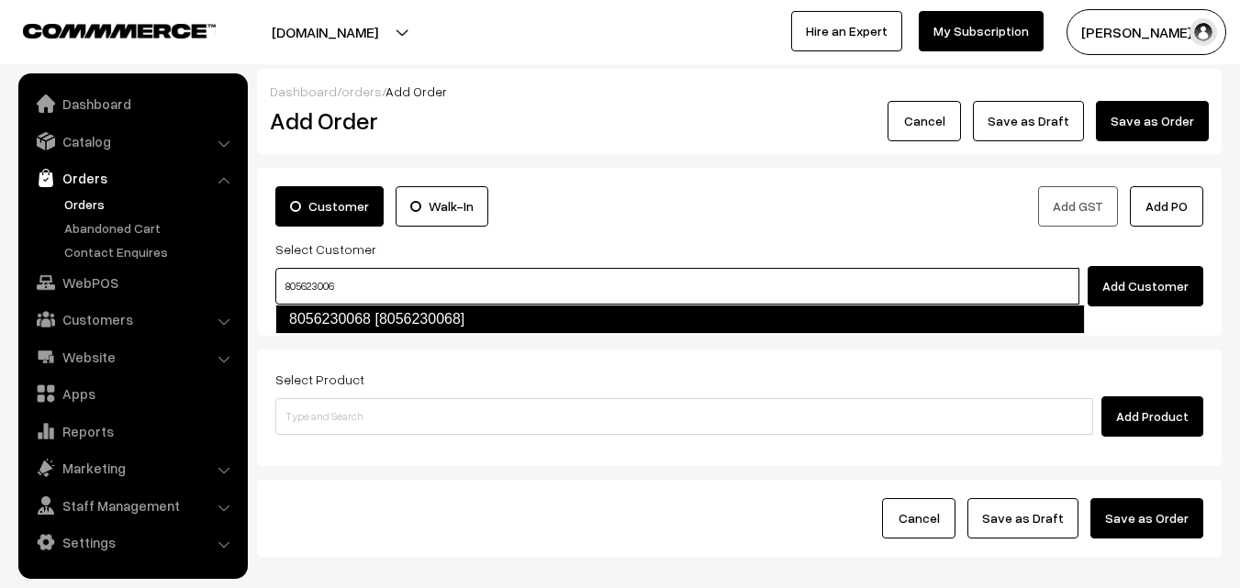
click at [393, 326] on link "8056230068 [8056230068]" at bounding box center [679, 319] width 809 height 29
type input "805623006"
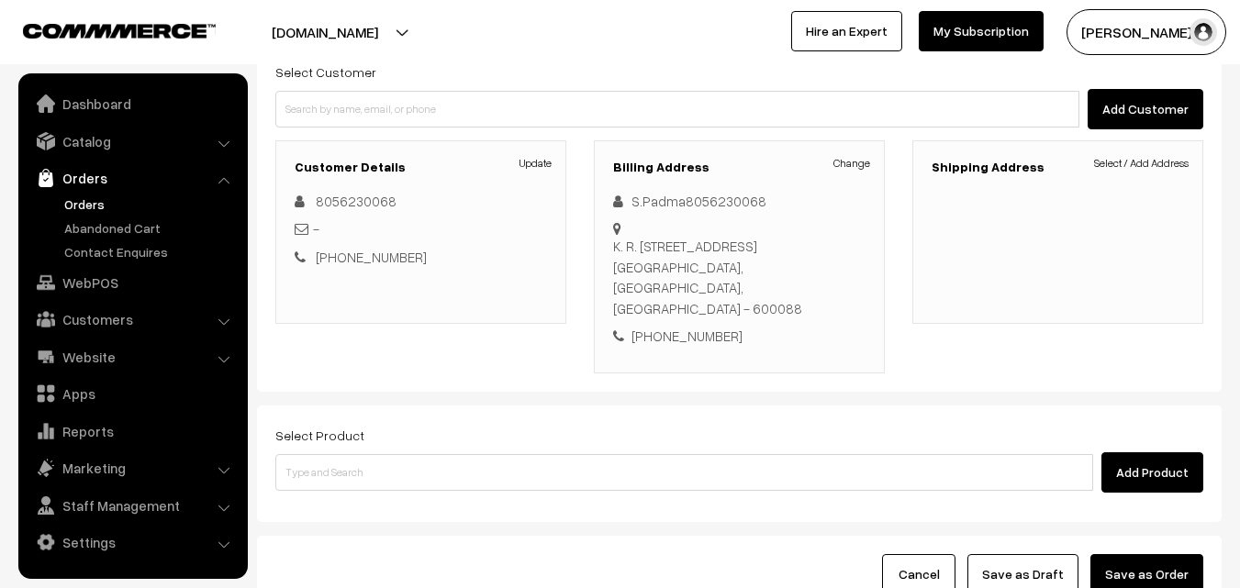
scroll to position [183, 0]
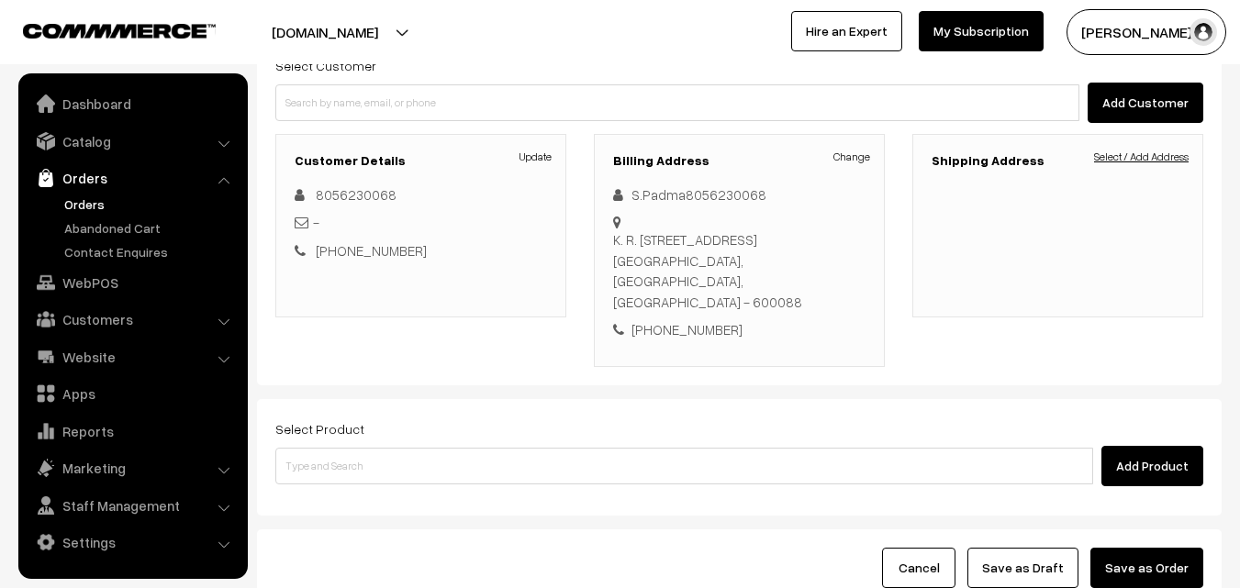
click at [1155, 147] on div "Shipping Address Select / Add Address" at bounding box center [1057, 225] width 291 height 183
click at [1152, 152] on link "Select / Add Address" at bounding box center [1141, 157] width 95 height 17
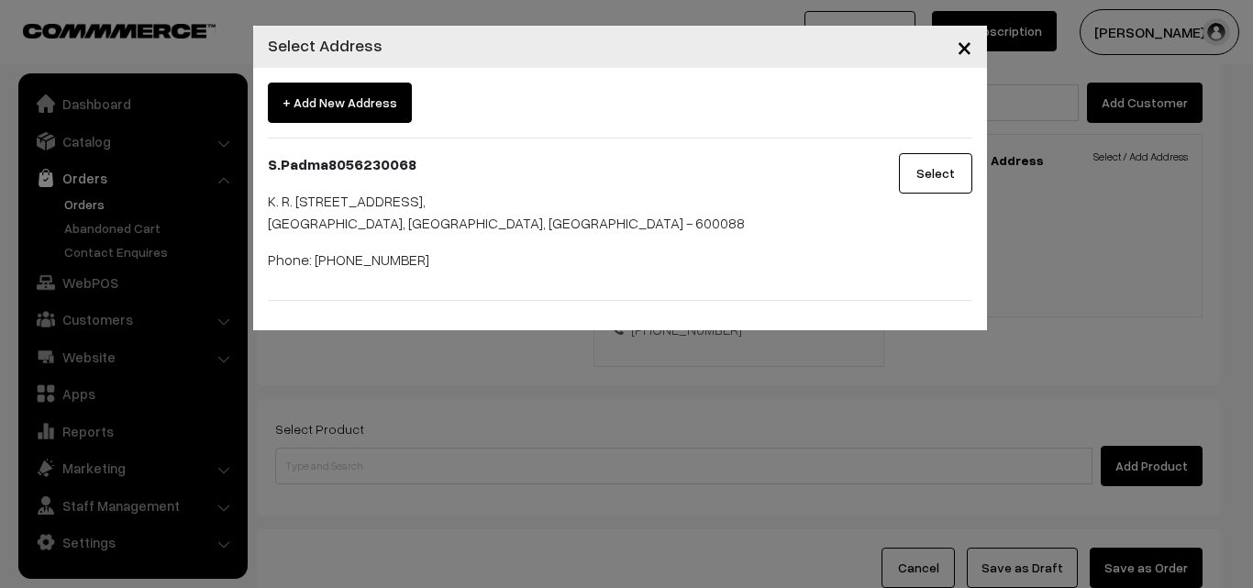
click at [917, 185] on button "Select" at bounding box center [935, 173] width 73 height 40
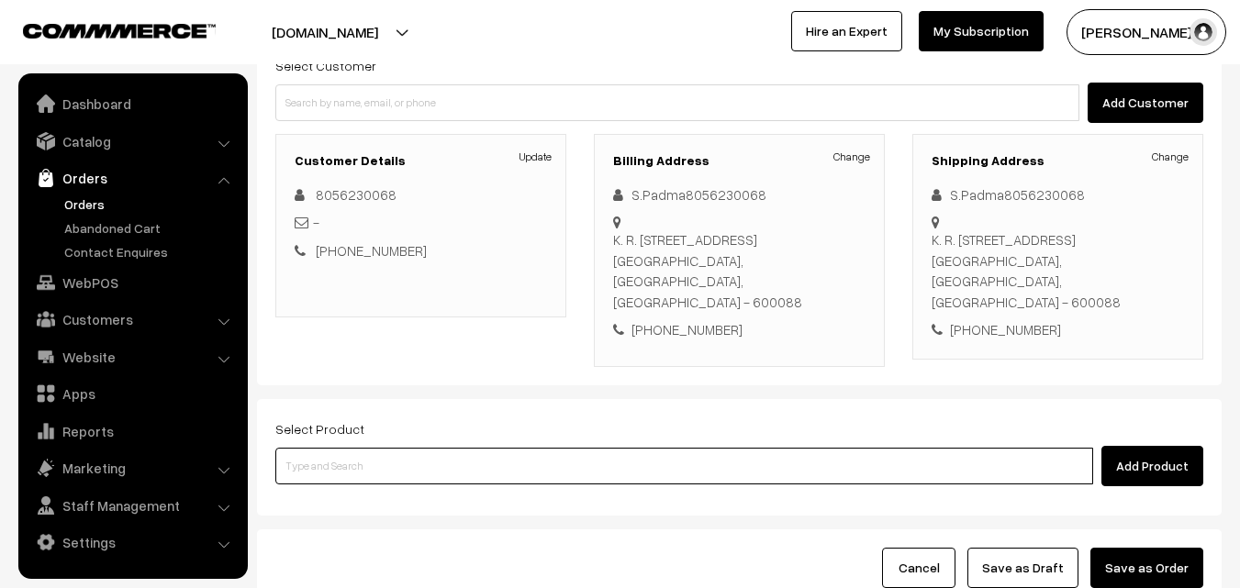
click at [698, 467] on input at bounding box center [683, 466] width 817 height 37
type input "om Podi"
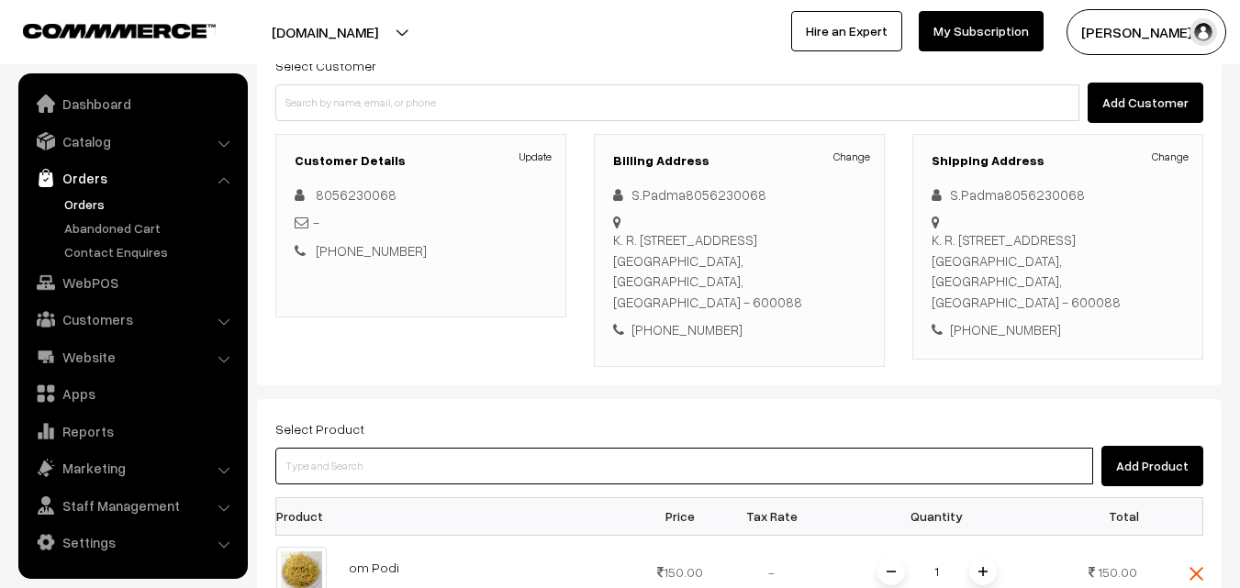
click at [698, 467] on input at bounding box center [683, 466] width 817 height 37
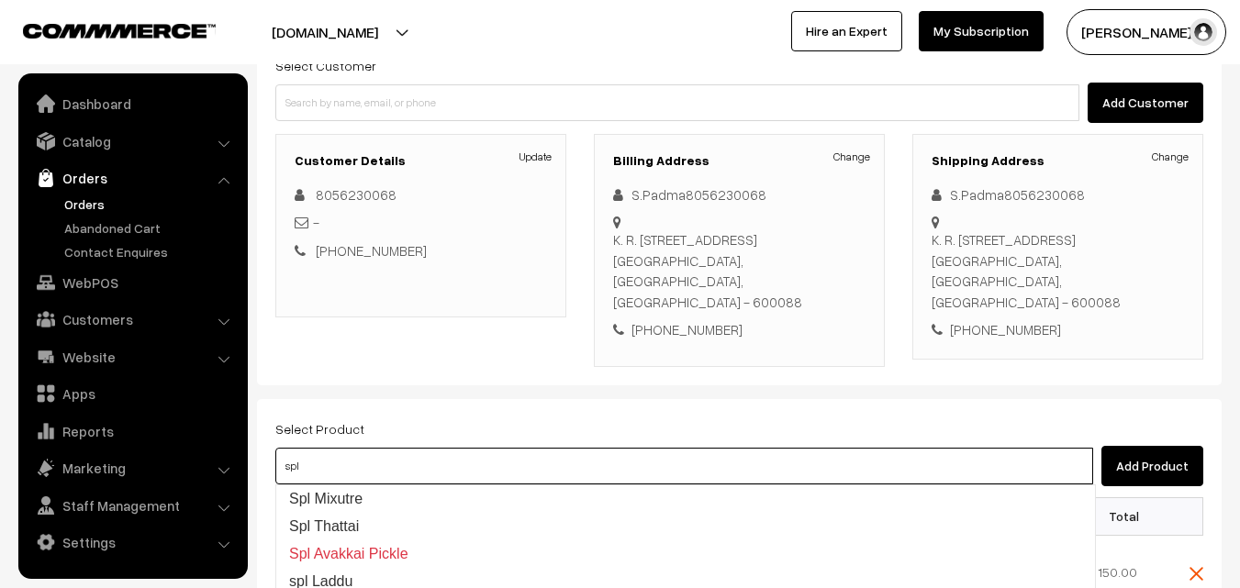
type input "Spl Mixutre"
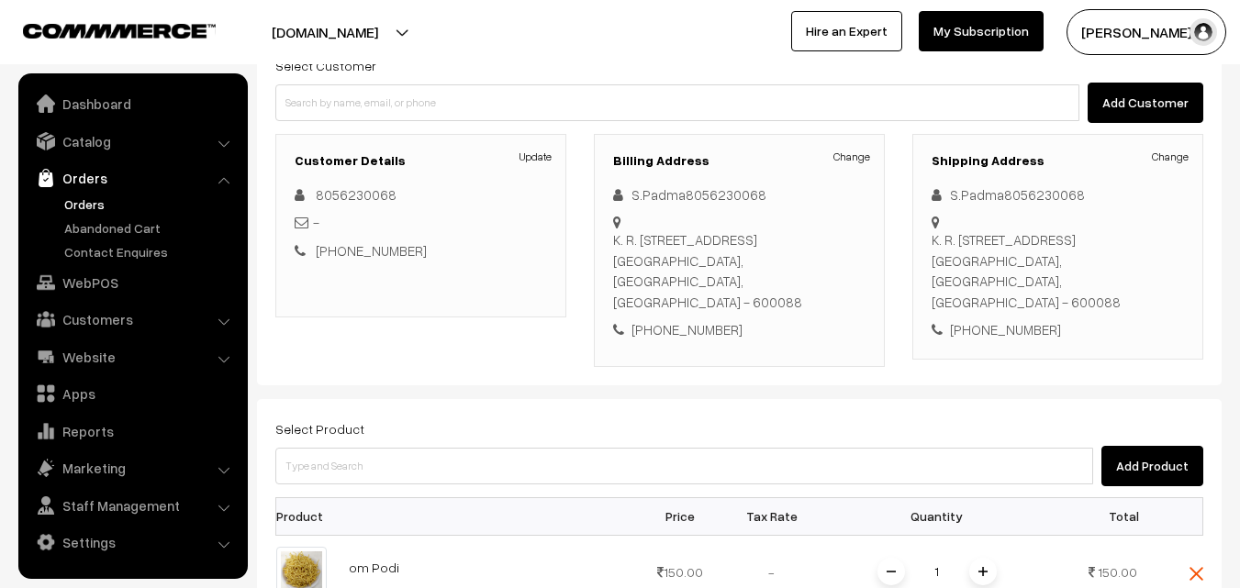
scroll to position [275, 0]
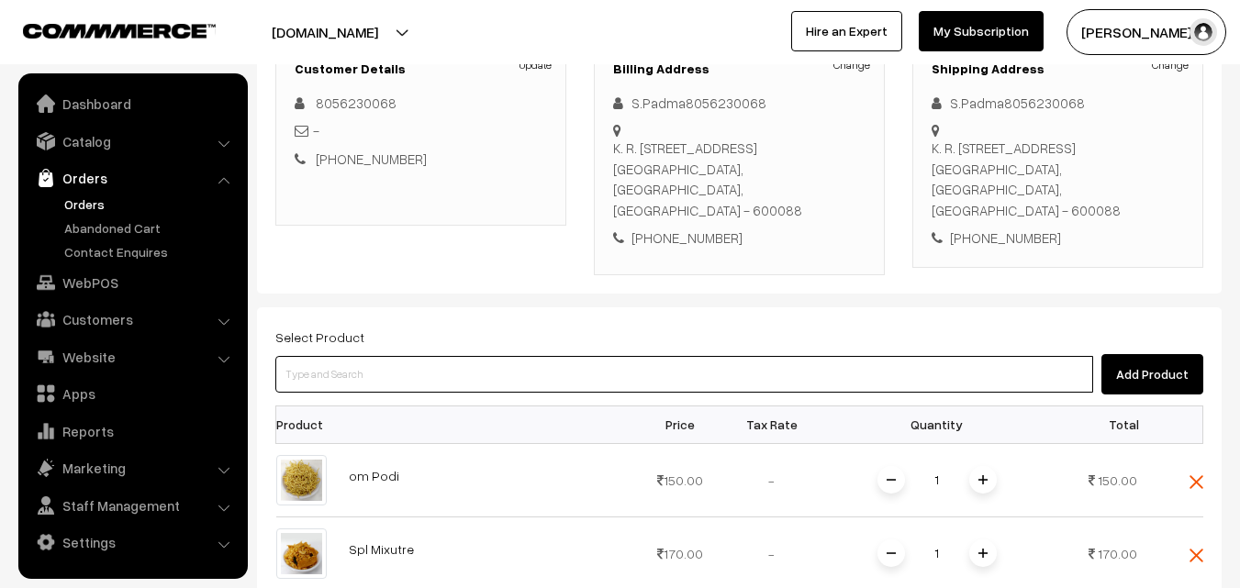
click at [692, 381] on input at bounding box center [683, 374] width 817 height 37
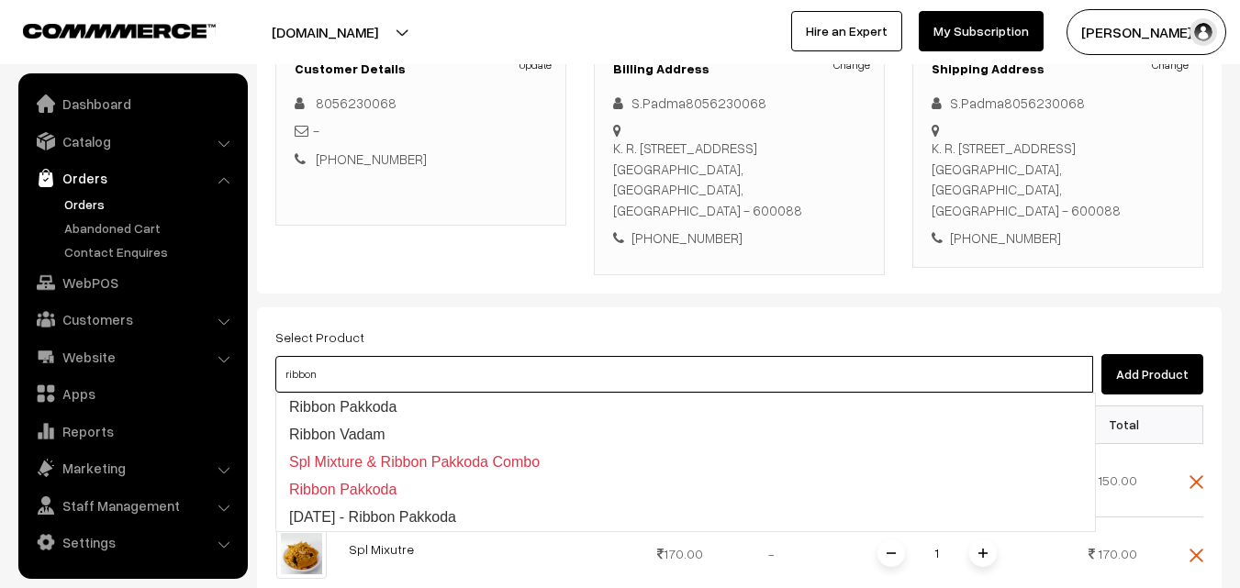
type input "Ribbon Pakkoda"
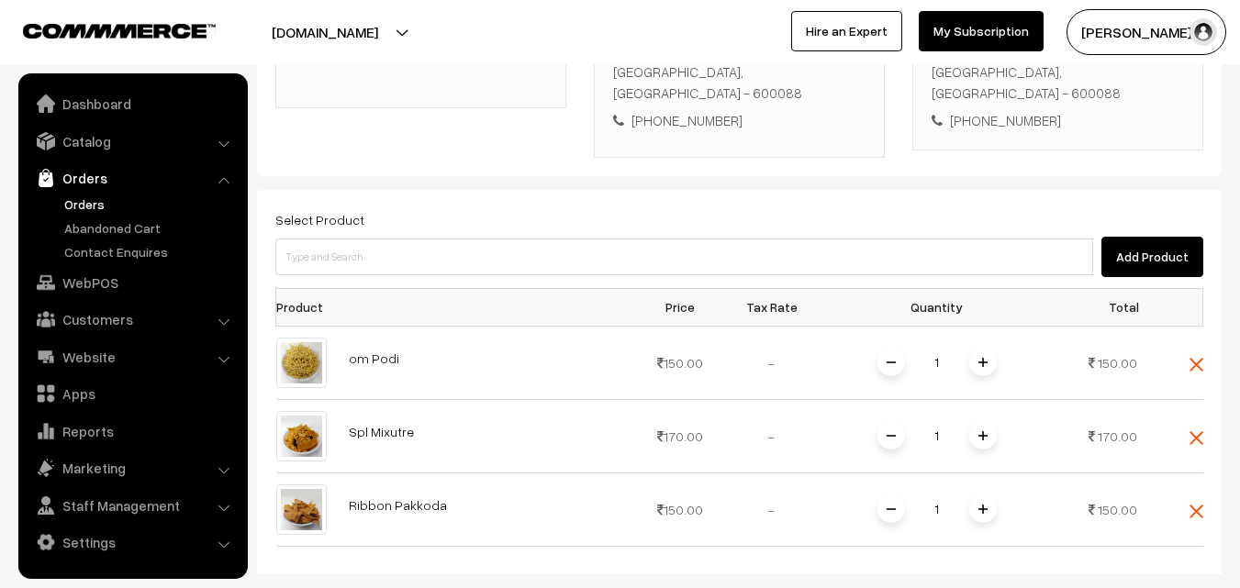
scroll to position [642, 0]
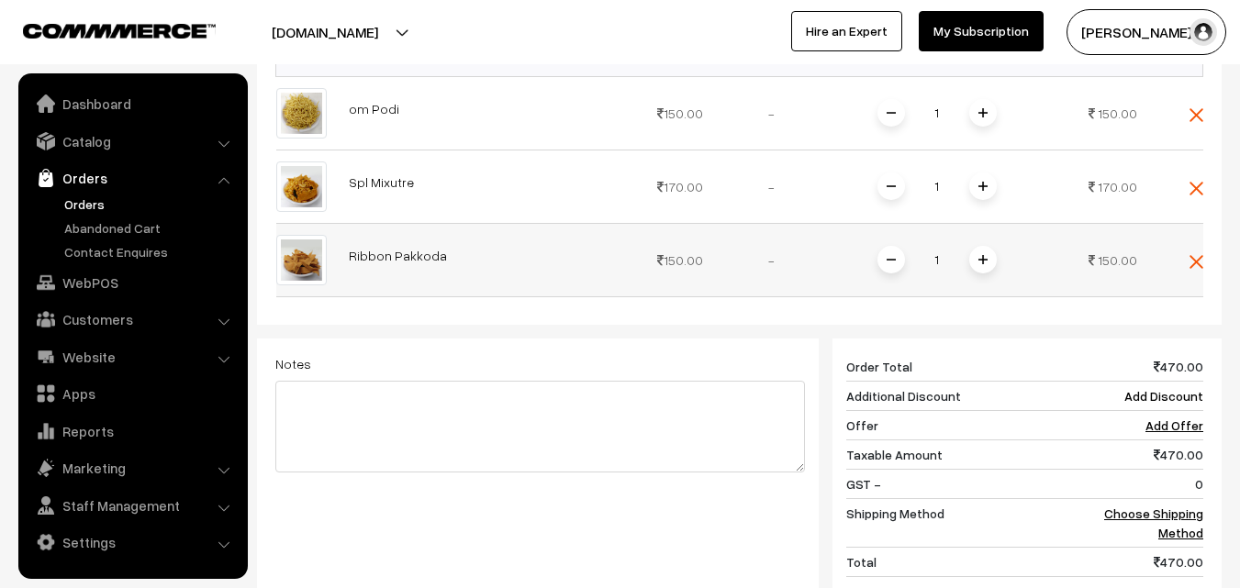
click at [980, 268] on span at bounding box center [983, 260] width 28 height 28
click at [1168, 517] on link "Choose Shipping Method" at bounding box center [1153, 523] width 99 height 35
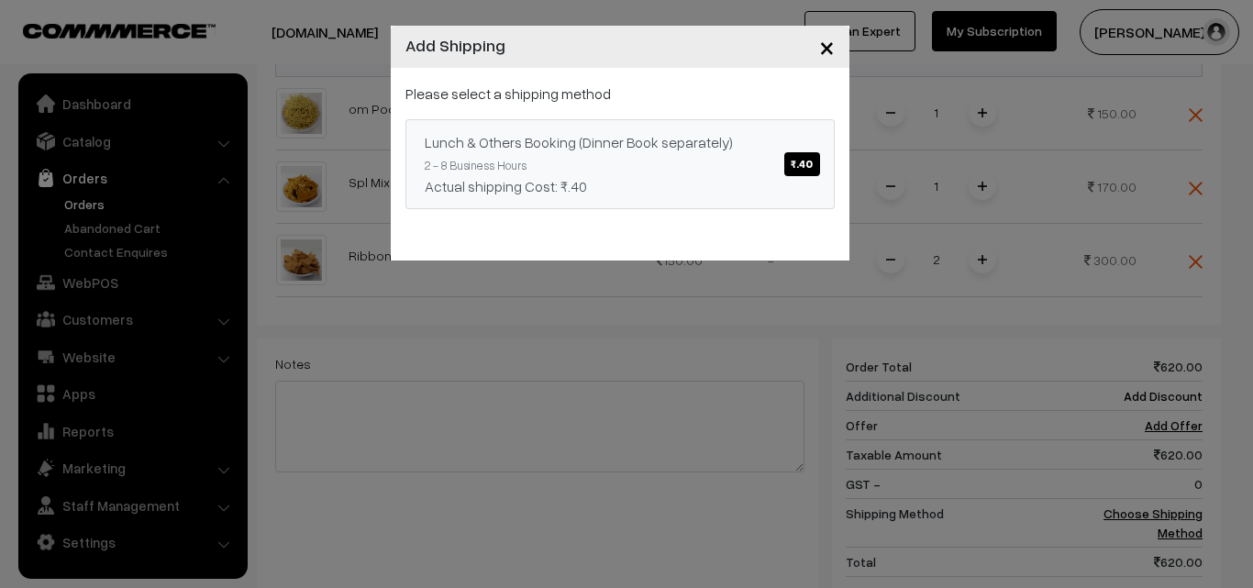
click at [806, 166] on span "₹.40" at bounding box center [801, 164] width 35 height 24
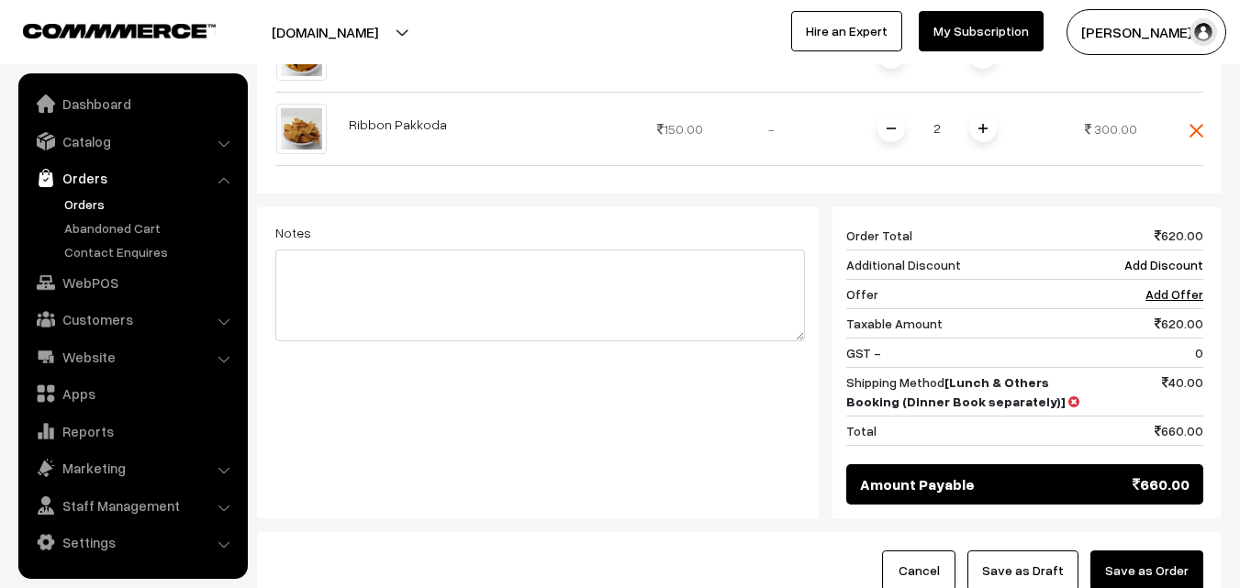
scroll to position [826, 0]
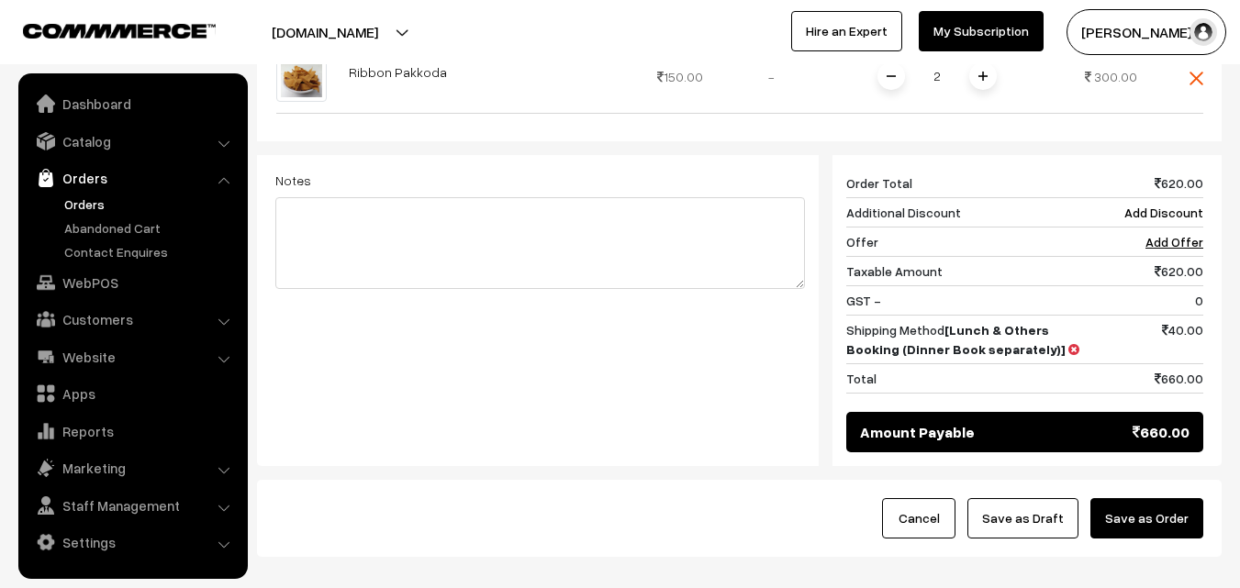
click at [1163, 506] on button "Save as Order" at bounding box center [1146, 518] width 113 height 40
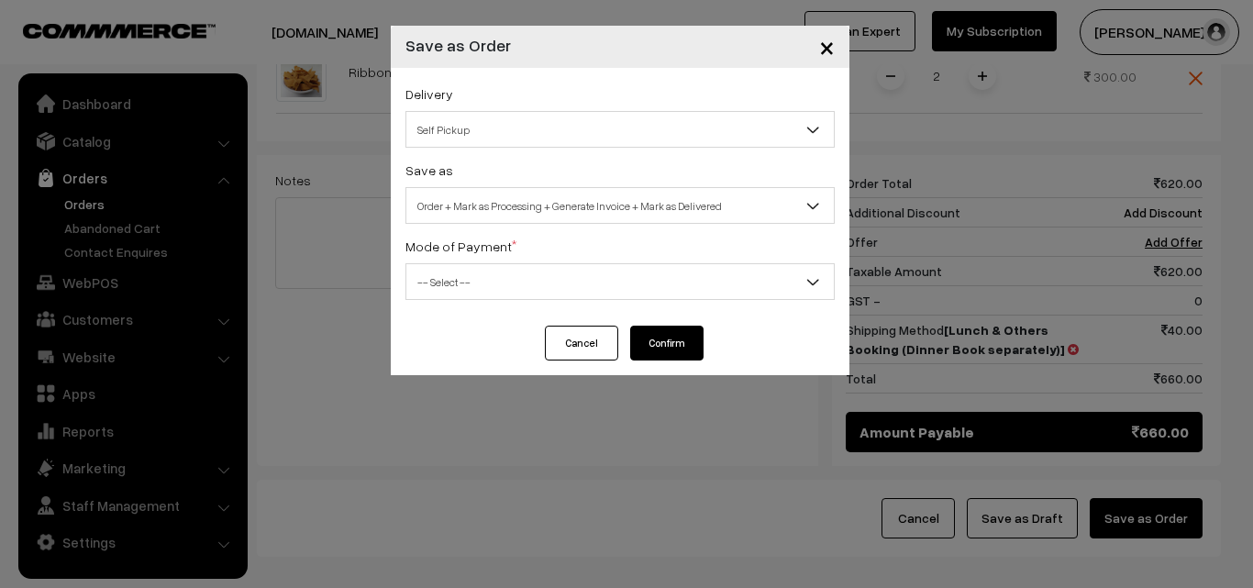
click at [667, 123] on span "Self Pickup" at bounding box center [620, 130] width 428 height 32
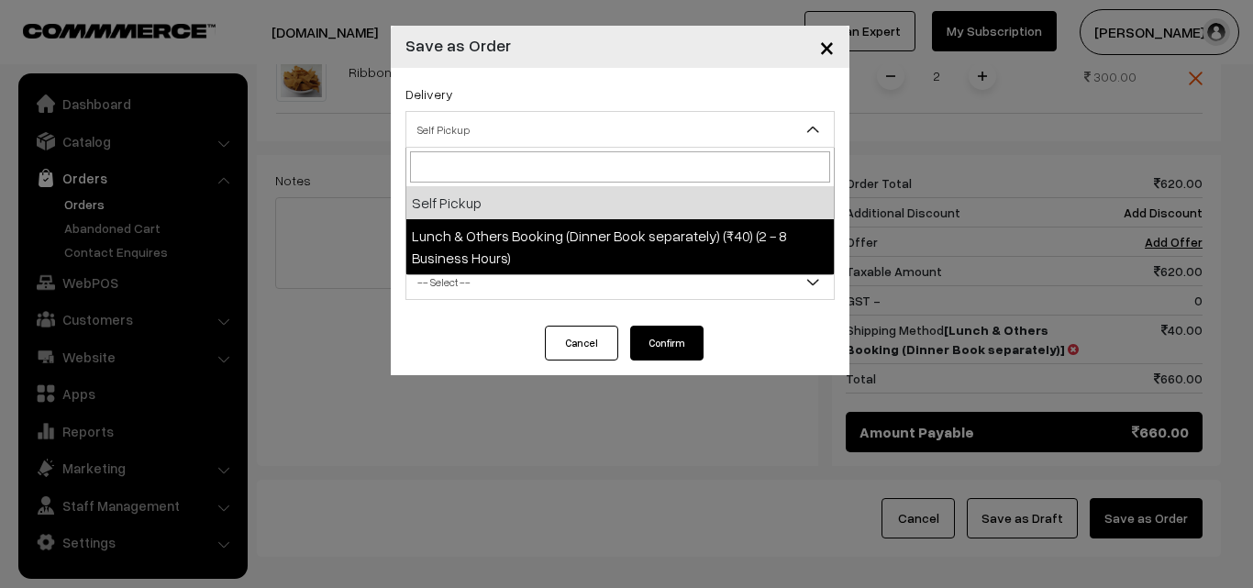
select select "LOB1"
select select "3"
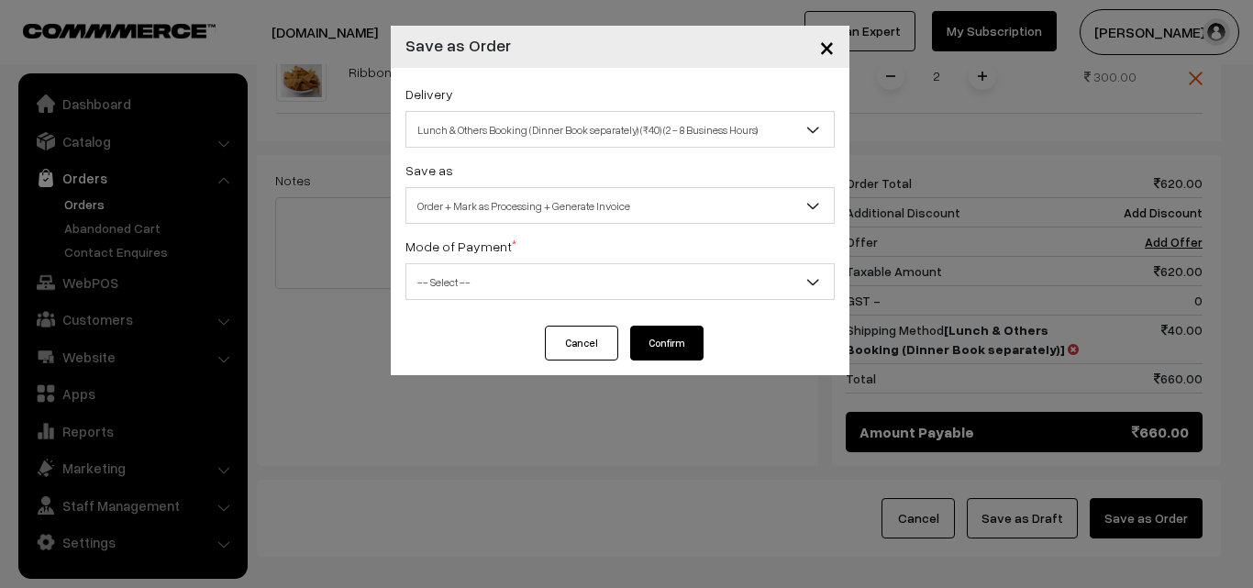
click at [617, 274] on span "-- Select --" at bounding box center [620, 282] width 428 height 32
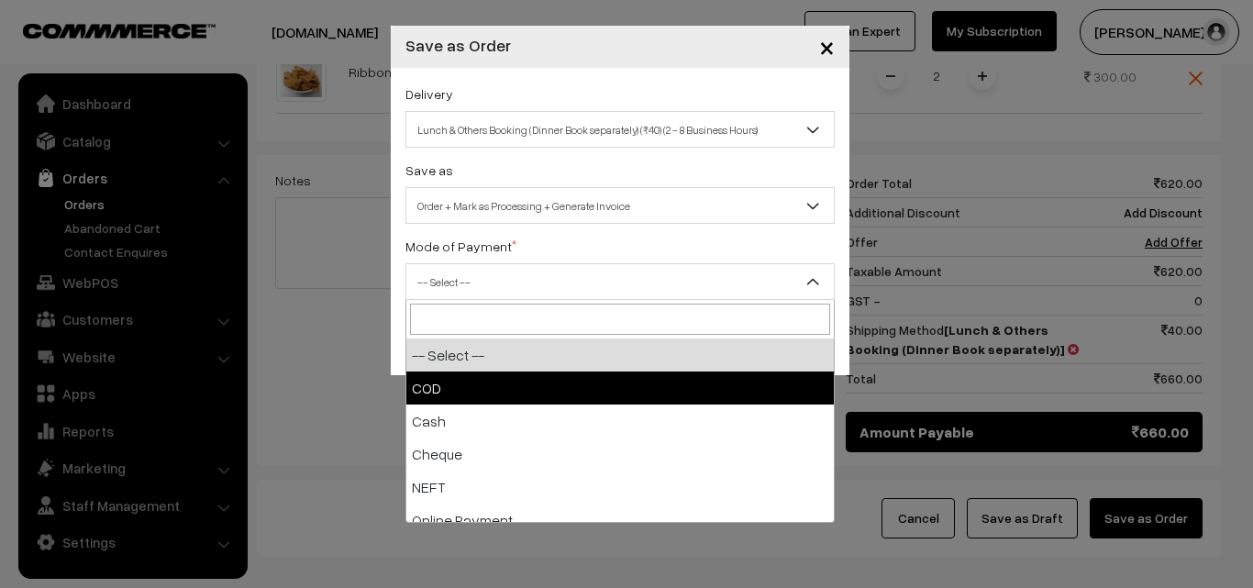
select select "1"
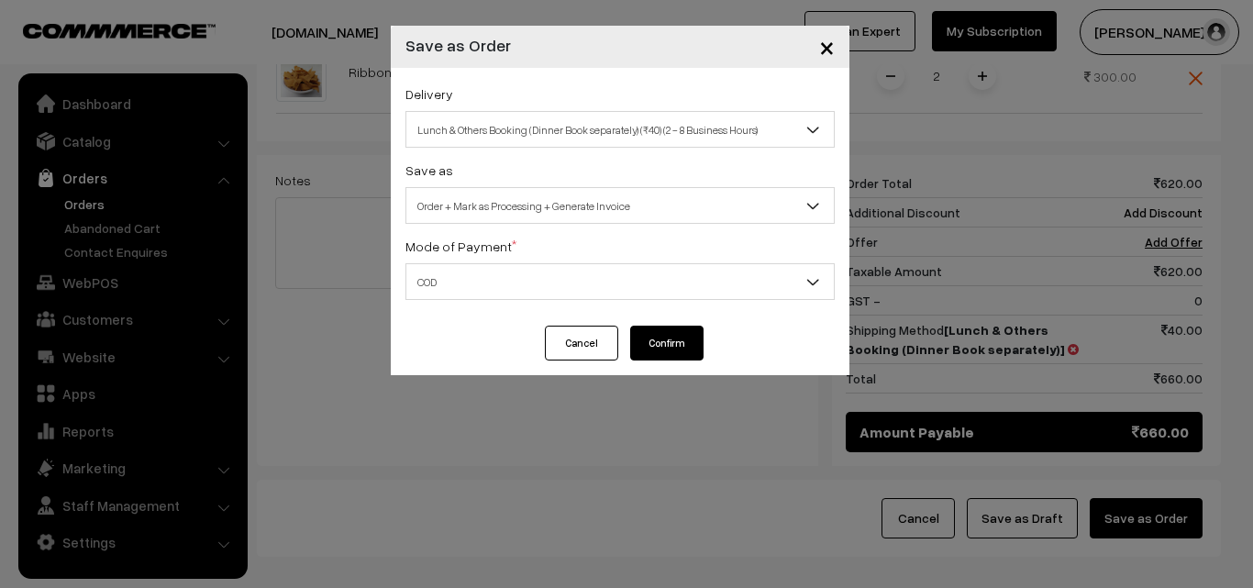
click at [663, 332] on button "Confirm" at bounding box center [666, 343] width 73 height 35
click at [77, 208] on div "× Save as Order Delivery Self Pickup Lunch & Others Booking (Dinner Book separa…" at bounding box center [626, 294] width 1253 height 588
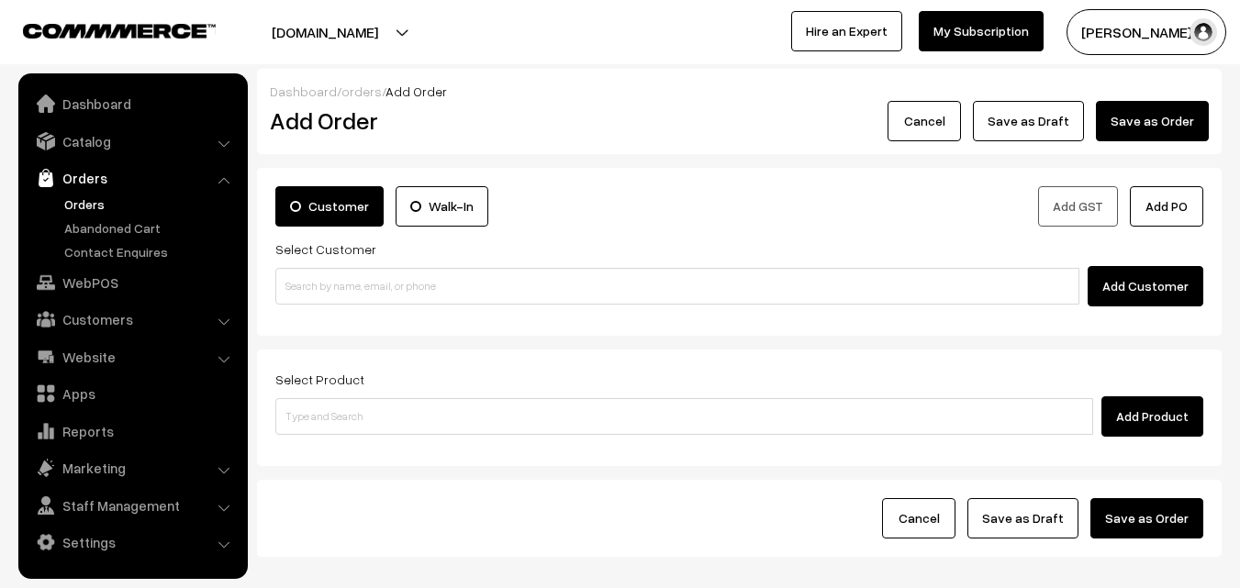
click at [78, 203] on link "Orders" at bounding box center [151, 204] width 182 height 19
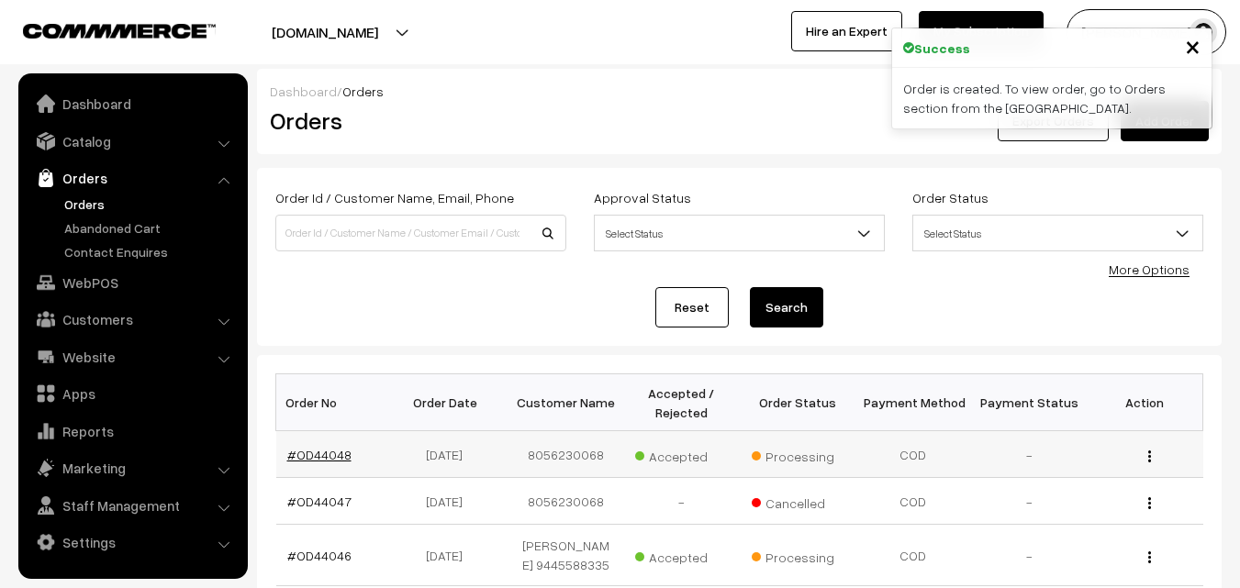
click at [317, 457] on link "#OD44048" at bounding box center [319, 455] width 64 height 16
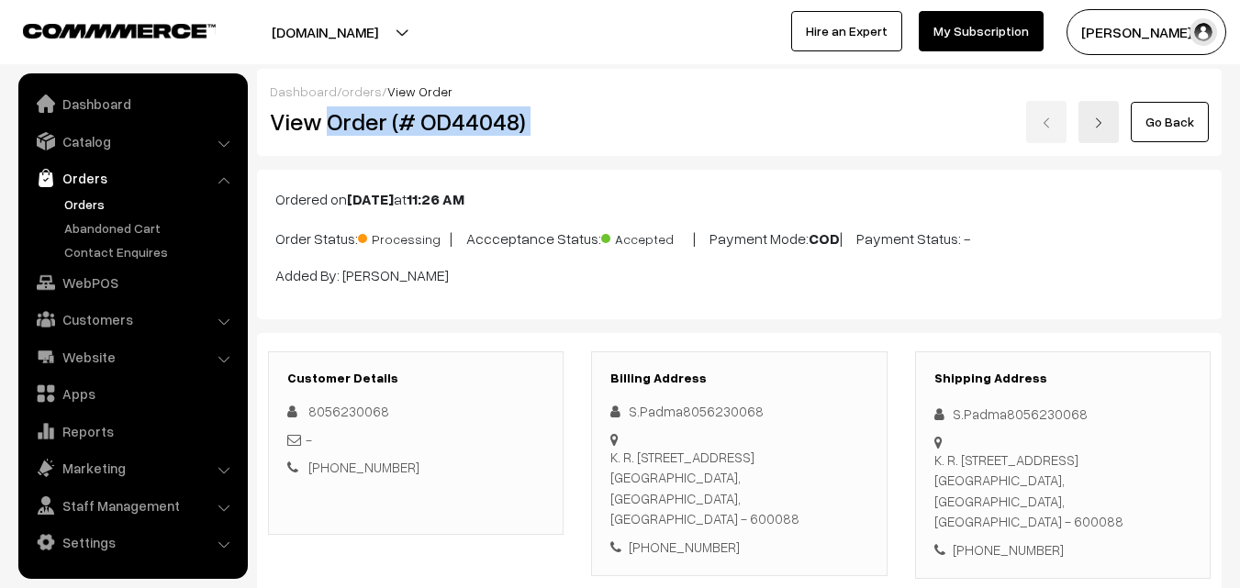
drag, startPoint x: 328, startPoint y: 125, endPoint x: 715, endPoint y: 133, distance: 386.4
click at [715, 133] on div "View Order (# OD44048) Go Back" at bounding box center [739, 122] width 966 height 42
copy div "Order (# OD44048)"
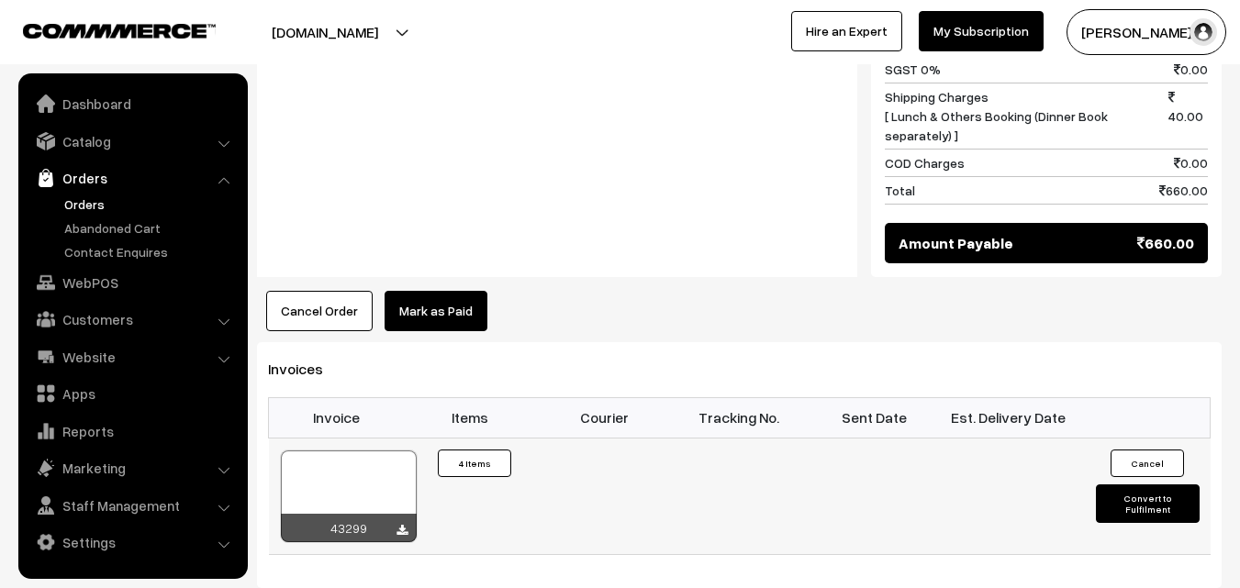
scroll to position [1193, 0]
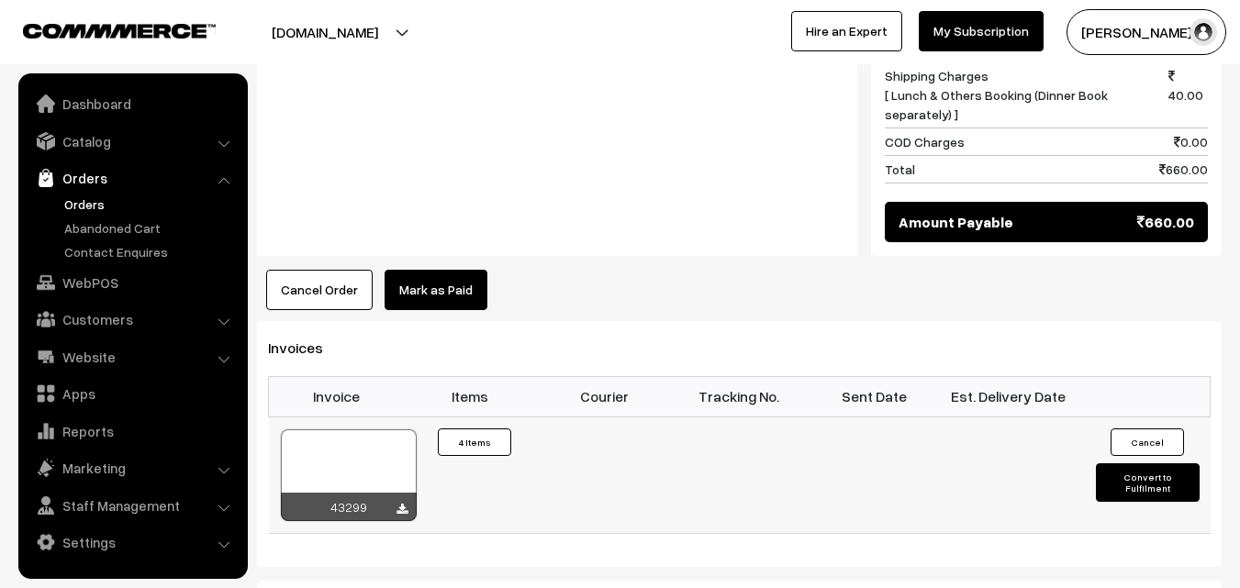
click at [407, 516] on div "43299" at bounding box center [349, 507] width 136 height 28
click at [405, 509] on icon at bounding box center [401, 510] width 11 height 12
click at [84, 199] on link "Orders" at bounding box center [151, 204] width 182 height 19
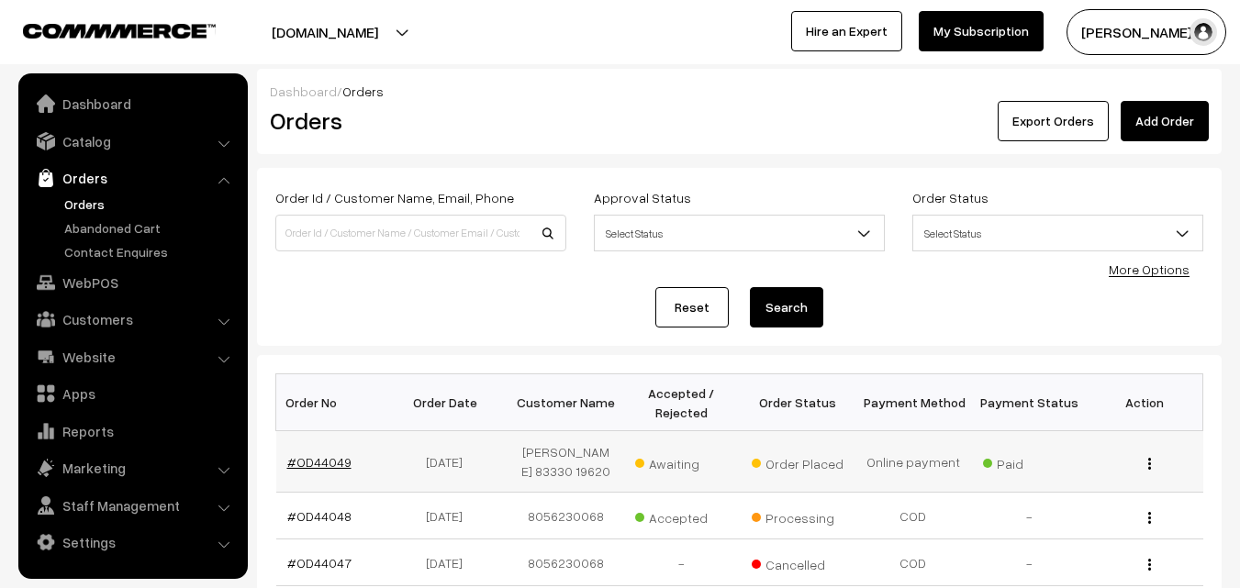
click at [325, 470] on link "#OD44049" at bounding box center [319, 462] width 64 height 16
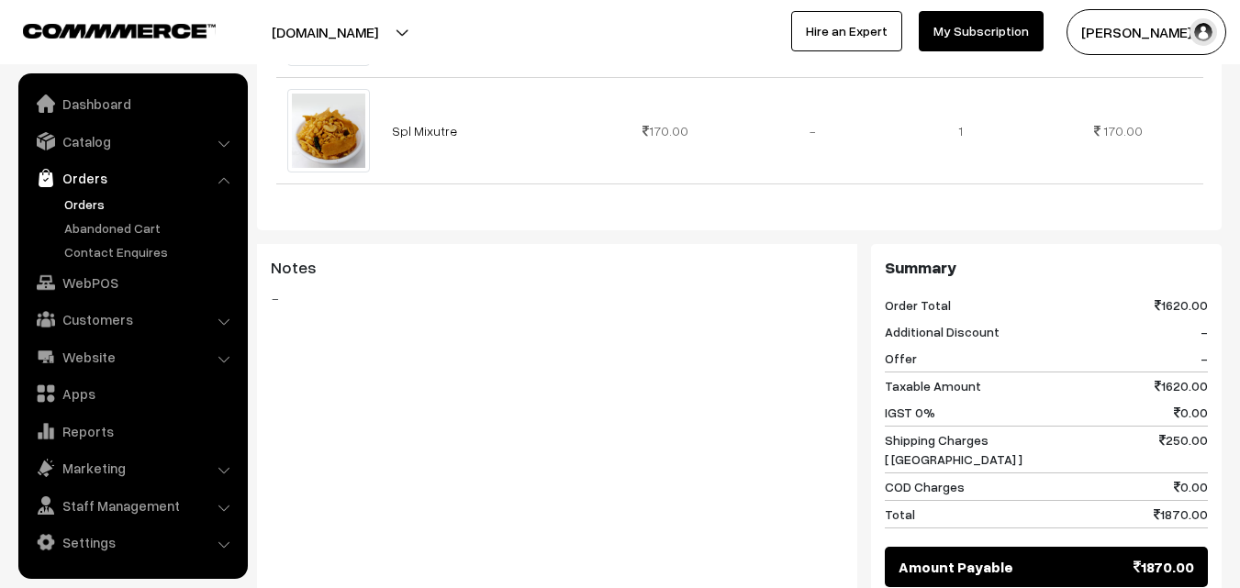
scroll to position [1969, 0]
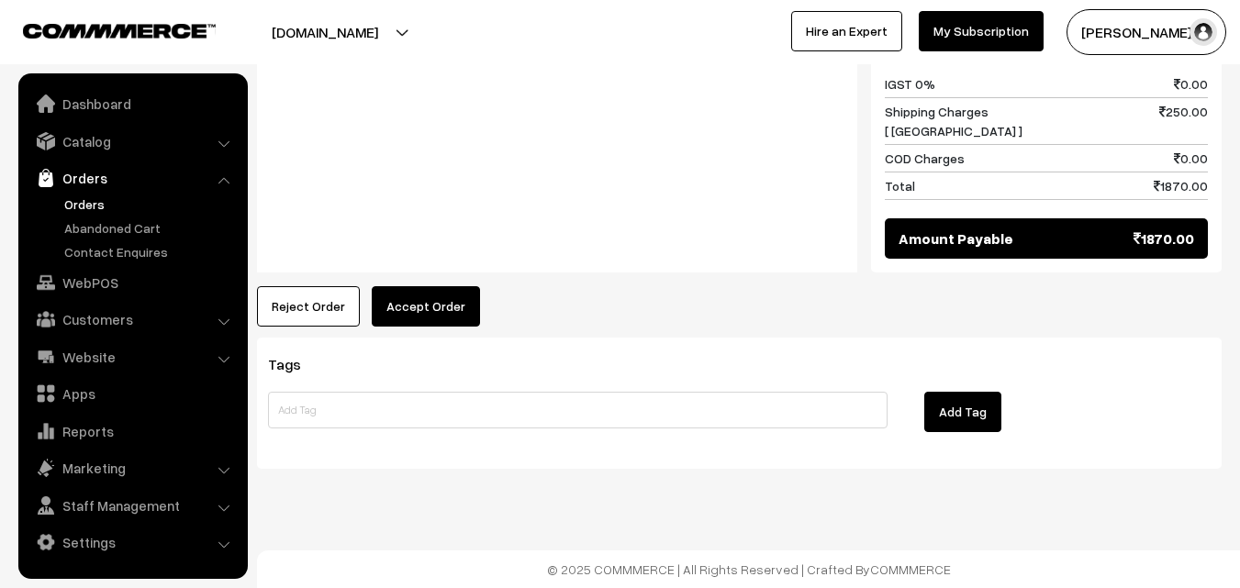
click at [437, 305] on button "Accept Order" at bounding box center [426, 306] width 108 height 40
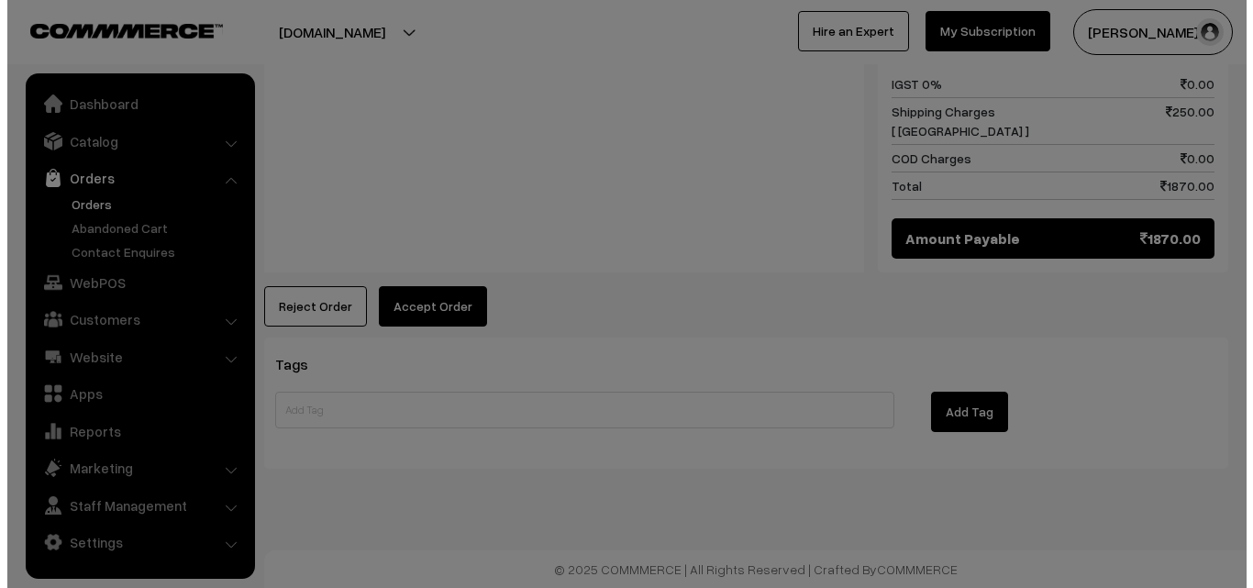
scroll to position [1986, 0]
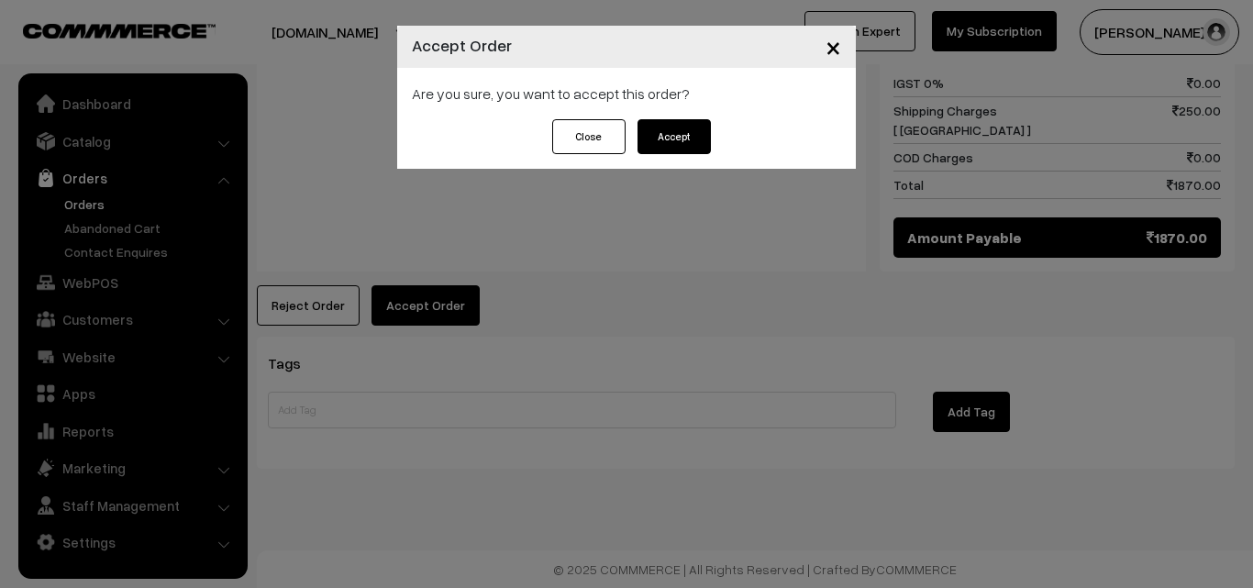
click at [676, 139] on button "Accept" at bounding box center [674, 136] width 73 height 35
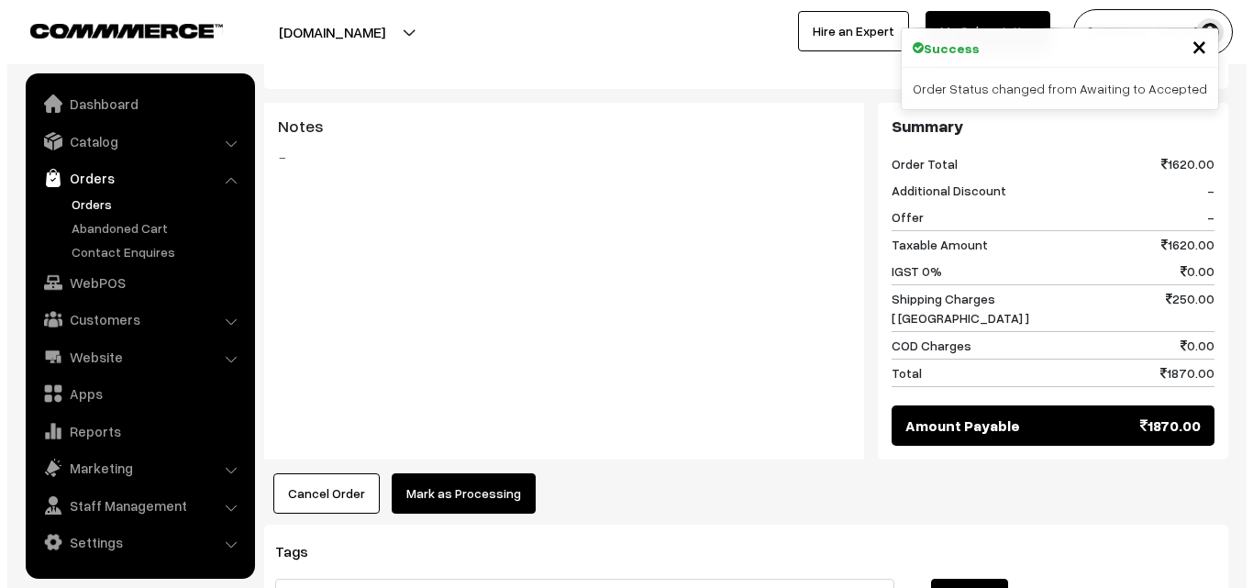
scroll to position [1835, 0]
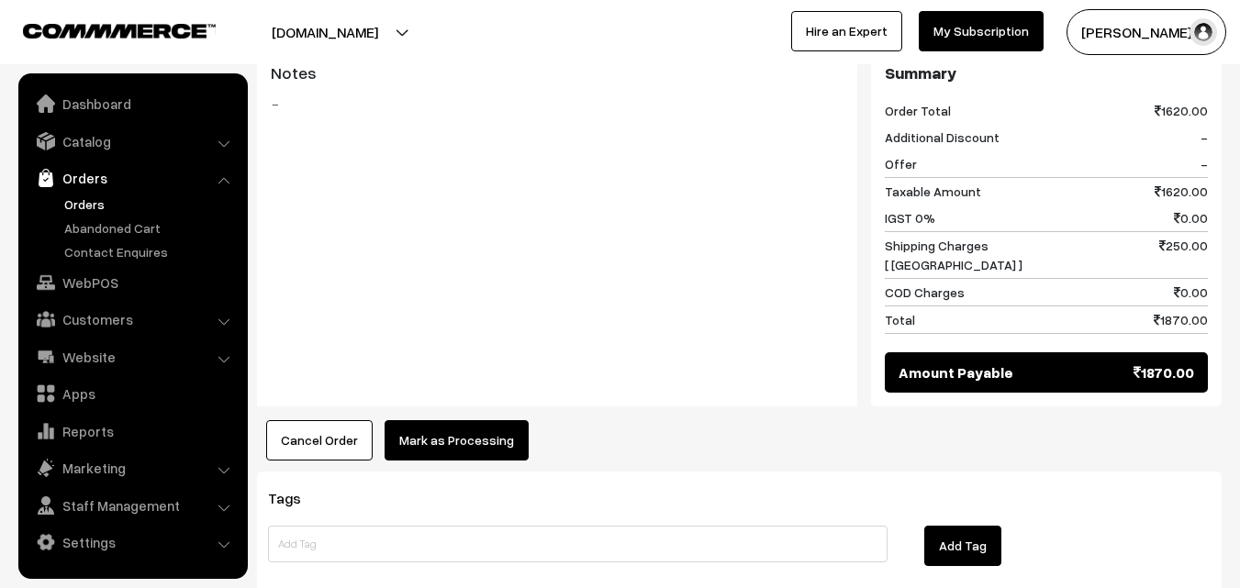
click at [474, 442] on button "Mark as Processing" at bounding box center [456, 440] width 144 height 40
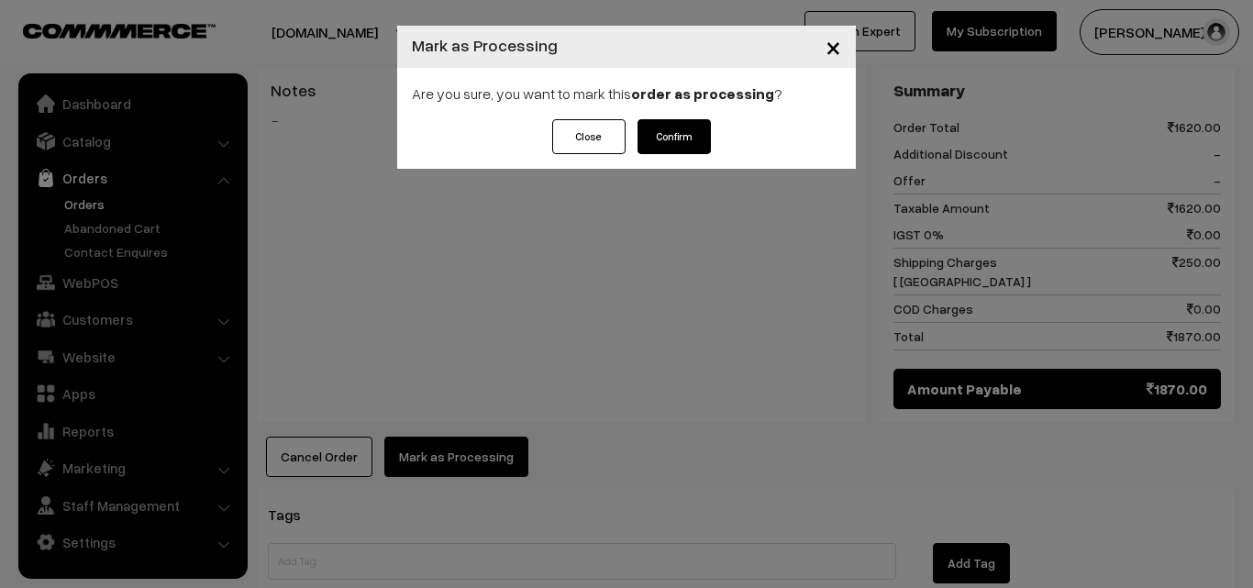
click at [694, 149] on button "Confirm" at bounding box center [674, 136] width 73 height 35
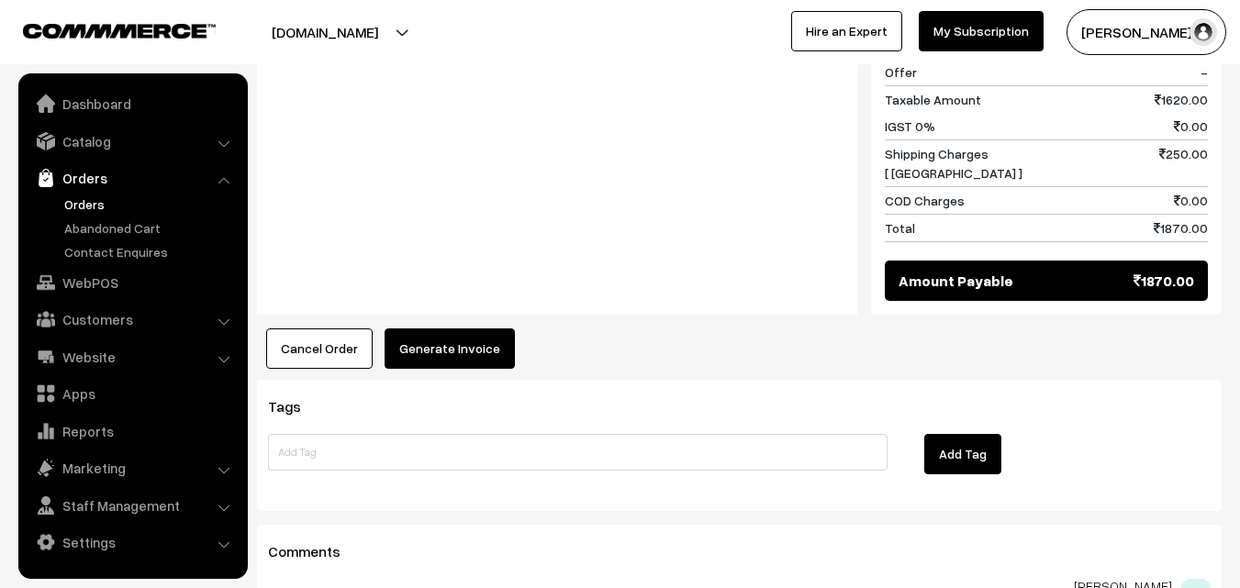
click at [472, 343] on button "Generate Invoice" at bounding box center [449, 348] width 130 height 40
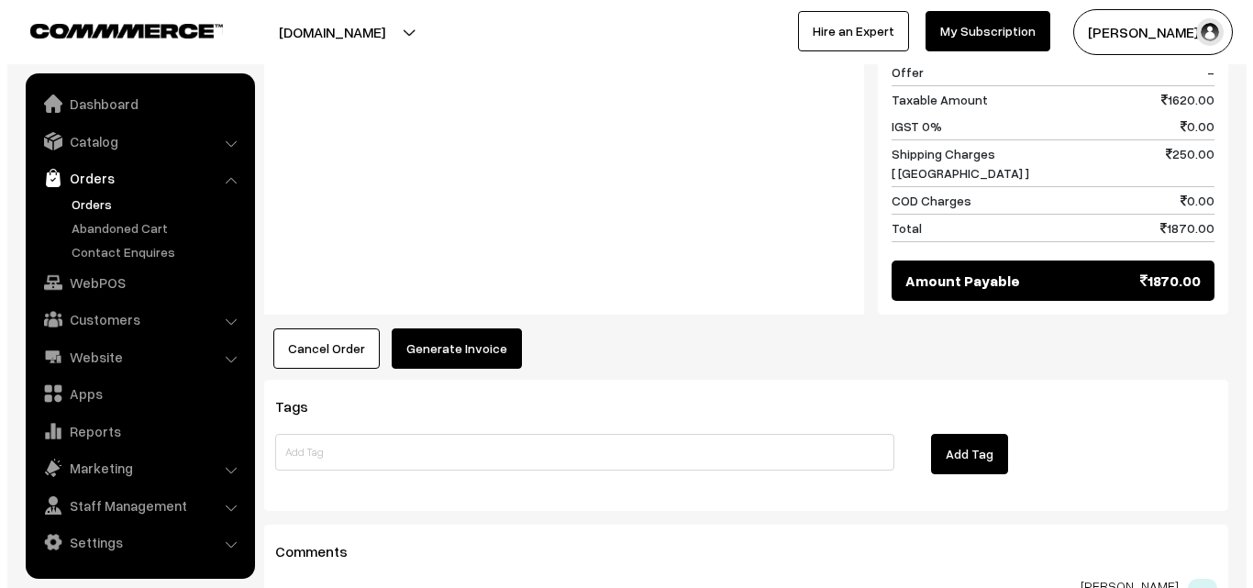
scroll to position [1943, 0]
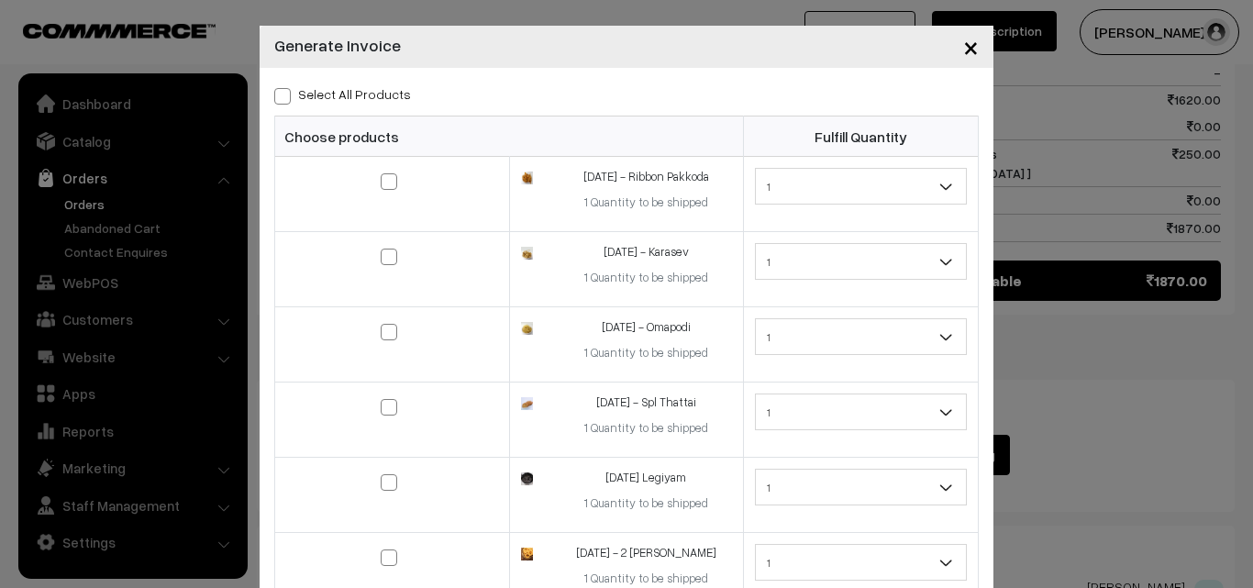
click at [285, 93] on label "Select All Products" at bounding box center [342, 93] width 137 height 19
click at [285, 93] on input "Select All Products" at bounding box center [280, 93] width 12 height 12
checkbox input "true"
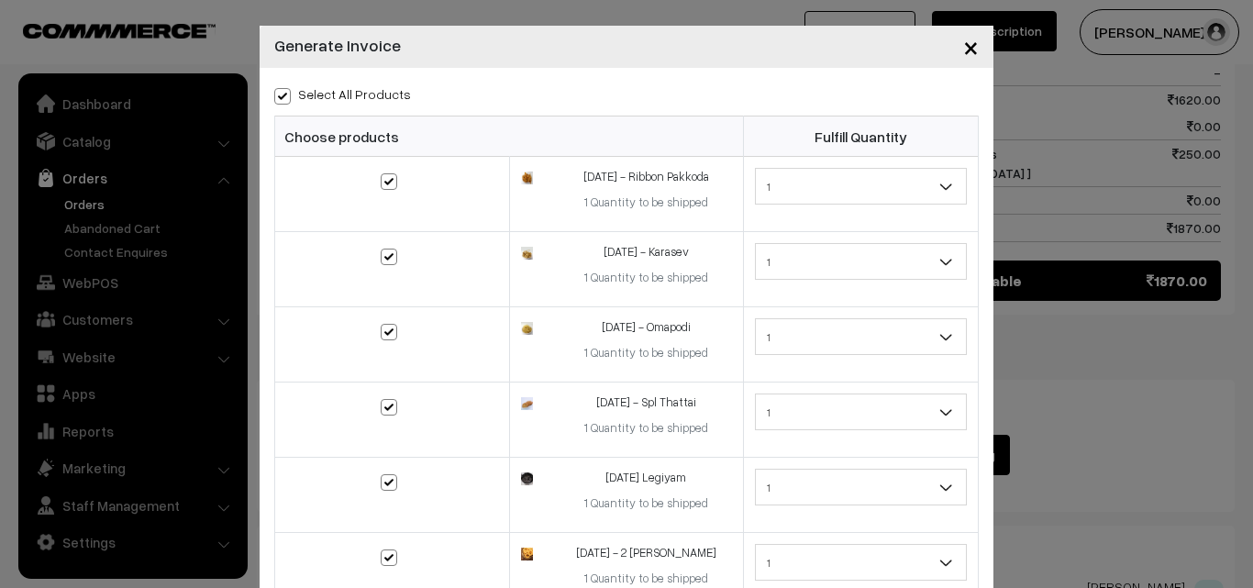
checkbox input "true"
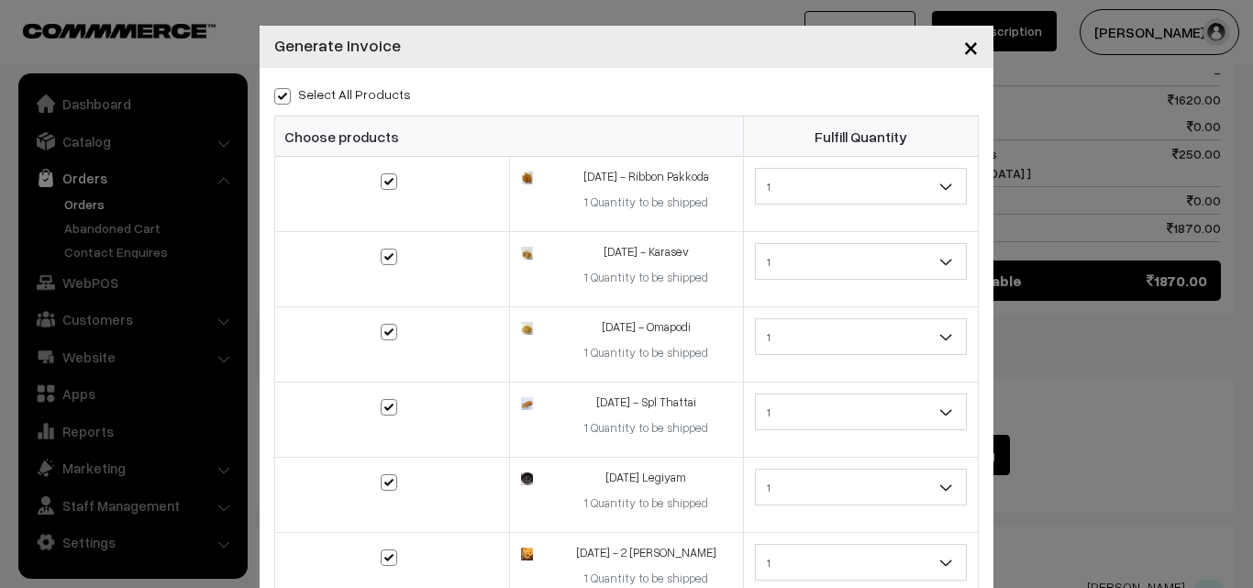
checkbox input "true"
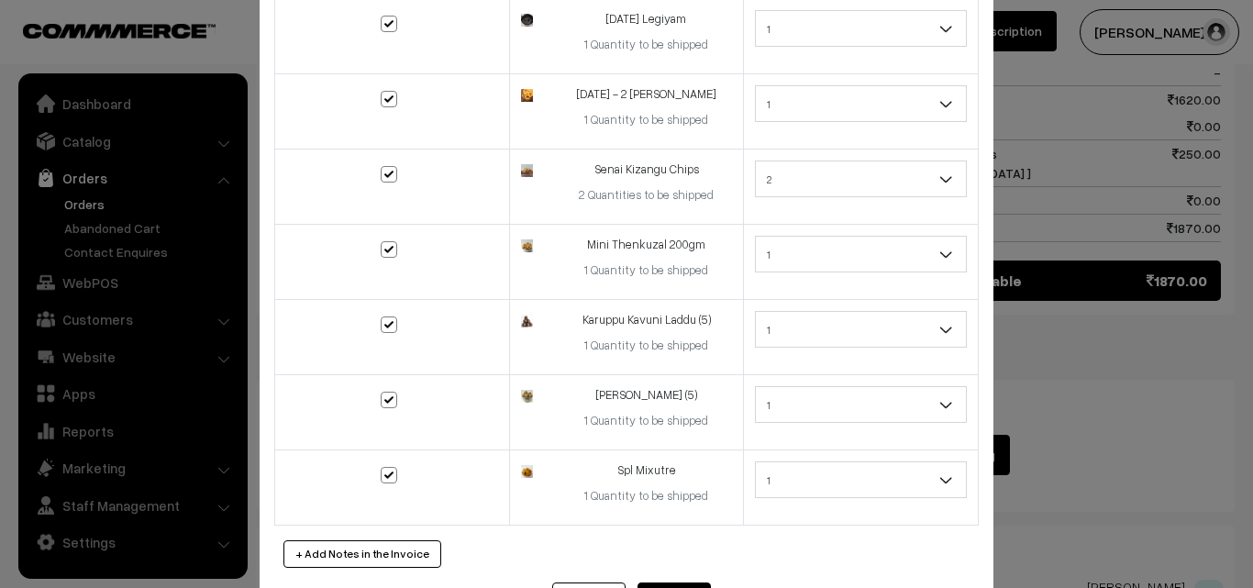
scroll to position [534, 0]
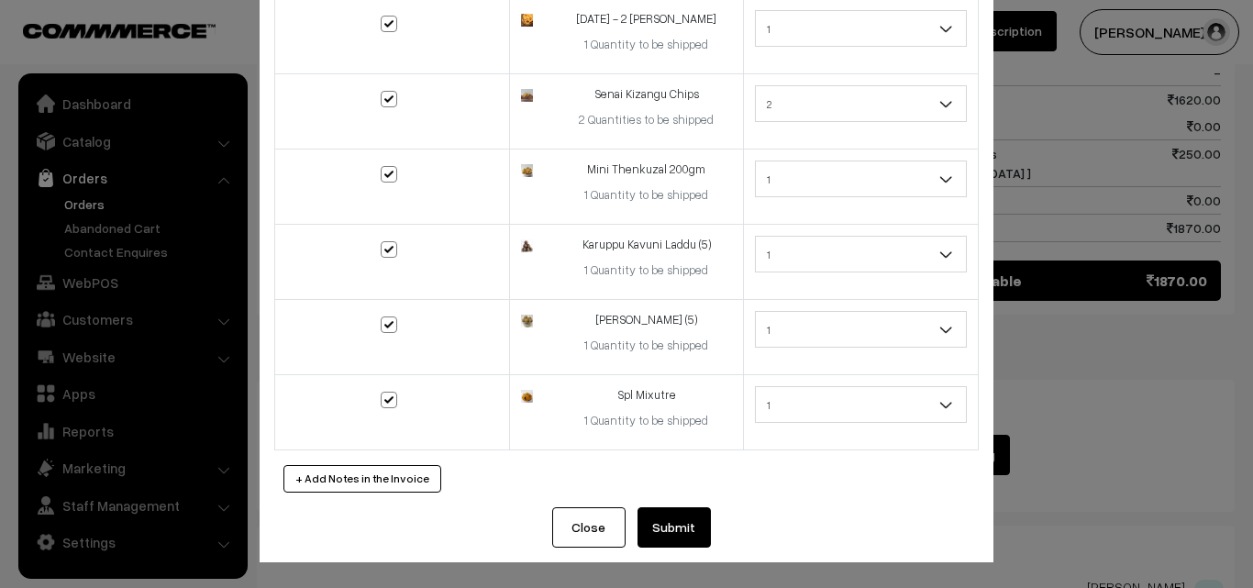
click at [674, 518] on button "Submit" at bounding box center [674, 527] width 73 height 40
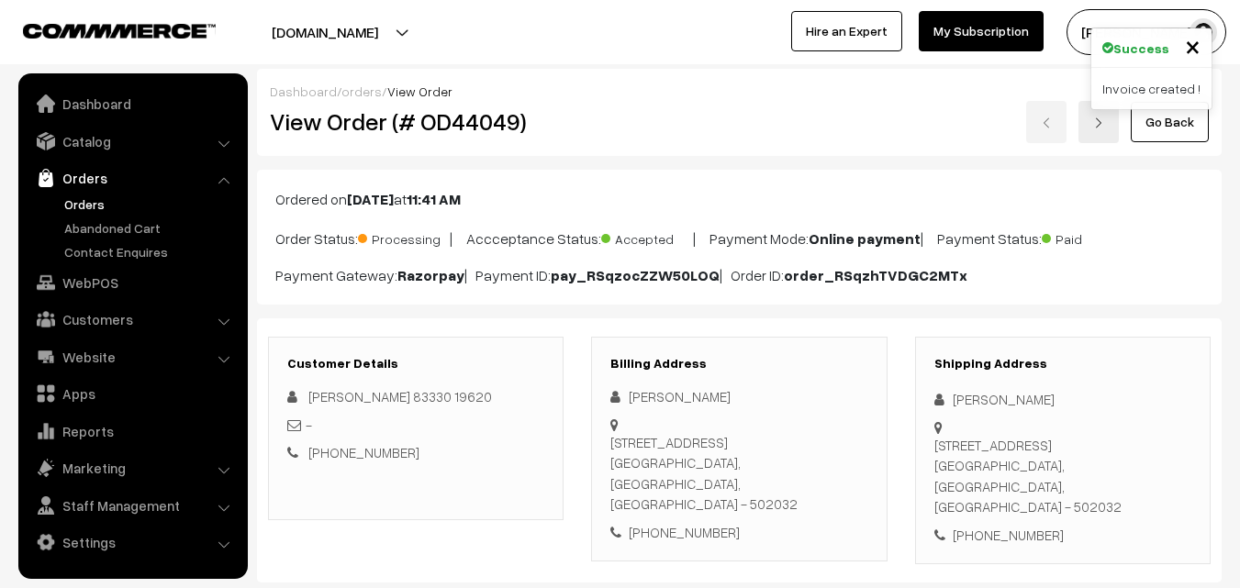
scroll to position [1927, 0]
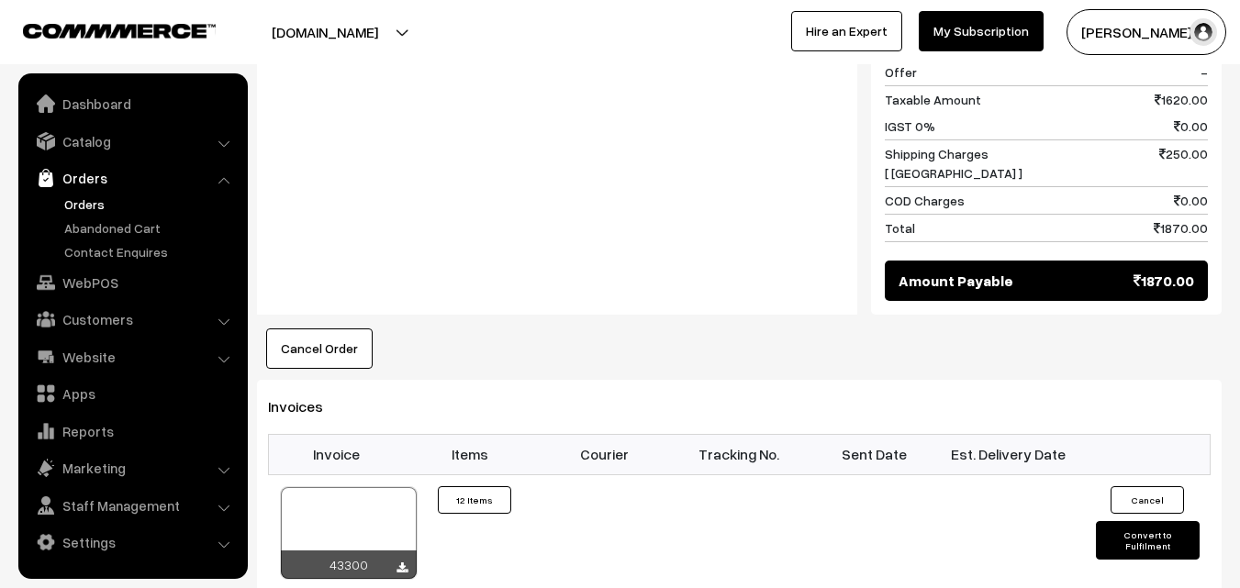
click at [75, 204] on link "Orders" at bounding box center [151, 204] width 182 height 19
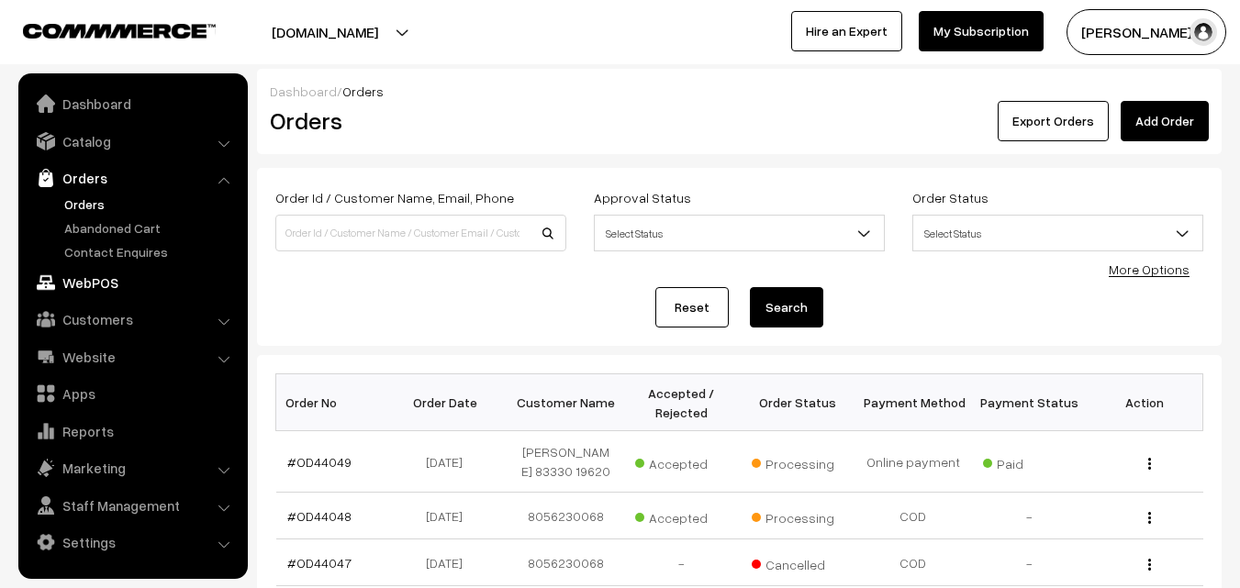
click at [81, 280] on link "WebPOS" at bounding box center [132, 282] width 218 height 33
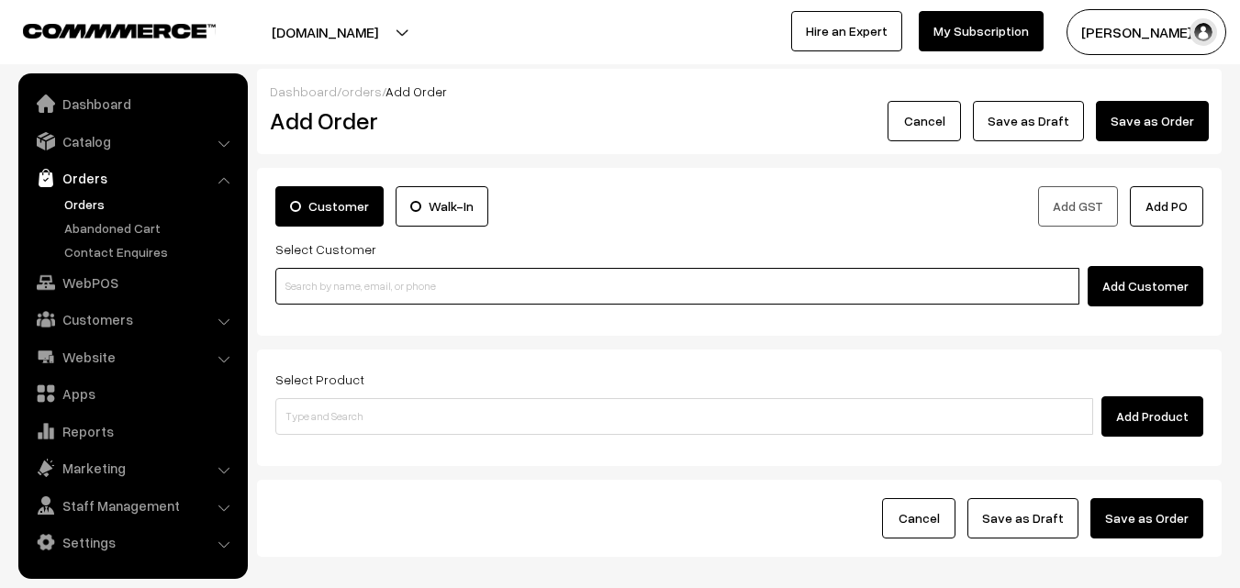
click at [360, 295] on input at bounding box center [677, 286] width 804 height 37
paste input "+91 98105 02067"
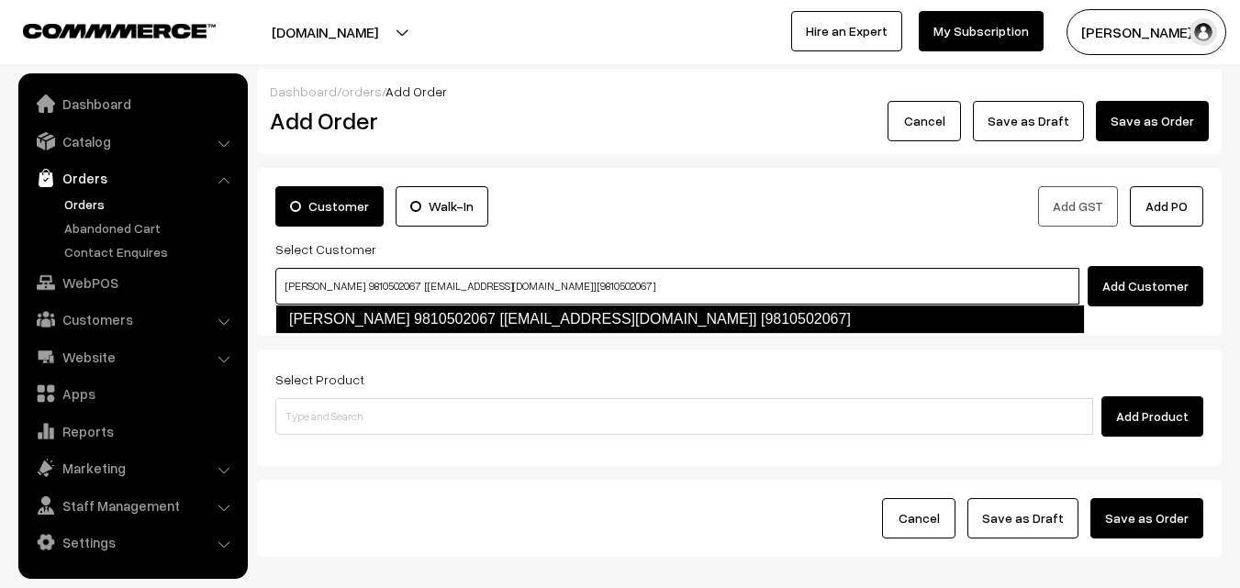
type input "sekar 9810502067 [food4@gmail.com] [9810502067]"
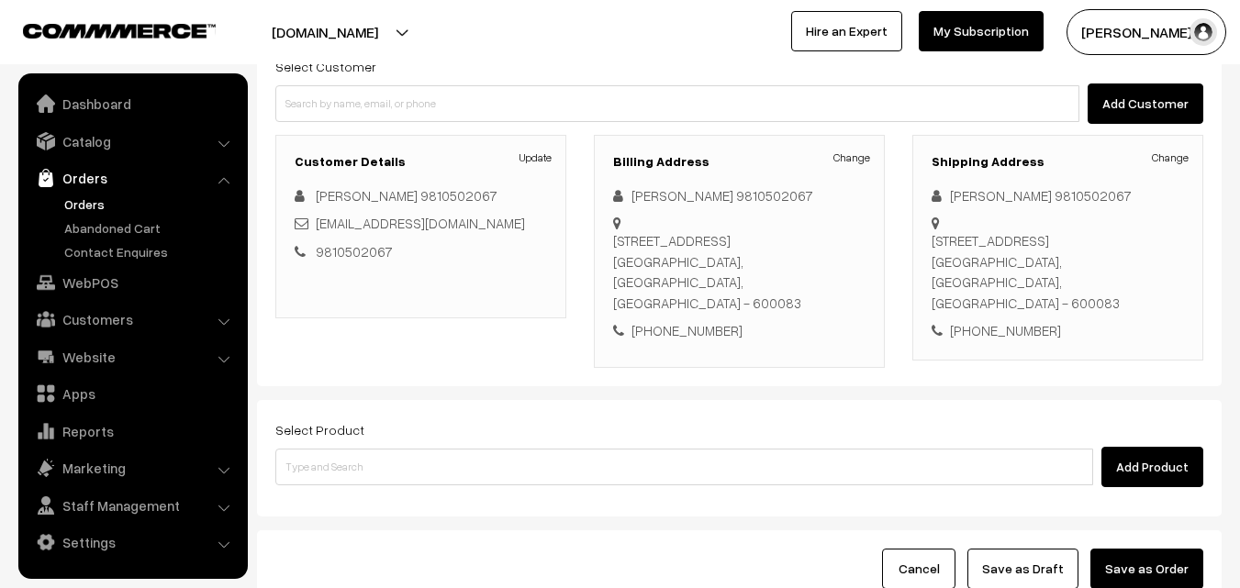
scroll to position [183, 0]
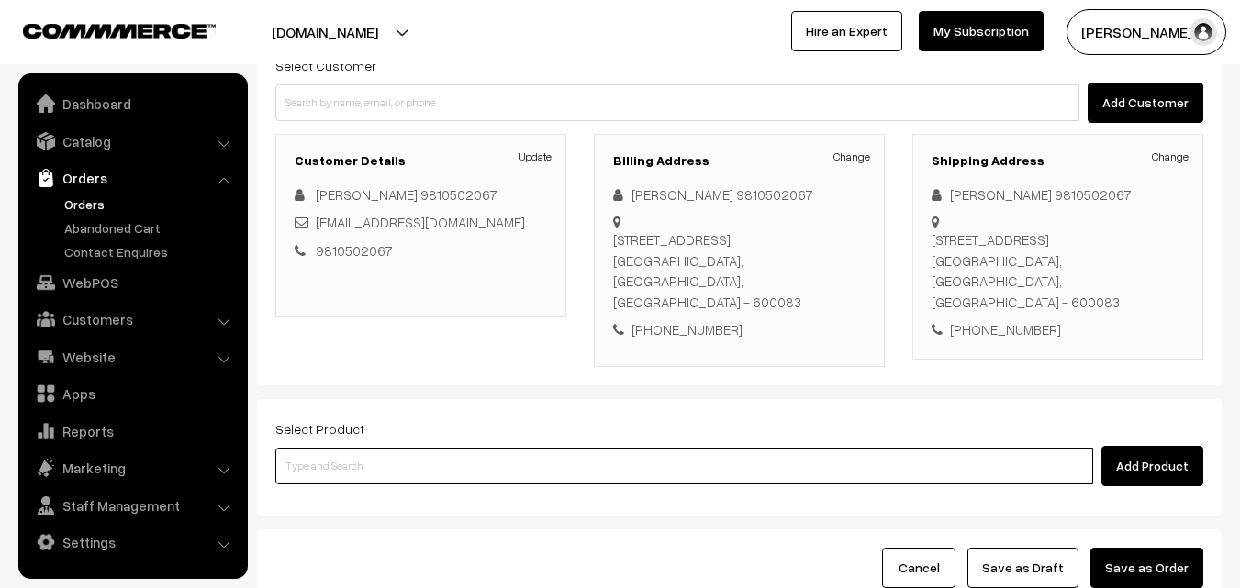
click at [555, 464] on input at bounding box center [683, 466] width 817 height 37
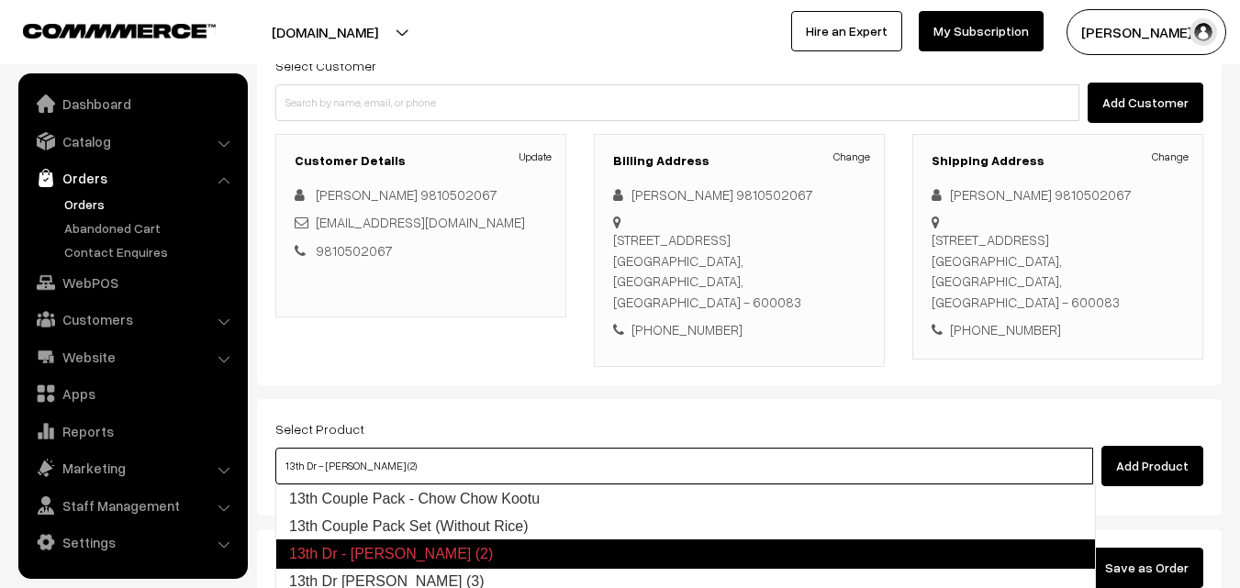
type input "13th Dr [PERSON_NAME] (3)"
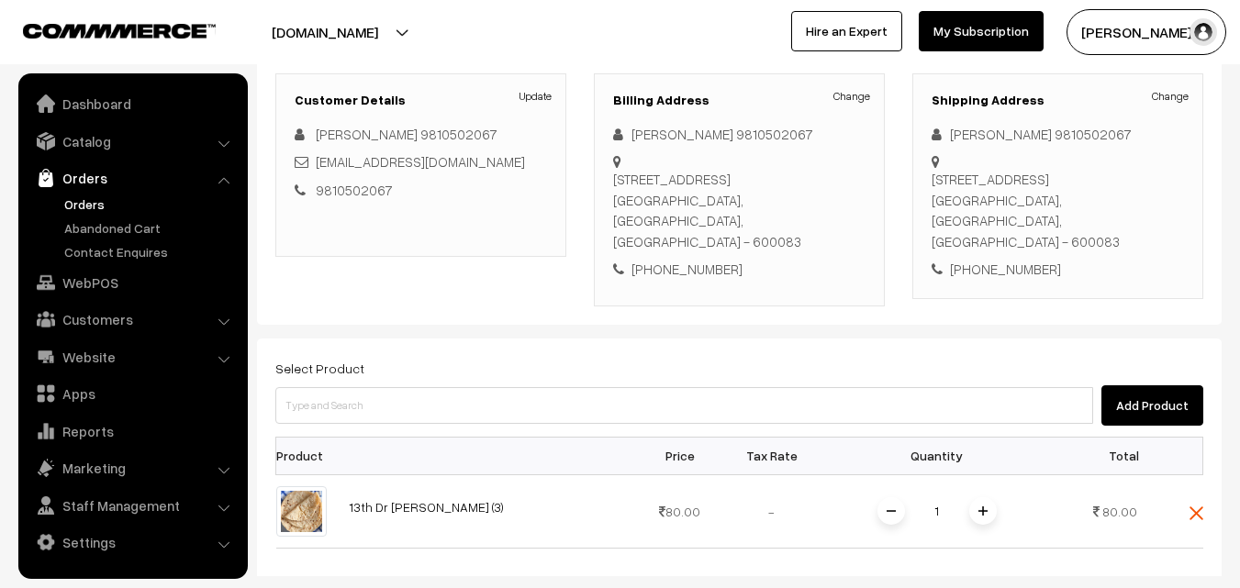
scroll to position [275, 0]
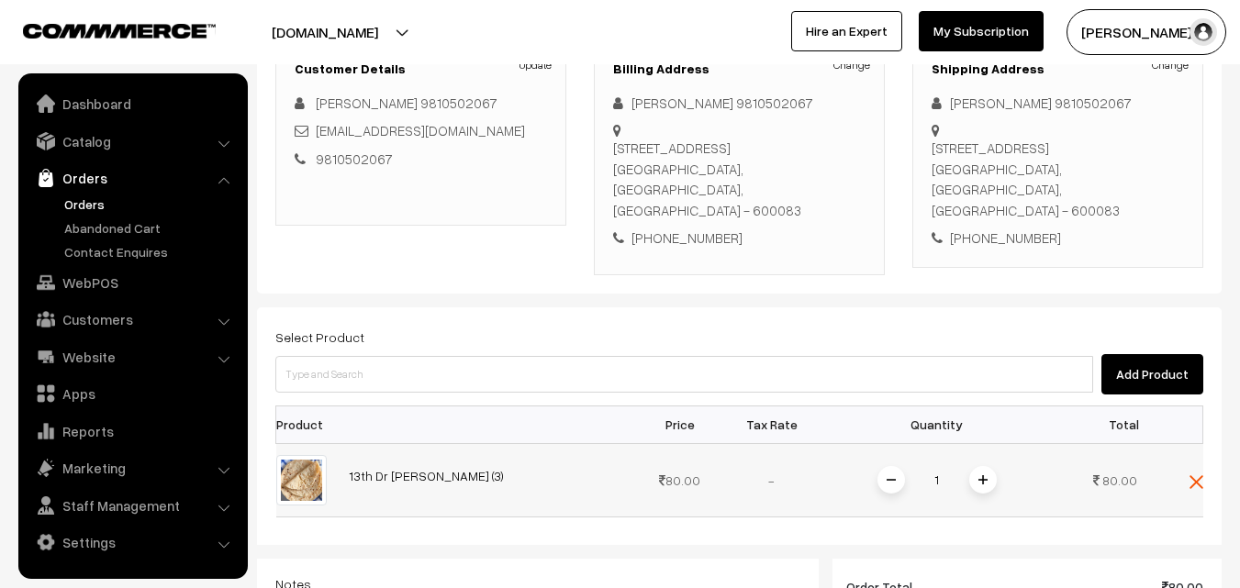
click at [984, 478] on img at bounding box center [982, 479] width 9 height 9
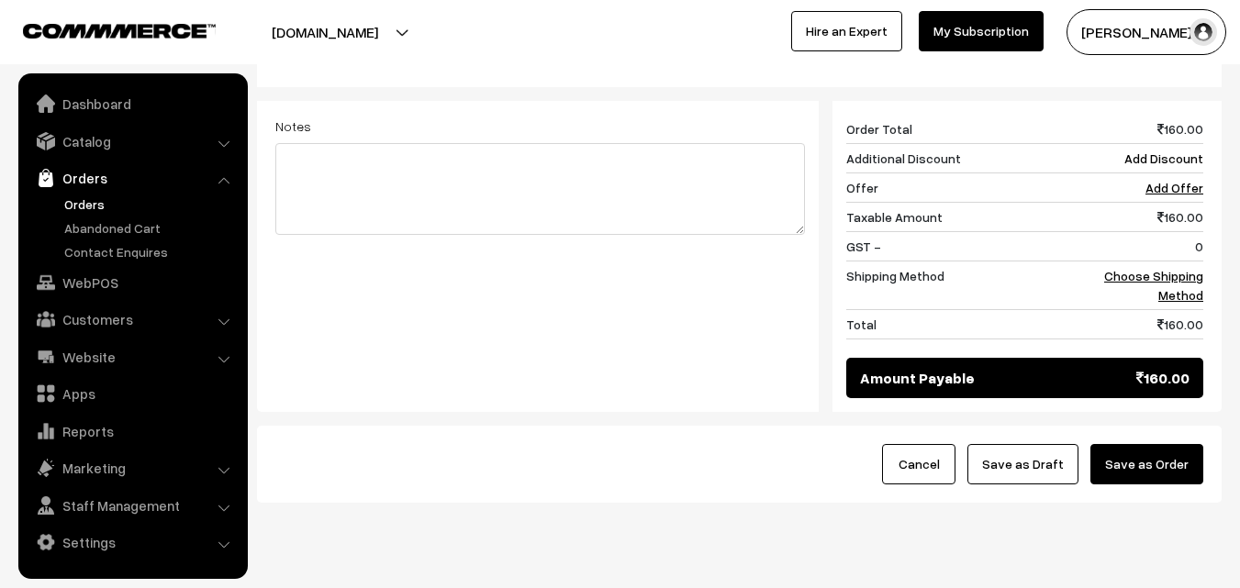
scroll to position [734, 0]
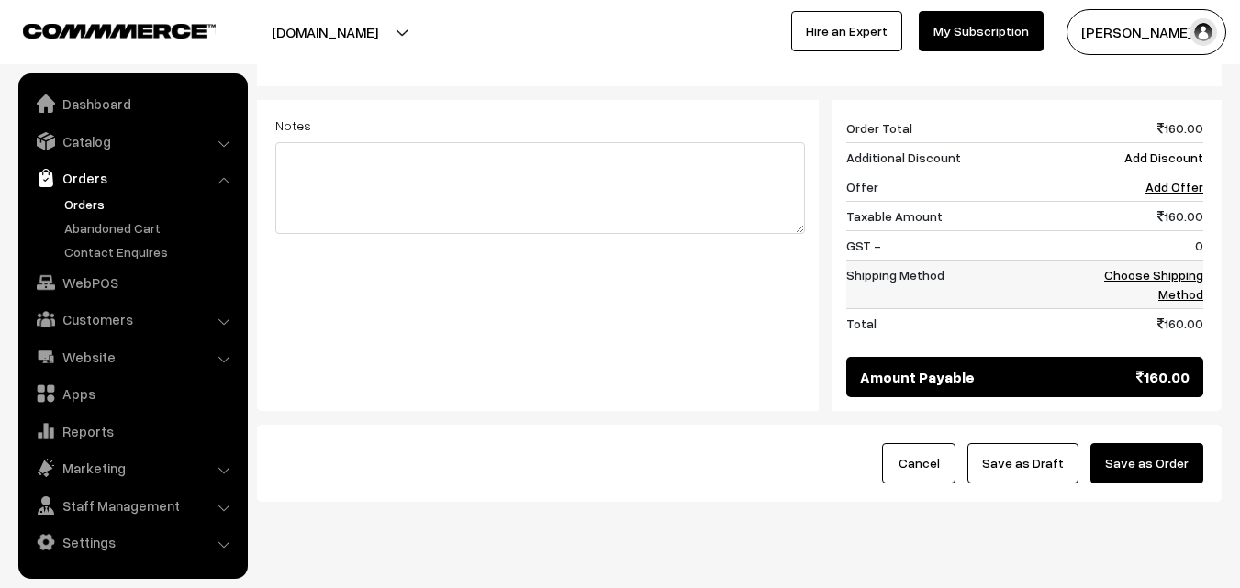
click at [1162, 276] on link "Choose Shipping Method" at bounding box center [1153, 284] width 99 height 35
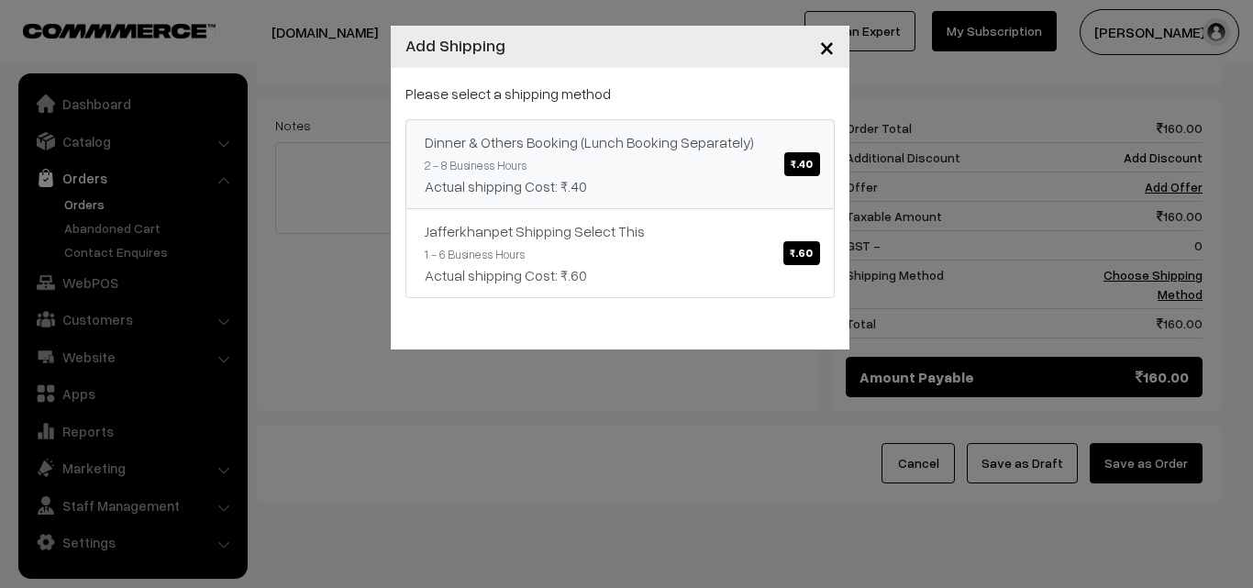
click at [802, 164] on span "₹.40" at bounding box center [801, 164] width 35 height 24
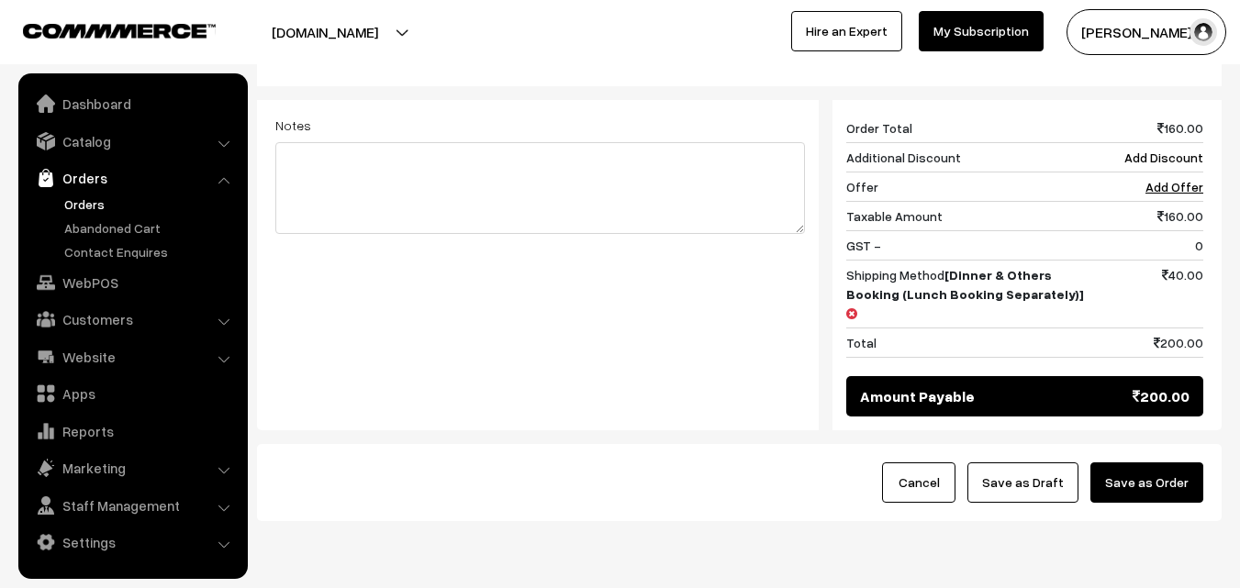
click at [1158, 462] on button "Save as Order" at bounding box center [1146, 482] width 113 height 40
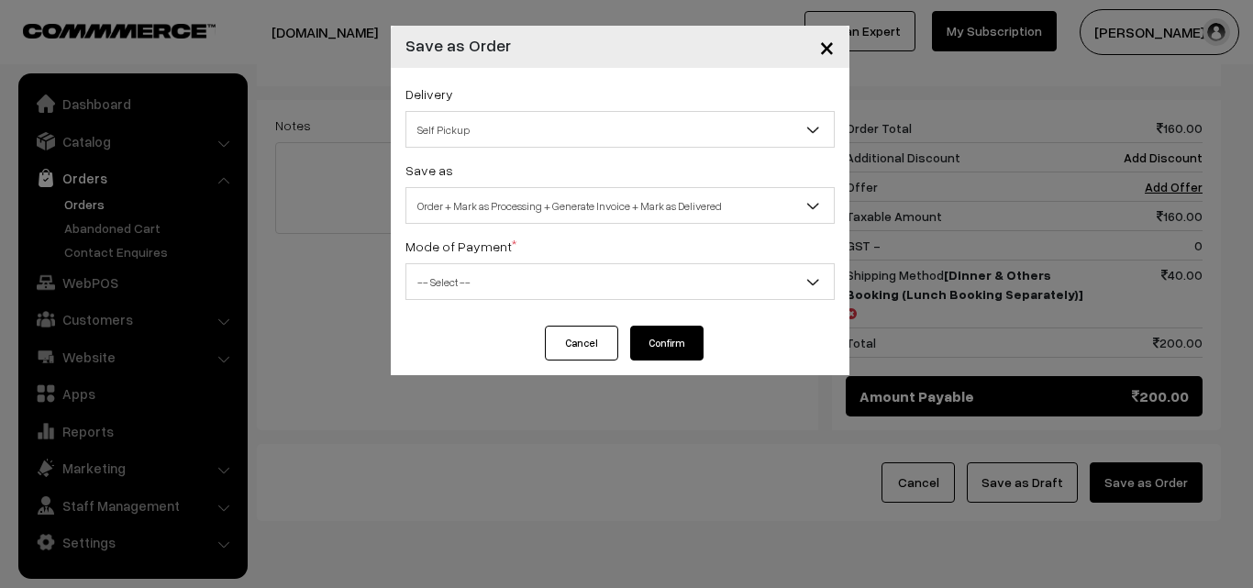
click at [780, 135] on span "Self Pickup" at bounding box center [620, 130] width 428 height 32
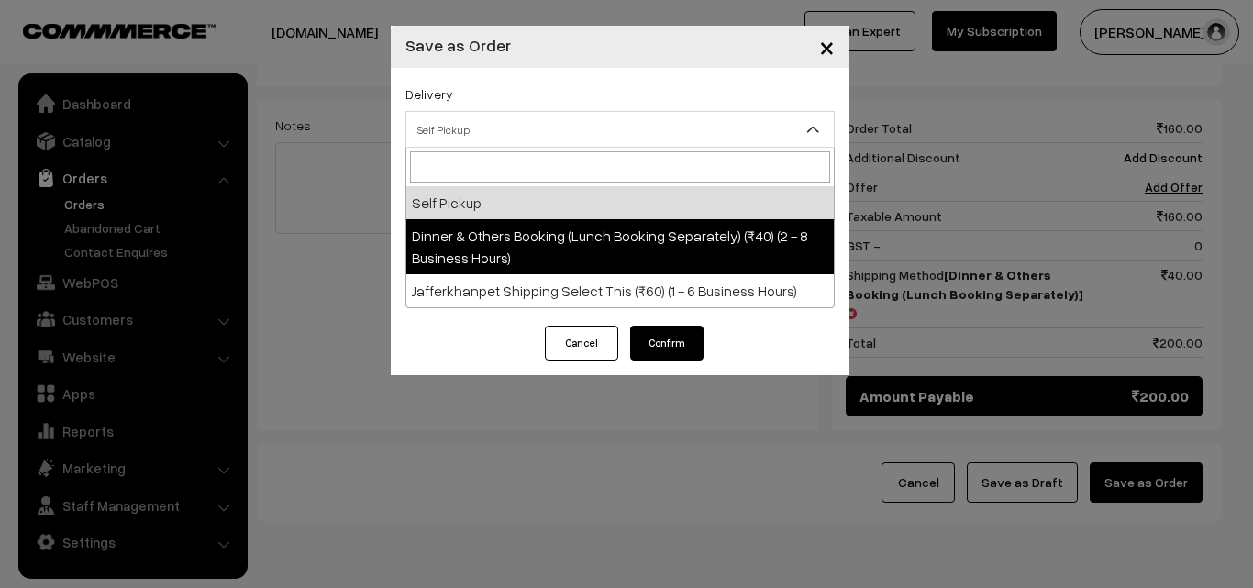
select select "DOB1"
select select "3"
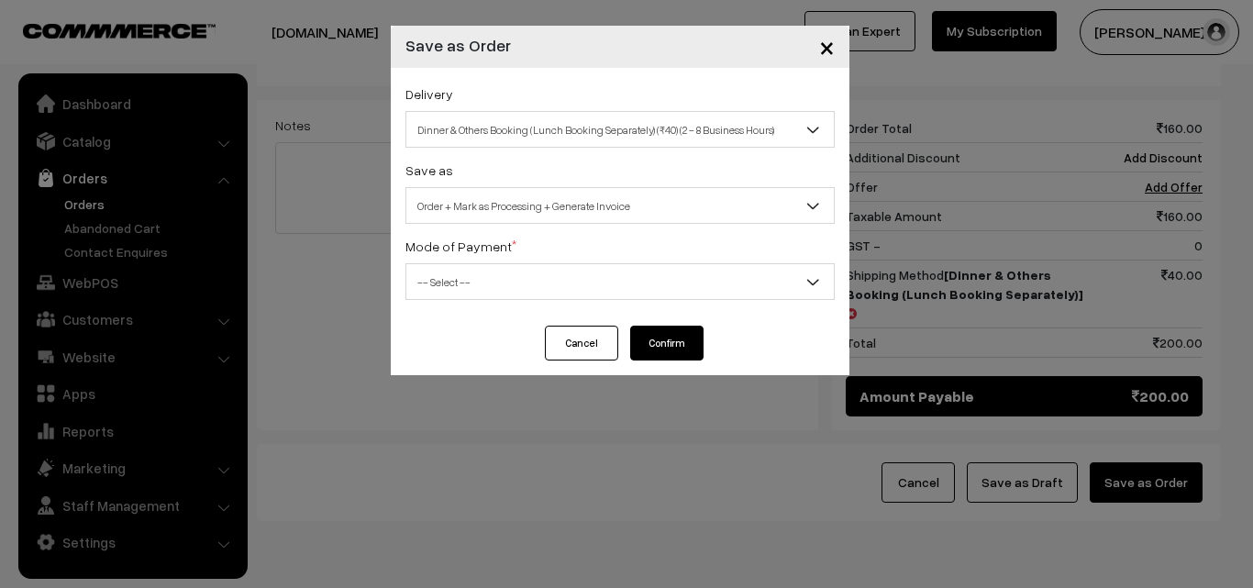
click at [747, 292] on span "-- Select --" at bounding box center [620, 282] width 428 height 32
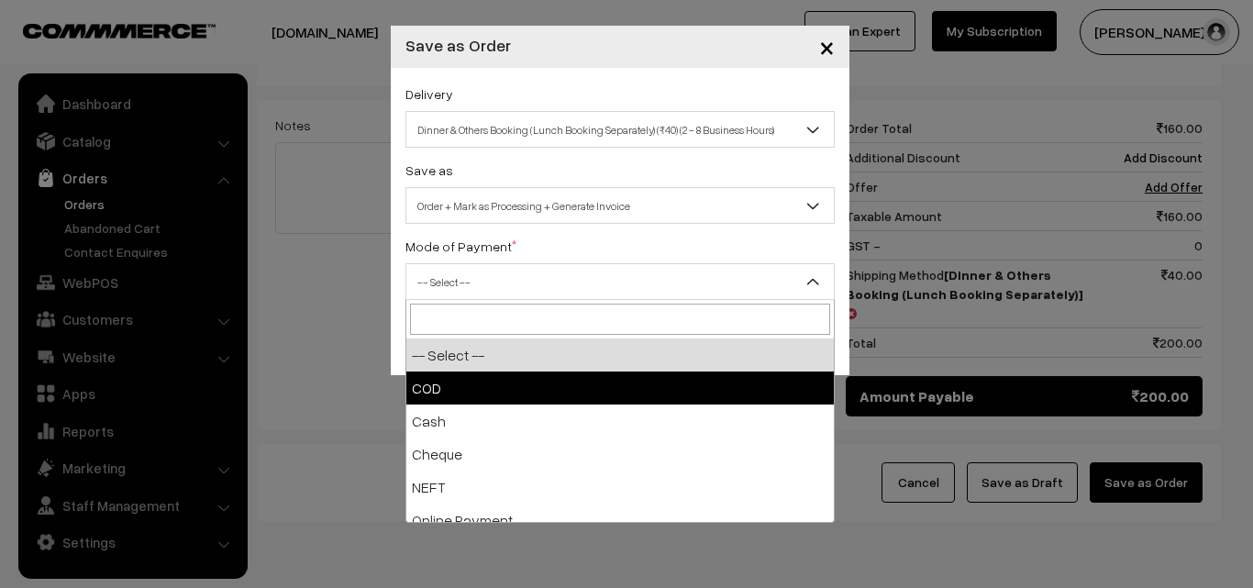
select select "1"
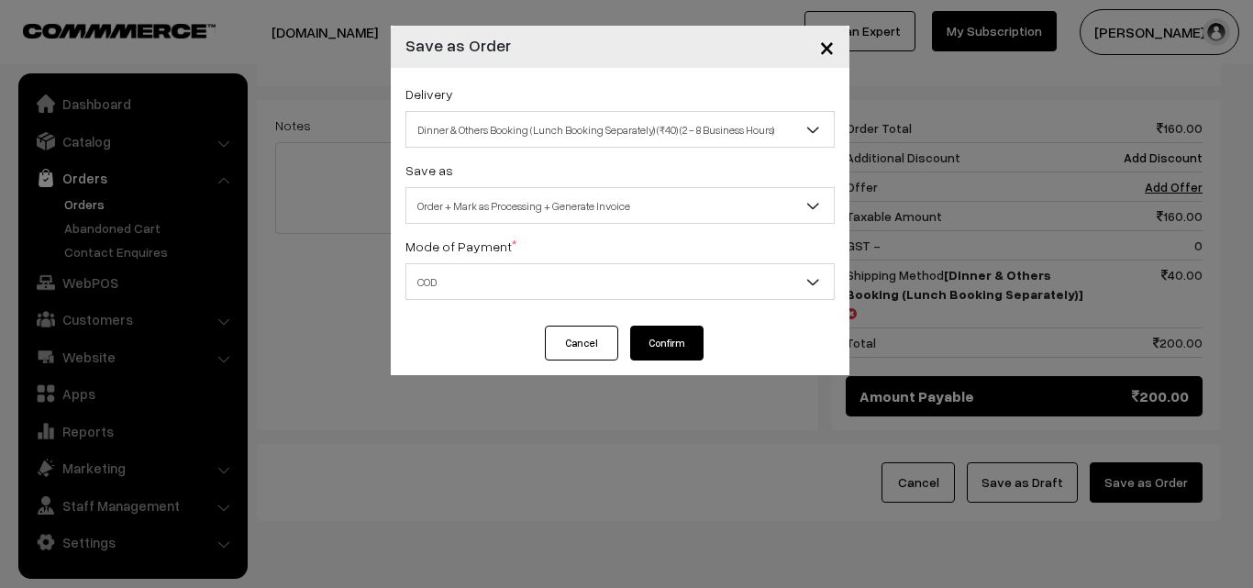
click at [678, 339] on button "Confirm" at bounding box center [666, 343] width 73 height 35
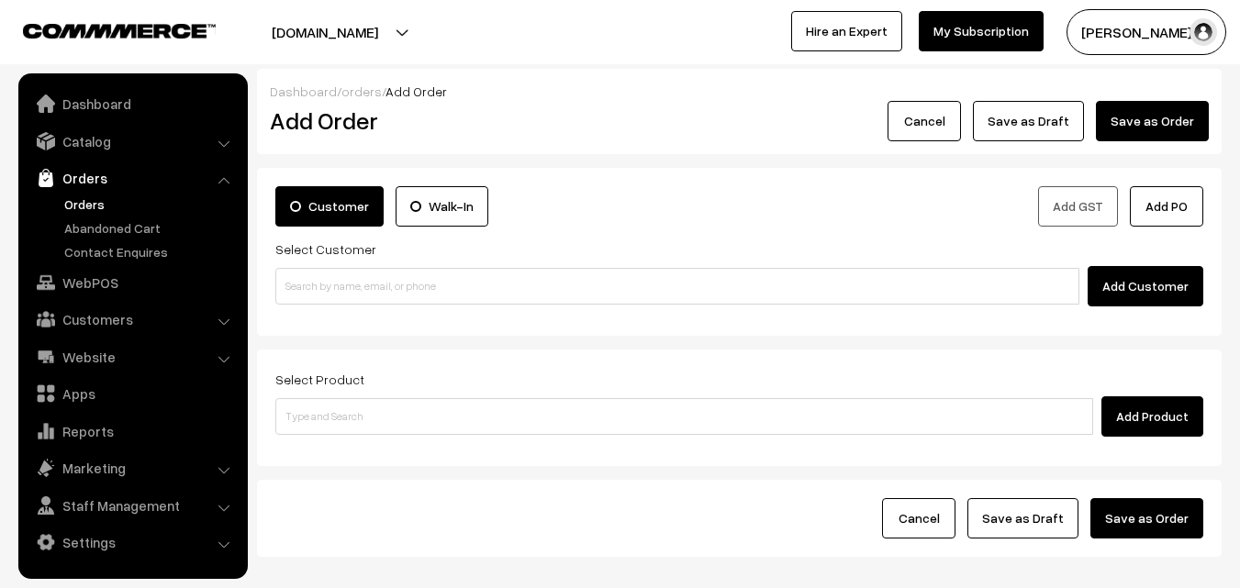
click at [86, 205] on link "Orders" at bounding box center [151, 204] width 182 height 19
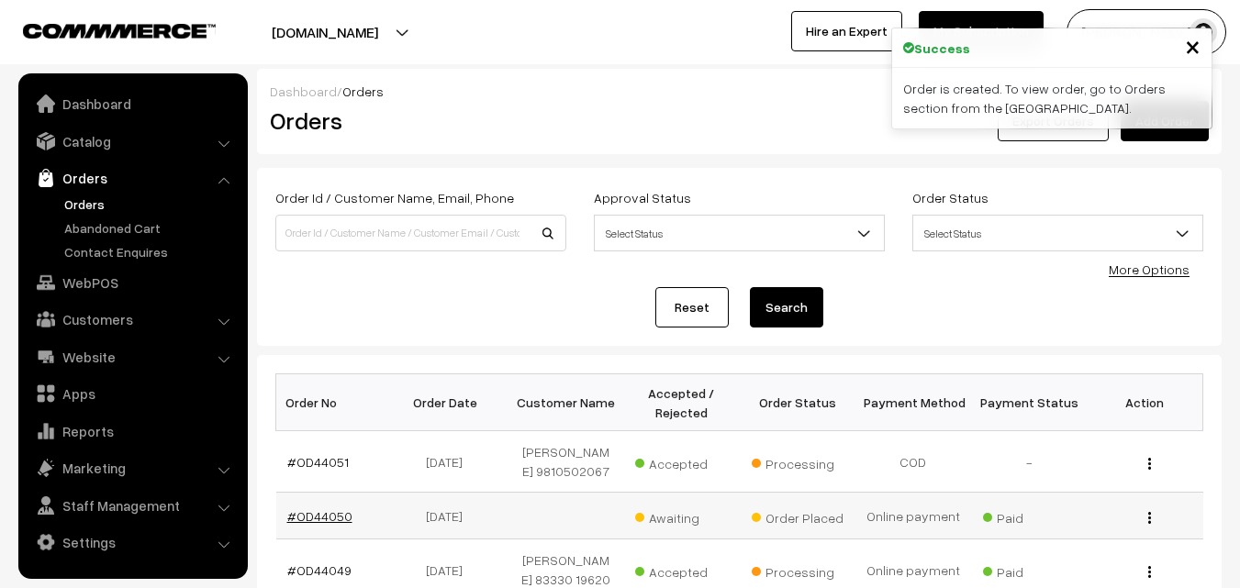
click at [331, 517] on link "#OD44050" at bounding box center [319, 516] width 65 height 16
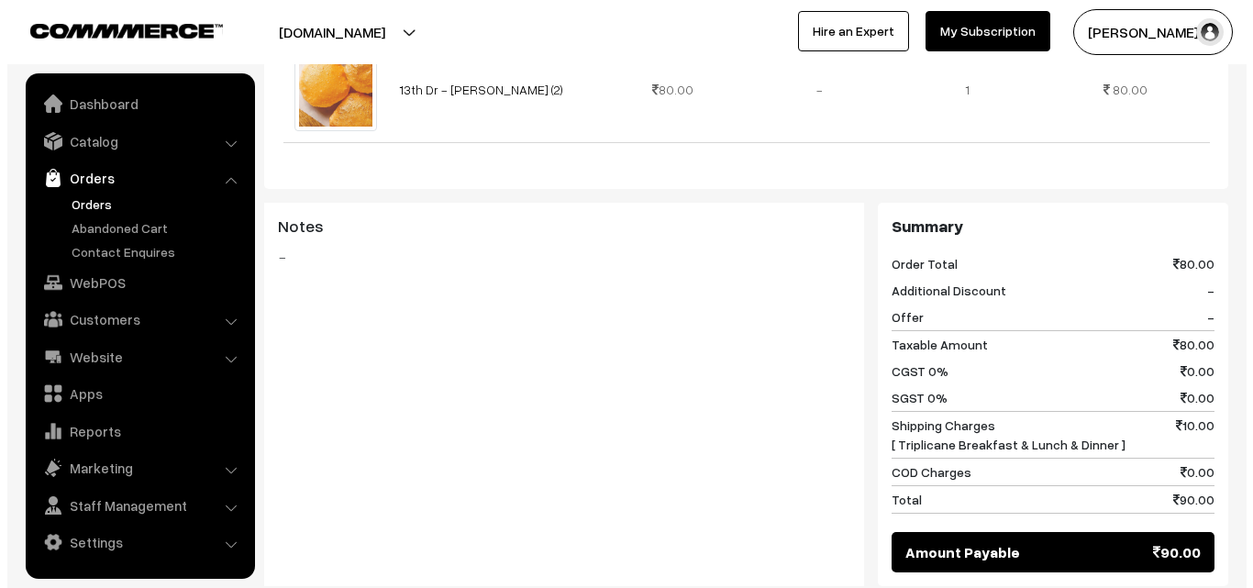
scroll to position [734, 0]
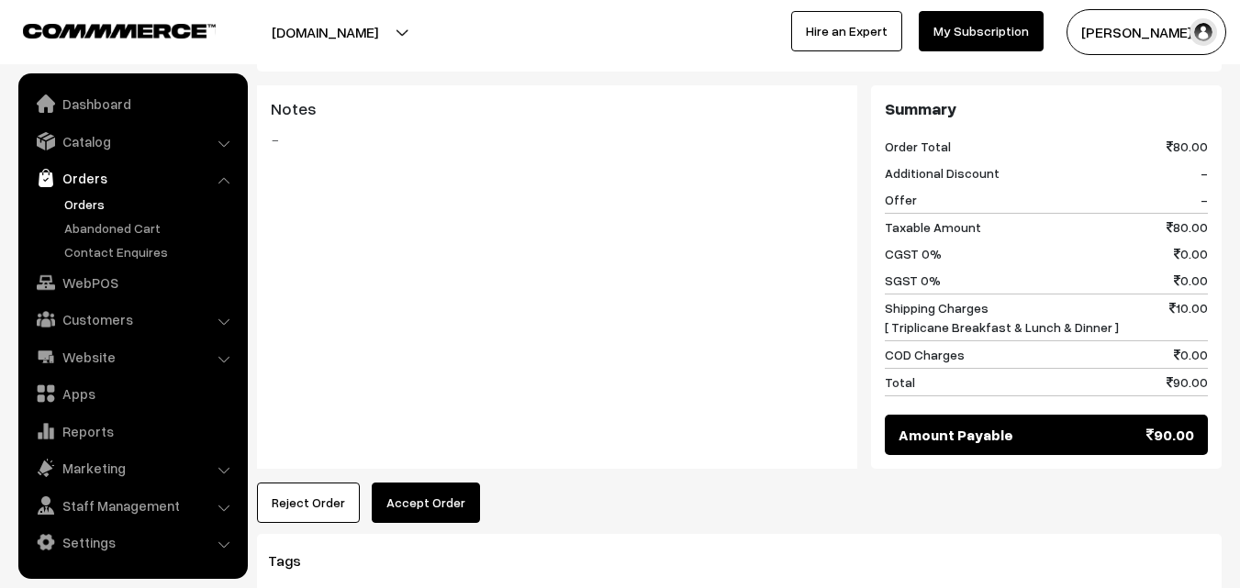
click at [432, 496] on button "Accept Order" at bounding box center [426, 503] width 108 height 40
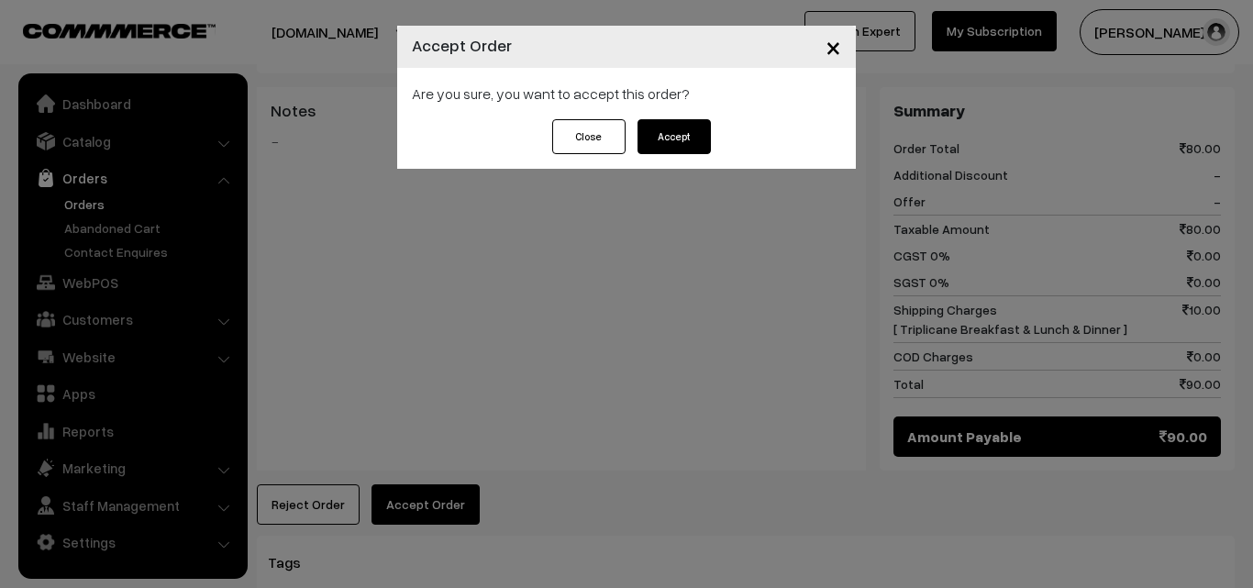
click at [702, 127] on button "Accept" at bounding box center [674, 136] width 73 height 35
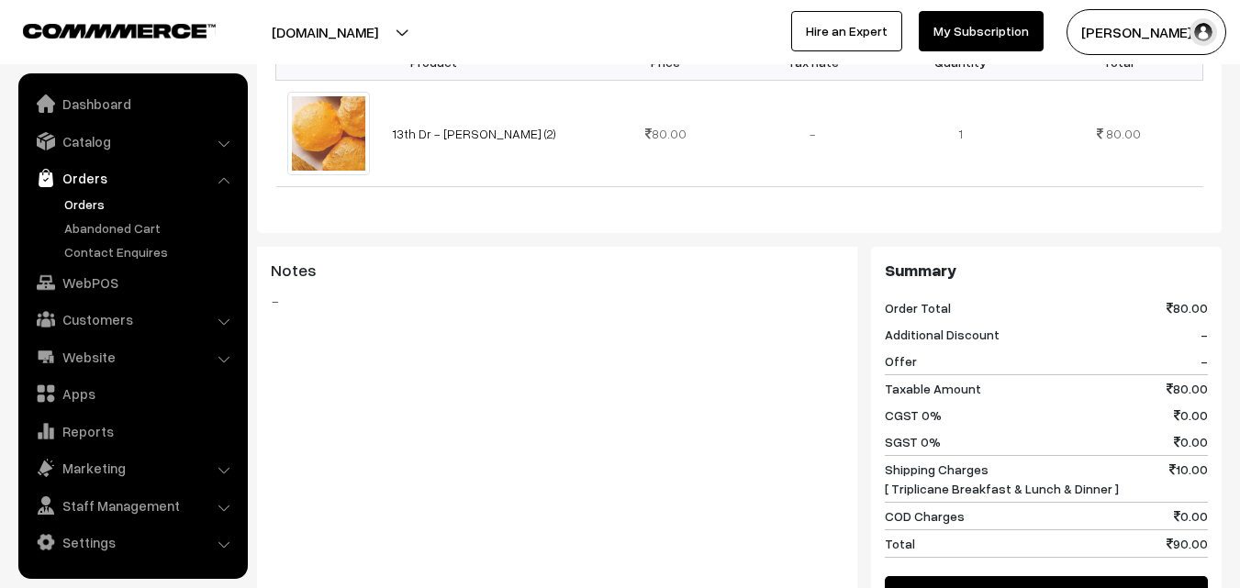
scroll to position [826, 0]
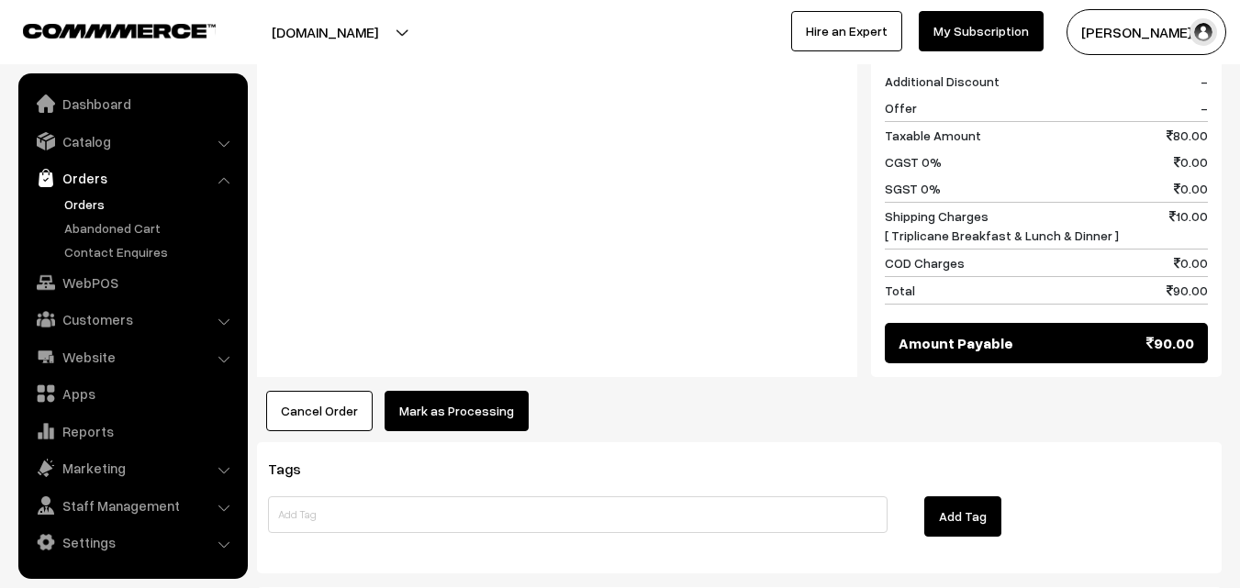
click at [445, 416] on button "Mark as Processing" at bounding box center [456, 411] width 144 height 40
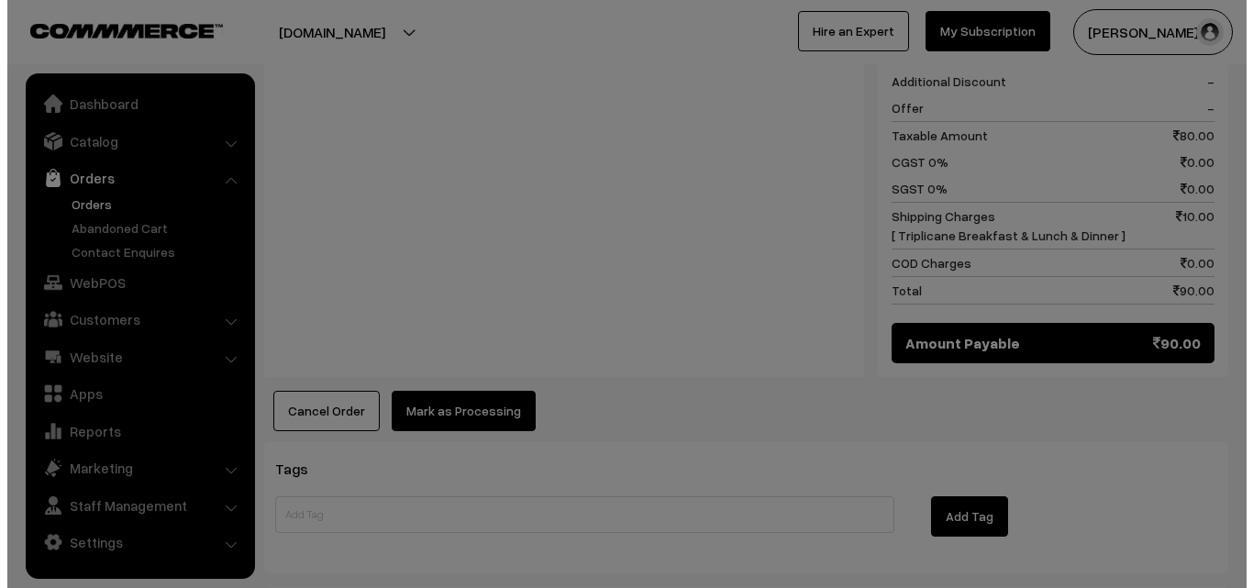
scroll to position [828, 0]
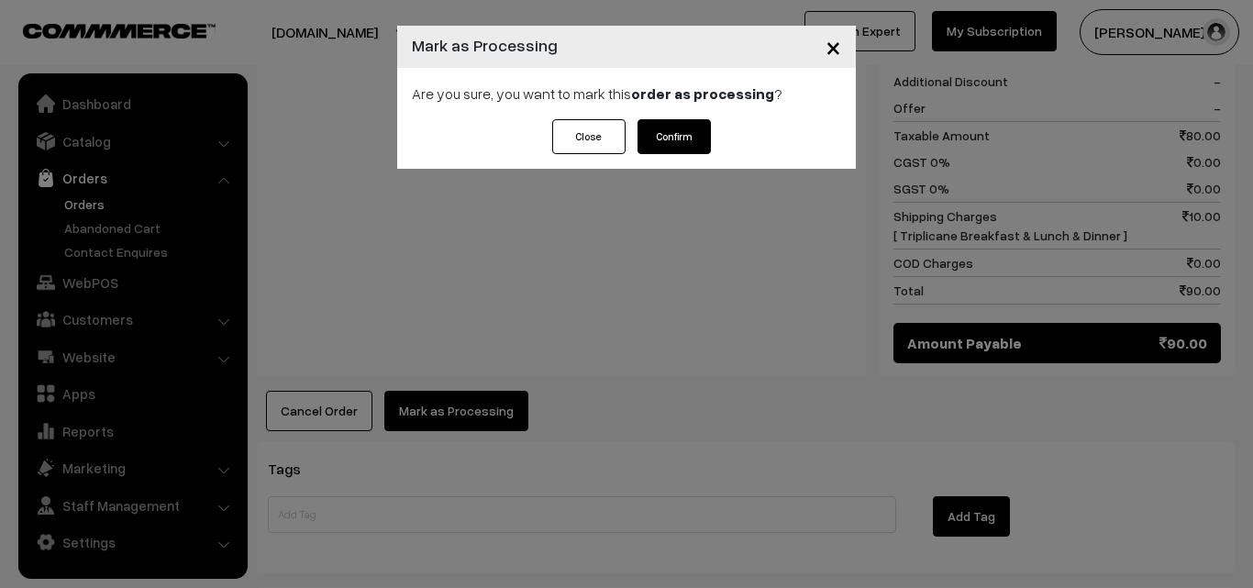
click at [665, 142] on button "Confirm" at bounding box center [674, 136] width 73 height 35
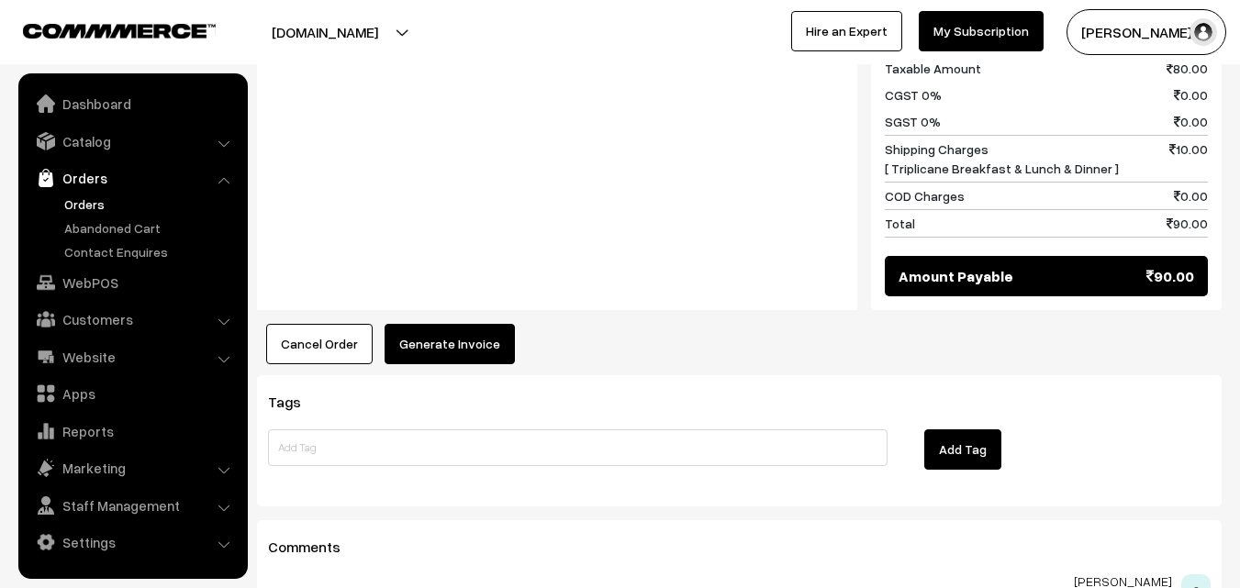
scroll to position [917, 0]
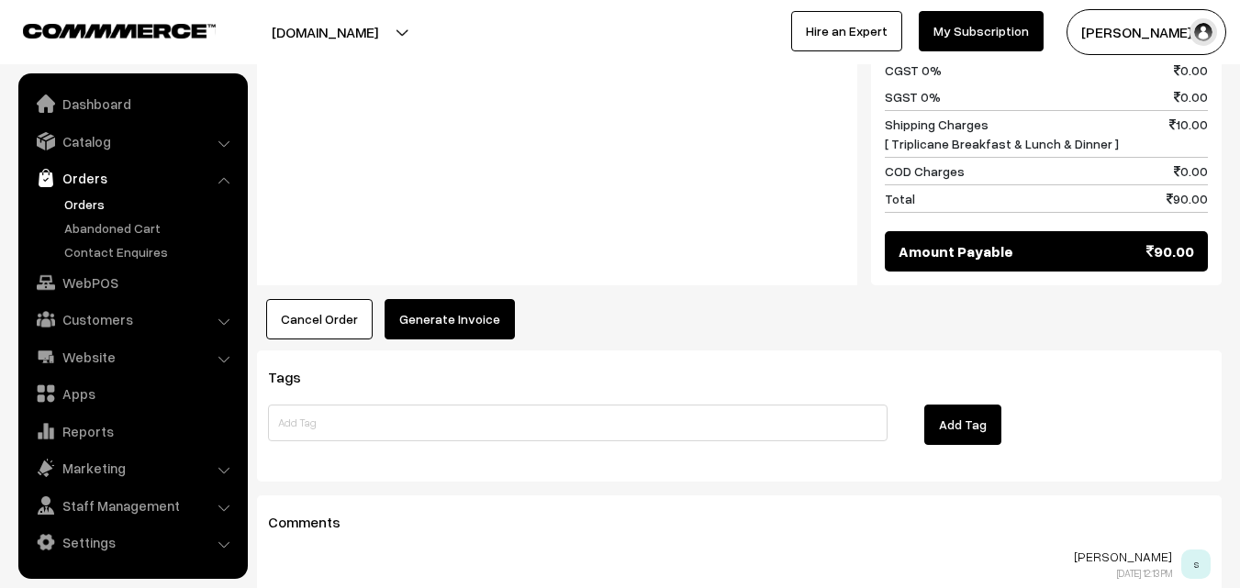
click at [475, 326] on button "Generate Invoice" at bounding box center [449, 319] width 130 height 40
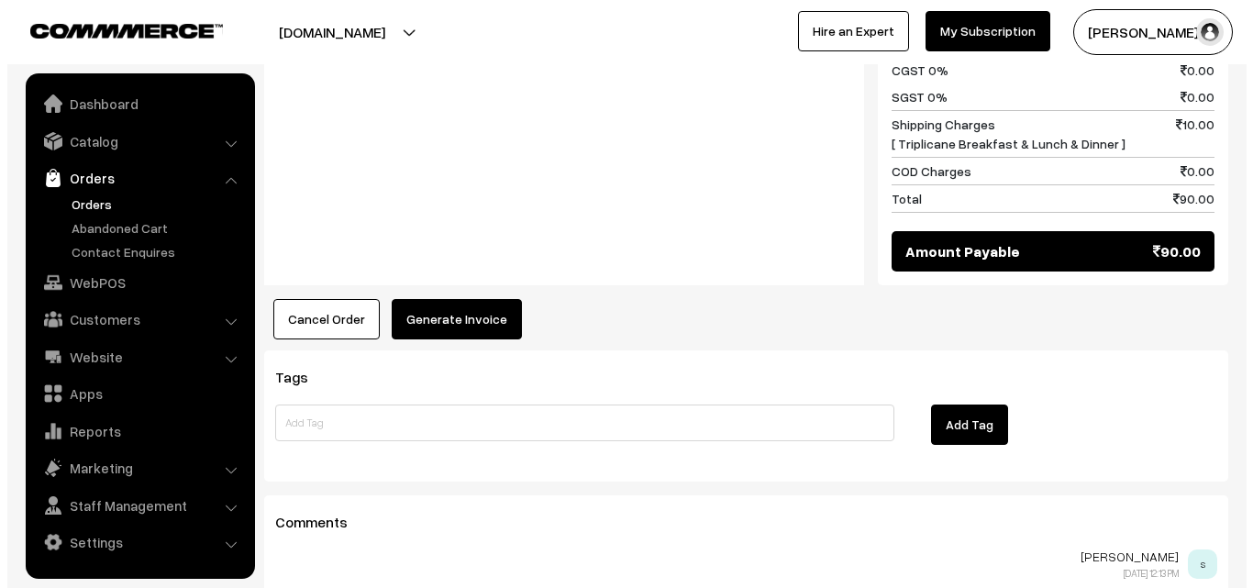
scroll to position [919, 0]
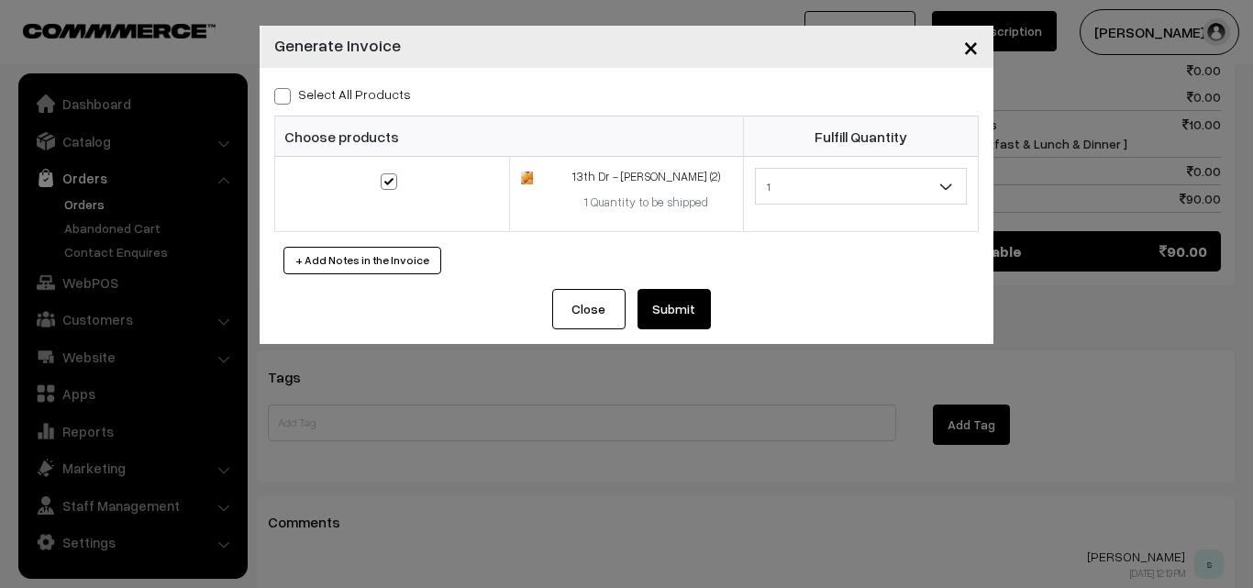
click at [283, 91] on span at bounding box center [282, 96] width 17 height 17
click at [283, 91] on input "Select All Products" at bounding box center [280, 93] width 12 height 12
checkbox input "true"
click at [674, 301] on button "Submit" at bounding box center [674, 309] width 73 height 40
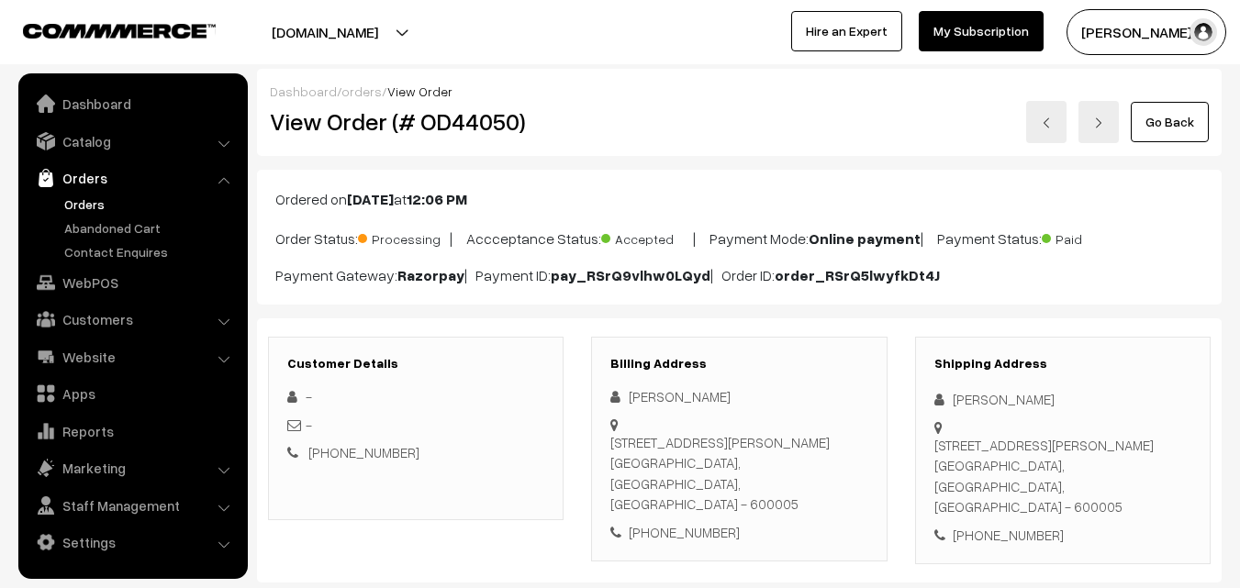
scroll to position [917, 0]
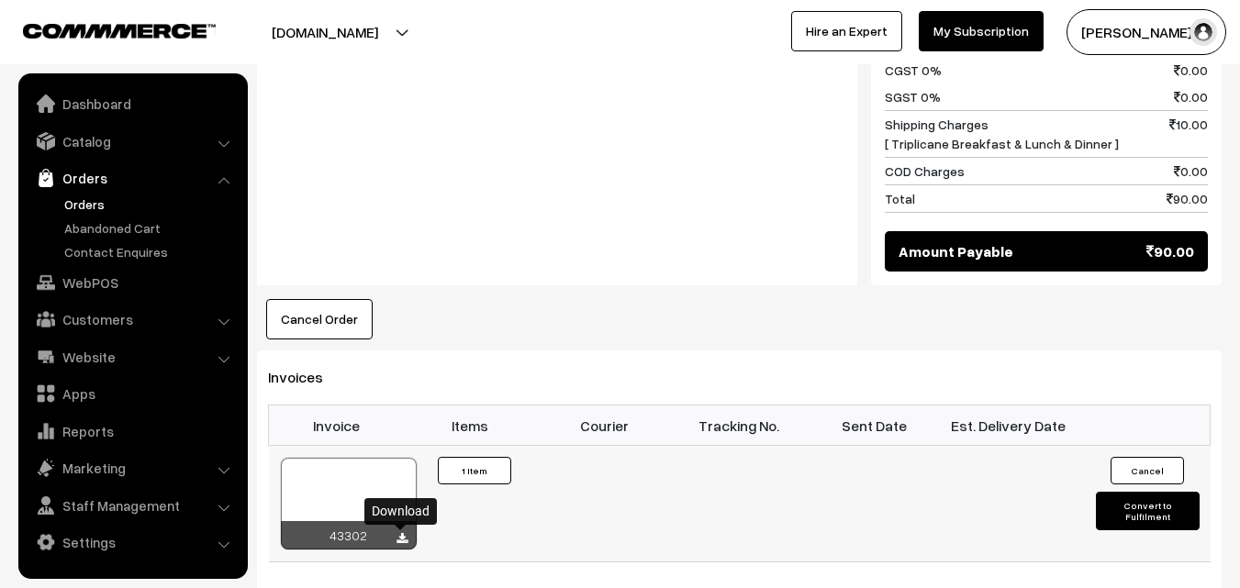
click at [397, 539] on icon at bounding box center [401, 539] width 11 height 12
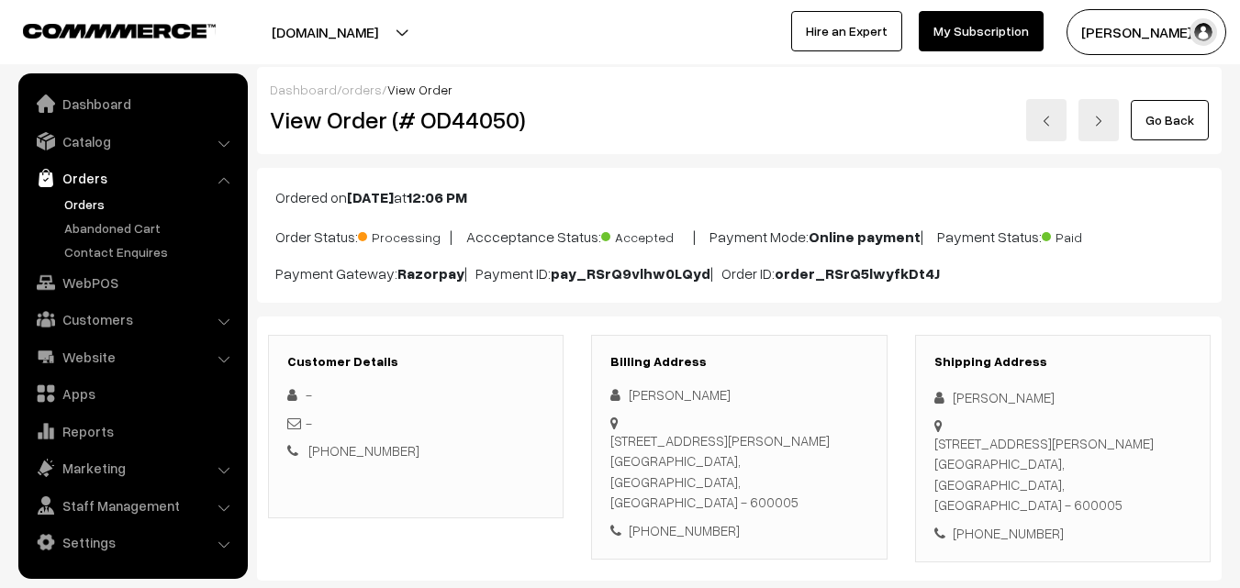
scroll to position [0, 0]
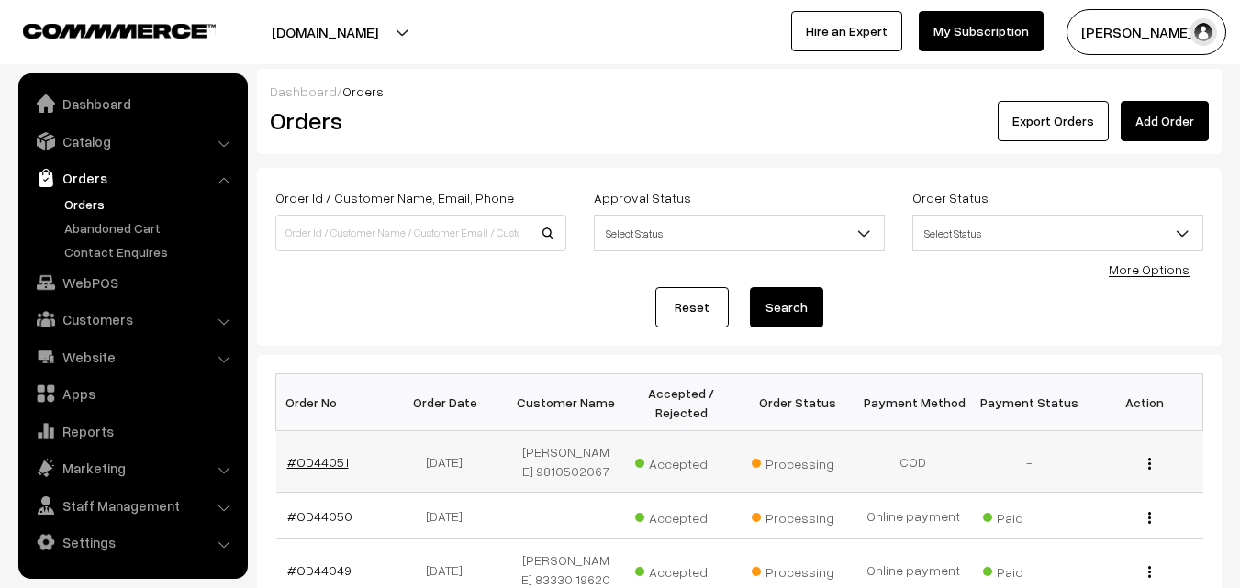
click at [337, 465] on link "#OD44051" at bounding box center [317, 462] width 61 height 16
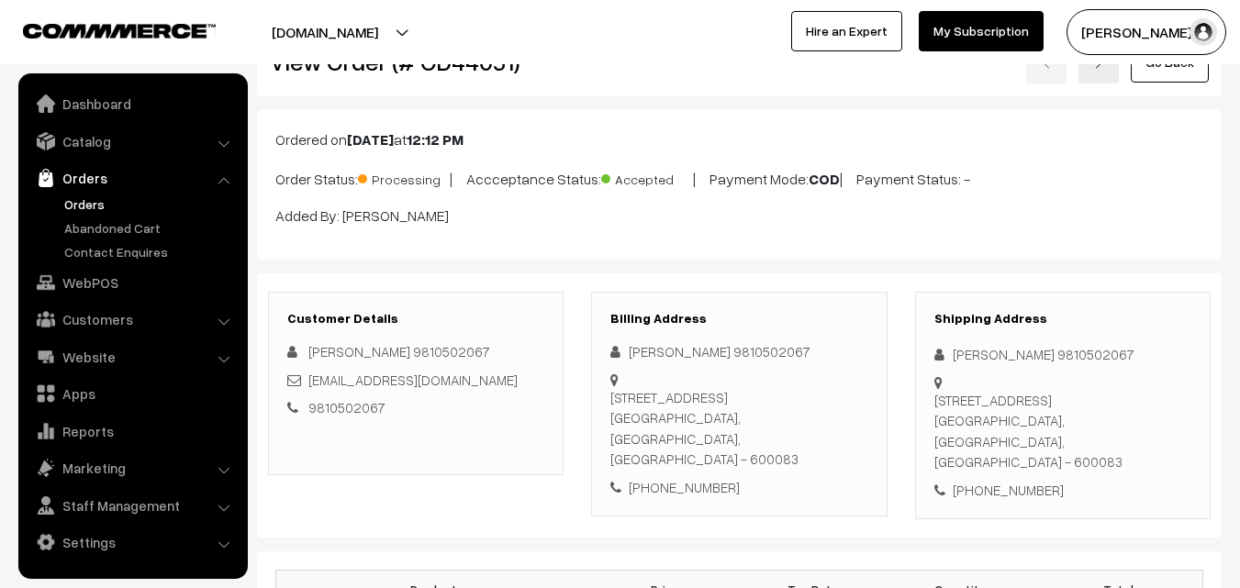
scroll to position [92, 0]
